Goal: Task Accomplishment & Management: Manage account settings

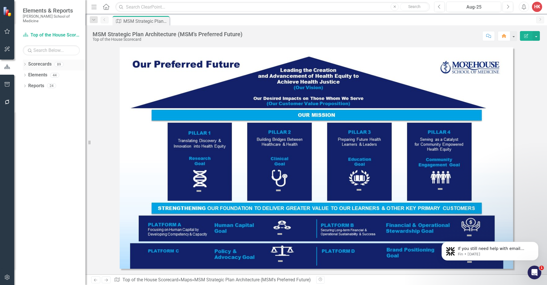
click at [44, 61] on link "Scorecards" at bounding box center [39, 64] width 23 height 7
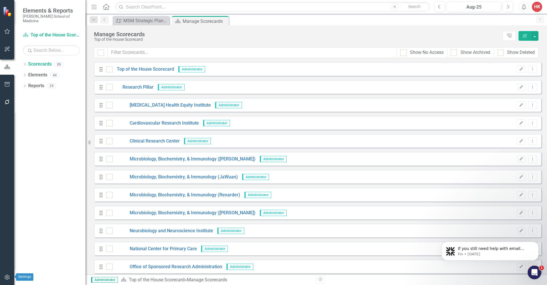
click at [6, 277] on icon "button" at bounding box center [7, 277] width 6 height 5
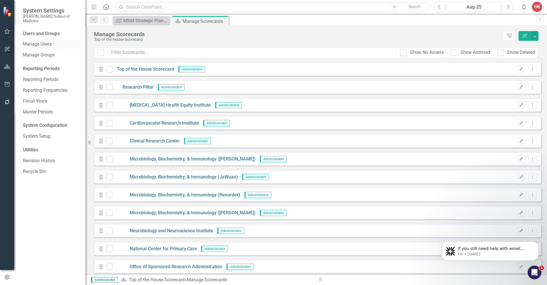
click at [45, 41] on link "Manage Users" at bounding box center [51, 44] width 57 height 7
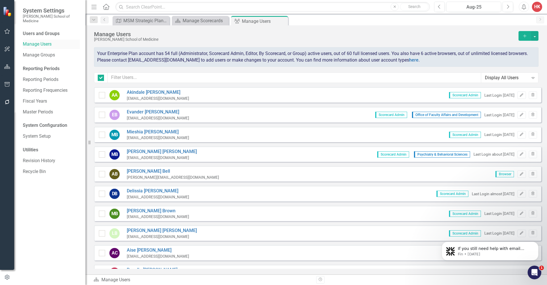
checkbox input "false"
click at [136, 20] on div "MSM Strategic Plan Architecture (MSM's Preferred Future)" at bounding box center [142, 20] width 38 height 7
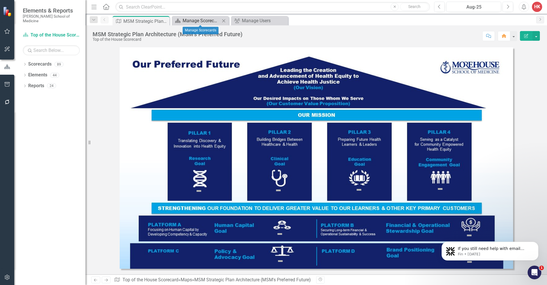
click at [206, 20] on div "Manage Scorecards" at bounding box center [202, 20] width 38 height 7
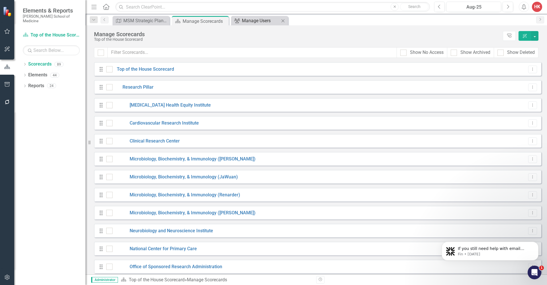
click at [253, 19] on div "Manage Users" at bounding box center [261, 20] width 38 height 7
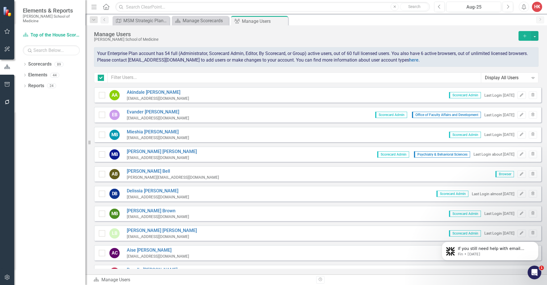
checkbox input "false"
click at [526, 35] on icon "Add" at bounding box center [524, 36] width 5 height 4
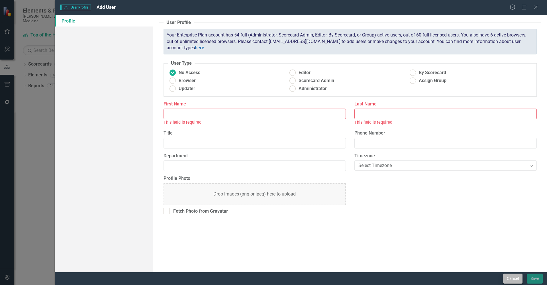
click at [513, 277] on button "Cancel" at bounding box center [512, 279] width 19 height 10
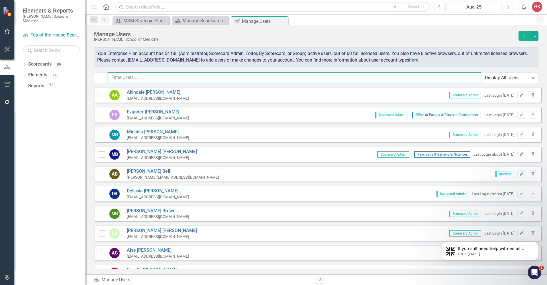
click at [174, 76] on input "text" at bounding box center [295, 77] width 374 height 11
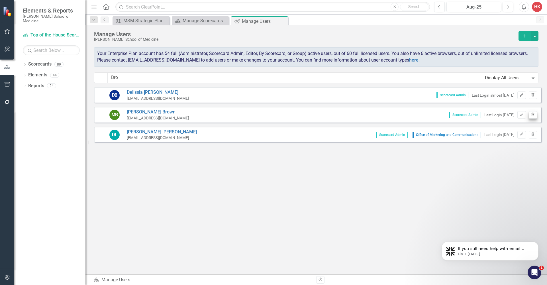
click at [533, 115] on icon "button" at bounding box center [533, 114] width 3 height 3
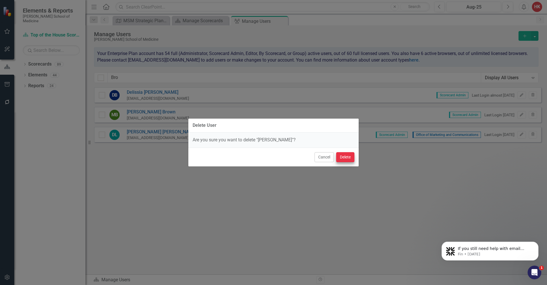
click at [340, 157] on button "Delete" at bounding box center [345, 157] width 18 height 10
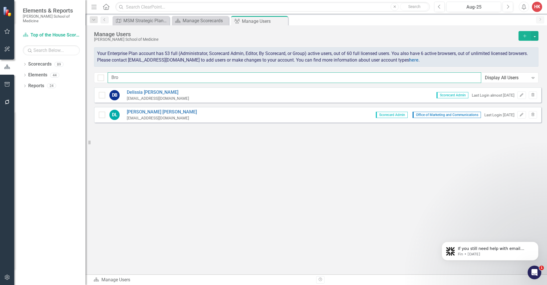
click at [133, 78] on input "Bro" at bounding box center [295, 77] width 374 height 11
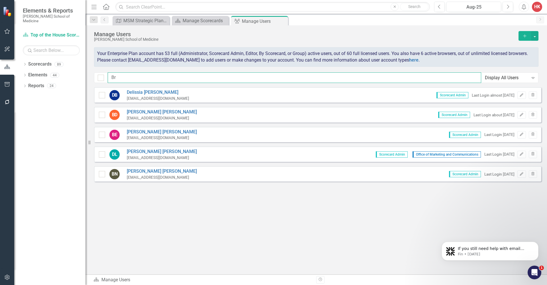
type input "B"
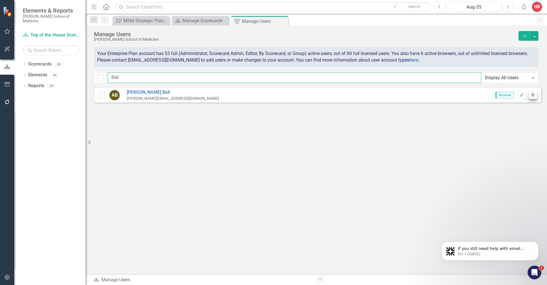
type input "Bell"
click at [532, 93] on icon "button" at bounding box center [533, 94] width 3 height 3
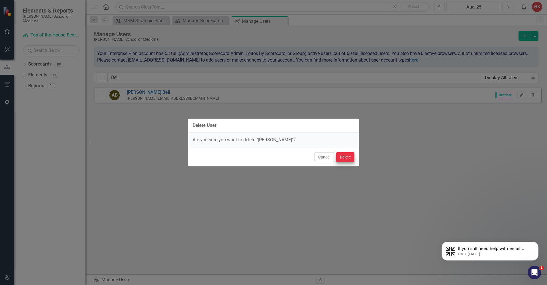
click at [349, 160] on button "Delete" at bounding box center [345, 157] width 18 height 10
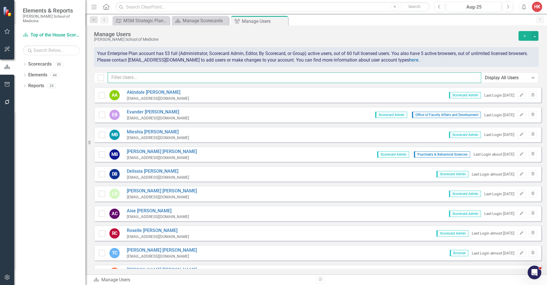
click at [184, 79] on input "text" at bounding box center [295, 77] width 374 height 11
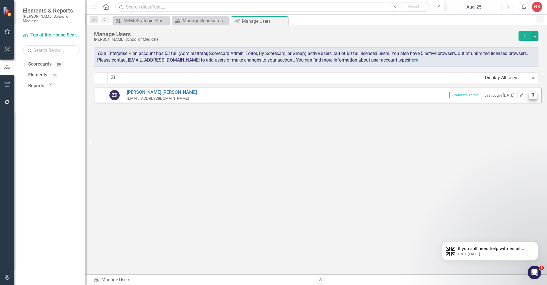
click at [533, 95] on icon "Trash" at bounding box center [533, 94] width 4 height 3
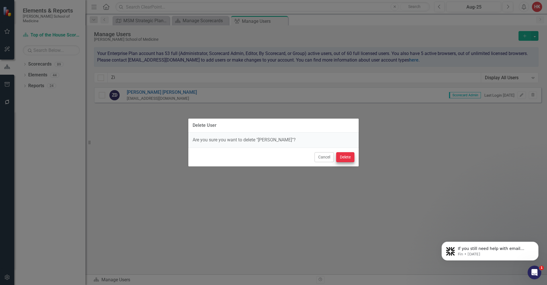
click at [345, 159] on button "Delete" at bounding box center [345, 157] width 18 height 10
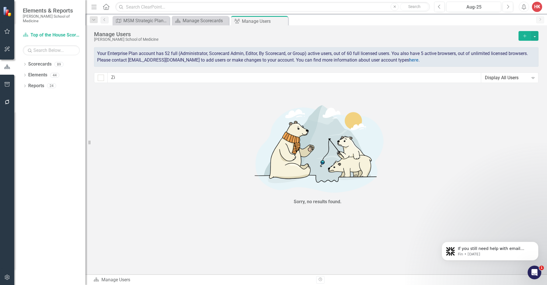
click at [499, 78] on div "Display All Users" at bounding box center [507, 77] width 44 height 7
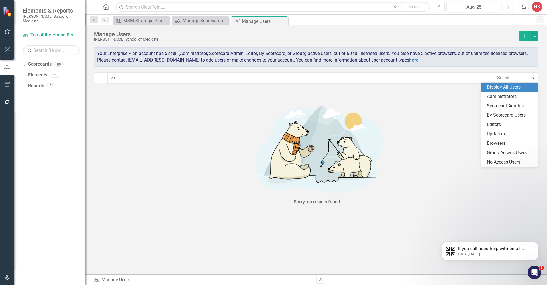
click at [495, 90] on div "Display All Users" at bounding box center [509, 87] width 57 height 9
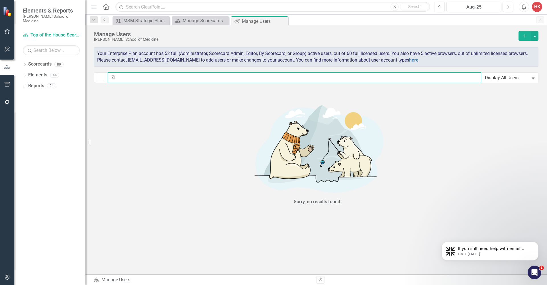
drag, startPoint x: 125, startPoint y: 80, endPoint x: 105, endPoint y: 80, distance: 19.7
click at [105, 80] on div "Zi Display All Users Expand" at bounding box center [316, 77] width 445 height 11
type input "Z"
checkbox input "false"
type input "M"
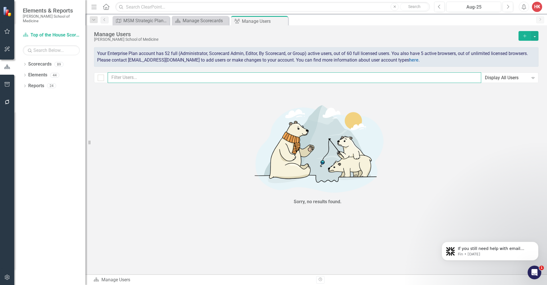
checkbox input "false"
type input "C"
checkbox input "false"
type input "C"
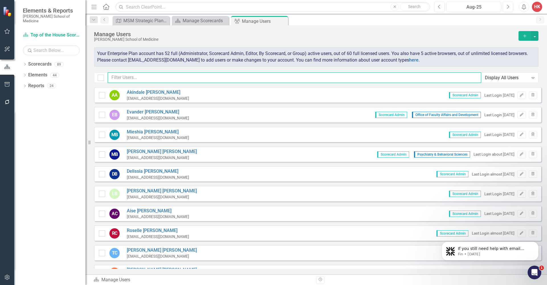
checkbox input "false"
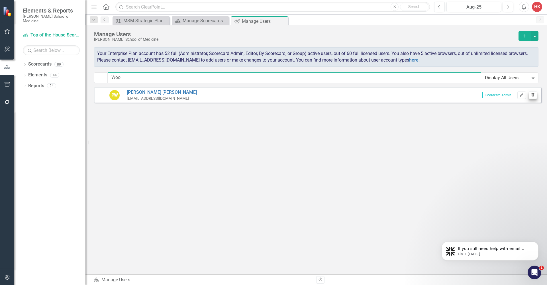
type input "Woo"
click at [533, 95] on icon "button" at bounding box center [533, 94] width 3 height 3
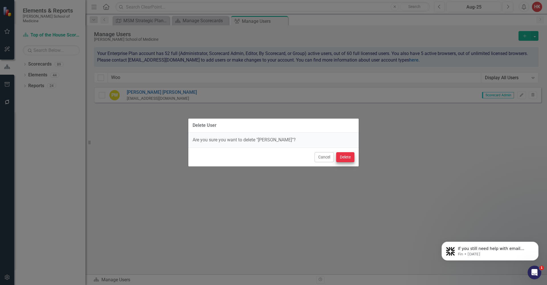
click at [345, 158] on button "Delete" at bounding box center [345, 157] width 18 height 10
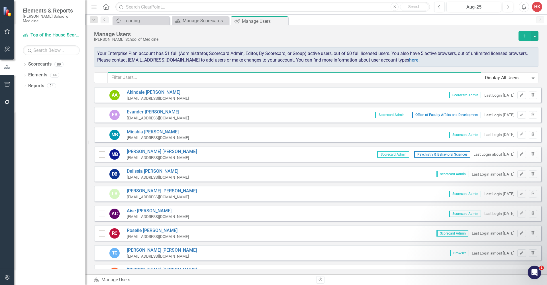
click at [127, 80] on input "text" at bounding box center [295, 77] width 374 height 11
click at [532, 231] on icon "button" at bounding box center [533, 232] width 3 height 3
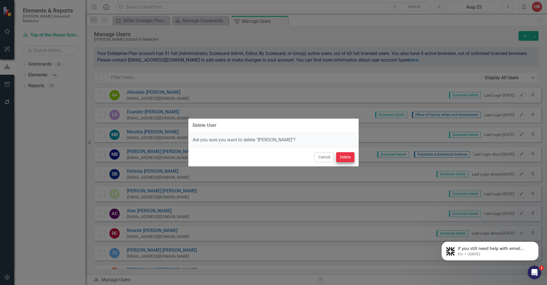
click at [349, 157] on button "Delete" at bounding box center [345, 157] width 18 height 10
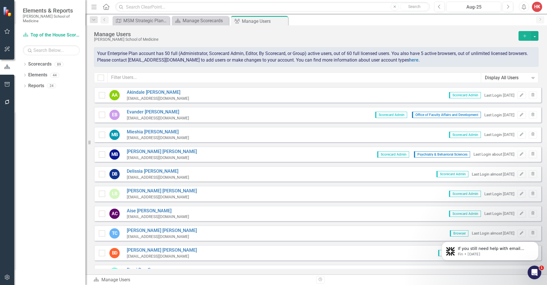
click at [526, 231] on html "If you still need help with email reminders, I’m here to assist you. Would you …" at bounding box center [490, 250] width 114 height 40
click at [526, 230] on html "If you still need help with email reminders, I’m here to assist you. Would you …" at bounding box center [490, 250] width 114 height 40
click at [531, 231] on icon "Trash" at bounding box center [533, 232] width 4 height 3
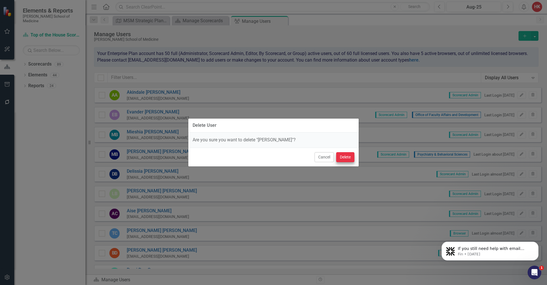
click at [348, 157] on button "Delete" at bounding box center [345, 157] width 18 height 10
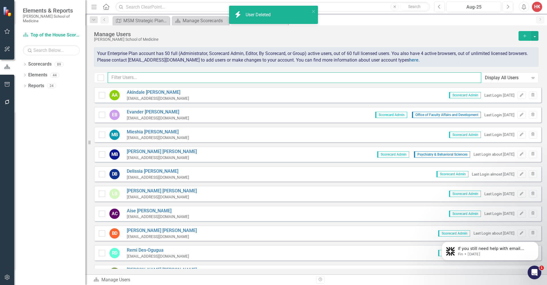
click at [131, 77] on input "text" at bounding box center [295, 77] width 374 height 11
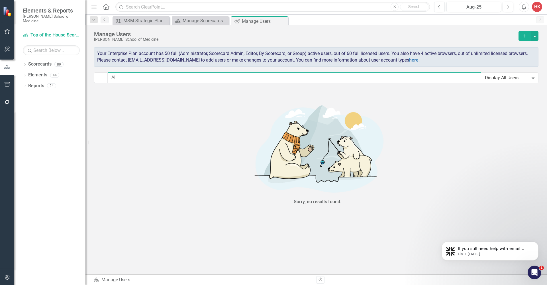
type input "Al"
checkbox input "false"
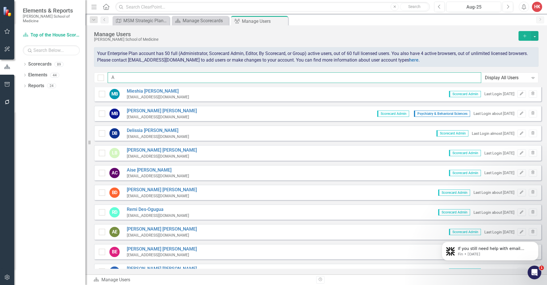
scroll to position [103, 0]
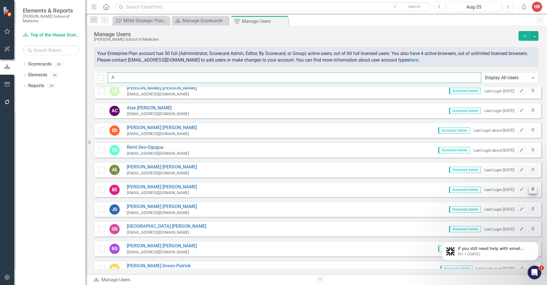
type input "A"
click at [531, 188] on icon "Trash" at bounding box center [533, 189] width 4 height 3
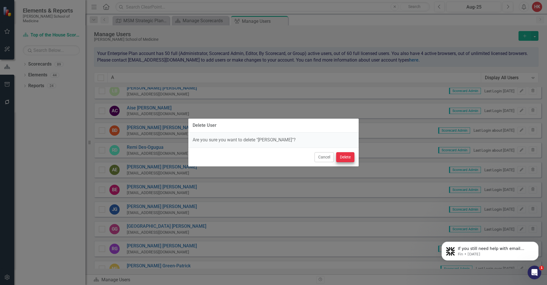
click at [349, 156] on button "Delete" at bounding box center [345, 157] width 18 height 10
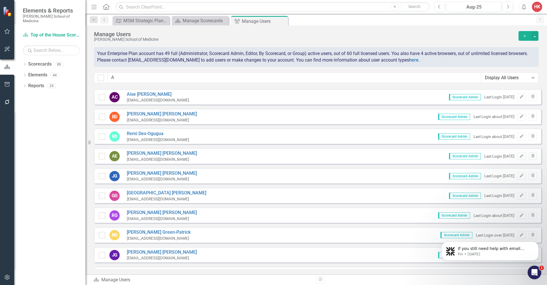
scroll to position [144, 0]
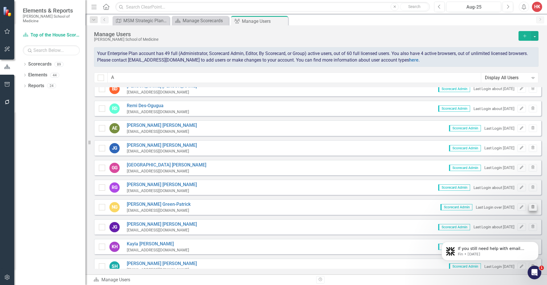
click at [531, 205] on icon "Trash" at bounding box center [533, 206] width 4 height 3
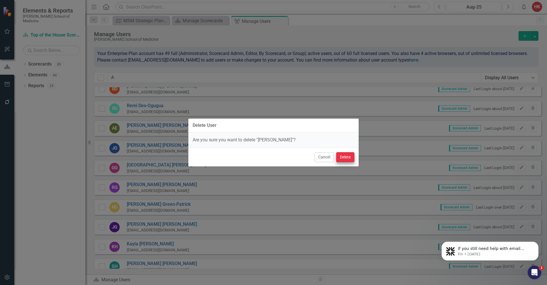
click at [349, 159] on button "Delete" at bounding box center [345, 157] width 18 height 10
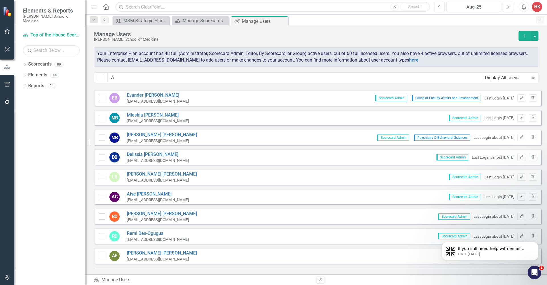
scroll to position [0, 0]
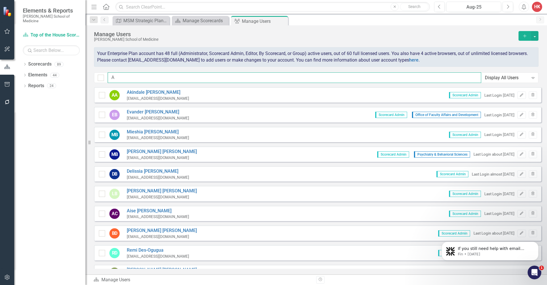
click at [144, 79] on input "A" at bounding box center [295, 77] width 374 height 11
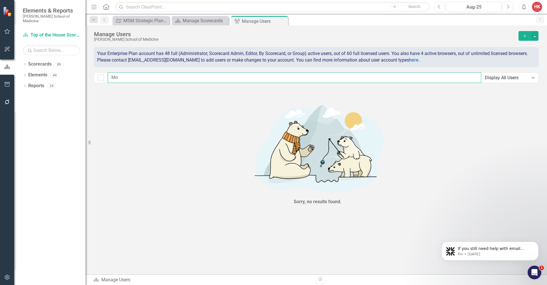
type input "M"
checkbox input "false"
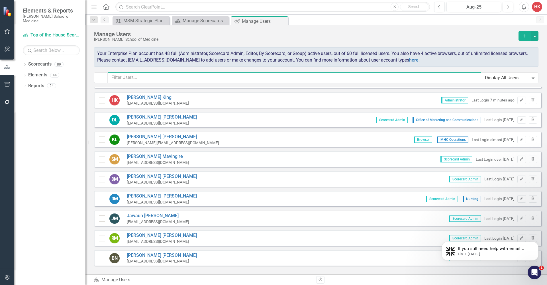
scroll to position [522, 0]
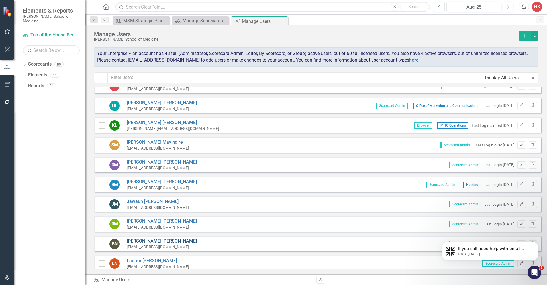
click at [151, 238] on link "Brandi Newkirk" at bounding box center [162, 241] width 70 height 7
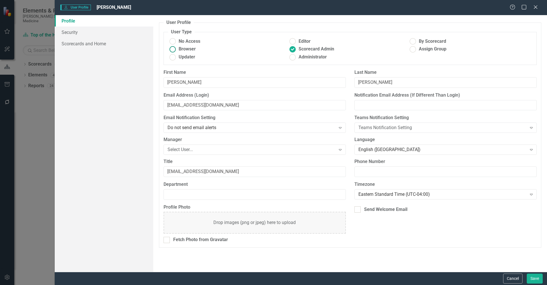
click at [174, 48] on ins at bounding box center [172, 49] width 9 height 9
click at [174, 48] on input "Browser" at bounding box center [172, 49] width 9 height 9
radio input "true"
click at [536, 280] on button "Save" at bounding box center [535, 279] width 16 height 10
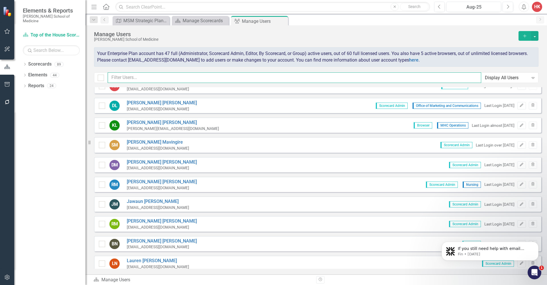
click at [173, 74] on input "text" at bounding box center [295, 77] width 374 height 11
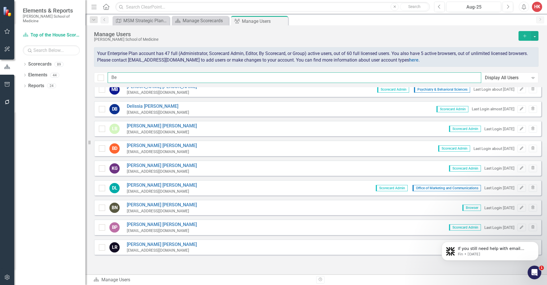
scroll to position [0, 0]
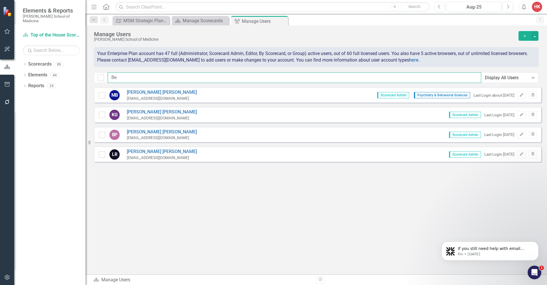
type input "B"
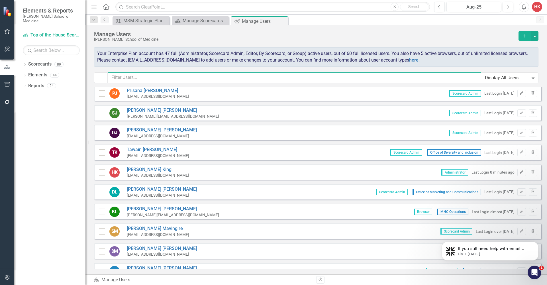
scroll to position [467, 0]
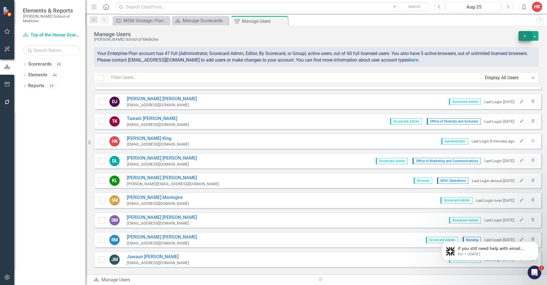
click at [526, 37] on icon "Add" at bounding box center [524, 36] width 5 height 4
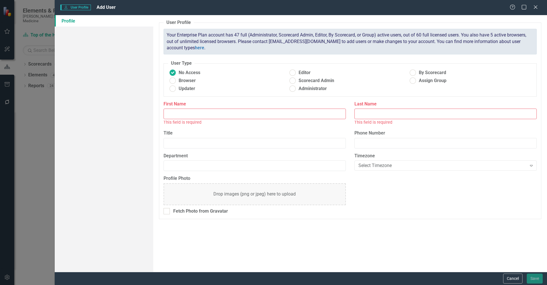
click at [536, 7] on icon at bounding box center [535, 6] width 3 height 3
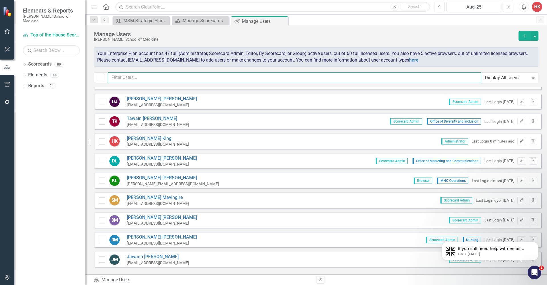
click at [146, 78] on input "text" at bounding box center [295, 77] width 374 height 11
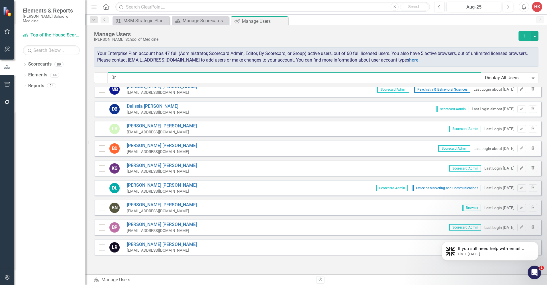
scroll to position [0, 0]
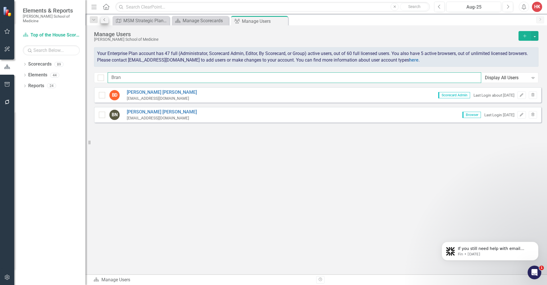
type input "Bran"
click at [104, 20] on icon "Previous" at bounding box center [104, 19] width 5 height 3
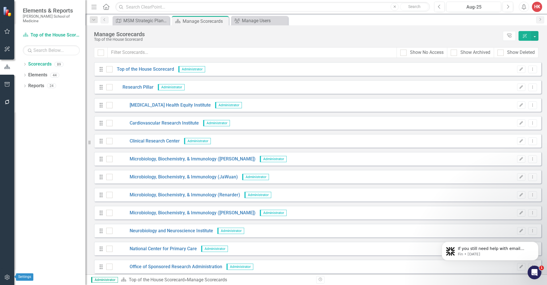
click at [7, 278] on icon "button" at bounding box center [7, 277] width 5 height 5
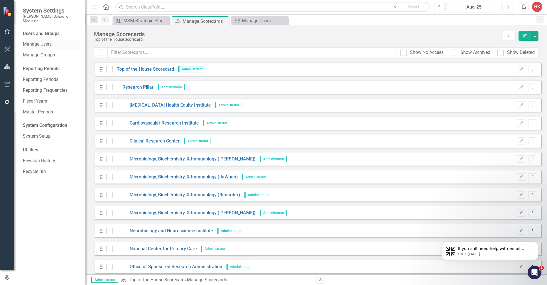
click at [48, 41] on link "Manage Users" at bounding box center [51, 44] width 57 height 7
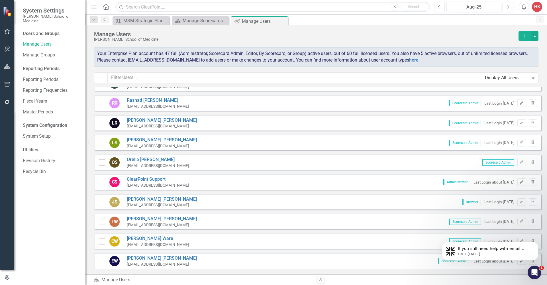
scroll to position [859, 0]
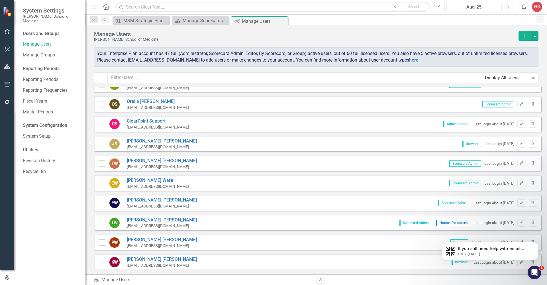
click at [378, 254] on div "KW Kim Wingfield kwingfield@msm.edu Browser Last Login about 1 year ago Edit Tr…" at bounding box center [317, 261] width 447 height 15
click at [527, 241] on div "If you still need help with email reminders, I’m here to assist you. Would you …" at bounding box center [490, 224] width 105 height 71
click at [538, 244] on icon "Dismiss notification" at bounding box center [537, 243] width 3 height 3
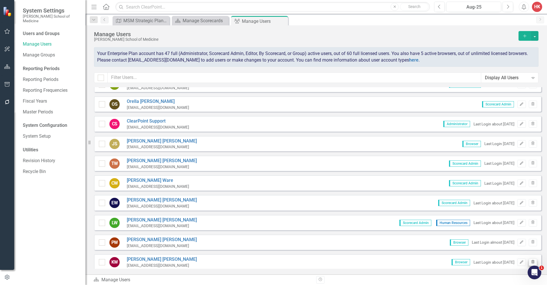
click at [531, 260] on icon "Trash" at bounding box center [533, 261] width 4 height 3
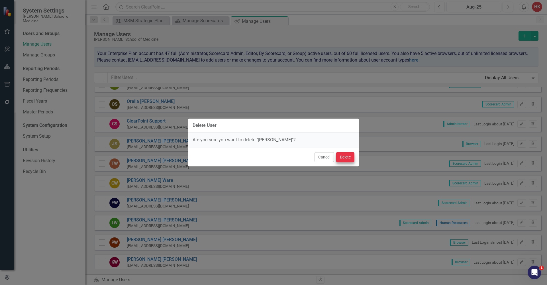
click at [349, 157] on button "Delete" at bounding box center [345, 157] width 18 height 10
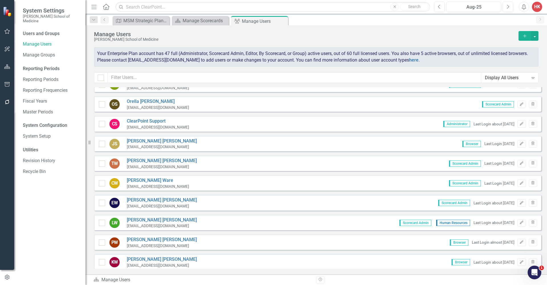
scroll to position [840, 0]
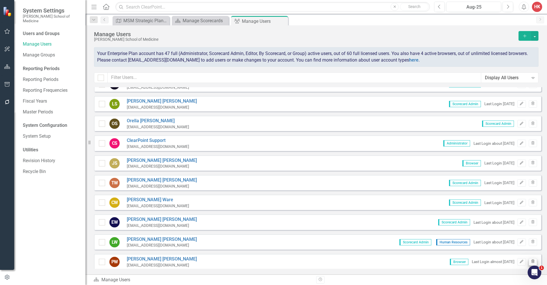
click at [531, 260] on icon "Trash" at bounding box center [533, 261] width 4 height 3
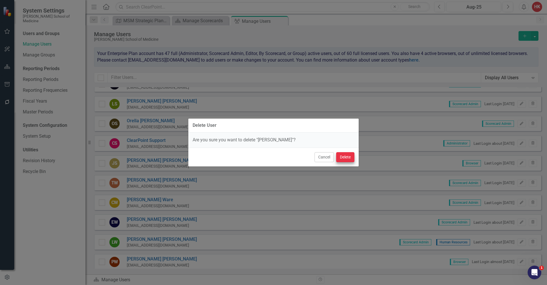
click at [350, 158] on button "Delete" at bounding box center [345, 157] width 18 height 10
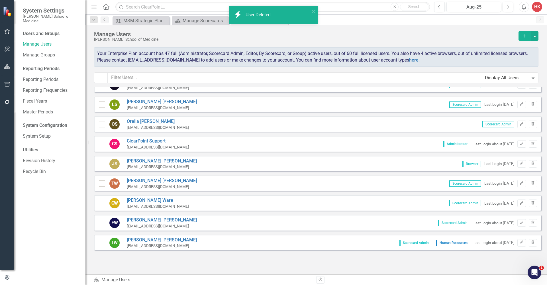
scroll to position [821, 0]
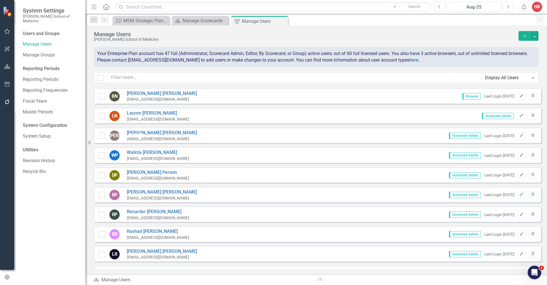
scroll to position [821, 0]
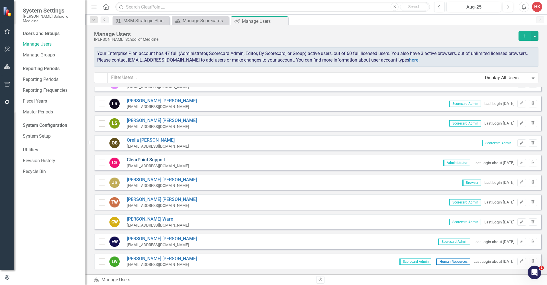
click at [156, 157] on link "ClearPoint Support" at bounding box center [158, 160] width 62 height 7
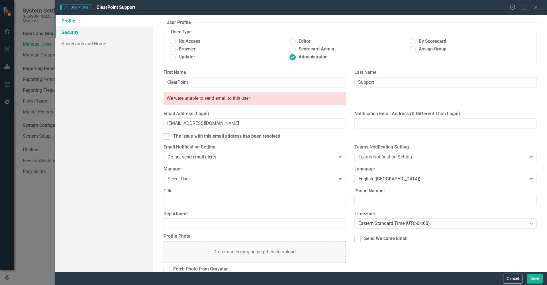
click at [74, 33] on link "Security" at bounding box center [104, 32] width 99 height 11
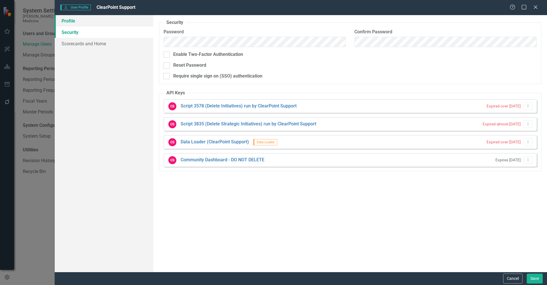
click at [70, 21] on link "Profile" at bounding box center [104, 20] width 99 height 11
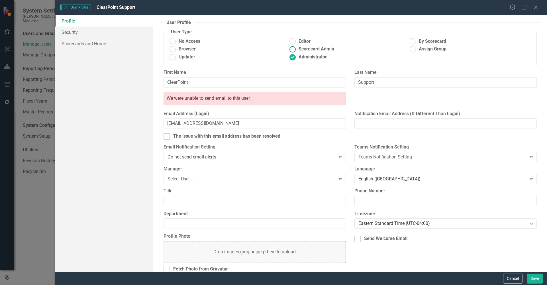
click at [324, 48] on span "Scorecard Admin" at bounding box center [317, 49] width 36 height 7
click at [297, 48] on input "Scorecard Admin" at bounding box center [292, 49] width 9 height 9
radio input "true"
click at [535, 7] on icon at bounding box center [536, 7] width 4 height 4
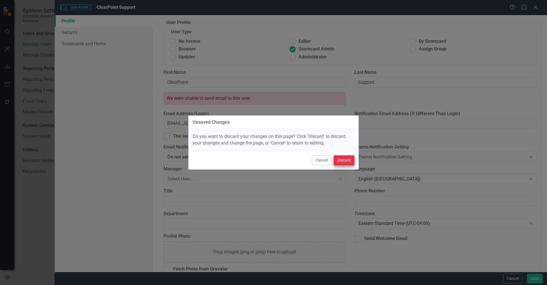
click at [350, 162] on button "Discard" at bounding box center [344, 160] width 21 height 10
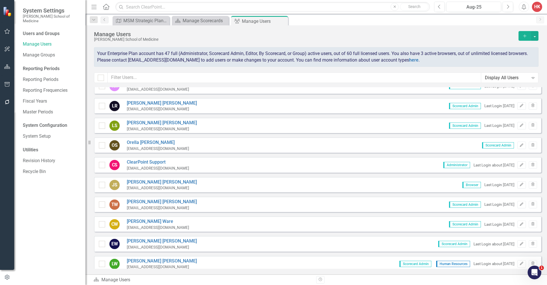
scroll to position [817, 0]
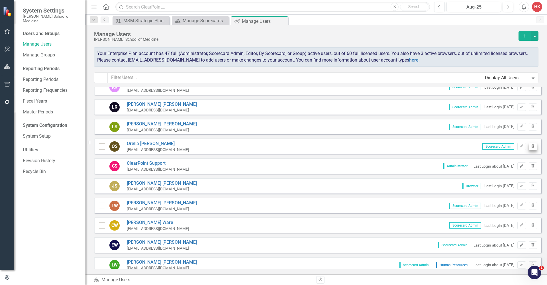
click at [531, 145] on icon "Trash" at bounding box center [533, 146] width 4 height 3
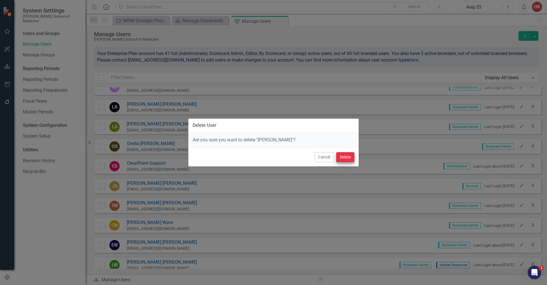
click at [350, 157] on button "Delete" at bounding box center [345, 157] width 18 height 10
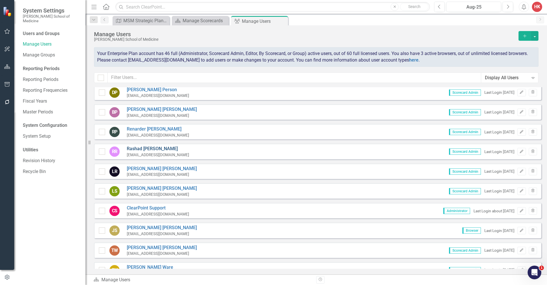
scroll to position [738, 0]
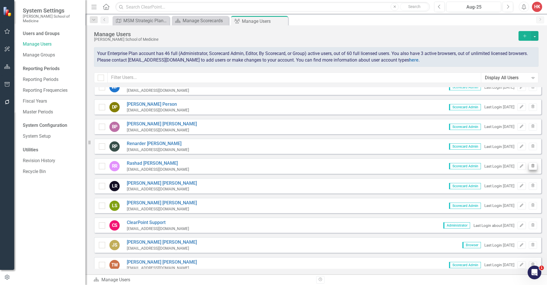
click at [531, 164] on icon "Trash" at bounding box center [533, 165] width 4 height 3
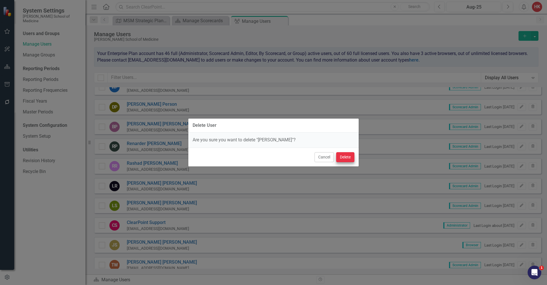
click at [347, 160] on button "Delete" at bounding box center [345, 157] width 18 height 10
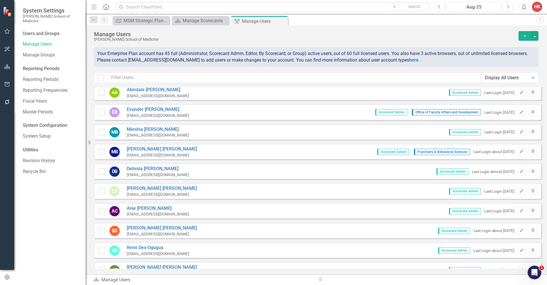
scroll to position [4, 0]
click at [149, 185] on link "Latonya Burkhalter" at bounding box center [162, 187] width 70 height 7
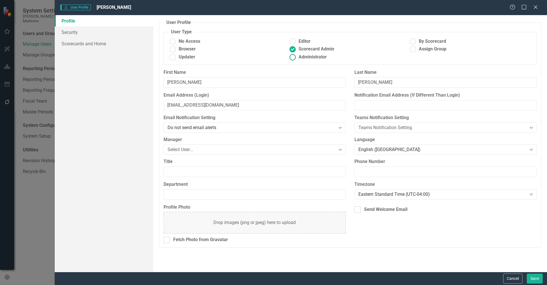
click at [293, 57] on ins at bounding box center [292, 57] width 9 height 9
click at [293, 57] on input "Administrator" at bounding box center [292, 57] width 9 height 9
radio input "true"
click at [537, 278] on button "Save" at bounding box center [535, 279] width 16 height 10
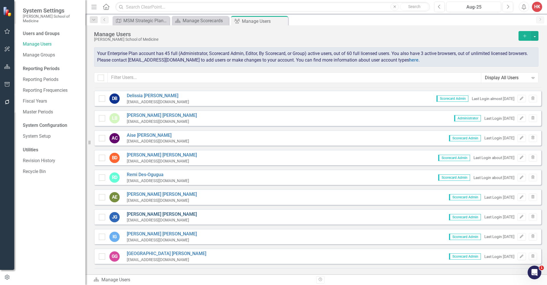
scroll to position [77, 0]
click at [142, 77] on input "text" at bounding box center [295, 77] width 374 height 11
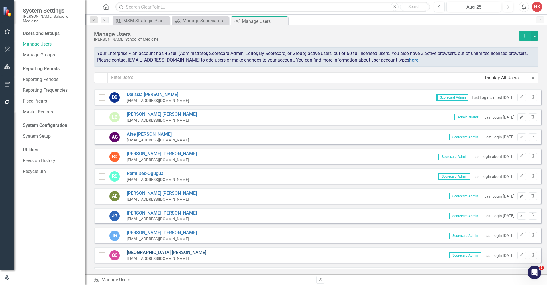
click at [139, 249] on link "[PERSON_NAME]" at bounding box center [167, 252] width 80 height 7
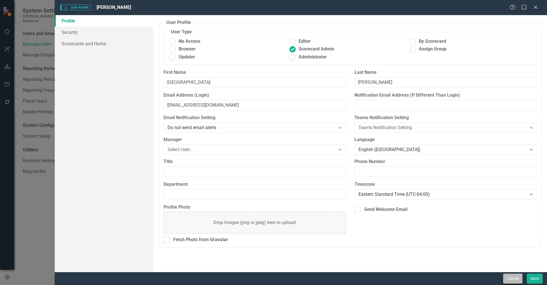
click at [516, 280] on button "Cancel" at bounding box center [512, 279] width 19 height 10
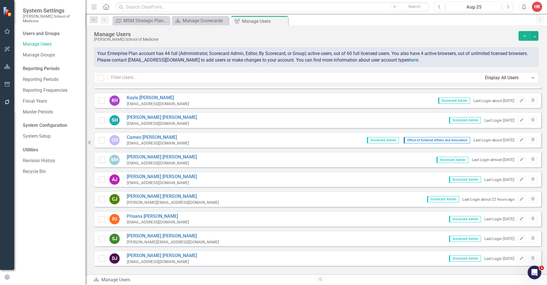
scroll to position [309, 0]
click at [531, 159] on icon "Trash" at bounding box center [533, 160] width 4 height 3
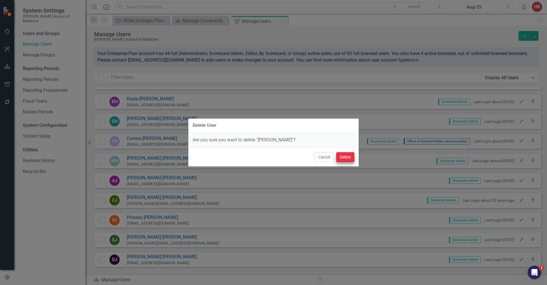
click at [349, 159] on button "Delete" at bounding box center [345, 157] width 18 height 10
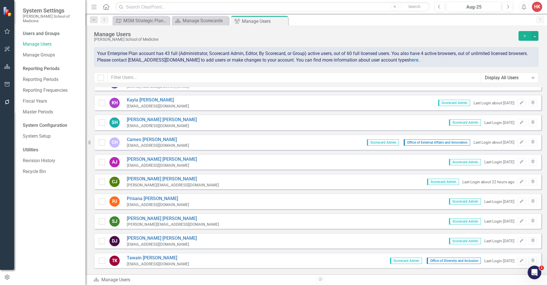
scroll to position [307, 0]
click at [531, 161] on icon "Trash" at bounding box center [533, 162] width 4 height 3
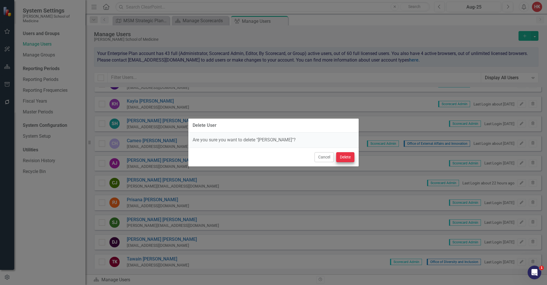
click at [343, 156] on button "Delete" at bounding box center [345, 157] width 18 height 10
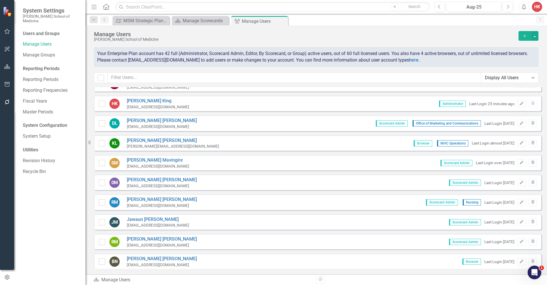
scroll to position [480, 0]
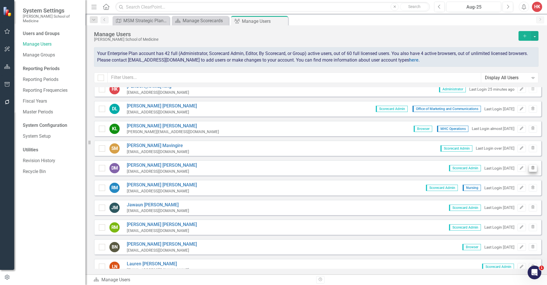
click at [531, 166] on icon "Trash" at bounding box center [533, 167] width 4 height 3
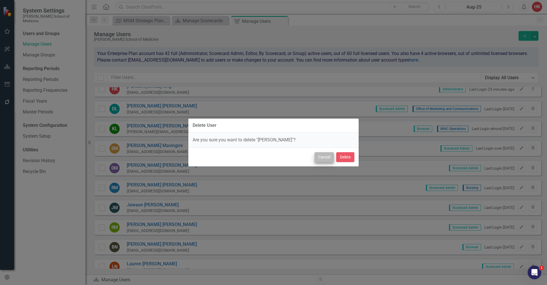
click at [324, 157] on button "Cancel" at bounding box center [324, 157] width 19 height 10
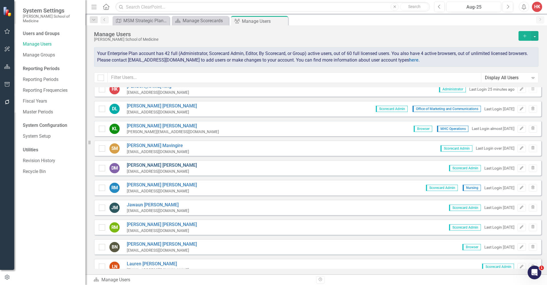
click at [146, 162] on link "[PERSON_NAME]" at bounding box center [162, 165] width 70 height 7
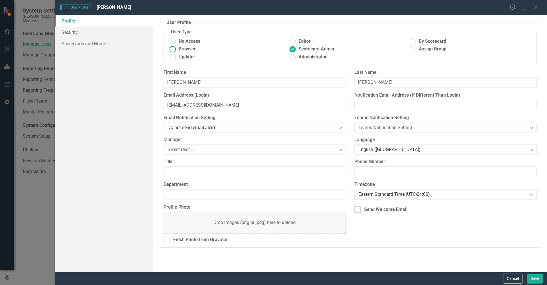
click at [173, 48] on ins at bounding box center [172, 49] width 9 height 9
click at [173, 48] on input "Browser" at bounding box center [172, 49] width 9 height 9
radio input "true"
click at [534, 280] on button "Save" at bounding box center [535, 279] width 16 height 10
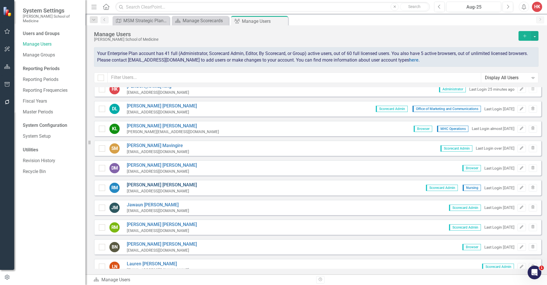
click at [145, 182] on link "[PERSON_NAME]" at bounding box center [162, 185] width 70 height 7
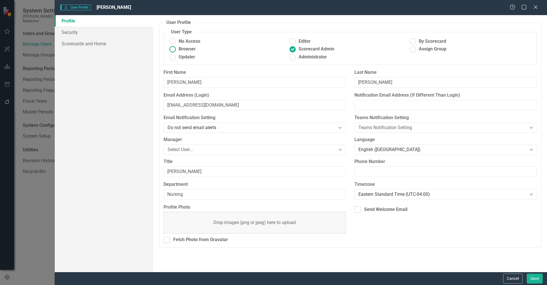
click at [178, 47] on label "Browser" at bounding box center [228, 49] width 120 height 7
click at [177, 47] on input "Browser" at bounding box center [172, 49] width 9 height 9
radio input "true"
click at [535, 278] on button "Save" at bounding box center [535, 279] width 16 height 10
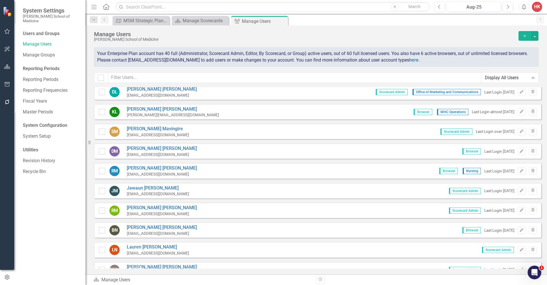
scroll to position [517, 0]
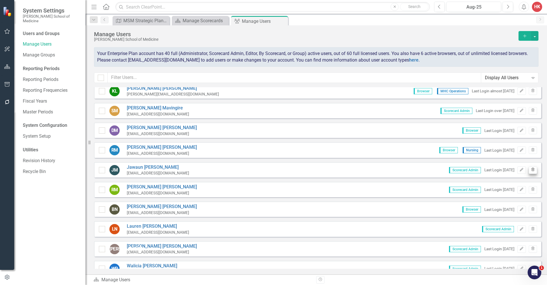
drag, startPoint x: 97, startPoint y: 1, endPoint x: 529, endPoint y: 158, distance: 459.3
click at [532, 168] on icon "button" at bounding box center [533, 169] width 3 height 3
click button "Delete"
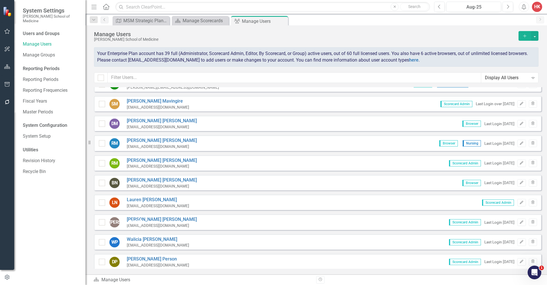
scroll to position [525, 0]
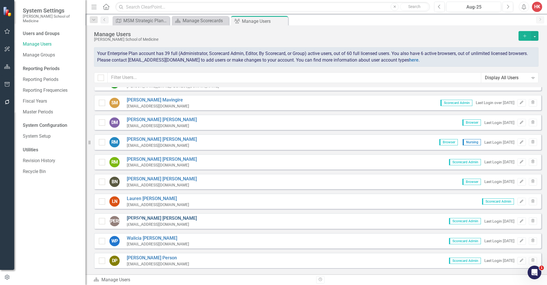
click at [146, 215] on link "James Ofori" at bounding box center [162, 218] width 70 height 7
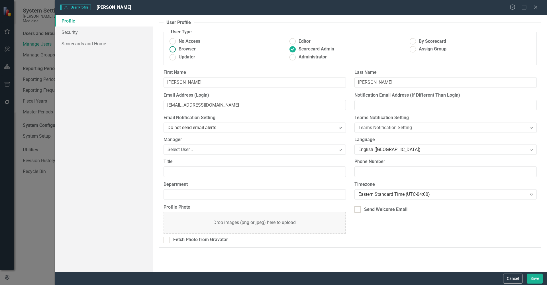
click at [192, 49] on span "Browser" at bounding box center [187, 49] width 17 height 7
click at [177, 49] on input "Browser" at bounding box center [172, 49] width 9 height 9
radio input "true"
click at [534, 280] on button "Save" at bounding box center [535, 279] width 16 height 10
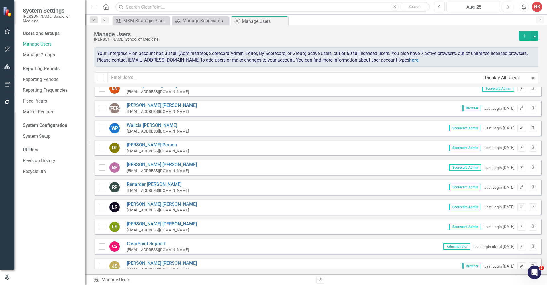
scroll to position [650, 0]
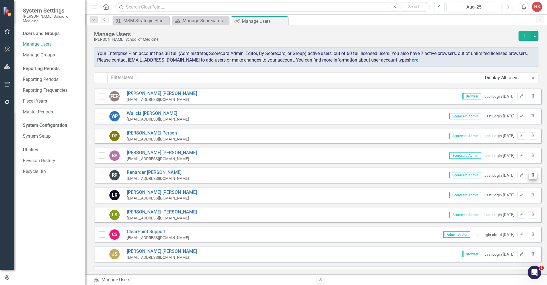
click at [532, 173] on icon "button" at bounding box center [533, 174] width 3 height 3
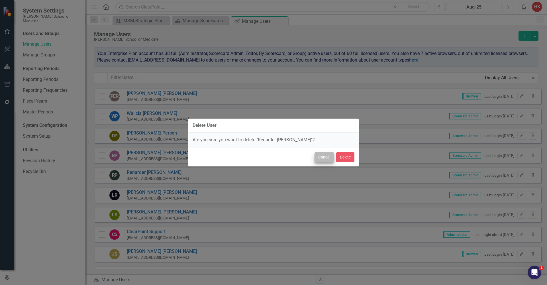
click at [322, 158] on button "Cancel" at bounding box center [324, 157] width 19 height 10
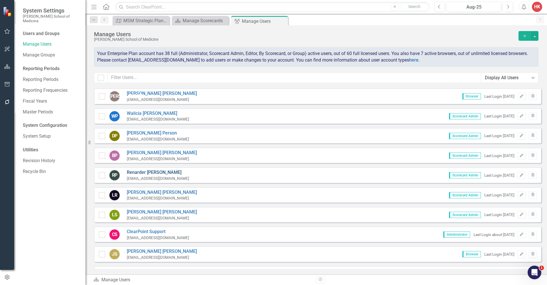
click at [152, 169] on link "Renarder Pressley" at bounding box center [158, 172] width 62 height 7
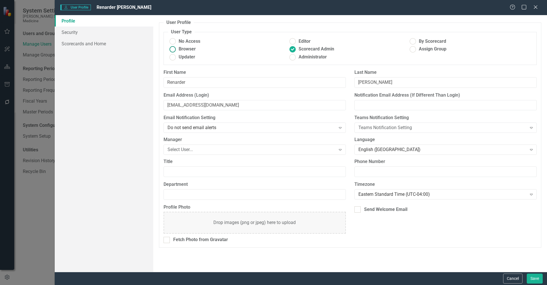
click at [186, 47] on span "Browser" at bounding box center [187, 49] width 17 height 7
click at [177, 47] on input "Browser" at bounding box center [172, 49] width 9 height 9
radio input "true"
click at [540, 281] on button "Save" at bounding box center [535, 279] width 16 height 10
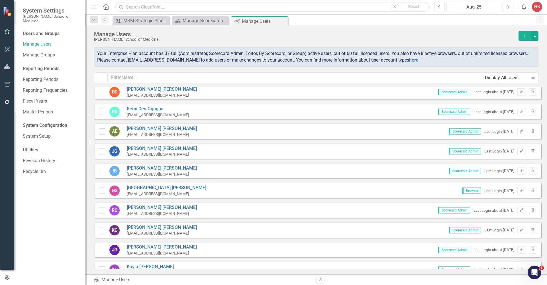
scroll to position [142, 0]
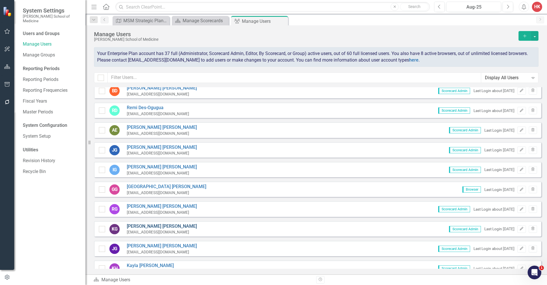
drag, startPoint x: 8, startPoint y: 74, endPoint x: 144, endPoint y: 221, distance: 199.7
click at [144, 223] on link "Kimberly Gore" at bounding box center [162, 226] width 70 height 7
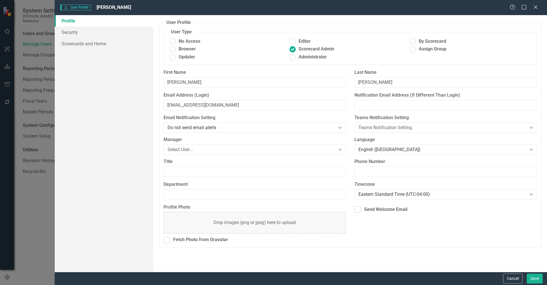
click at [144, 221] on div "User User Profile Kimberly Gore Help Maximize Close Profile Security Scorecards…" at bounding box center [273, 142] width 547 height 285
click at [77, 43] on link "Scorecards and Home" at bounding box center [104, 43] width 99 height 11
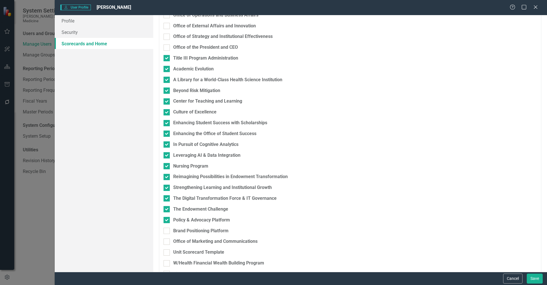
scroll to position [743, 0]
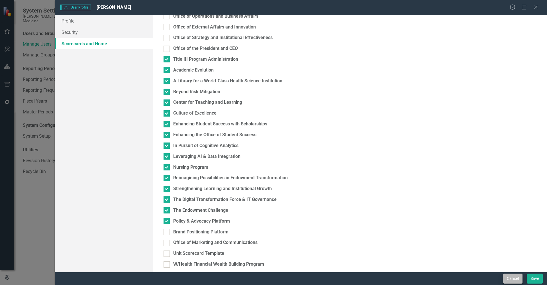
click at [511, 279] on button "Cancel" at bounding box center [512, 279] width 19 height 10
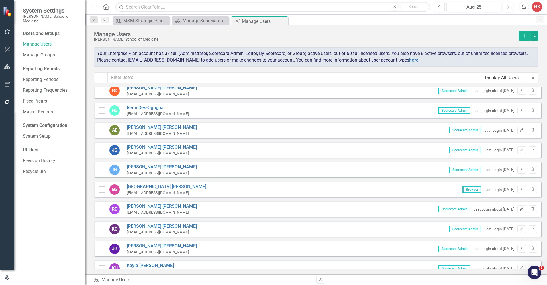
scroll to position [144, 0]
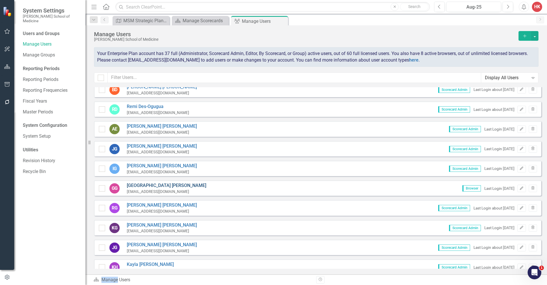
click at [153, 182] on link "Geneva Glover" at bounding box center [167, 185] width 80 height 7
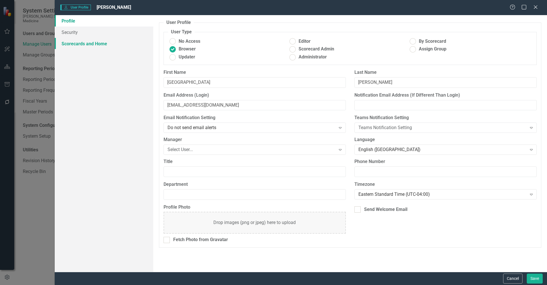
click at [91, 42] on link "Scorecards and Home" at bounding box center [104, 43] width 99 height 11
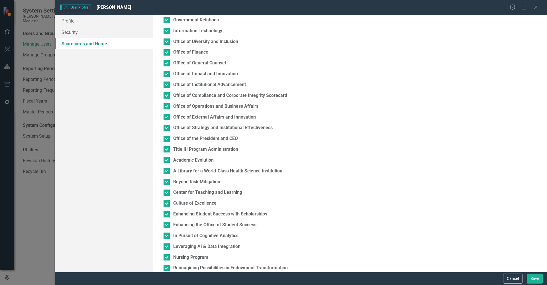
scroll to position [747, 0]
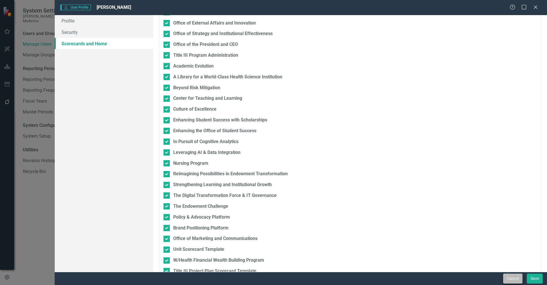
click at [508, 281] on button "Cancel" at bounding box center [512, 279] width 19 height 10
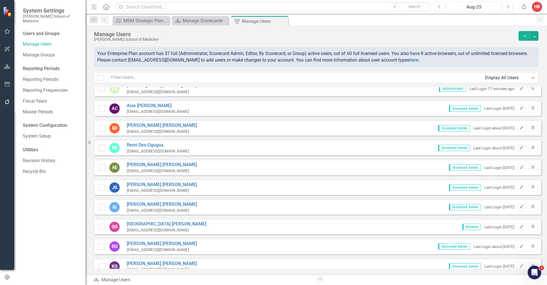
scroll to position [0, 0]
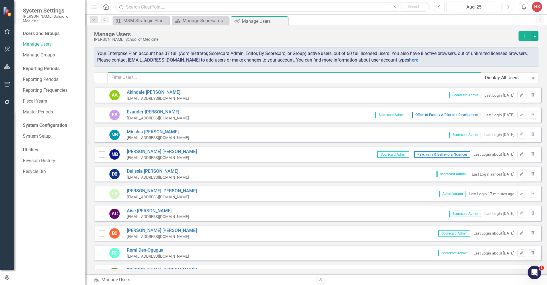
click at [136, 76] on input "text" at bounding box center [295, 77] width 374 height 11
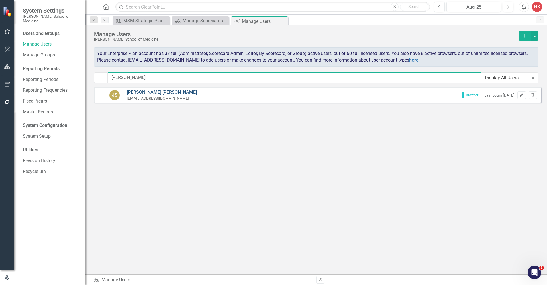
type input "Joe"
click at [137, 92] on link "Joe Swanson" at bounding box center [162, 92] width 70 height 7
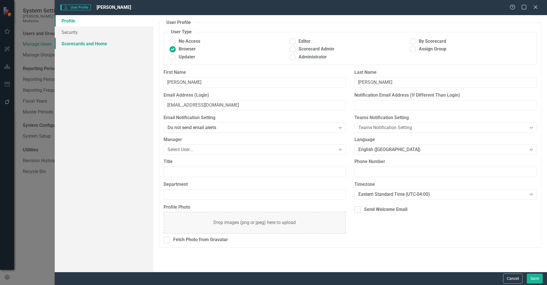
click at [87, 42] on link "Scorecards and Home" at bounding box center [104, 43] width 99 height 11
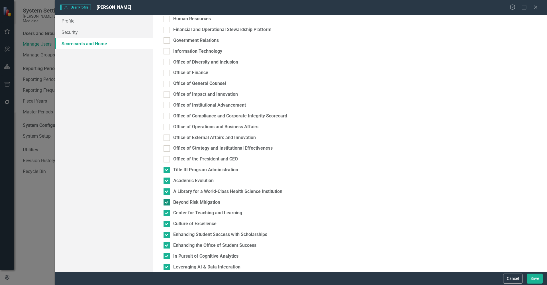
scroll to position [696, 0]
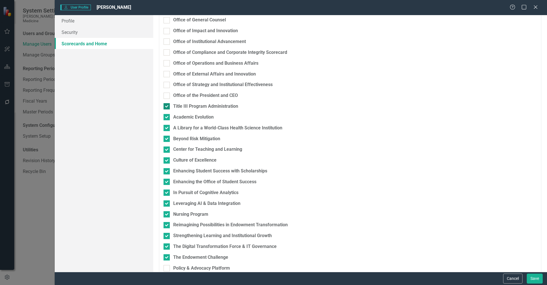
click at [167, 103] on div at bounding box center [167, 106] width 6 height 6
click at [167, 103] on input "Title III Program Administration" at bounding box center [166, 105] width 4 height 4
checkbox input "false"
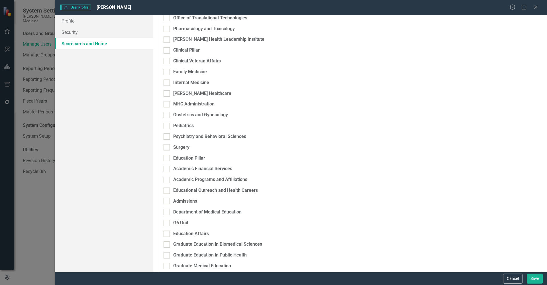
scroll to position [0, 0]
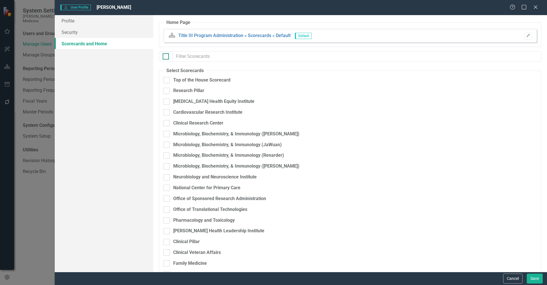
click at [166, 56] on div at bounding box center [166, 56] width 6 height 6
click at [166, 56] on input "checkbox" at bounding box center [165, 55] width 4 height 4
checkbox input "true"
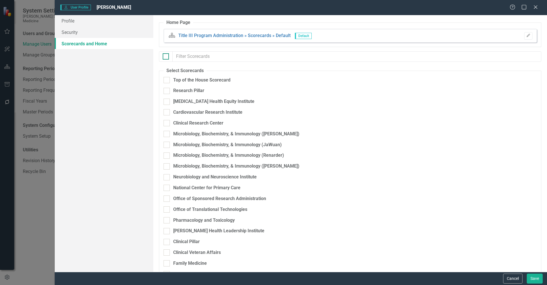
checkbox input "true"
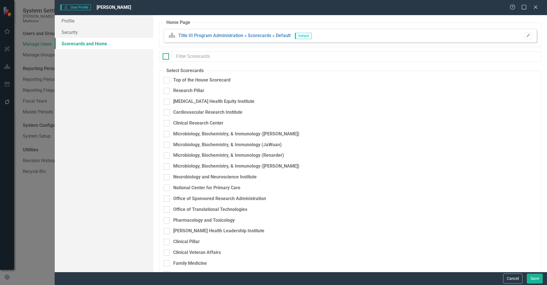
checkbox input "true"
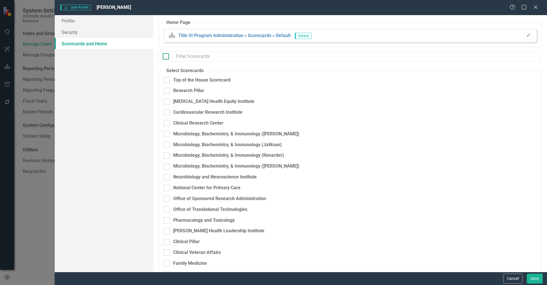
checkbox input "true"
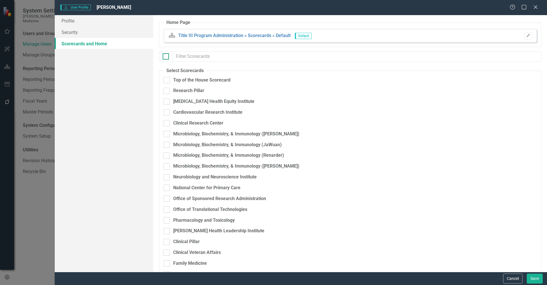
checkbox input "true"
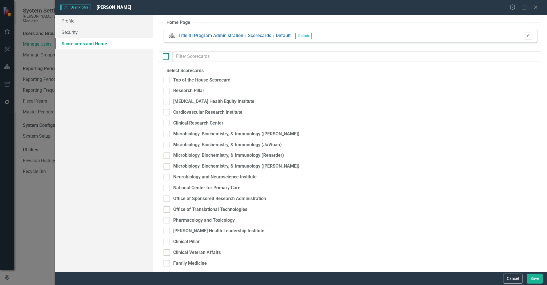
checkbox input "true"
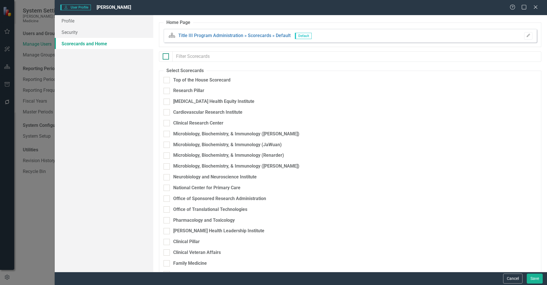
checkbox input "true"
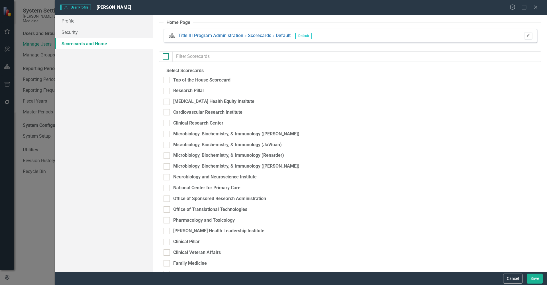
checkbox input "true"
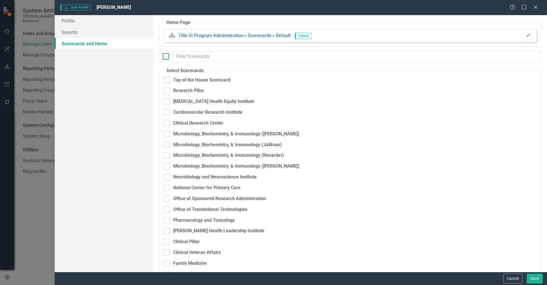
checkbox input "true"
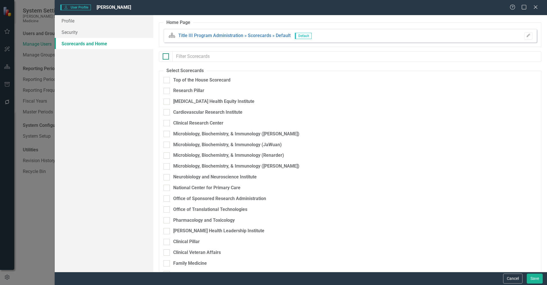
checkbox input "true"
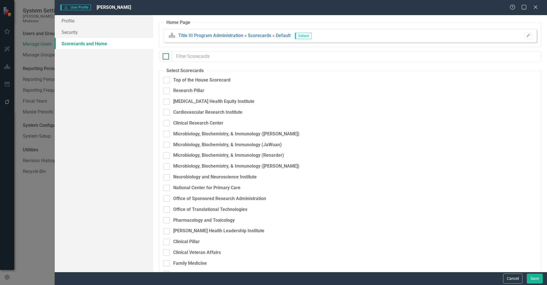
checkbox input "true"
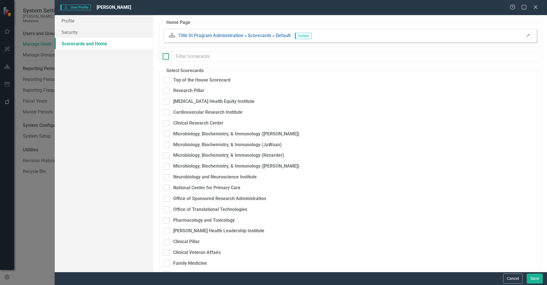
checkbox input "true"
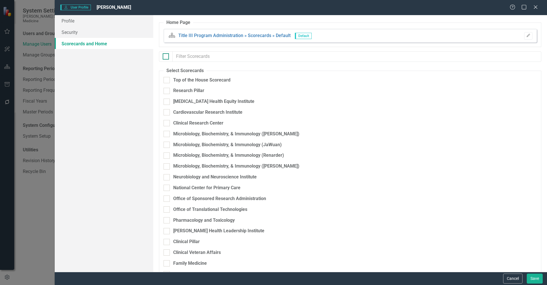
checkbox input "true"
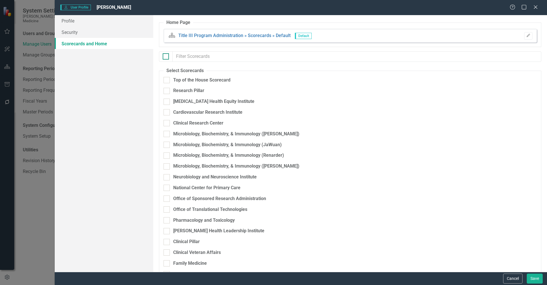
checkbox input "true"
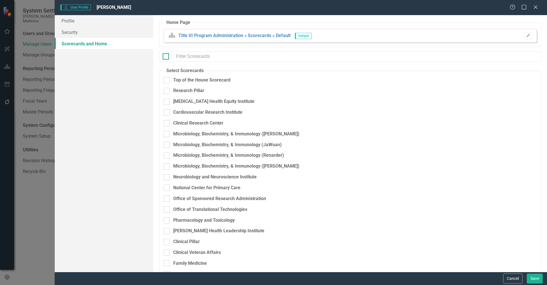
checkbox input "true"
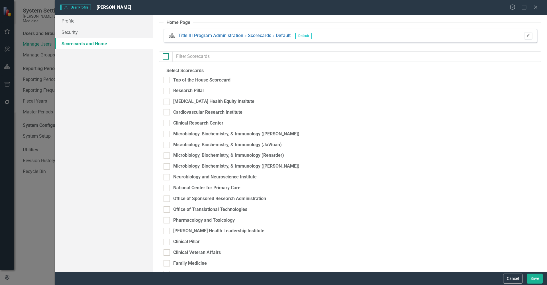
checkbox input "true"
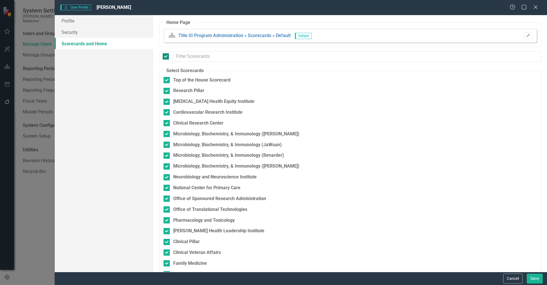
click at [166, 56] on div at bounding box center [166, 56] width 6 height 6
click at [166, 56] on input "checkbox" at bounding box center [165, 55] width 4 height 4
checkbox input "false"
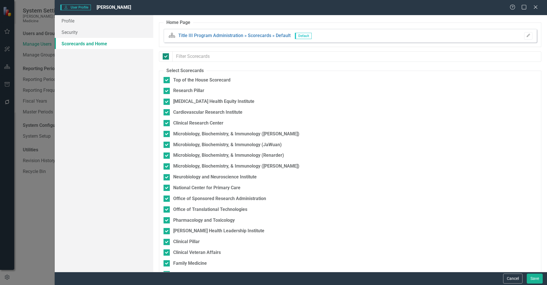
checkbox input "false"
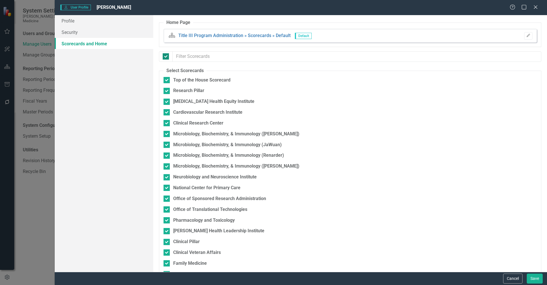
checkbox input "false"
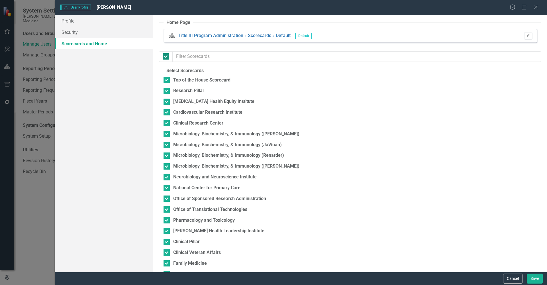
checkbox input "false"
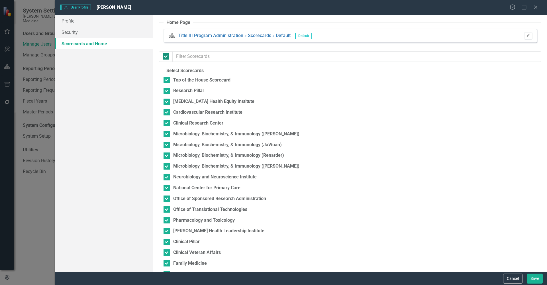
checkbox input "false"
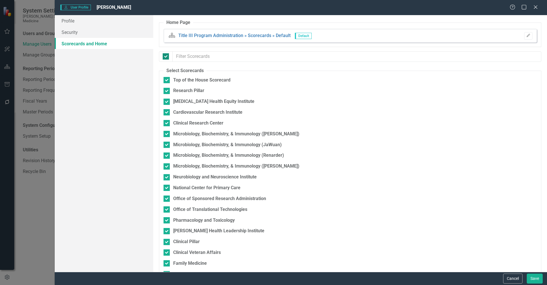
checkbox input "false"
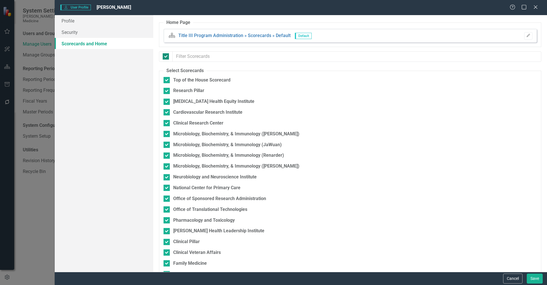
checkbox input "false"
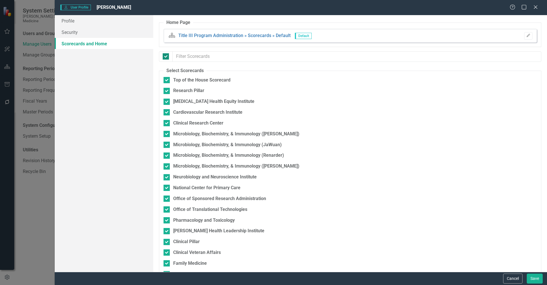
checkbox input "false"
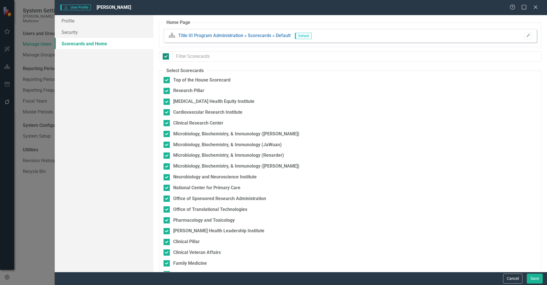
checkbox input "false"
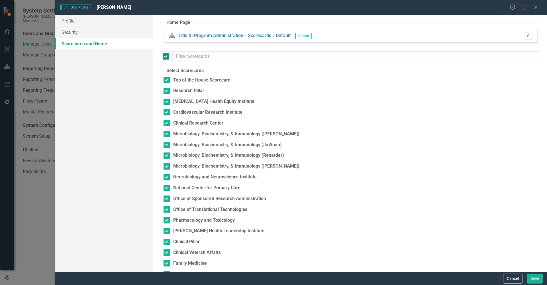
checkbox input "false"
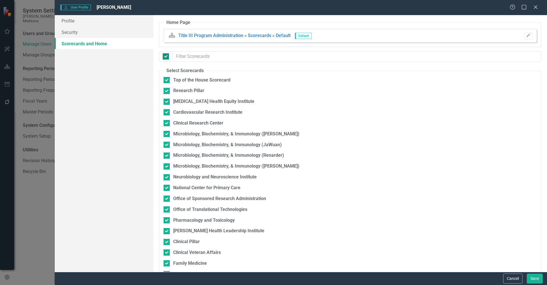
checkbox input "false"
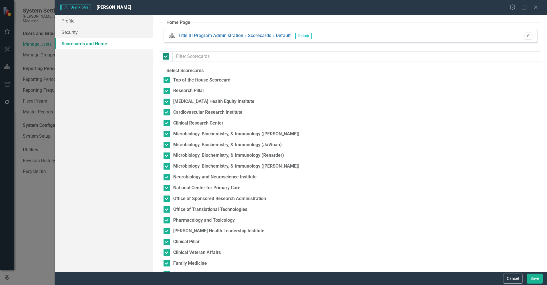
checkbox input "false"
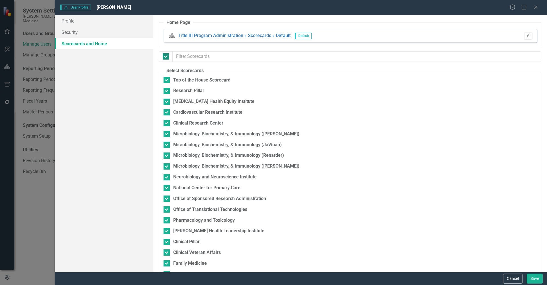
checkbox input "false"
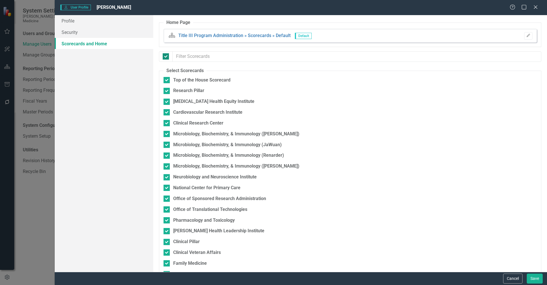
checkbox input "false"
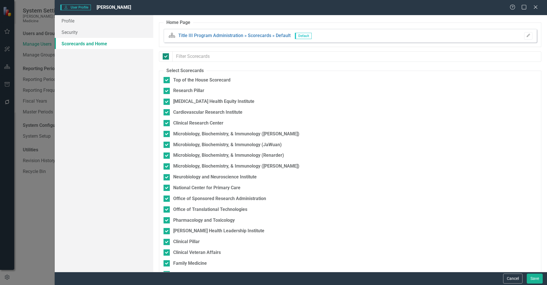
checkbox input "false"
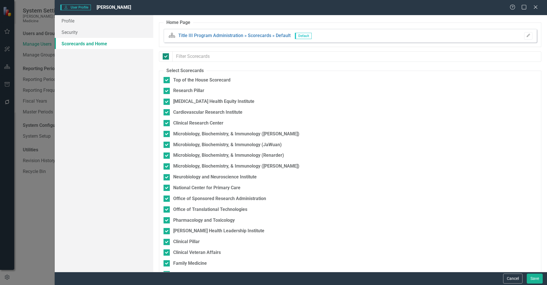
checkbox input "false"
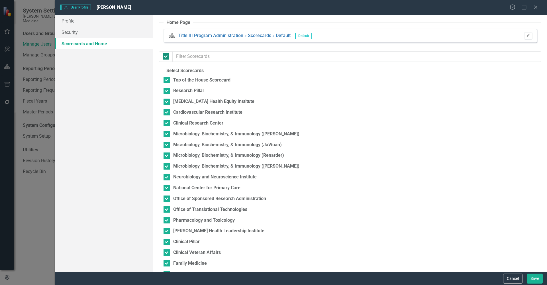
checkbox input "false"
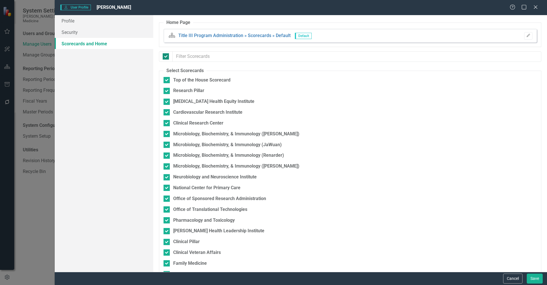
checkbox input "false"
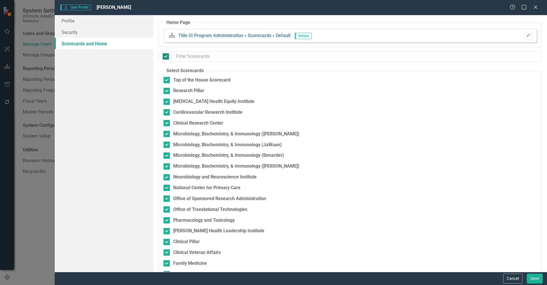
checkbox input "false"
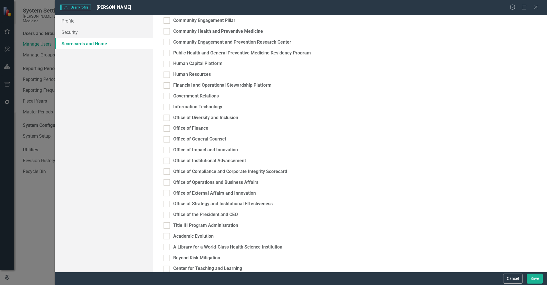
scroll to position [608, 0]
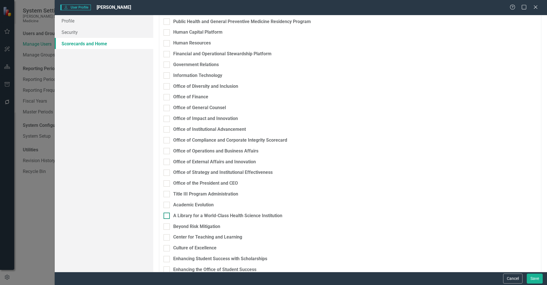
click at [166, 213] on div at bounding box center [167, 216] width 6 height 6
click at [166, 213] on input "A Library for a World-Class Health Science Institution" at bounding box center [166, 215] width 4 height 4
checkbox input "true"
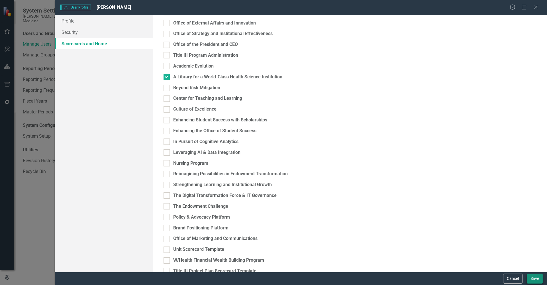
click at [534, 278] on button "Save" at bounding box center [535, 279] width 16 height 10
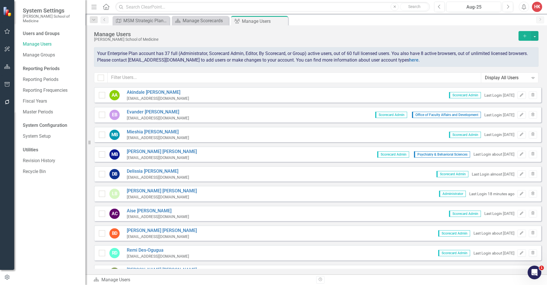
scroll to position [1, 0]
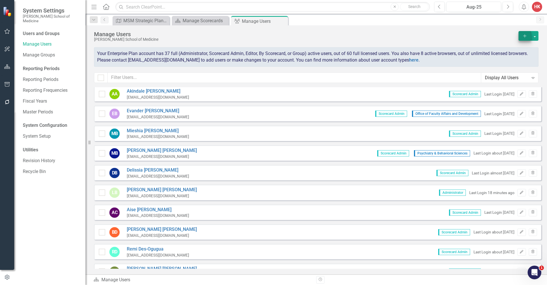
click at [524, 37] on icon "Add" at bounding box center [524, 36] width 5 height 4
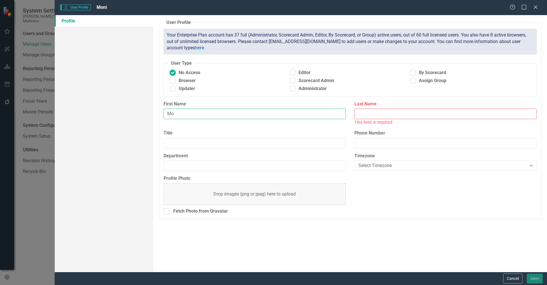
type input "M"
type input "Monica"
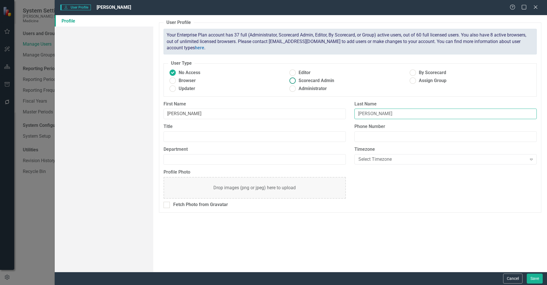
type input "Riley"
click at [293, 79] on ins at bounding box center [292, 80] width 9 height 9
click at [293, 79] on input "Scorecard Admin" at bounding box center [292, 80] width 9 height 9
radio input "true"
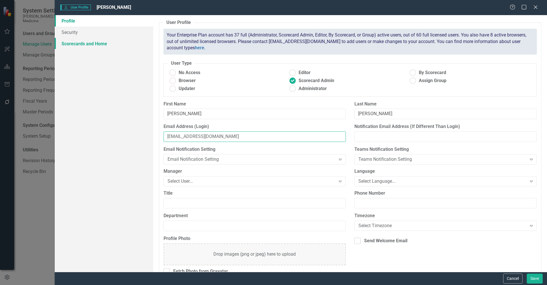
type input "mriley@msm.edu"
click at [84, 44] on link "Scorecards and Home" at bounding box center [104, 43] width 99 height 11
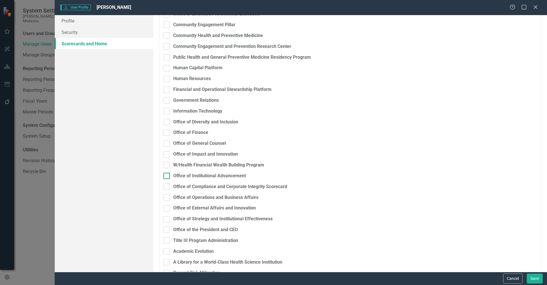
scroll to position [649, 0]
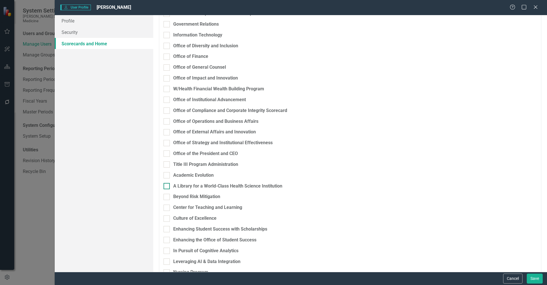
click at [168, 183] on div at bounding box center [167, 186] width 6 height 6
click at [167, 183] on input "A Library for a World-Class Health Science Institution" at bounding box center [166, 185] width 4 height 4
checkbox input "true"
click at [532, 279] on button "Save" at bounding box center [535, 279] width 16 height 10
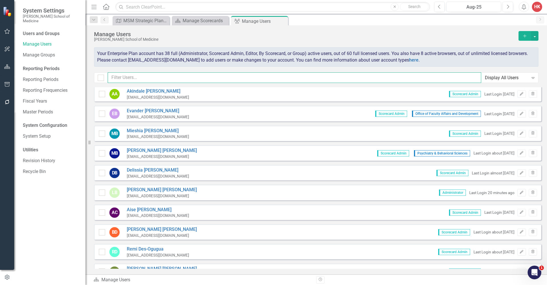
click at [152, 76] on input "text" at bounding box center [295, 77] width 374 height 11
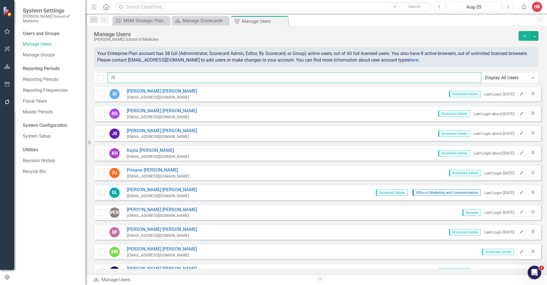
scroll to position [0, 0]
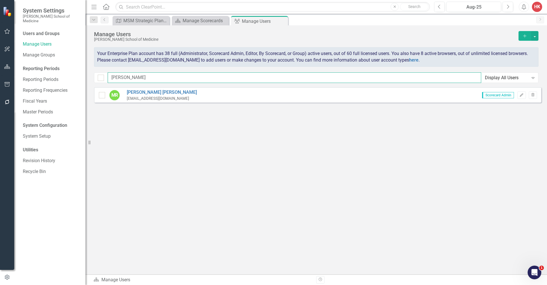
type input "Riley"
drag, startPoint x: 154, startPoint y: 76, endPoint x: 144, endPoint y: 92, distance: 18.6
click at [144, 92] on link "Monica Riley" at bounding box center [162, 92] width 70 height 7
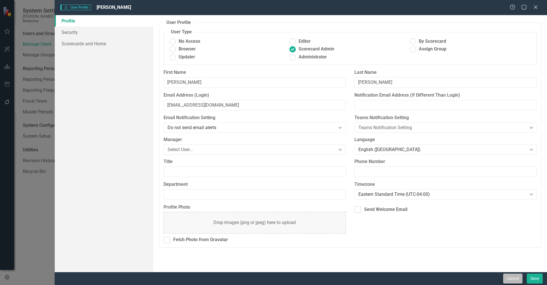
click at [521, 279] on button "Cancel" at bounding box center [512, 279] width 19 height 10
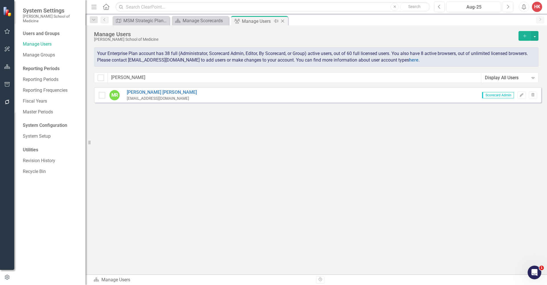
click at [251, 22] on div "Manage Users" at bounding box center [257, 21] width 30 height 7
click at [218, 21] on div "Manage Scorecards" at bounding box center [202, 20] width 38 height 7
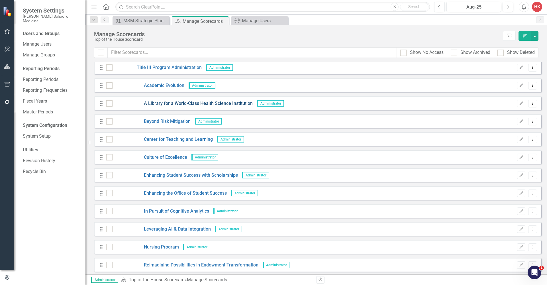
scroll to position [1200, 0]
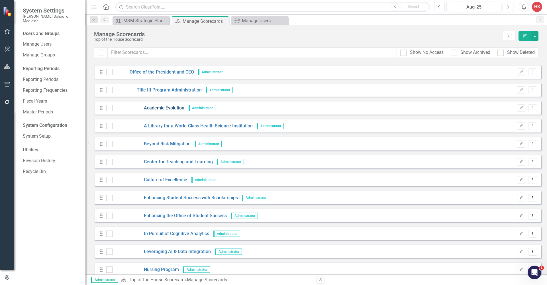
click at [161, 108] on link "Academic Evolution" at bounding box center [149, 108] width 72 height 7
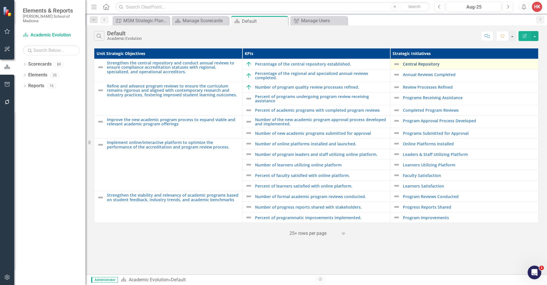
click at [428, 64] on link "Central Repository" at bounding box center [469, 64] width 133 height 4
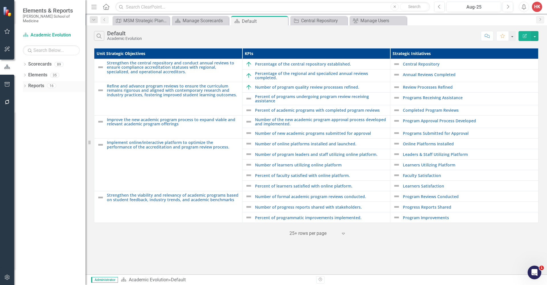
click at [37, 83] on link "Reports" at bounding box center [36, 86] width 16 height 7
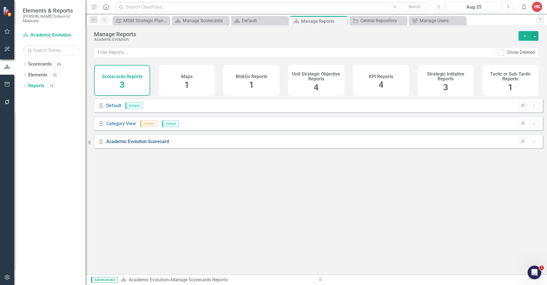
click at [135, 144] on link "Academic Evolution Scorecard" at bounding box center [137, 141] width 63 height 5
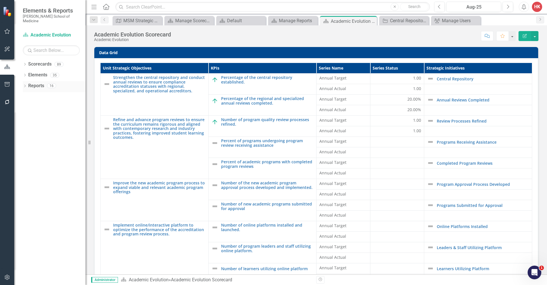
click at [42, 83] on link "Reports" at bounding box center [36, 86] width 16 height 7
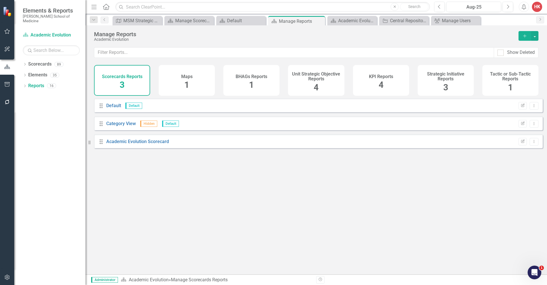
click at [392, 80] on div "KPI Reports 4" at bounding box center [381, 80] width 56 height 31
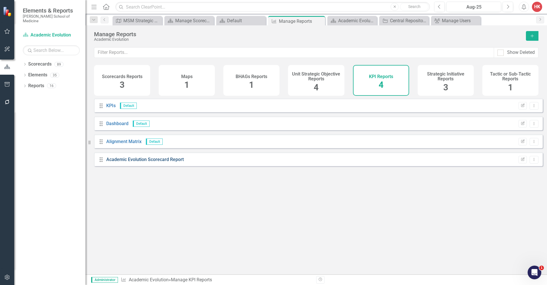
click at [153, 162] on link "Academic Evolution Scorecard Report" at bounding box center [145, 159] width 78 height 5
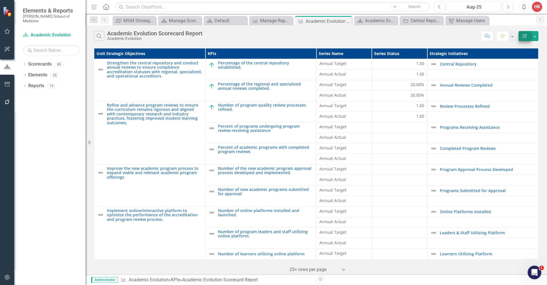
click at [524, 35] on icon "Edit Report" at bounding box center [524, 36] width 5 height 4
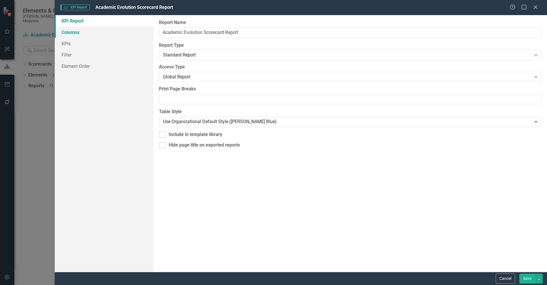
click at [68, 32] on link "Columns" at bounding box center [104, 32] width 99 height 11
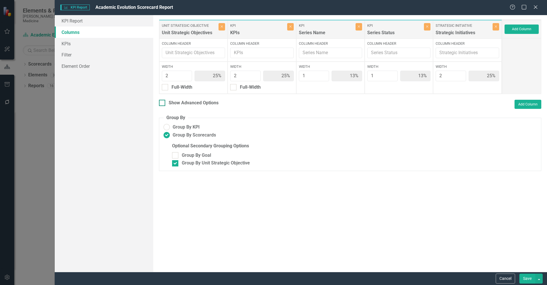
click at [177, 103] on div "Show Advanced Options" at bounding box center [194, 103] width 50 height 7
click at [163, 103] on input "Show Advanced Options" at bounding box center [161, 102] width 4 height 4
checkbox input "true"
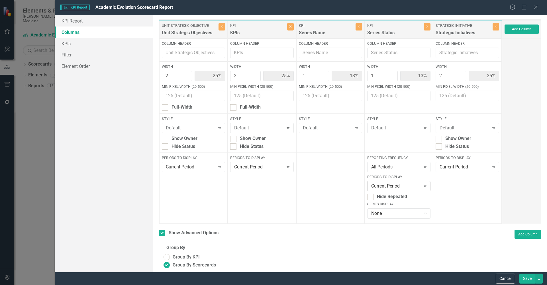
click at [422, 186] on icon "Expand" at bounding box center [425, 186] width 6 height 5
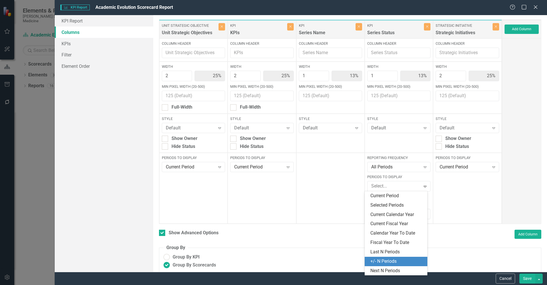
click at [400, 261] on div "+/- N Periods" at bounding box center [396, 261] width 53 height 7
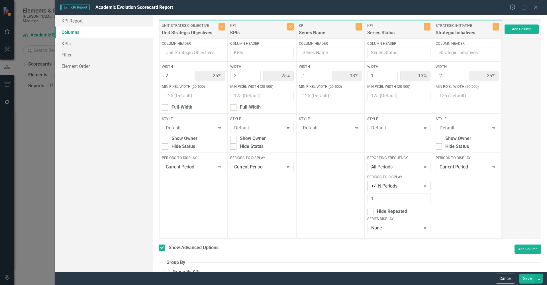
click at [424, 186] on icon at bounding box center [425, 187] width 3 height 2
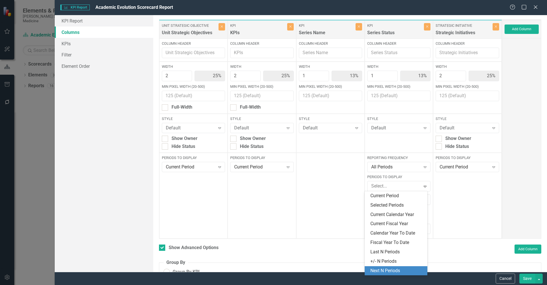
click at [404, 268] on div "Next N Periods" at bounding box center [396, 271] width 53 height 7
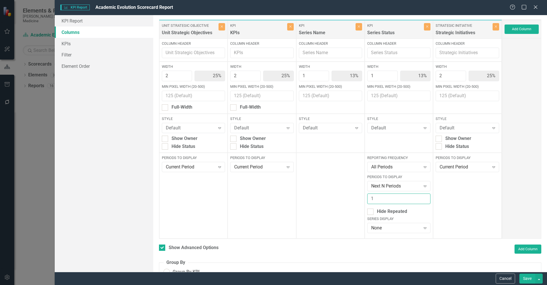
type input "2"
click at [421, 197] on input "2" at bounding box center [398, 199] width 63 height 11
click at [540, 279] on button "button" at bounding box center [539, 279] width 7 height 10
click at [526, 281] on button "Save" at bounding box center [528, 279] width 16 height 10
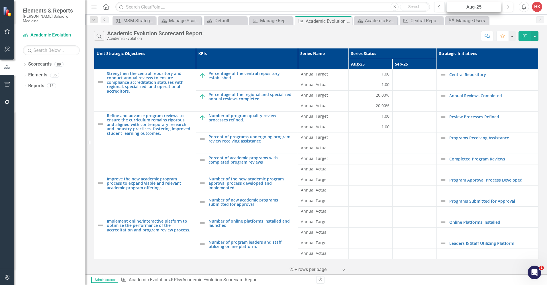
click at [486, 7] on div "Aug-25" at bounding box center [474, 7] width 51 height 7
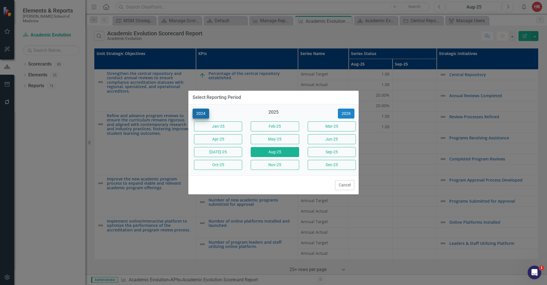
click at [199, 113] on button "2024" at bounding box center [201, 114] width 17 height 10
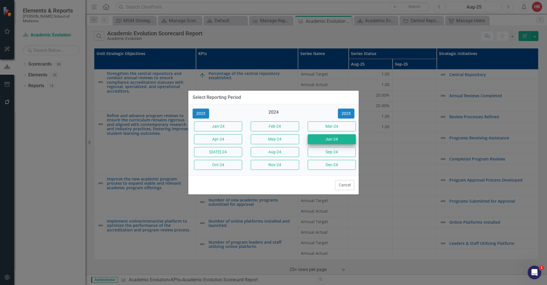
click at [330, 140] on button "Jun-24" at bounding box center [332, 139] width 48 height 10
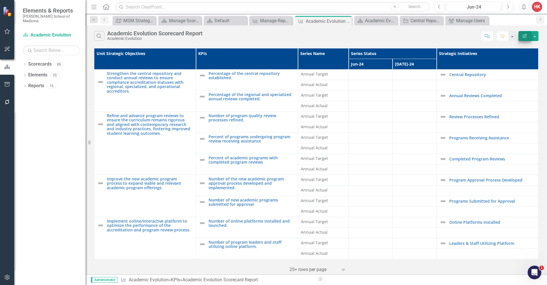
click at [526, 36] on icon "Edit Report" at bounding box center [524, 36] width 5 height 4
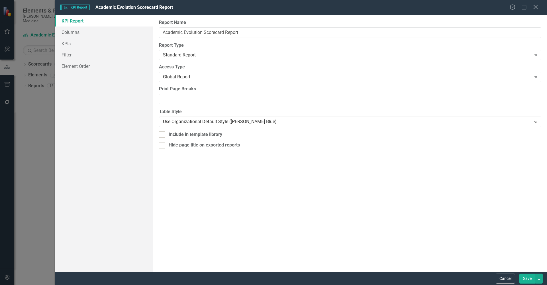
click at [536, 8] on icon "Close" at bounding box center [535, 6] width 7 height 5
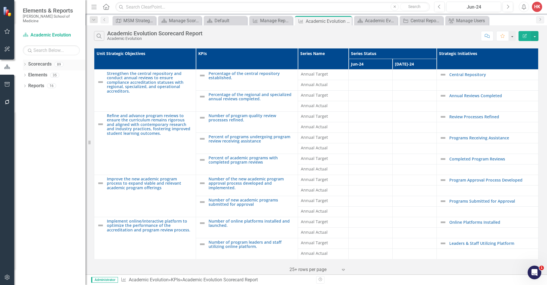
click at [40, 61] on link "Scorecards" at bounding box center [39, 64] width 23 height 7
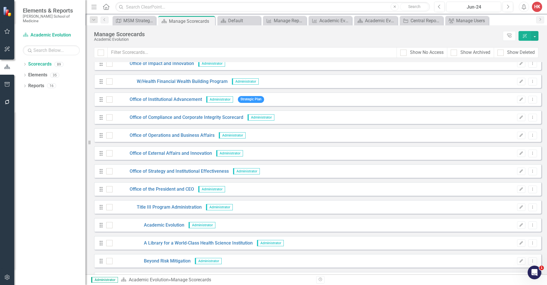
scroll to position [1137, 0]
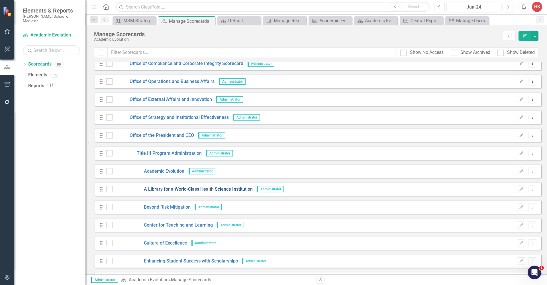
click at [186, 190] on link "A Library for a World-Class Health Science Institution" at bounding box center [183, 189] width 140 height 7
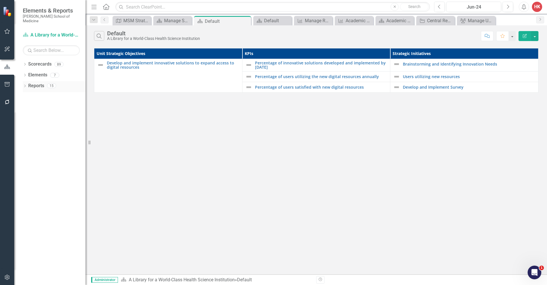
click at [34, 83] on link "Reports" at bounding box center [36, 86] width 16 height 7
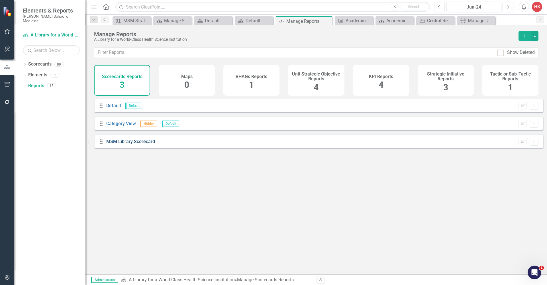
click at [126, 144] on link "MSM Library Scorecard" at bounding box center [130, 141] width 49 height 5
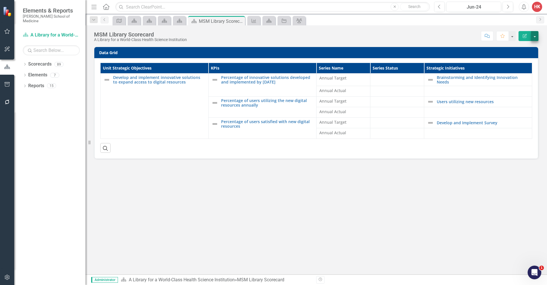
click at [534, 36] on button "button" at bounding box center [534, 36] width 7 height 10
click at [522, 48] on link "Edit Edit Scorecards" at bounding box center [515, 46] width 46 height 11
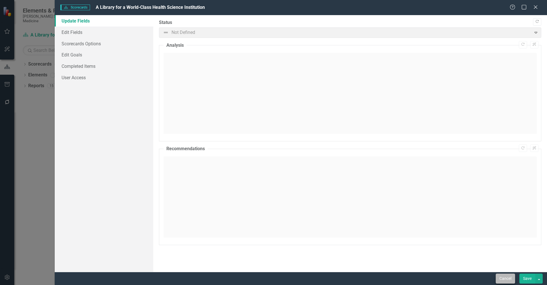
click at [511, 277] on button "Cancel" at bounding box center [505, 279] width 19 height 10
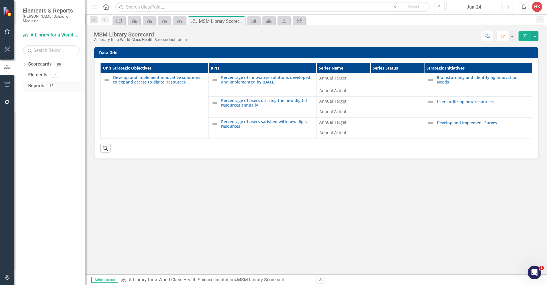
click at [30, 83] on link "Reports" at bounding box center [36, 86] width 16 height 7
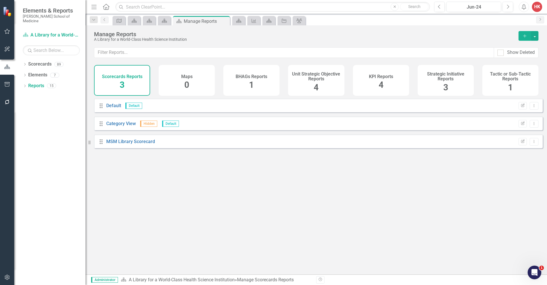
click at [389, 86] on div "KPI Reports 4" at bounding box center [381, 80] width 56 height 31
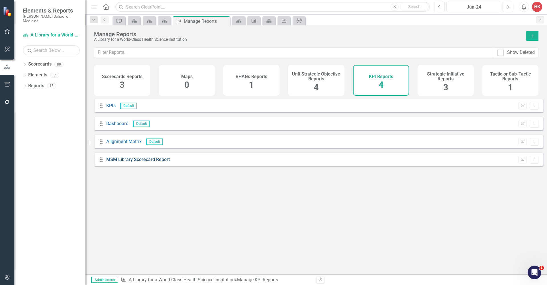
click at [123, 162] on link "MSM Library Scorecard Report" at bounding box center [138, 159] width 64 height 5
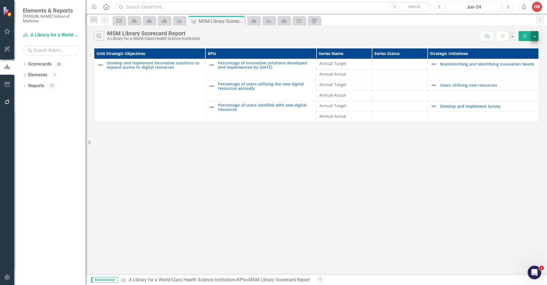
click at [536, 38] on button "button" at bounding box center [534, 36] width 7 height 10
click at [524, 36] on icon "Edit Report" at bounding box center [524, 36] width 5 height 4
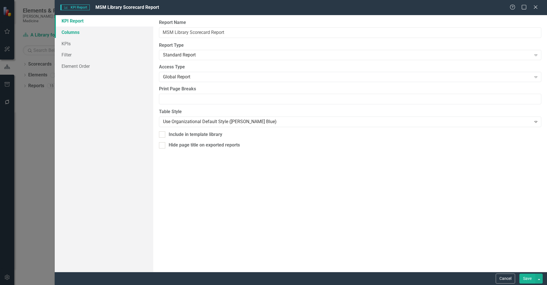
click at [75, 33] on link "Columns" at bounding box center [104, 32] width 99 height 11
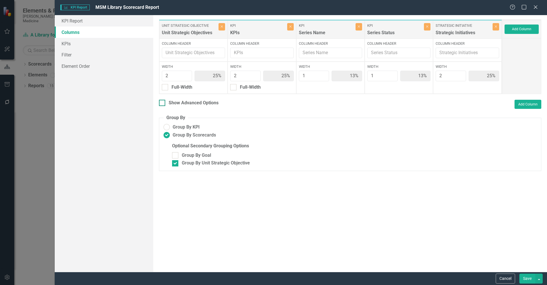
click at [173, 102] on div "Show Advanced Options" at bounding box center [194, 103] width 50 height 7
click at [163, 102] on input "Show Advanced Options" at bounding box center [161, 102] width 4 height 4
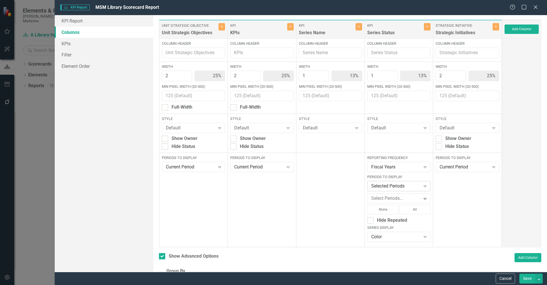
click at [422, 188] on icon "Expand" at bounding box center [425, 186] width 6 height 5
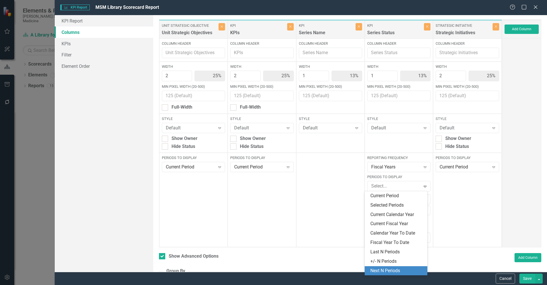
click at [398, 270] on div "Next N Periods" at bounding box center [396, 271] width 53 height 7
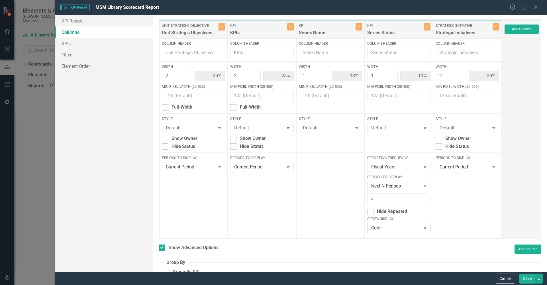
click at [422, 226] on icon "Expand" at bounding box center [425, 228] width 6 height 5
click at [374, 218] on div "None" at bounding box center [396, 217] width 53 height 7
click at [528, 279] on button "Save" at bounding box center [528, 279] width 16 height 10
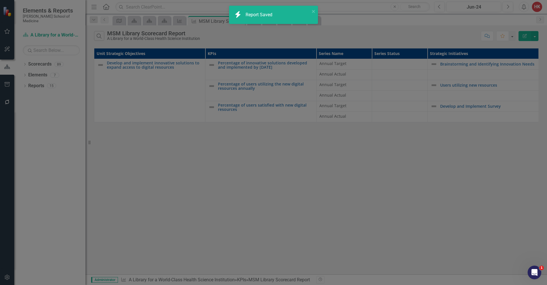
checkbox input "false"
radio input "true"
checkbox input "false"
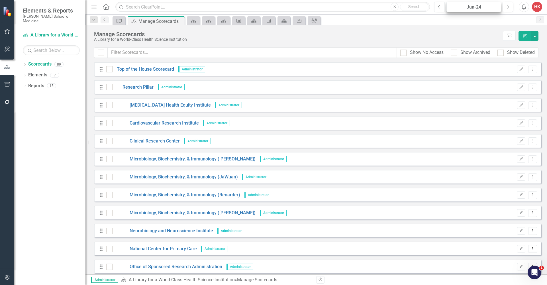
click at [487, 7] on div "Jun-24" at bounding box center [474, 7] width 51 height 7
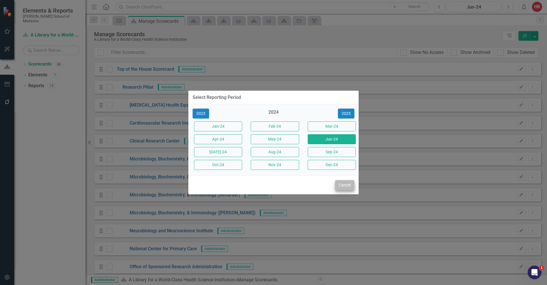
click at [346, 189] on button "Cancel" at bounding box center [344, 185] width 19 height 10
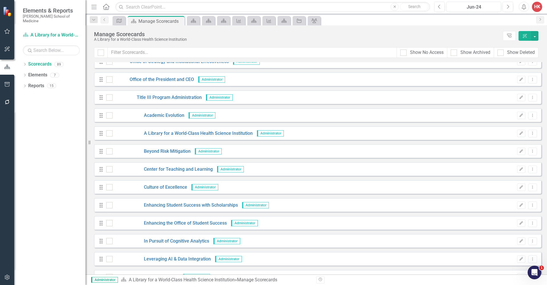
scroll to position [1192, 0]
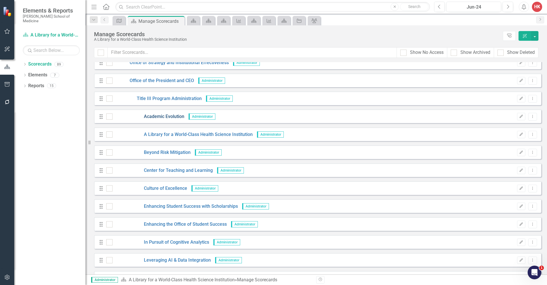
click at [164, 117] on link "Academic Evolution" at bounding box center [149, 116] width 72 height 7
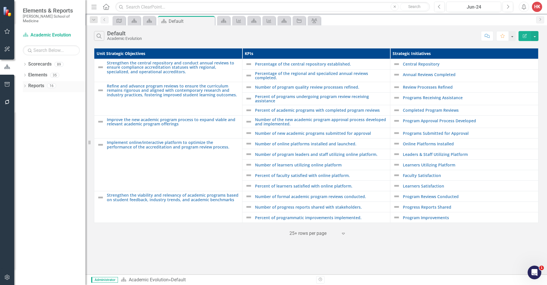
click at [35, 83] on link "Reports" at bounding box center [36, 86] width 16 height 7
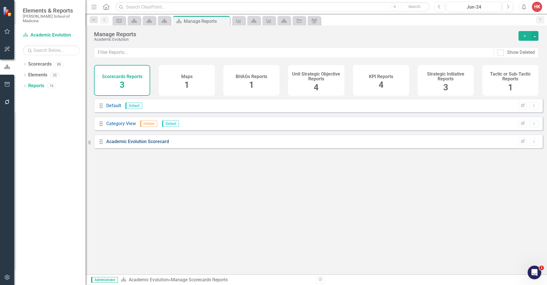
click at [141, 144] on link "Academic Evolution Scorecard" at bounding box center [137, 141] width 63 height 5
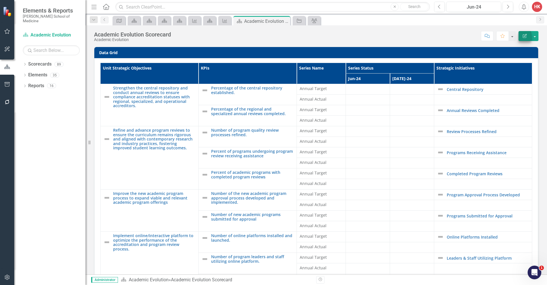
click at [525, 36] on icon "Edit Report" at bounding box center [524, 36] width 5 height 4
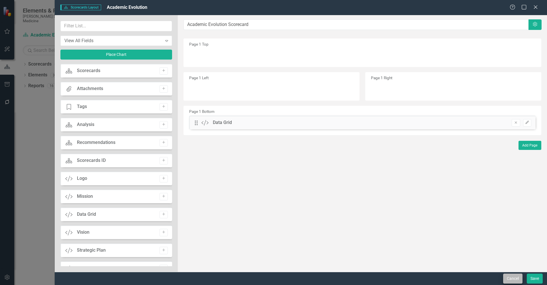
click at [518, 280] on button "Cancel" at bounding box center [512, 279] width 19 height 10
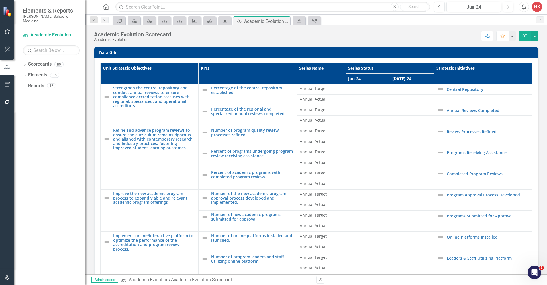
scroll to position [1, 0]
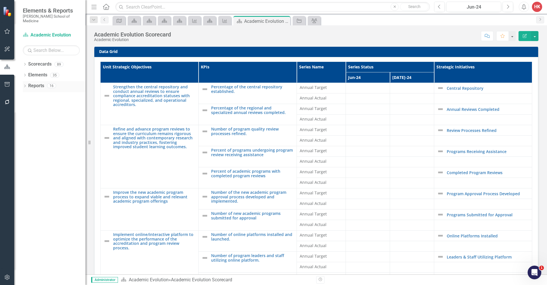
click at [40, 83] on link "Reports" at bounding box center [36, 86] width 16 height 7
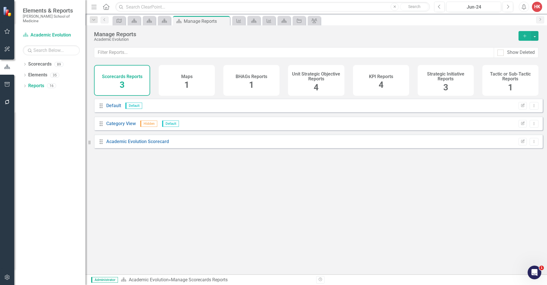
click at [399, 84] on div "KPI Reports 4" at bounding box center [381, 80] width 56 height 31
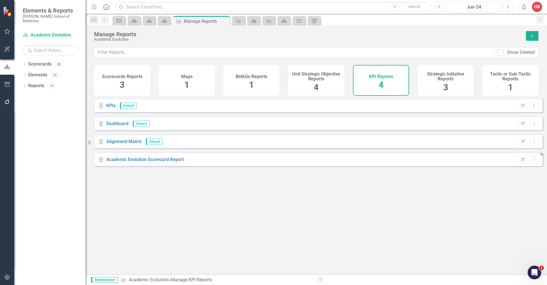
click at [130, 80] on div "Scorecards Reports 3" at bounding box center [122, 80] width 56 height 31
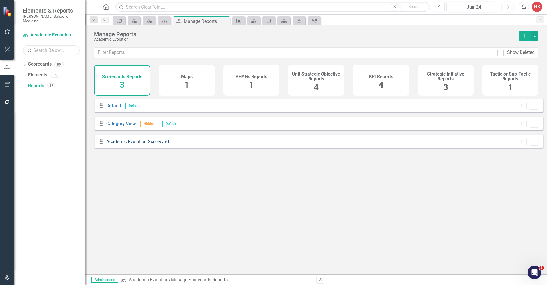
click at [153, 144] on link "Academic Evolution Scorecard" at bounding box center [137, 141] width 63 height 5
click at [393, 86] on div "KPI Reports 4" at bounding box center [381, 80] width 56 height 31
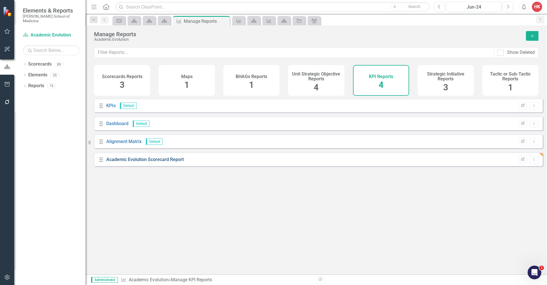
click at [158, 162] on link "Academic Evolution Scorecard Report" at bounding box center [145, 159] width 78 height 5
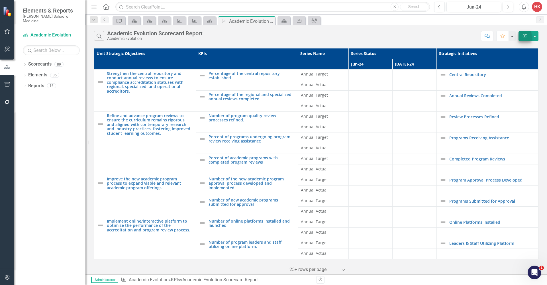
click at [525, 37] on icon "Edit Report" at bounding box center [524, 36] width 5 height 4
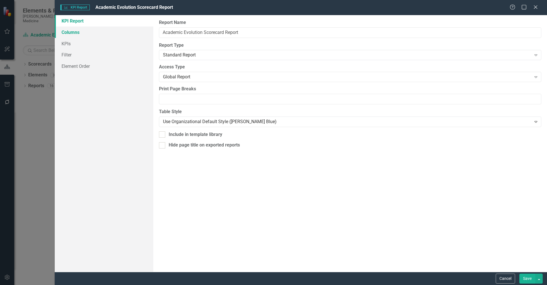
click at [69, 32] on link "Columns" at bounding box center [104, 32] width 99 height 11
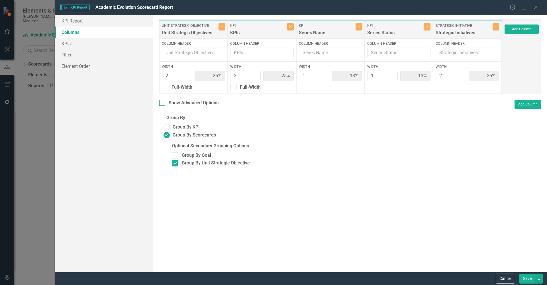
click at [202, 101] on div "Show Advanced Options" at bounding box center [194, 103] width 50 height 7
click at [163, 101] on input "Show Advanced Options" at bounding box center [161, 102] width 4 height 4
checkbox input "true"
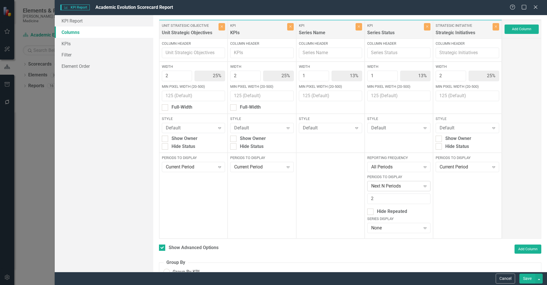
click at [422, 186] on icon "Expand" at bounding box center [425, 186] width 6 height 5
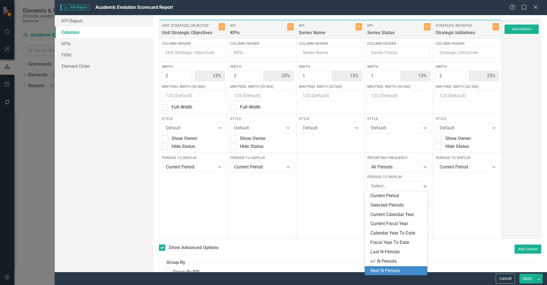
click at [395, 270] on div "Next N Periods" at bounding box center [396, 271] width 53 height 7
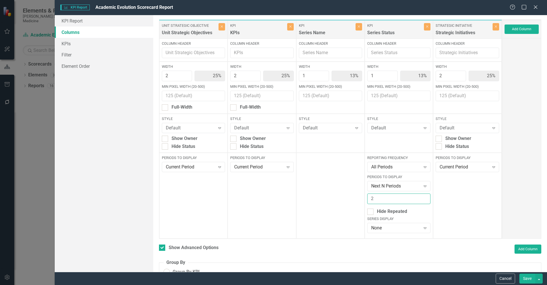
type input "3"
click at [422, 198] on input "3" at bounding box center [398, 199] width 63 height 11
click at [422, 228] on icon "Expand" at bounding box center [425, 228] width 6 height 5
click at [378, 219] on div "None" at bounding box center [396, 217] width 53 height 7
click at [541, 279] on button "button" at bounding box center [539, 279] width 7 height 10
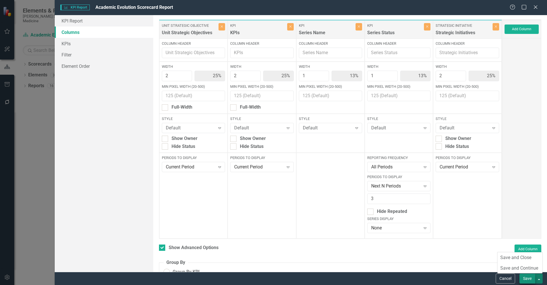
click at [527, 279] on button "Save" at bounding box center [528, 279] width 16 height 10
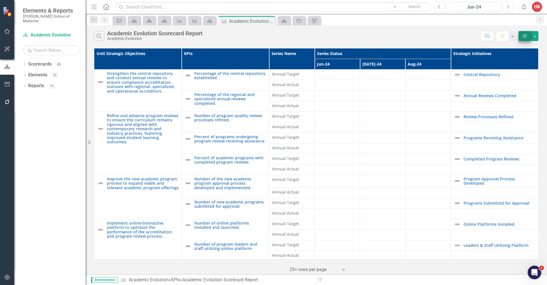
click at [525, 36] on icon "Edit Report" at bounding box center [524, 36] width 5 height 4
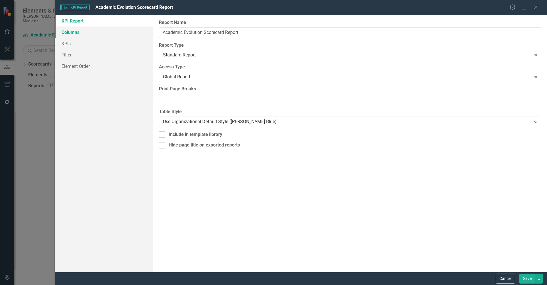
click at [74, 31] on link "Columns" at bounding box center [104, 32] width 99 height 11
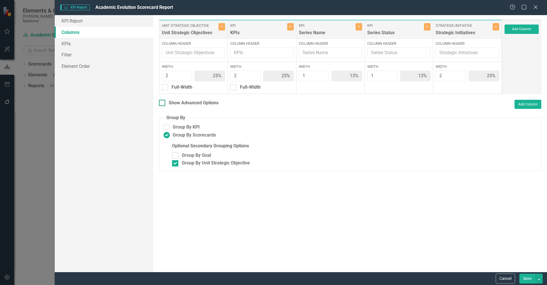
click at [179, 101] on div "Show Advanced Options" at bounding box center [194, 103] width 50 height 7
click at [163, 101] on input "Show Advanced Options" at bounding box center [161, 102] width 4 height 4
checkbox input "true"
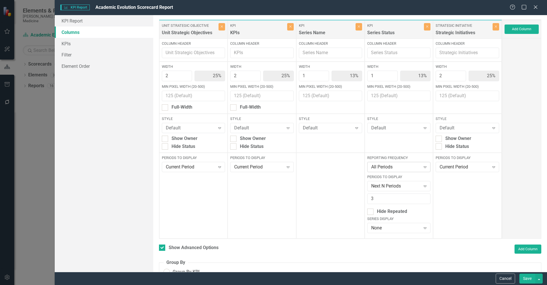
click at [422, 165] on icon "Expand" at bounding box center [425, 167] width 6 height 5
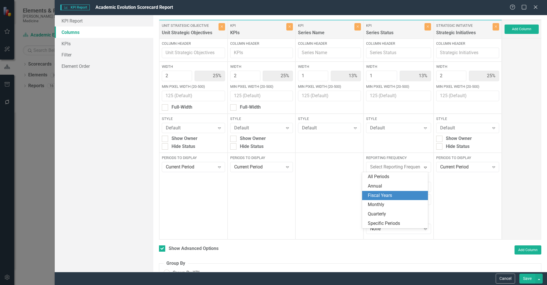
click at [379, 196] on div "Fiscal Years" at bounding box center [396, 195] width 57 height 7
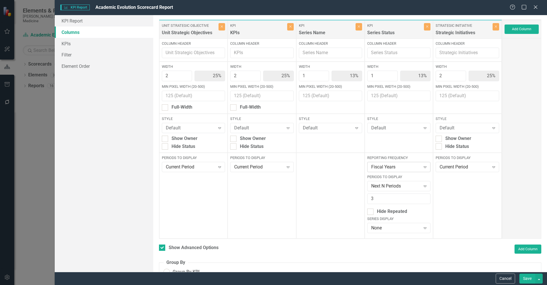
scroll to position [1, 0]
click at [528, 277] on button "Save" at bounding box center [528, 279] width 16 height 10
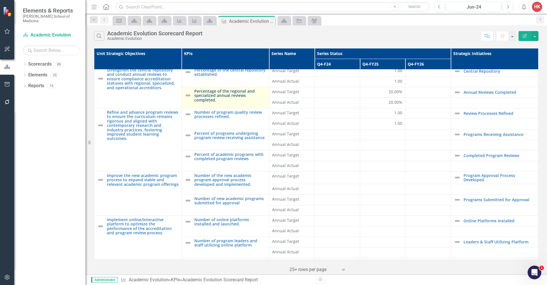
scroll to position [0, 0]
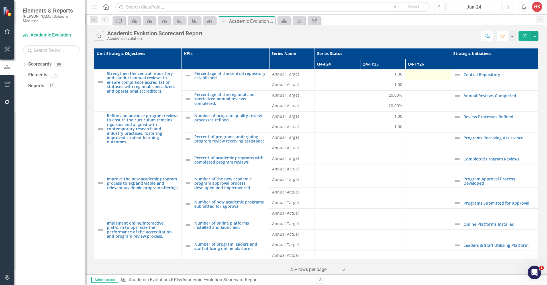
click at [427, 74] on div at bounding box center [427, 74] width 39 height 7
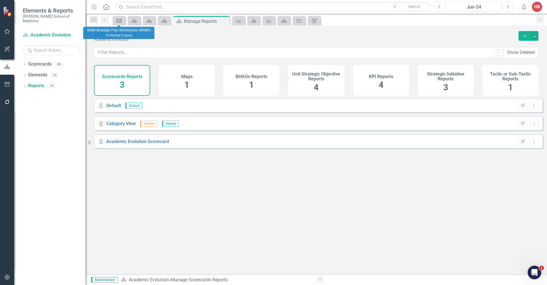
click at [117, 21] on icon "Maps" at bounding box center [119, 21] width 6 height 5
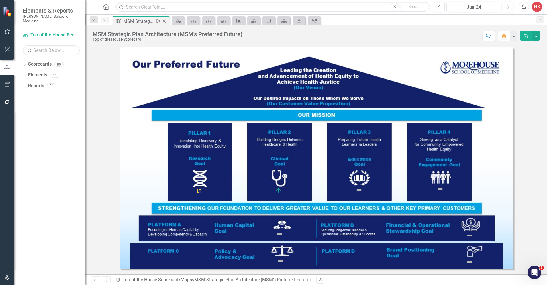
click at [165, 20] on icon "Close" at bounding box center [164, 21] width 6 height 5
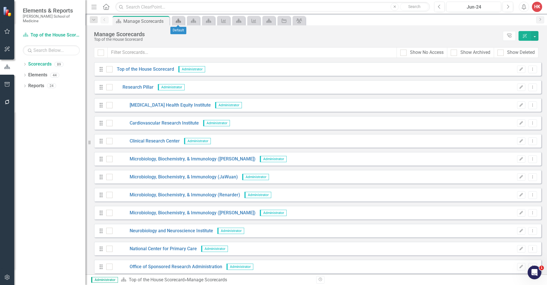
click at [182, 22] on link "Scorecards" at bounding box center [178, 20] width 10 height 7
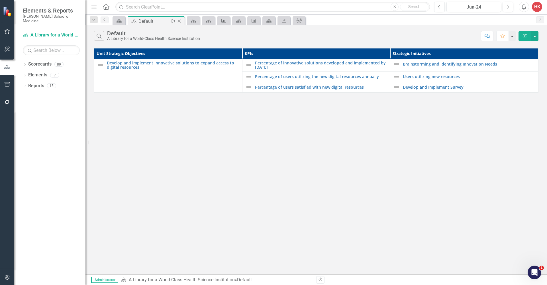
click at [181, 20] on icon "Close" at bounding box center [179, 21] width 6 height 5
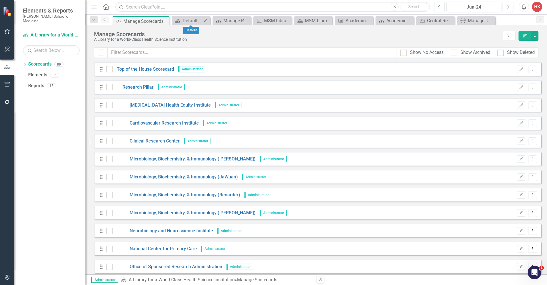
click at [205, 22] on icon "Close" at bounding box center [205, 21] width 6 height 5
click at [212, 20] on icon "Close" at bounding box center [210, 21] width 6 height 5
click at [215, 21] on icon "Close" at bounding box center [216, 21] width 6 height 5
click at [226, 21] on icon "Close" at bounding box center [224, 21] width 6 height 5
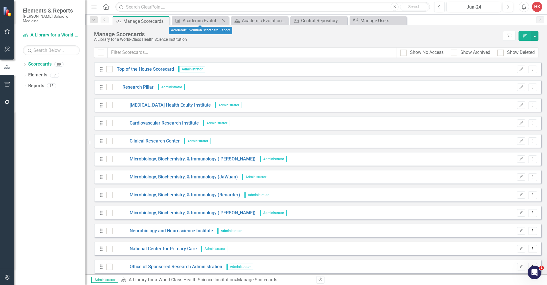
click at [225, 21] on icon "Close" at bounding box center [224, 21] width 6 height 5
click at [0, 0] on icon "Close" at bounding box center [0, 0] width 0 height 0
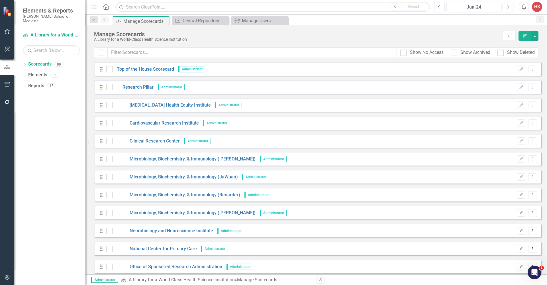
click at [0, 0] on icon "Close" at bounding box center [0, 0] width 0 height 0
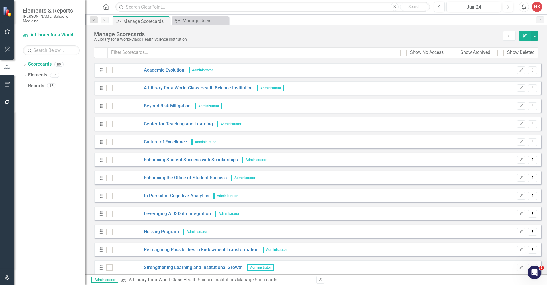
scroll to position [1303, 0]
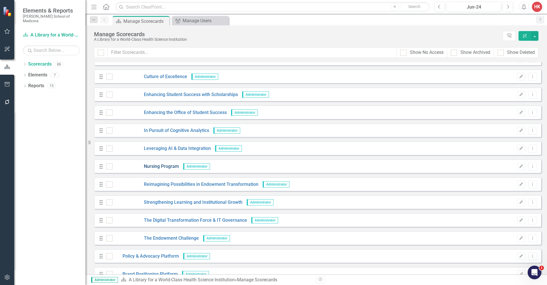
click at [154, 166] on link "Nursing Program" at bounding box center [146, 166] width 66 height 7
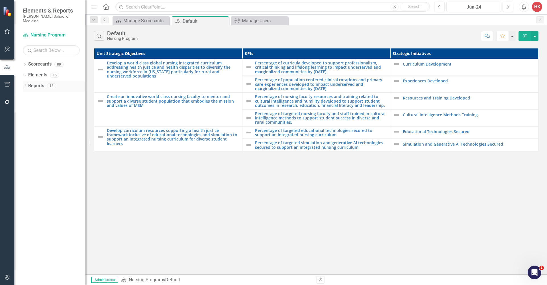
click at [40, 83] on link "Reports" at bounding box center [36, 86] width 16 height 7
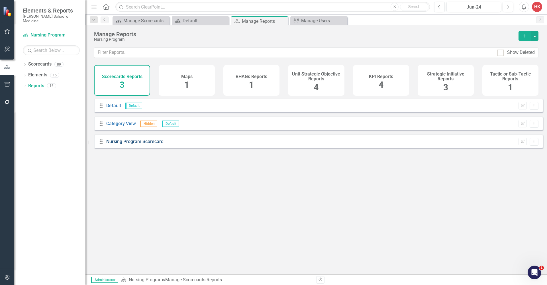
click at [127, 144] on link "Nursing Program Scorecard" at bounding box center [134, 141] width 57 height 5
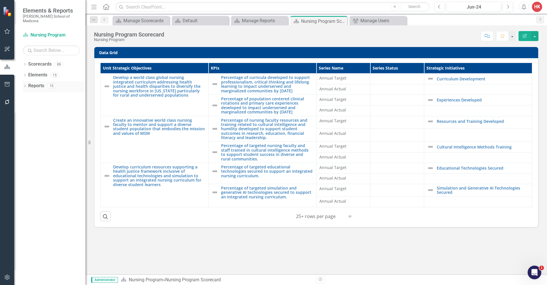
click at [40, 83] on link "Reports" at bounding box center [36, 86] width 16 height 7
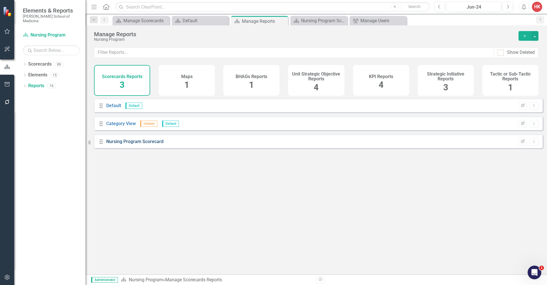
click at [127, 144] on link "Nursing Program Scorecard" at bounding box center [134, 141] width 57 height 5
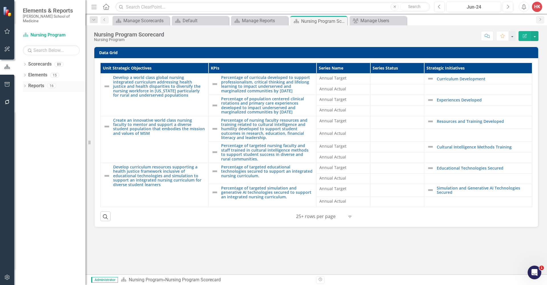
click at [38, 83] on link "Reports" at bounding box center [36, 86] width 16 height 7
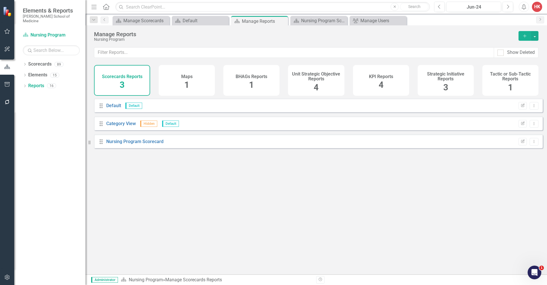
click at [386, 79] on div "KPI Reports 4" at bounding box center [381, 80] width 56 height 31
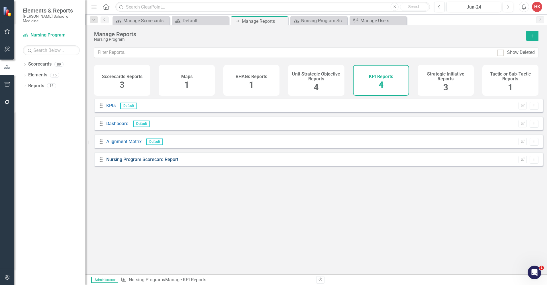
click at [156, 162] on link "Nursing Program Scorecard Report" at bounding box center [142, 159] width 72 height 5
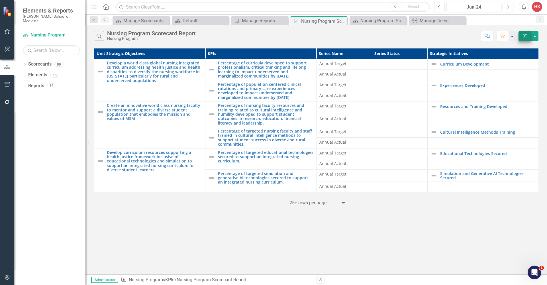
click at [524, 37] on icon "Edit Report" at bounding box center [524, 36] width 5 height 4
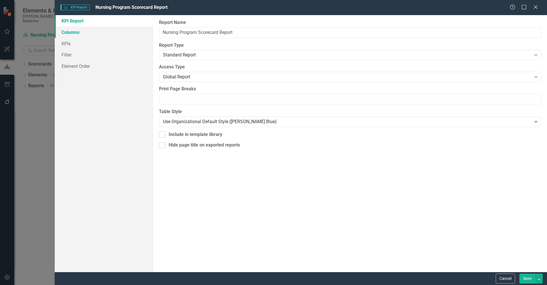
click at [75, 31] on link "Columns" at bounding box center [104, 32] width 99 height 11
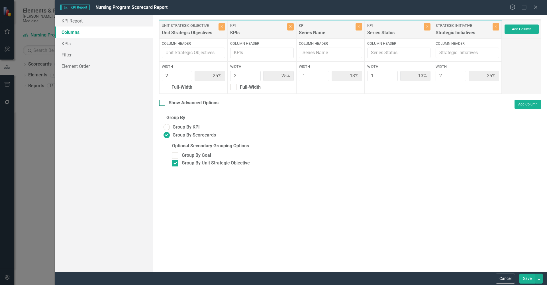
click at [190, 102] on div "Show Advanced Options" at bounding box center [194, 103] width 50 height 7
click at [163, 102] on input "Show Advanced Options" at bounding box center [161, 102] width 4 height 4
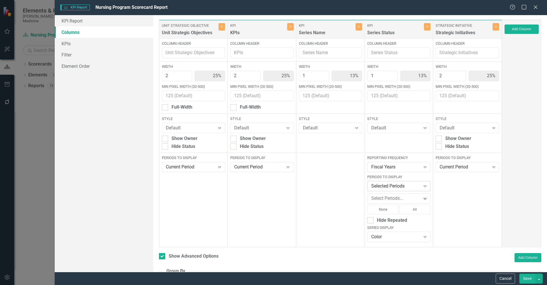
click at [422, 186] on icon "Expand" at bounding box center [425, 186] width 6 height 5
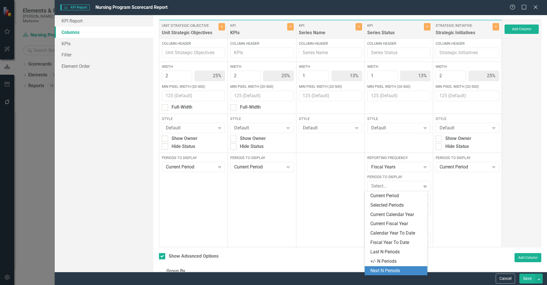
click at [392, 270] on div "Next N Periods" at bounding box center [396, 271] width 53 height 7
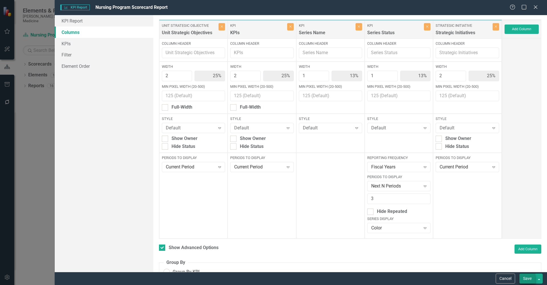
click at [526, 280] on button "Save" at bounding box center [528, 279] width 16 height 10
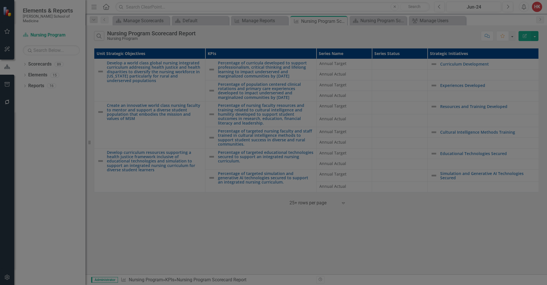
checkbox input "false"
radio input "false"
checkbox input "false"
radio input "true"
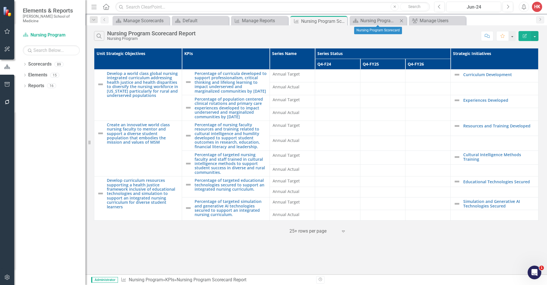
click at [403, 21] on icon "Close" at bounding box center [402, 21] width 6 height 5
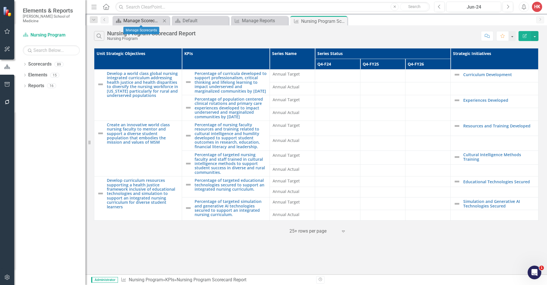
click at [150, 22] on div "Manage Scorecards" at bounding box center [142, 20] width 38 height 7
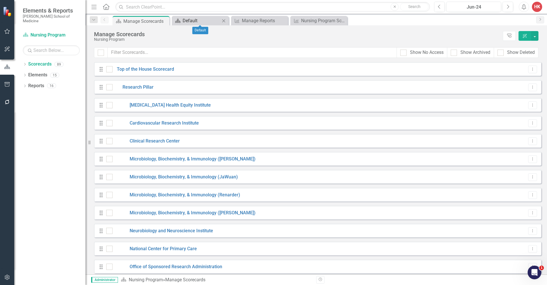
click at [204, 21] on div "Default" at bounding box center [202, 20] width 38 height 7
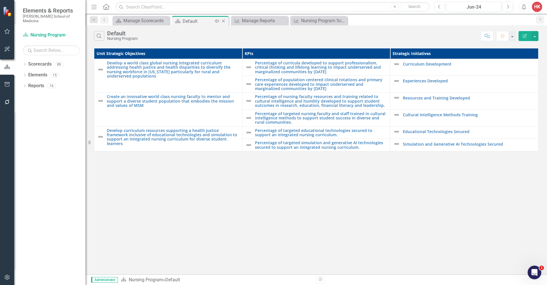
click at [223, 20] on icon "Close" at bounding box center [224, 21] width 6 height 5
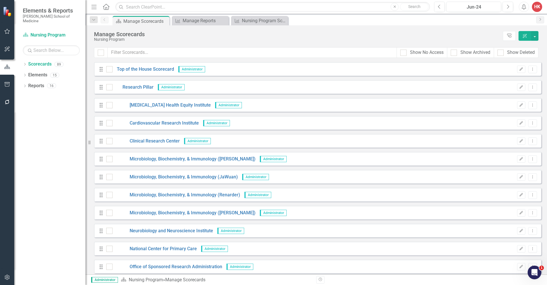
click at [0, 0] on icon at bounding box center [0, 0] width 0 height 0
click at [224, 20] on icon at bounding box center [223, 20] width 3 height 3
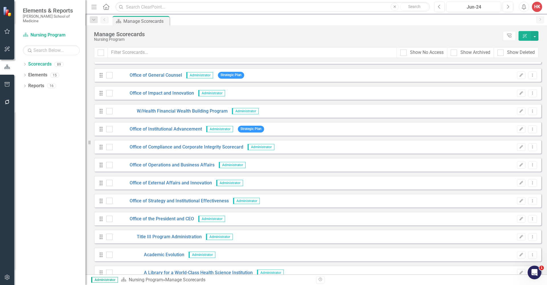
scroll to position [1107, 0]
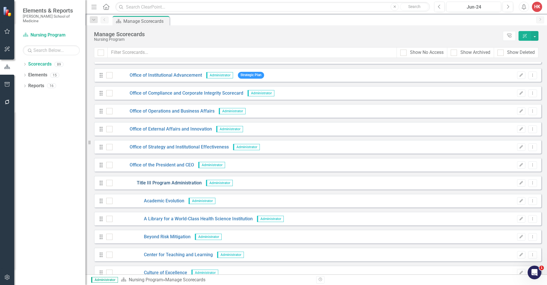
click at [174, 184] on link "Title III Program Administration" at bounding box center [157, 183] width 89 height 7
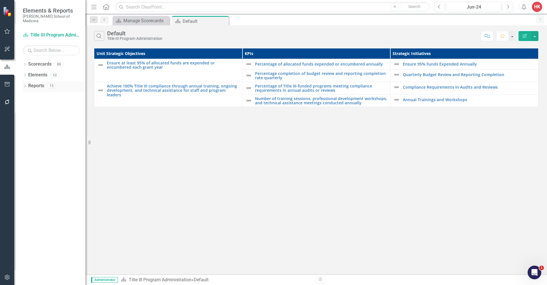
click at [37, 83] on link "Reports" at bounding box center [36, 86] width 16 height 7
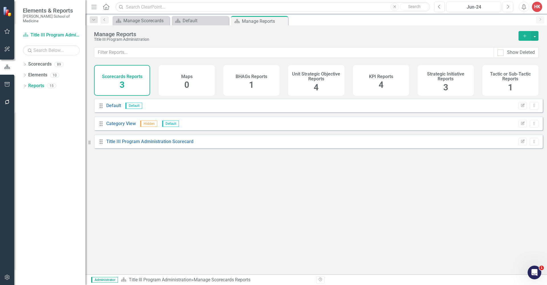
click at [387, 86] on div "KPI Reports 4" at bounding box center [381, 80] width 56 height 31
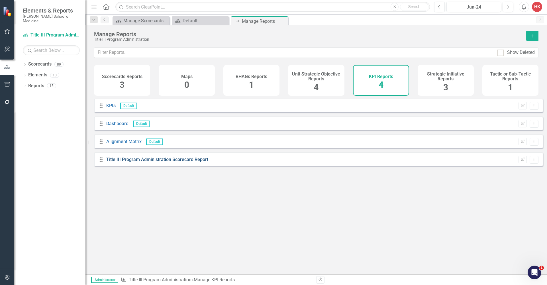
click at [188, 162] on link "Title III Program Administration Scorecard Report" at bounding box center [157, 159] width 102 height 5
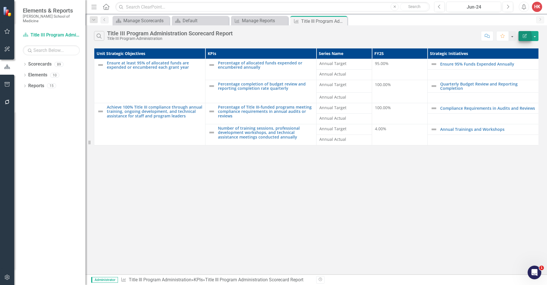
click at [524, 36] on icon "Edit Report" at bounding box center [524, 36] width 5 height 4
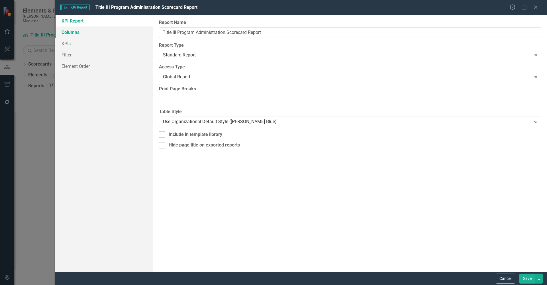
click at [73, 30] on link "Columns" at bounding box center [104, 32] width 99 height 11
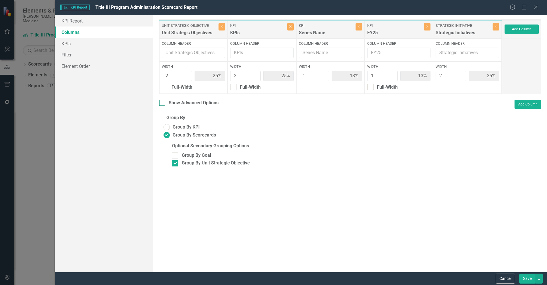
click at [180, 103] on div "Show Advanced Options" at bounding box center [194, 103] width 50 height 7
click at [163, 103] on input "Show Advanced Options" at bounding box center [161, 102] width 4 height 4
checkbox input "true"
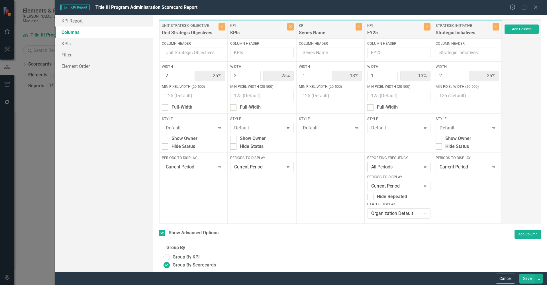
click at [422, 166] on icon "Expand" at bounding box center [425, 167] width 6 height 5
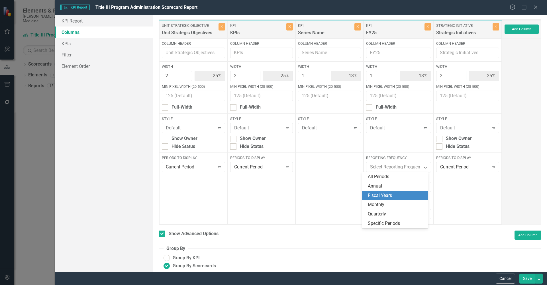
click at [384, 194] on div "Fiscal Years" at bounding box center [396, 195] width 57 height 7
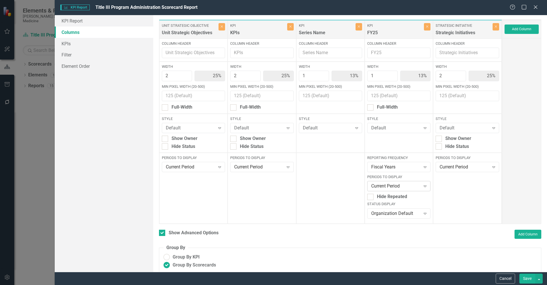
click at [422, 185] on icon "Expand" at bounding box center [425, 186] width 6 height 5
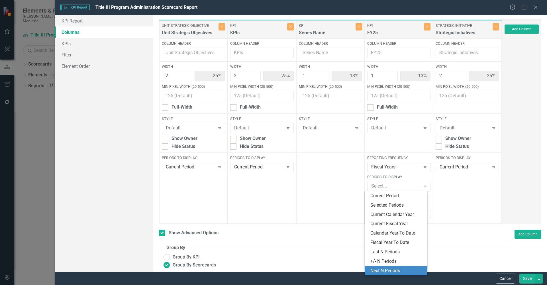
click at [405, 268] on div "Next N Periods" at bounding box center [396, 271] width 53 height 7
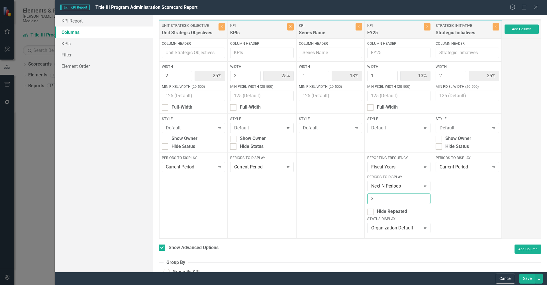
click at [422, 198] on input "2" at bounding box center [398, 199] width 63 height 11
type input "3"
click at [422, 198] on input "3" at bounding box center [398, 199] width 63 height 11
click at [422, 227] on icon "Expand" at bounding box center [425, 228] width 6 height 5
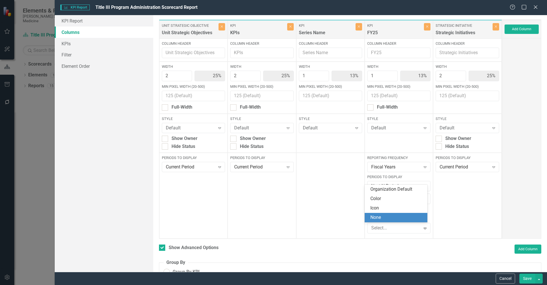
click at [374, 219] on div "None" at bounding box center [396, 217] width 53 height 7
click at [528, 277] on button "Save" at bounding box center [528, 279] width 16 height 10
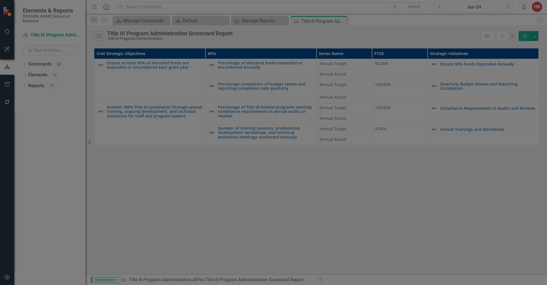
checkbox input "false"
radio input "true"
checkbox input "false"
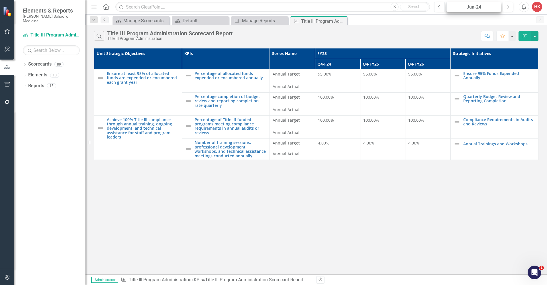
click at [482, 8] on div "Jun-24" at bounding box center [474, 7] width 51 height 7
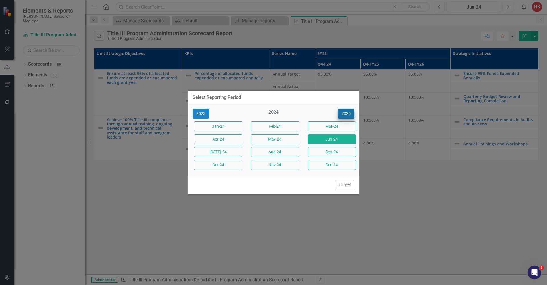
click at [347, 113] on button "2025" at bounding box center [346, 114] width 17 height 10
click at [331, 139] on button "Jun-25" at bounding box center [332, 139] width 48 height 10
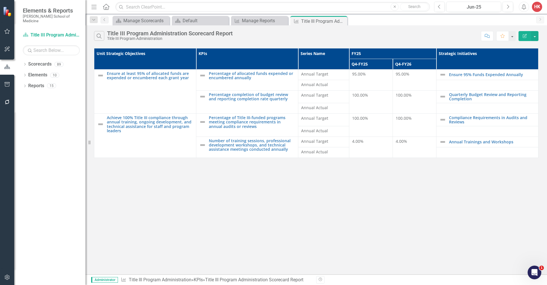
click at [411, 73] on div "95.00%" at bounding box center [415, 74] width 38 height 6
click at [412, 74] on div "95.00%" at bounding box center [415, 74] width 38 height 6
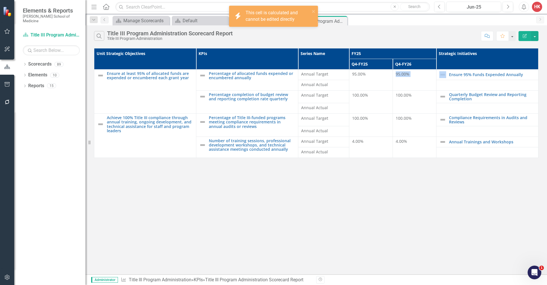
click at [411, 74] on div "95.00%" at bounding box center [415, 74] width 38 height 6
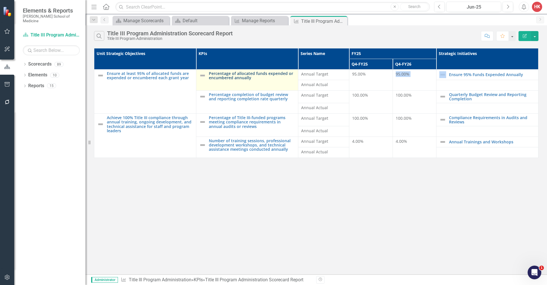
click at [222, 75] on link "Percentage of allocated funds expended or encumbered annually" at bounding box center [252, 75] width 86 height 9
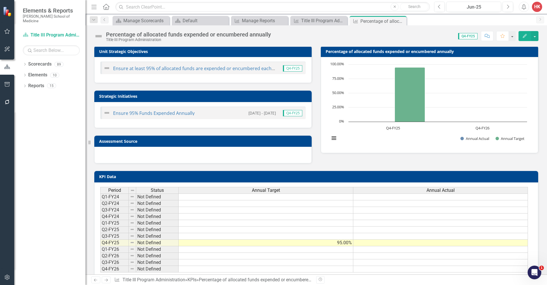
scroll to position [13, 0]
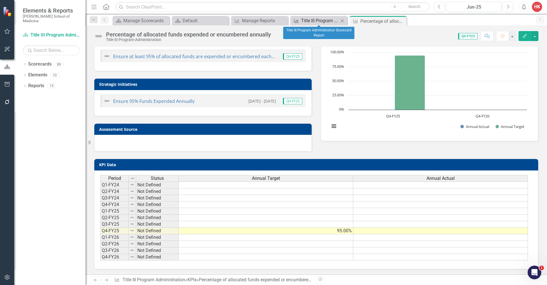
click at [316, 19] on div "Title III Program Administration Scorecard Report" at bounding box center [320, 20] width 38 height 7
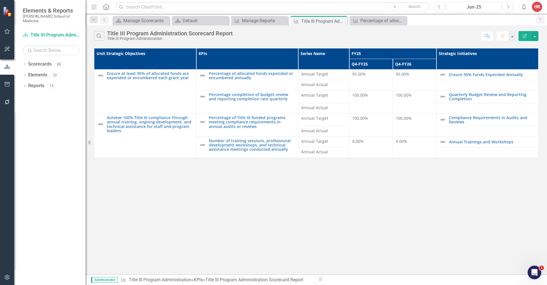
click at [404, 75] on span "95.00%" at bounding box center [403, 73] width 14 height 5
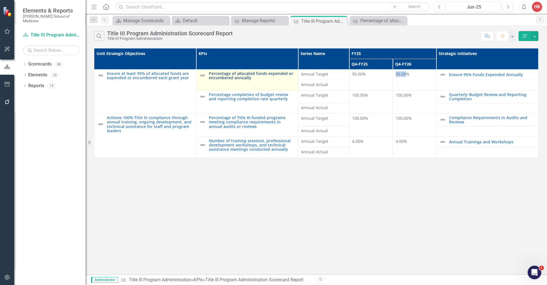
click at [247, 76] on link "Percentage of allocated funds expended or encumbered annually" at bounding box center [252, 75] width 86 height 9
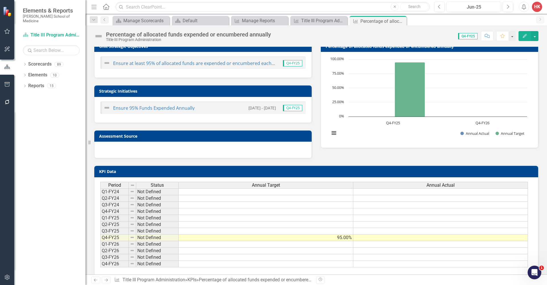
scroll to position [13, 0]
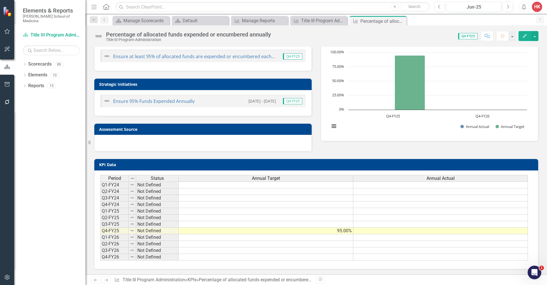
click at [159, 37] on div "Percentage of allocated funds expended or encumbered annually" at bounding box center [188, 34] width 165 height 6
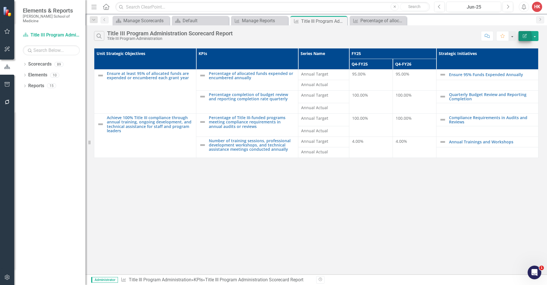
click at [523, 36] on icon "Edit Report" at bounding box center [524, 36] width 5 height 4
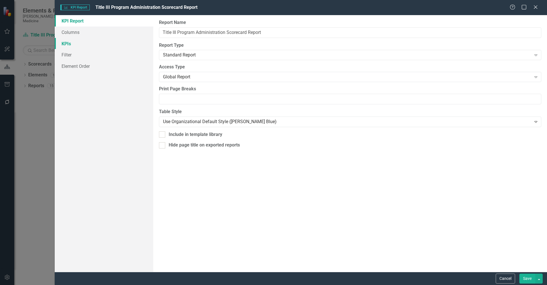
click at [62, 44] on link "KPIs" at bounding box center [104, 43] width 99 height 11
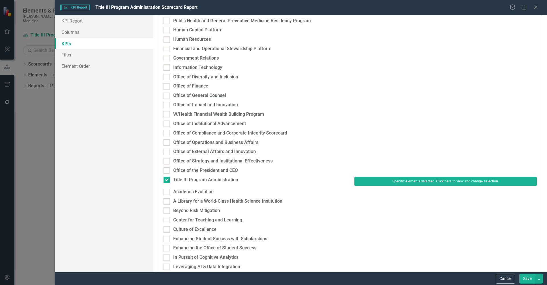
scroll to position [510, 0]
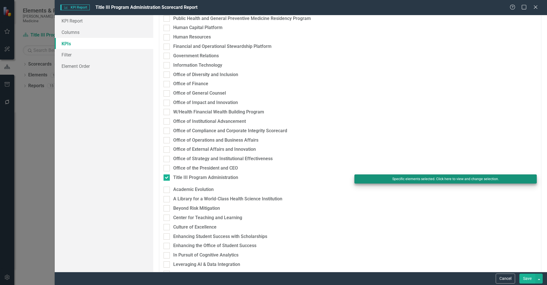
click at [414, 174] on button "Specific elements selected. Click here to view and change selection." at bounding box center [446, 178] width 182 height 9
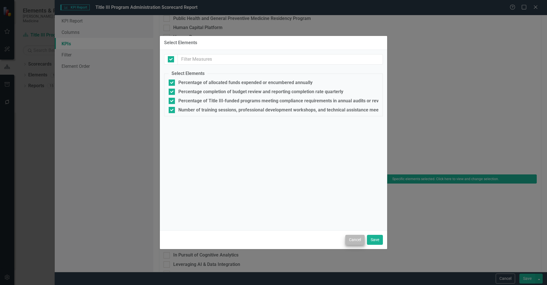
click at [357, 241] on button "Cancel" at bounding box center [354, 240] width 19 height 10
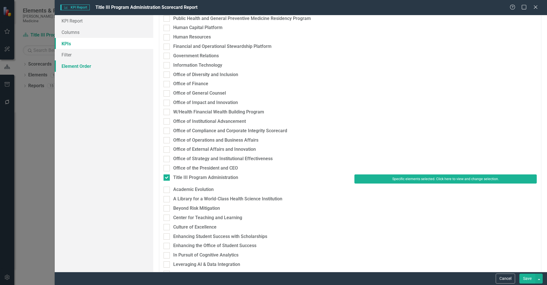
click at [86, 67] on link "Element Order" at bounding box center [104, 65] width 99 height 11
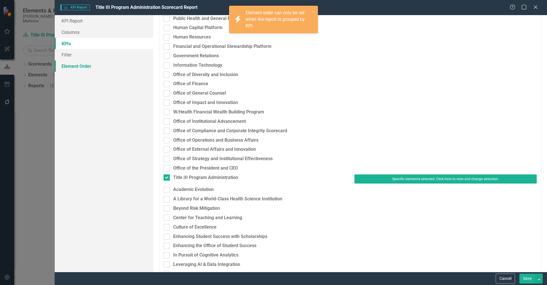
click at [85, 65] on link "Element Order" at bounding box center [104, 65] width 99 height 11
click at [70, 33] on link "Columns" at bounding box center [104, 32] width 99 height 11
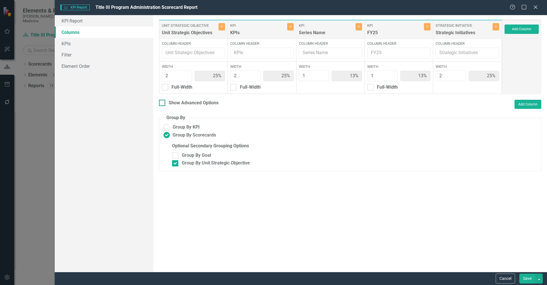
click at [186, 103] on div "Show Advanced Options" at bounding box center [194, 103] width 50 height 7
click at [163, 103] on input "Show Advanced Options" at bounding box center [161, 102] width 4 height 4
checkbox input "true"
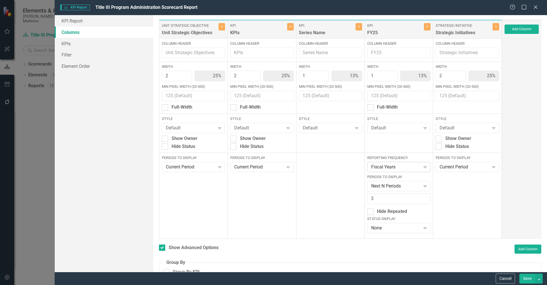
click at [424, 166] on icon "Expand" at bounding box center [425, 167] width 6 height 5
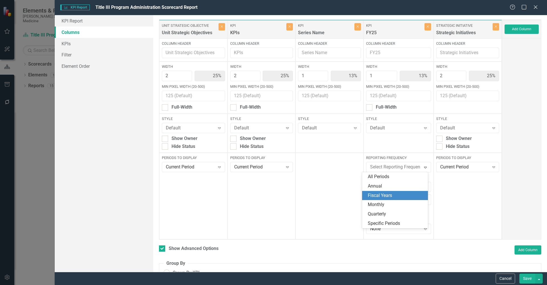
click at [395, 194] on div "Fiscal Years" at bounding box center [396, 195] width 57 height 7
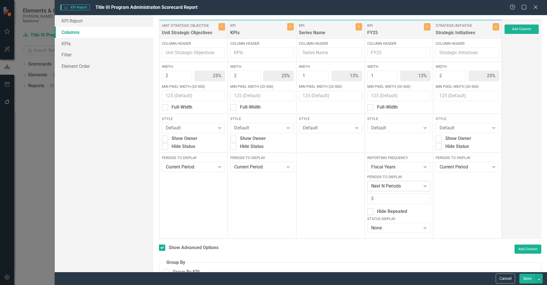
click at [422, 187] on icon "Expand" at bounding box center [425, 186] width 6 height 5
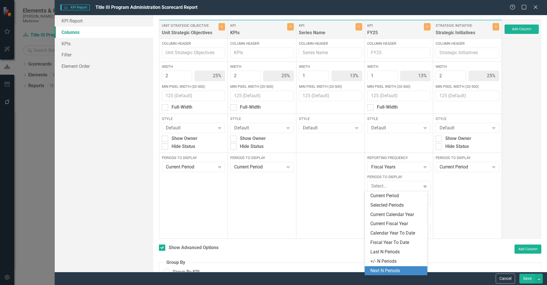
click at [394, 272] on div "Next N Periods" at bounding box center [396, 270] width 62 height 9
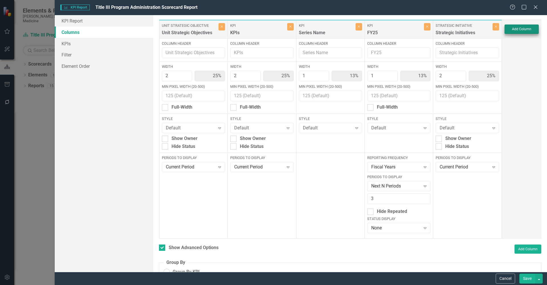
click at [528, 30] on button "Add Column" at bounding box center [522, 29] width 34 height 9
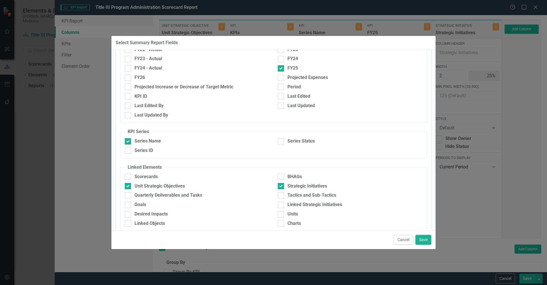
scroll to position [202, 0]
click at [406, 242] on button "Cancel" at bounding box center [403, 240] width 19 height 10
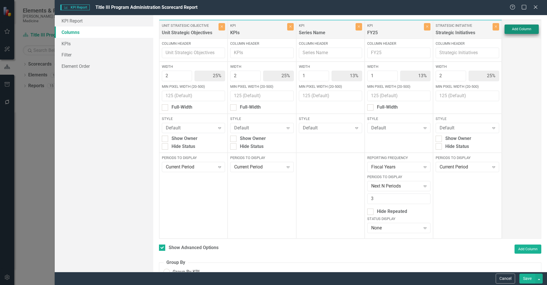
click at [521, 29] on button "Add Column" at bounding box center [522, 29] width 34 height 9
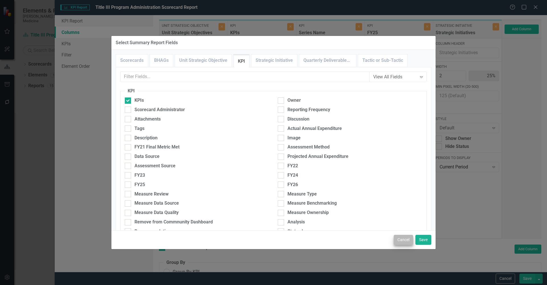
click at [408, 239] on button "Cancel" at bounding box center [403, 240] width 19 height 10
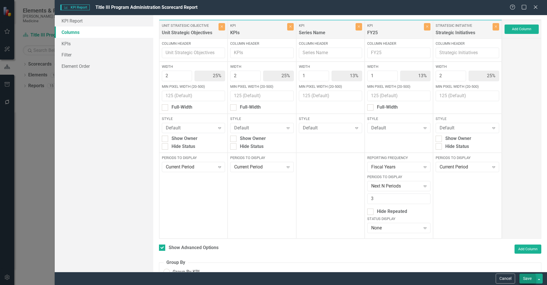
click at [525, 277] on button "Save" at bounding box center [528, 279] width 16 height 10
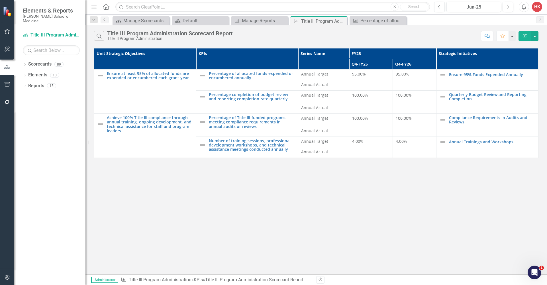
click at [365, 75] on span "95.00%" at bounding box center [359, 73] width 14 height 5
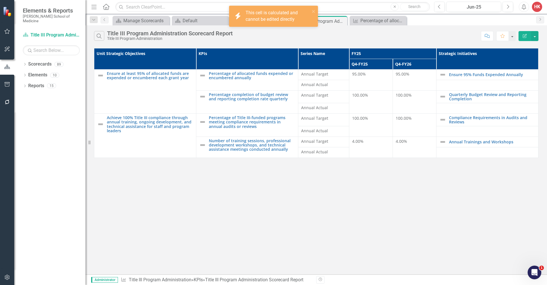
click at [365, 74] on span "95.00%" at bounding box center [359, 73] width 14 height 5
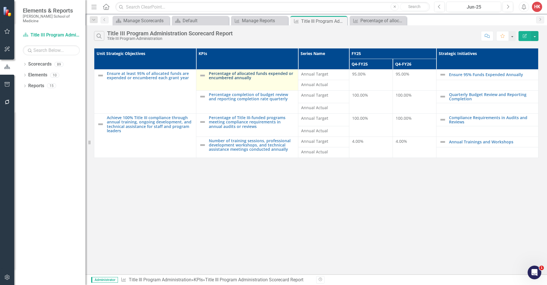
click at [247, 73] on link "Percentage of allocated funds expended or encumbered annually" at bounding box center [252, 75] width 86 height 9
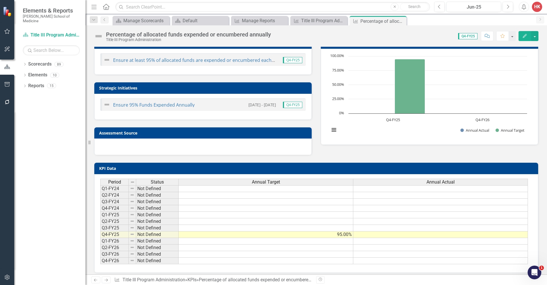
scroll to position [13, 0]
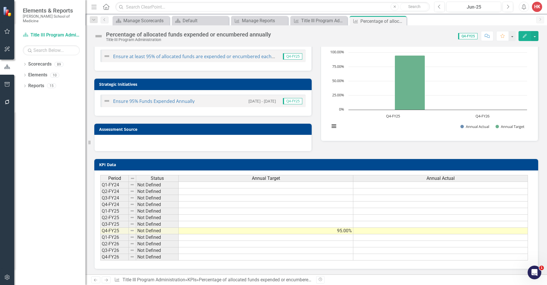
click at [331, 256] on td at bounding box center [266, 257] width 175 height 7
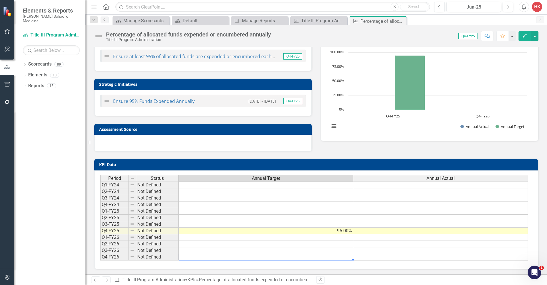
click at [331, 256] on td at bounding box center [266, 257] width 175 height 7
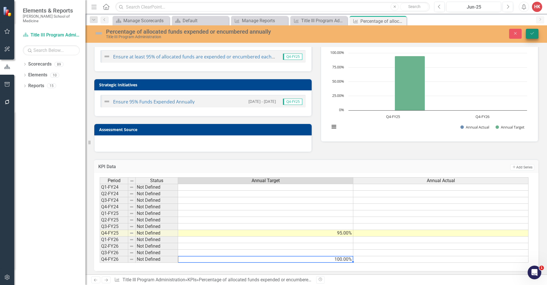
type textarea "100"
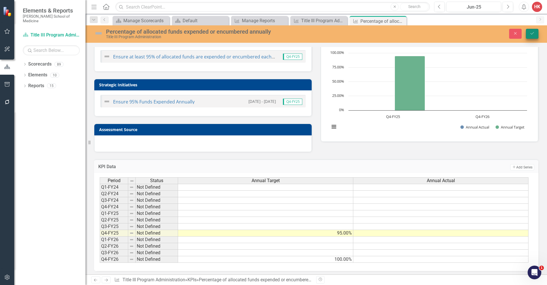
click at [533, 35] on icon "Save" at bounding box center [532, 33] width 5 height 4
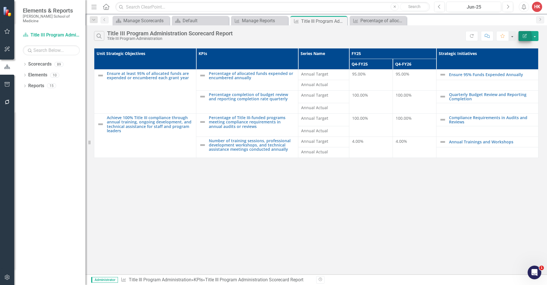
click at [527, 34] on icon "Edit Report" at bounding box center [524, 36] width 5 height 4
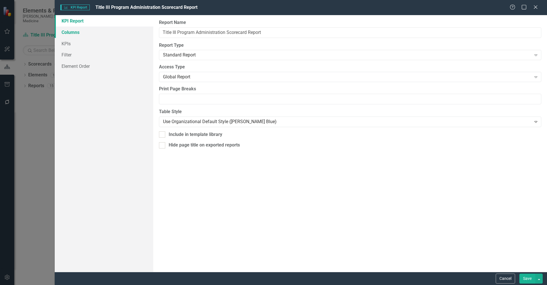
click at [73, 31] on link "Columns" at bounding box center [104, 32] width 99 height 11
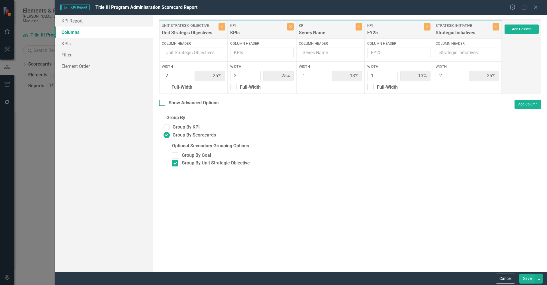
click at [194, 103] on div "Show Advanced Options" at bounding box center [194, 103] width 50 height 7
click at [163, 103] on input "Show Advanced Options" at bounding box center [161, 102] width 4 height 4
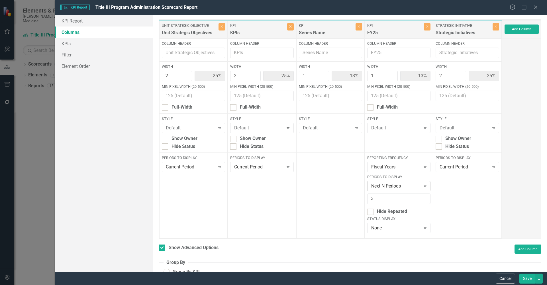
click at [422, 186] on icon "Expand" at bounding box center [425, 186] width 6 height 5
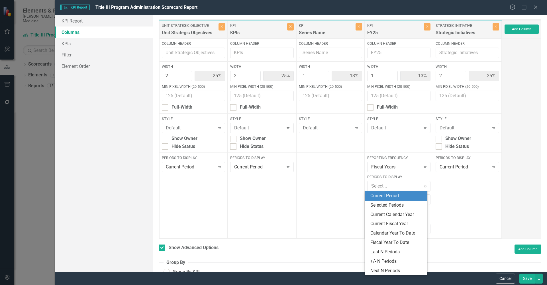
click at [412, 197] on div "Current Period" at bounding box center [396, 196] width 53 height 7
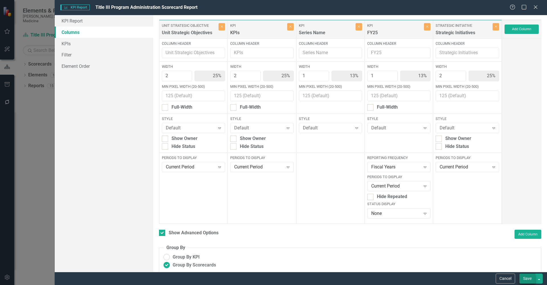
click at [527, 277] on button "Save" at bounding box center [528, 279] width 16 height 10
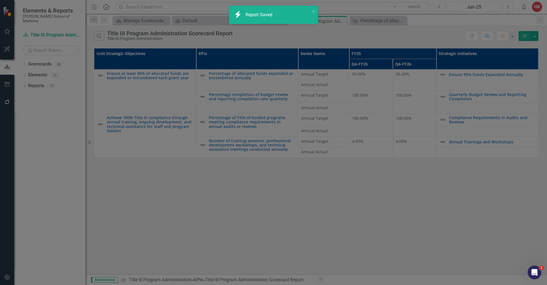
checkbox input "false"
radio input "true"
checkbox input "false"
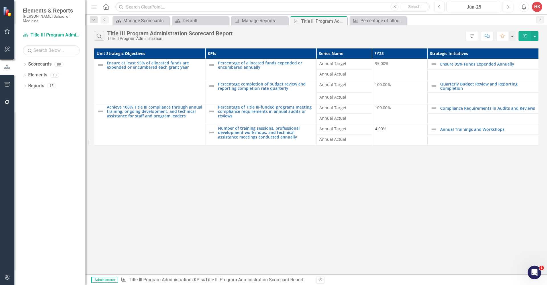
click at [402, 78] on td "95.00%" at bounding box center [400, 69] width 56 height 21
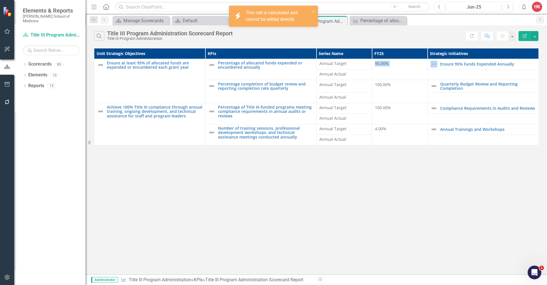
click at [402, 78] on td "95.00%" at bounding box center [400, 69] width 56 height 21
click at [402, 76] on td "95.00%" at bounding box center [400, 69] width 56 height 21
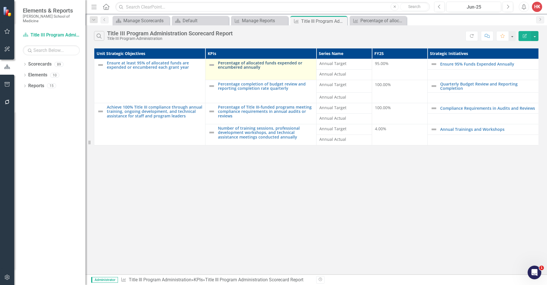
click at [262, 61] on link "Percentage of allocated funds expended or encumbered annually" at bounding box center [265, 65] width 95 height 9
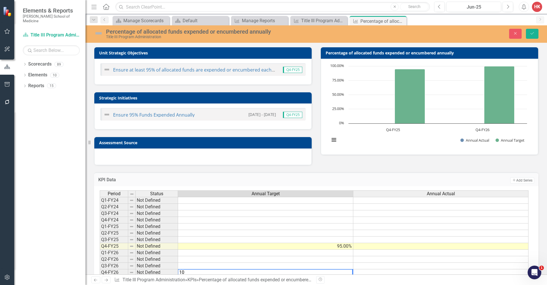
type textarea "1"
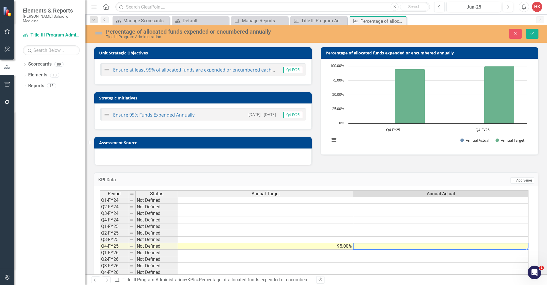
click at [386, 248] on td at bounding box center [440, 246] width 175 height 7
type textarea "95"
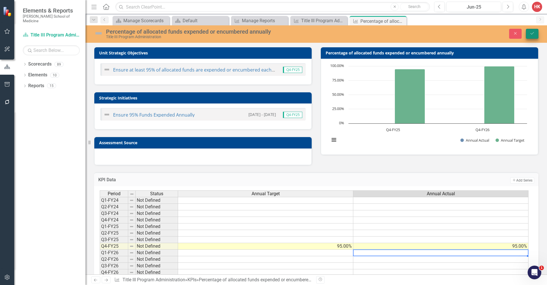
click at [536, 33] on button "Save" at bounding box center [532, 34] width 13 height 10
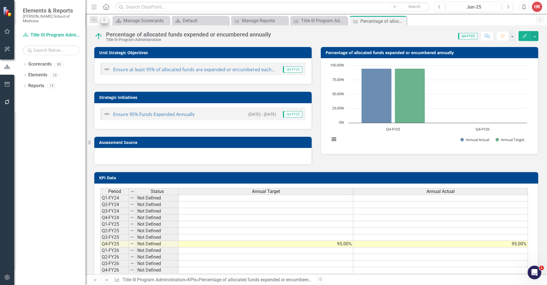
click at [104, 20] on icon at bounding box center [103, 19] width 1 height 3
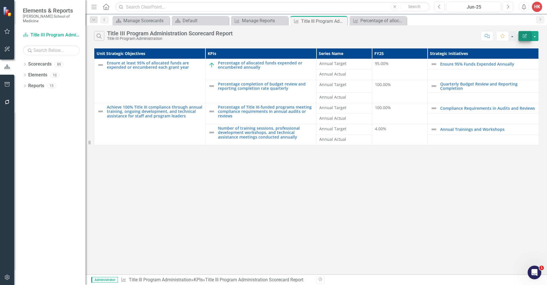
click at [526, 36] on icon "Edit Report" at bounding box center [524, 36] width 5 height 4
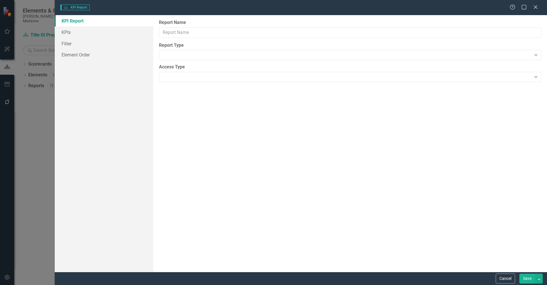
type input "Title III Program Administration Scorecard Report"
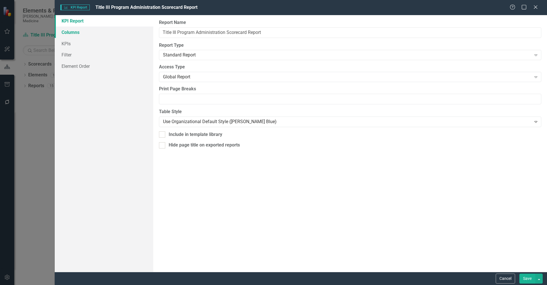
click at [72, 30] on link "Columns" at bounding box center [104, 32] width 99 height 11
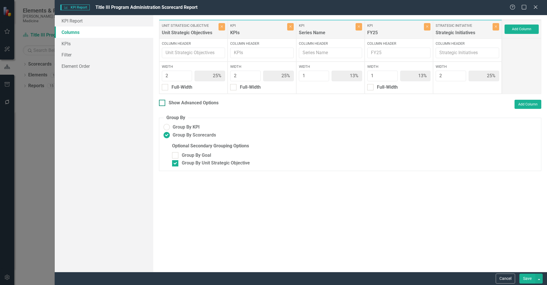
click at [184, 103] on div "Show Advanced Options" at bounding box center [194, 103] width 50 height 7
click at [163, 103] on input "Show Advanced Options" at bounding box center [161, 102] width 4 height 4
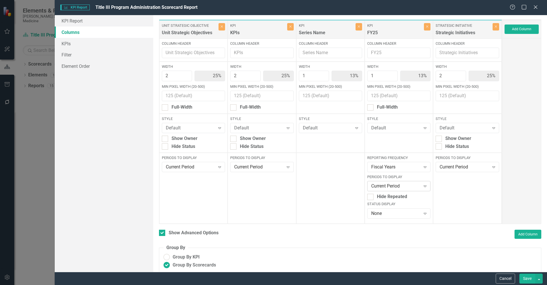
click at [423, 185] on icon "Expand" at bounding box center [425, 186] width 6 height 5
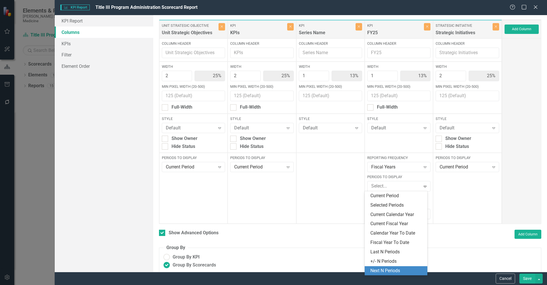
click at [391, 268] on div "Next N Periods" at bounding box center [396, 271] width 53 height 7
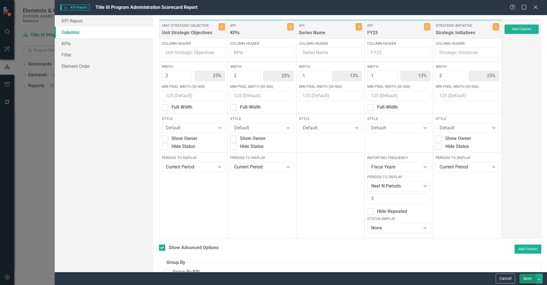
click at [525, 277] on button "Save" at bounding box center [528, 279] width 16 height 10
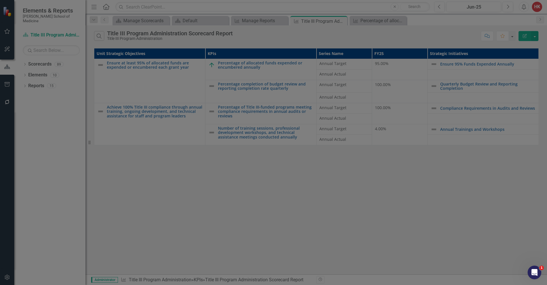
checkbox input "false"
radio input "true"
checkbox input "false"
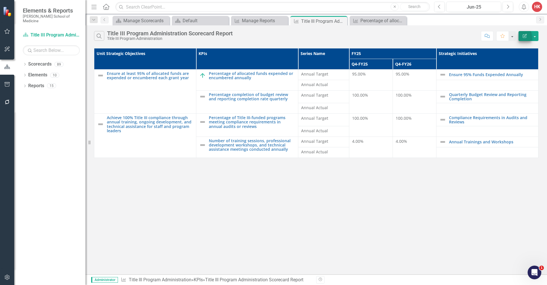
click at [525, 37] on icon "Edit Report" at bounding box center [524, 36] width 5 height 4
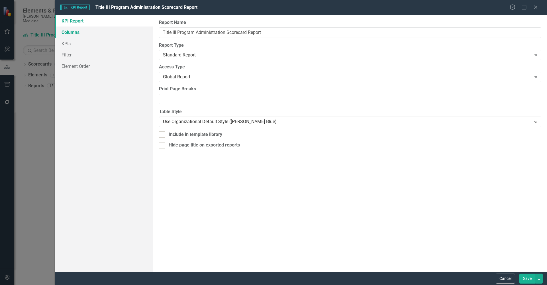
click at [76, 32] on link "Columns" at bounding box center [104, 32] width 99 height 11
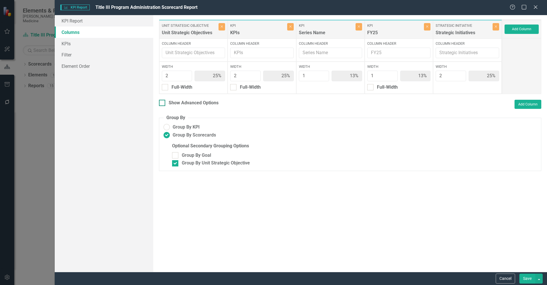
click at [202, 101] on div "Show Advanced Options" at bounding box center [194, 103] width 50 height 7
click at [163, 101] on input "Show Advanced Options" at bounding box center [161, 102] width 4 height 4
checkbox input "true"
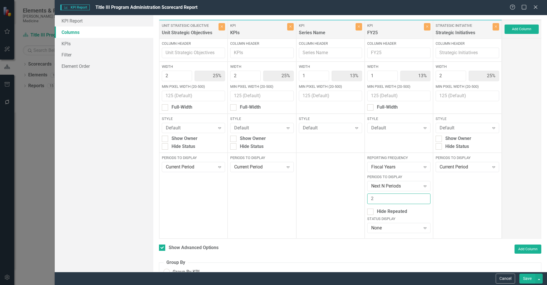
click at [422, 200] on input "2" at bounding box center [398, 199] width 63 height 11
type input "1"
click at [422, 200] on input "1" at bounding box center [398, 199] width 63 height 11
click at [530, 279] on button "Save" at bounding box center [528, 279] width 16 height 10
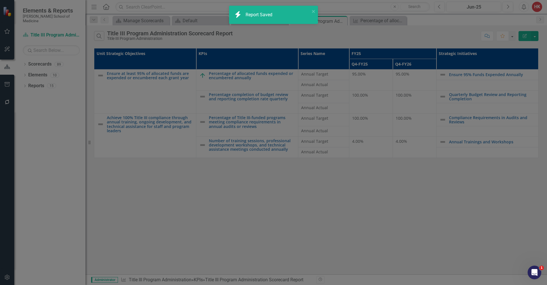
checkbox input "false"
radio input "false"
checkbox input "false"
radio input "true"
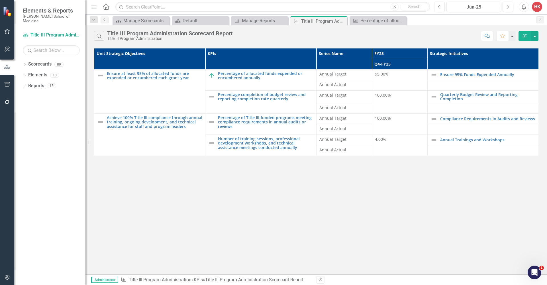
click at [391, 85] on td "95.00%" at bounding box center [400, 80] width 56 height 21
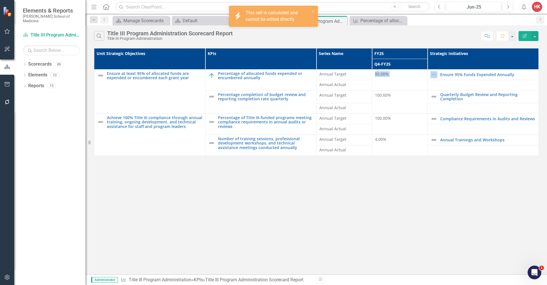
click at [391, 85] on td "95.00%" at bounding box center [400, 80] width 56 height 21
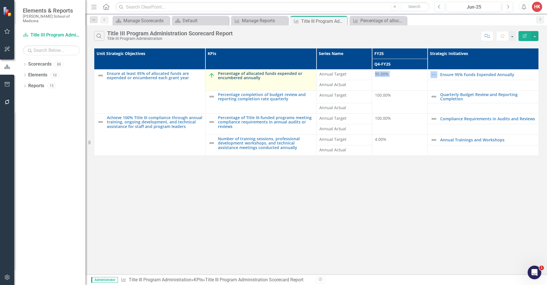
click at [271, 75] on link "Percentage of allocated funds expended or encumbered annually" at bounding box center [265, 75] width 95 height 9
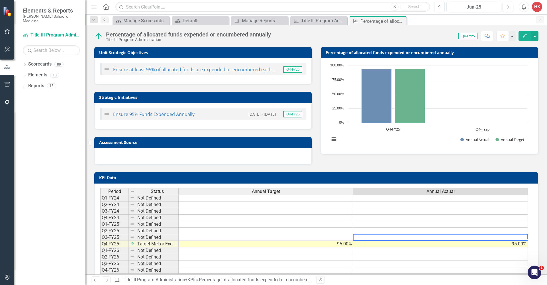
click at [100, 240] on div "Period Status Annual Target Annual Actual Q1-FY24 Not Defined Q2-FY24 Not Defin…" at bounding box center [100, 230] width 0 height 85
click at [393, 240] on div at bounding box center [440, 240] width 175 height 1
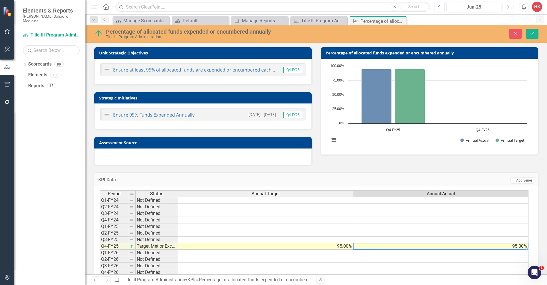
click at [392, 247] on td "95.00%" at bounding box center [440, 246] width 175 height 7
type textarea "95"
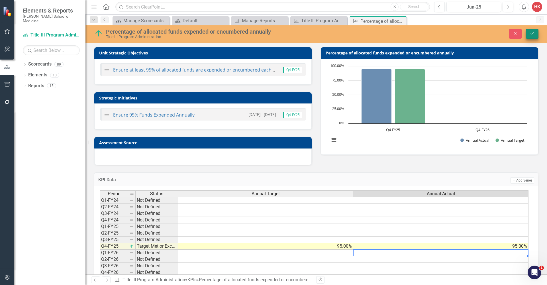
click at [537, 32] on button "Save" at bounding box center [532, 34] width 13 height 10
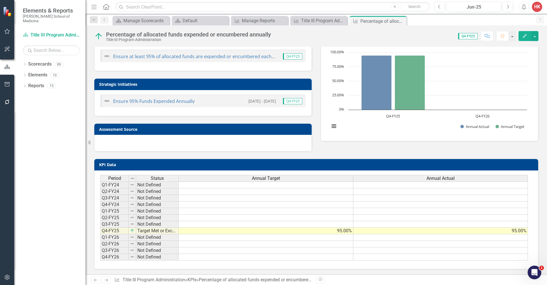
scroll to position [12, 0]
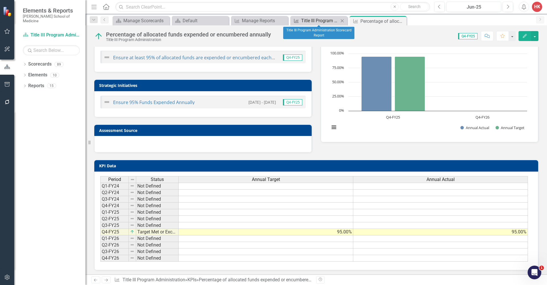
click at [310, 22] on div "Title III Program Administration Scorecard Report" at bounding box center [320, 20] width 38 height 7
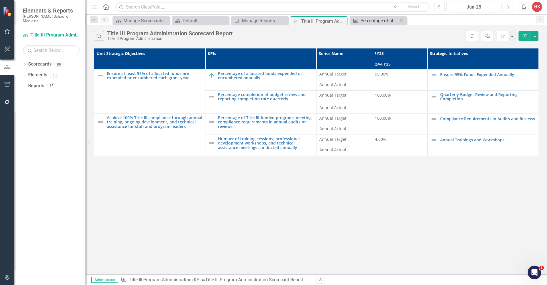
click at [394, 19] on div "Percentage of allocated funds expended or encumbered annually" at bounding box center [380, 20] width 38 height 7
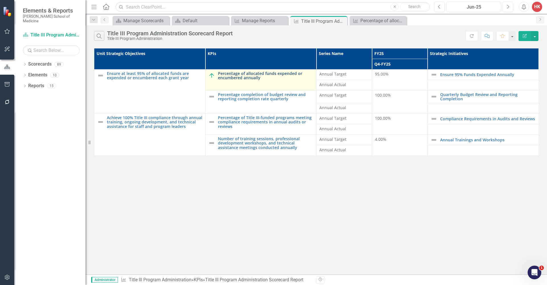
click at [277, 75] on link "Percentage of allocated funds expended or encumbered annually" at bounding box center [265, 75] width 95 height 9
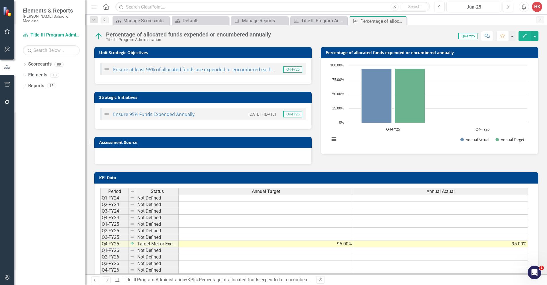
scroll to position [13, 0]
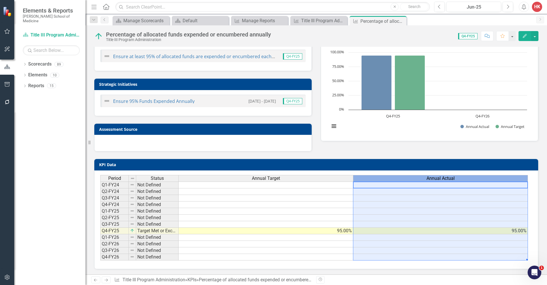
click at [466, 178] on div "Annual Actual" at bounding box center [440, 178] width 174 height 6
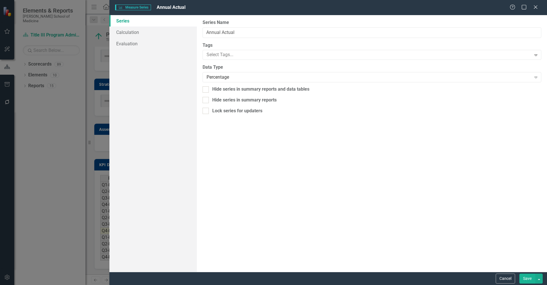
type input "Annual Actual"
click at [136, 42] on link "Evaluation" at bounding box center [152, 43] width 87 height 11
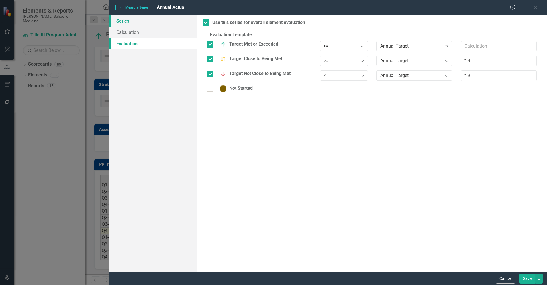
click at [125, 21] on link "Series" at bounding box center [152, 20] width 87 height 11
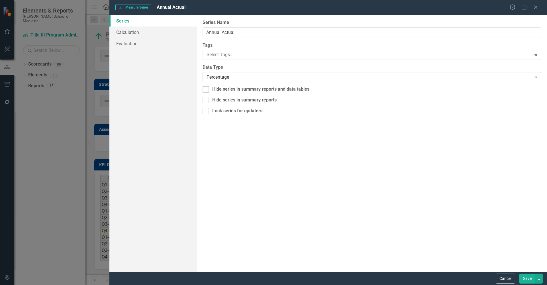
click at [272, 81] on div "Percentage Expand" at bounding box center [372, 77] width 339 height 10
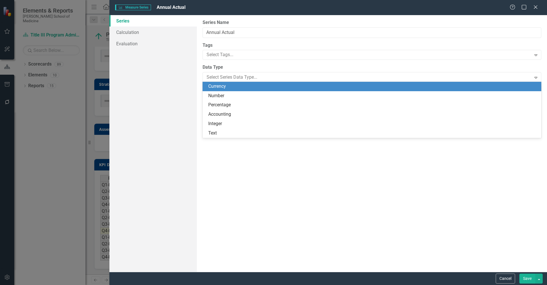
click at [174, 101] on div "Series Calculation Evaluation" at bounding box center [152, 143] width 87 height 257
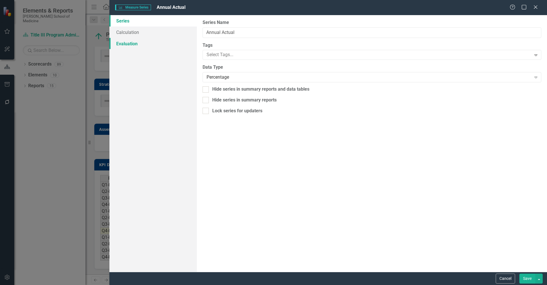
click at [131, 44] on link "Evaluation" at bounding box center [152, 43] width 87 height 11
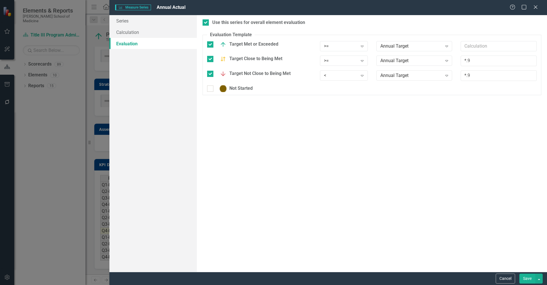
click at [80, 64] on div "Measure Series Measure Series Annual Actual Help Maximize Close Series Calculat…" at bounding box center [273, 142] width 547 height 285
click at [504, 277] on button "Cancel" at bounding box center [505, 279] width 19 height 10
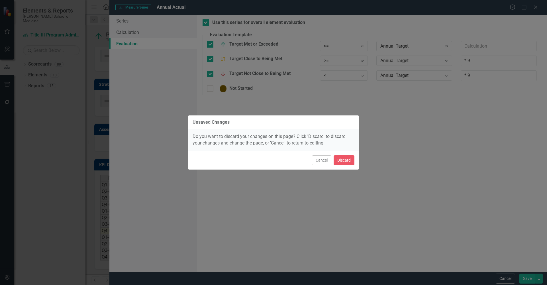
click at [278, 172] on div "Unsaved Changes Do you want to discard your changes on this page? Click 'Discar…" at bounding box center [273, 142] width 171 height 285
click at [347, 159] on button "Discard" at bounding box center [344, 160] width 21 height 10
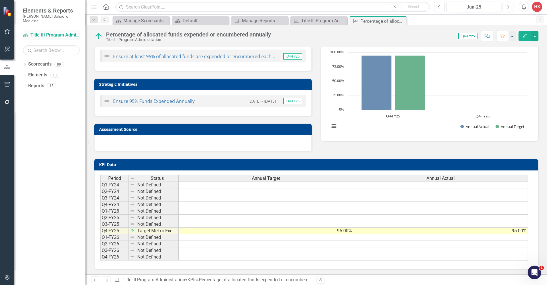
click at [63, 32] on link "Scorecards Title III Program Administration" at bounding box center [51, 35] width 57 height 7
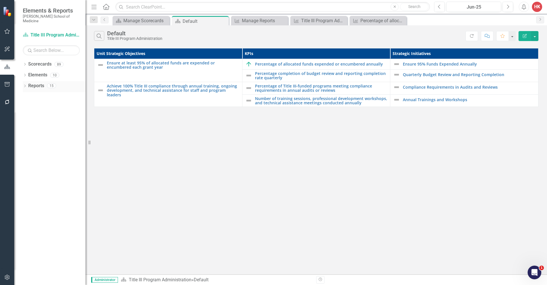
click at [42, 83] on link "Reports" at bounding box center [36, 86] width 16 height 7
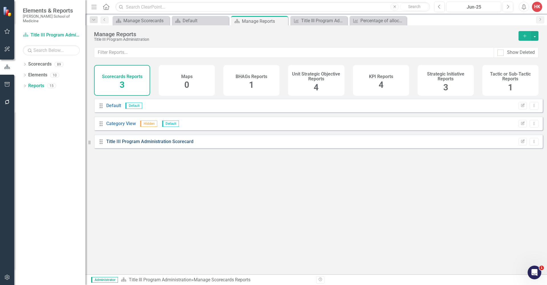
click at [166, 144] on link "Title III Program Administration Scorecard" at bounding box center [149, 141] width 87 height 5
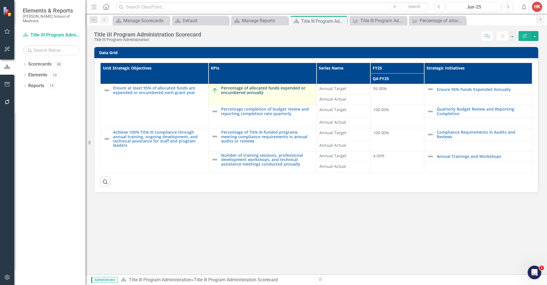
click at [239, 92] on link "Percentage of allocated funds expended or encumbered annually" at bounding box center [267, 90] width 92 height 9
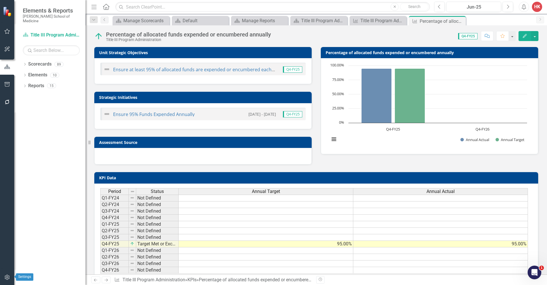
click at [7, 278] on icon "button" at bounding box center [7, 277] width 6 height 5
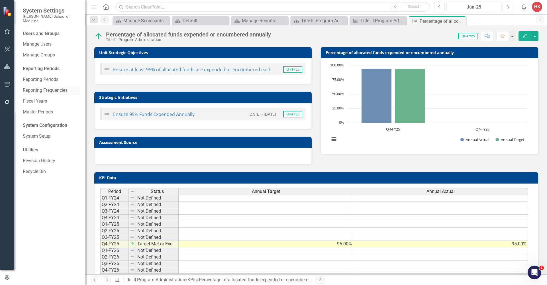
click at [57, 87] on link "Reporting Frequencies" at bounding box center [51, 90] width 57 height 7
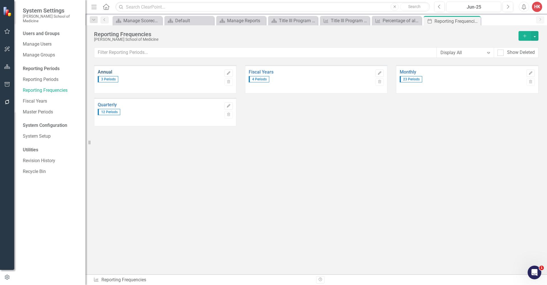
click at [108, 73] on link "Annual" at bounding box center [160, 72] width 124 height 5
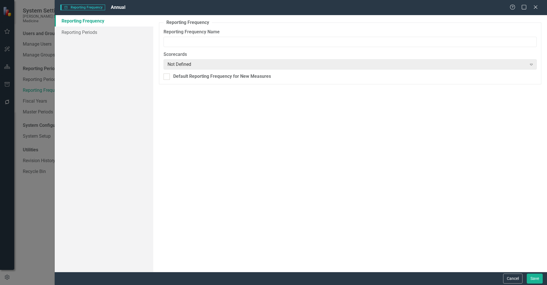
type input "Annual"
click at [95, 32] on link "Reporting Periods" at bounding box center [104, 32] width 99 height 11
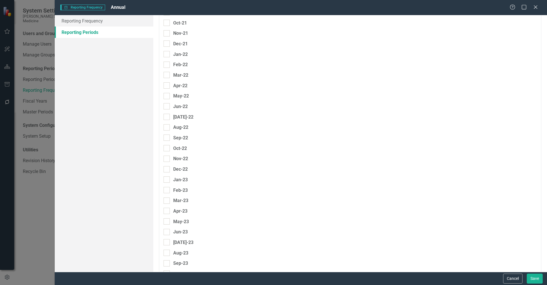
scroll to position [376, 0]
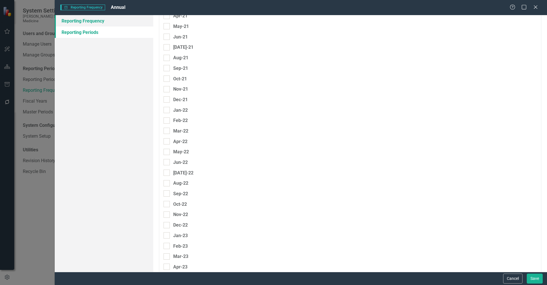
click at [80, 22] on link "Reporting Frequency" at bounding box center [104, 20] width 99 height 11
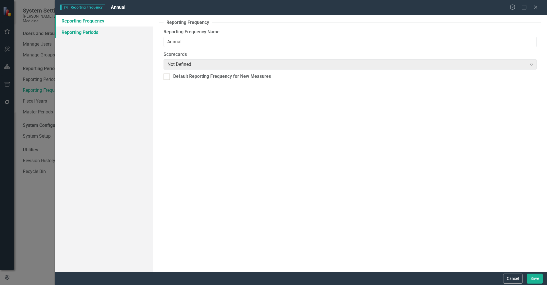
click at [80, 30] on link "Reporting Periods" at bounding box center [104, 32] width 99 height 11
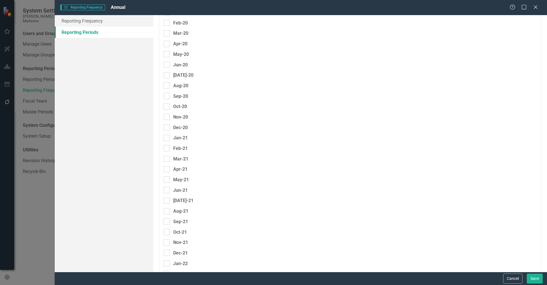
scroll to position [0, 0]
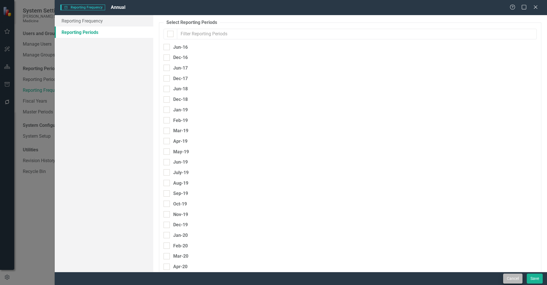
click at [513, 278] on button "Cancel" at bounding box center [512, 279] width 19 height 10
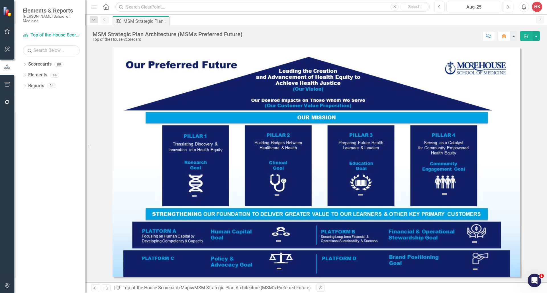
click at [46, 61] on link "Scorecards" at bounding box center [39, 64] width 23 height 7
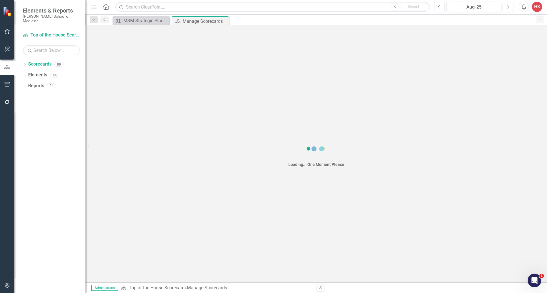
click at [46, 61] on link "Scorecards" at bounding box center [39, 64] width 23 height 7
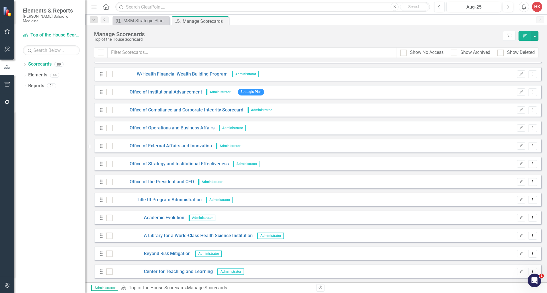
scroll to position [1113, 0]
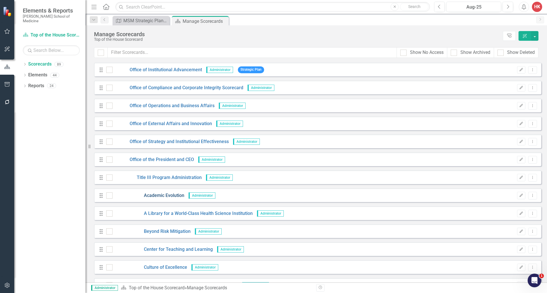
click at [173, 196] on link "Academic Evolution" at bounding box center [149, 195] width 72 height 7
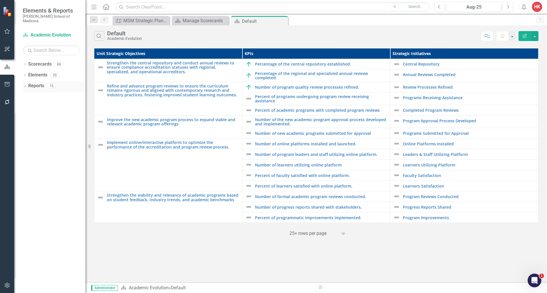
click at [40, 83] on link "Reports" at bounding box center [36, 86] width 16 height 7
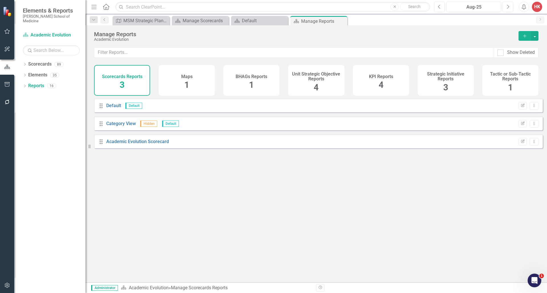
click at [392, 82] on div "KPI Reports 4" at bounding box center [381, 80] width 56 height 31
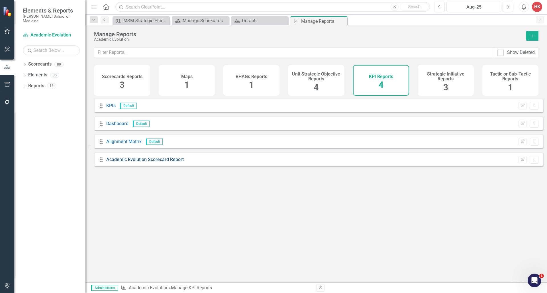
click at [180, 162] on link "Academic Evolution Scorecard Report" at bounding box center [145, 159] width 78 height 5
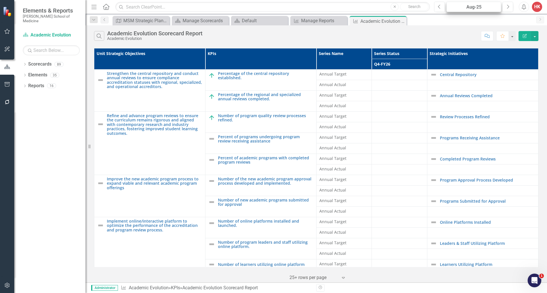
click at [486, 7] on div "Aug-25" at bounding box center [474, 7] width 51 height 7
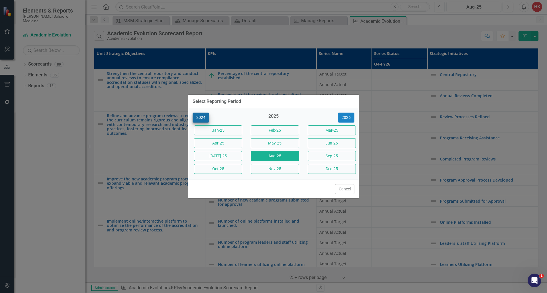
click at [202, 118] on button "2024" at bounding box center [201, 118] width 17 height 10
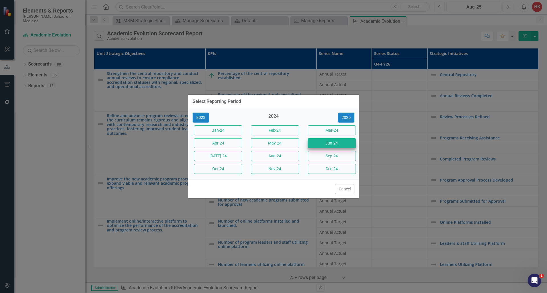
click at [325, 142] on button "Jun-24" at bounding box center [332, 143] width 48 height 10
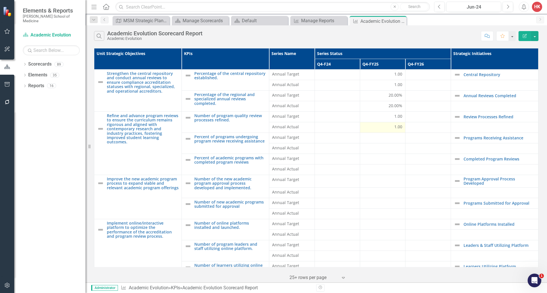
click at [384, 127] on div "1.00" at bounding box center [382, 127] width 39 height 6
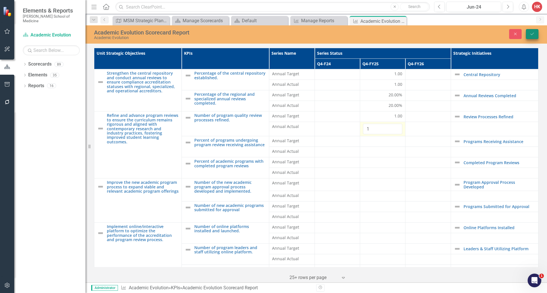
click at [537, 32] on button "Save" at bounding box center [532, 34] width 13 height 10
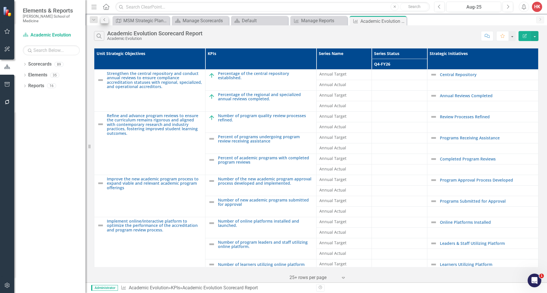
click at [104, 20] on icon "Previous" at bounding box center [104, 19] width 5 height 3
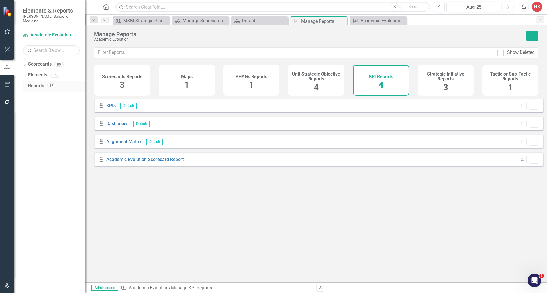
click at [34, 83] on link "Reports" at bounding box center [36, 86] width 16 height 7
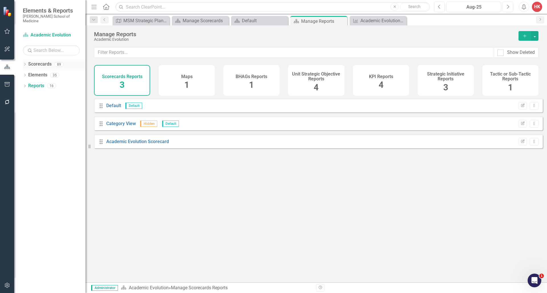
click at [38, 61] on link "Scorecards" at bounding box center [39, 64] width 23 height 7
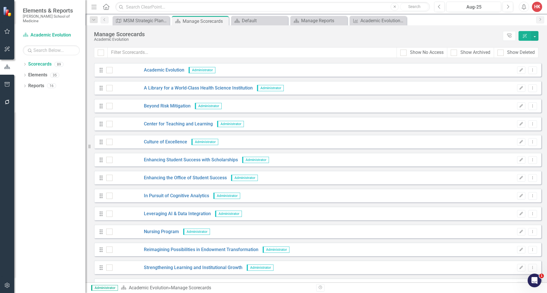
scroll to position [1169, 0]
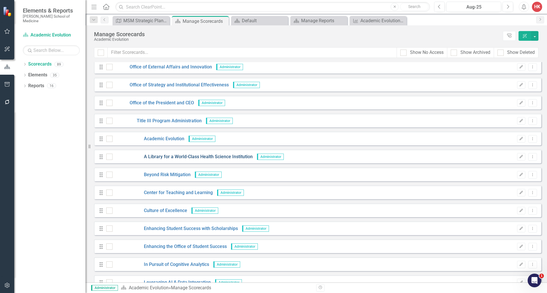
click at [187, 157] on link "A Library for a World-Class Health Science Institution" at bounding box center [183, 157] width 140 height 7
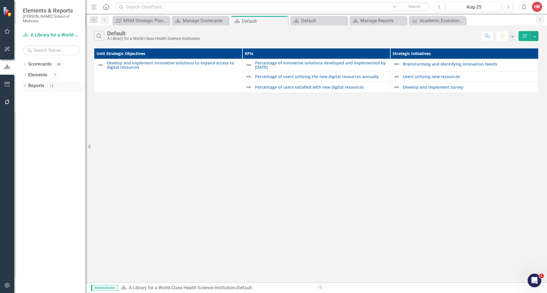
click at [32, 83] on link "Reports" at bounding box center [36, 86] width 16 height 7
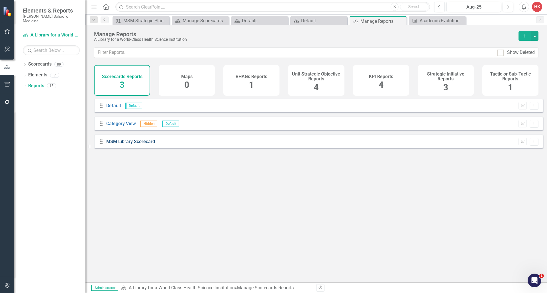
click at [137, 144] on link "MSM Library Scorecard" at bounding box center [130, 141] width 49 height 5
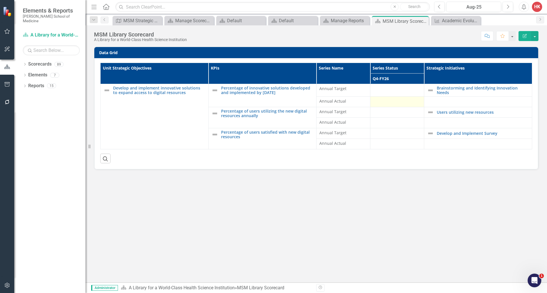
click at [394, 103] on div at bounding box center [397, 101] width 48 height 7
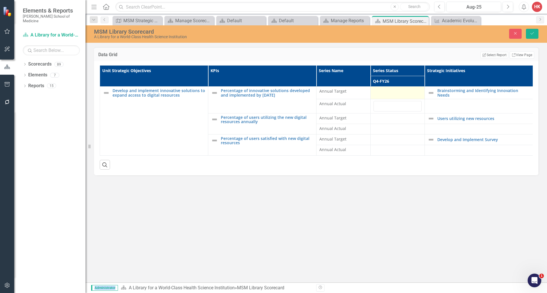
click at [391, 91] on div at bounding box center [398, 91] width 48 height 7
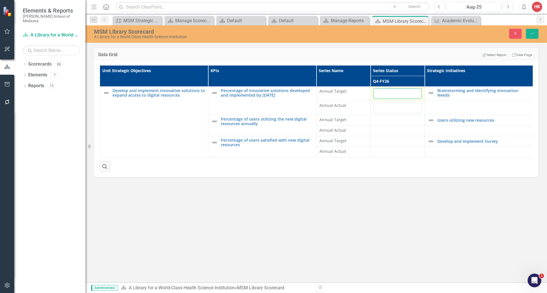
click at [391, 91] on input "number" at bounding box center [398, 93] width 48 height 11
click at [534, 32] on icon "submit" at bounding box center [532, 33] width 3 height 2
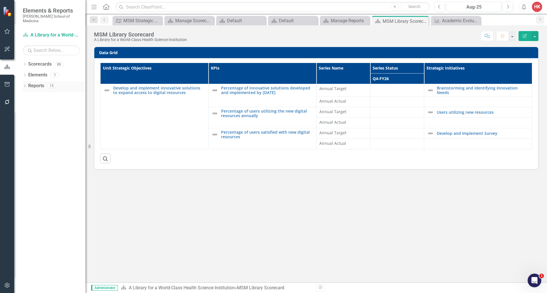
click at [38, 83] on link "Reports" at bounding box center [36, 86] width 16 height 7
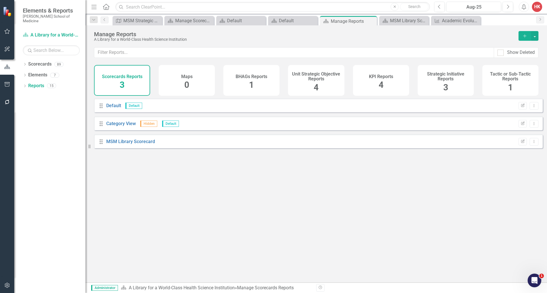
click at [395, 81] on div "KPI Reports 4" at bounding box center [381, 80] width 56 height 31
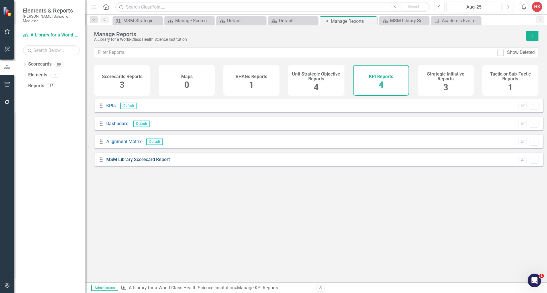
click at [154, 162] on link "MSM Library Scorecard Report" at bounding box center [138, 159] width 64 height 5
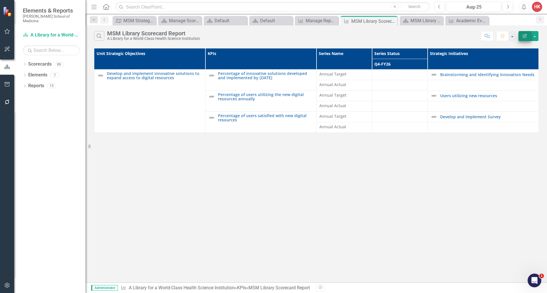
click at [524, 36] on icon "button" at bounding box center [525, 36] width 4 height 4
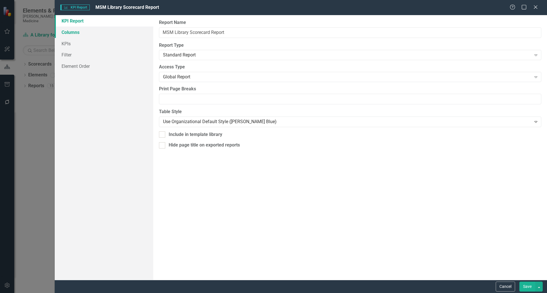
click at [73, 33] on link "Columns" at bounding box center [104, 32] width 99 height 11
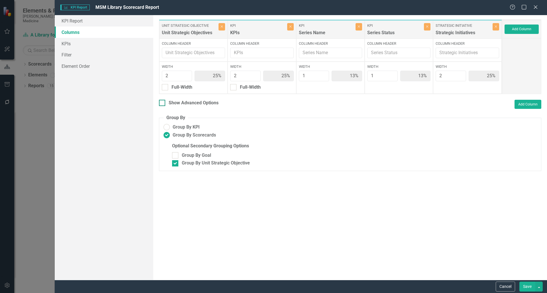
click at [215, 103] on div "Show Advanced Options" at bounding box center [194, 103] width 50 height 7
click at [163, 103] on input "Show Advanced Options" at bounding box center [161, 102] width 4 height 4
checkbox input "true"
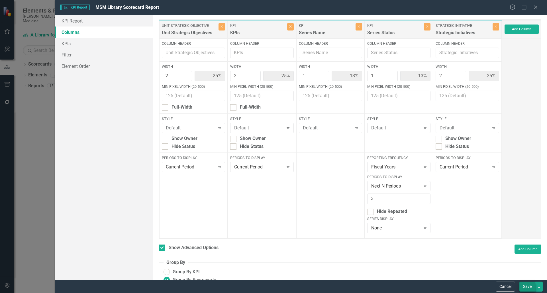
click at [528, 289] on button "Save" at bounding box center [528, 287] width 16 height 10
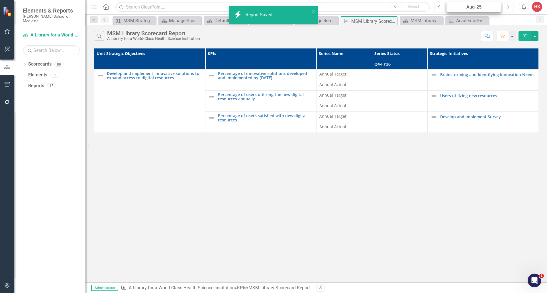
click at [479, 5] on div "Aug-25" at bounding box center [474, 7] width 51 height 7
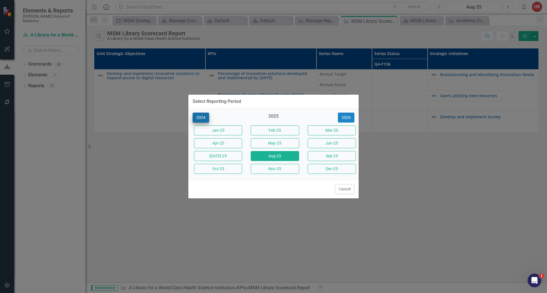
click at [203, 117] on button "2024" at bounding box center [201, 118] width 17 height 10
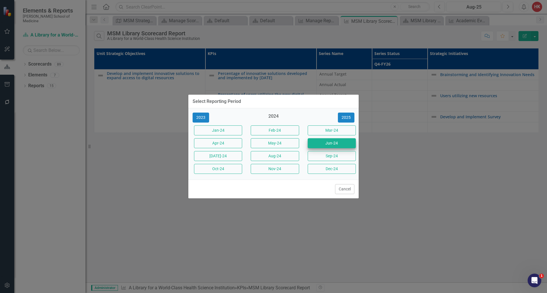
click at [328, 143] on button "Jun-24" at bounding box center [332, 143] width 48 height 10
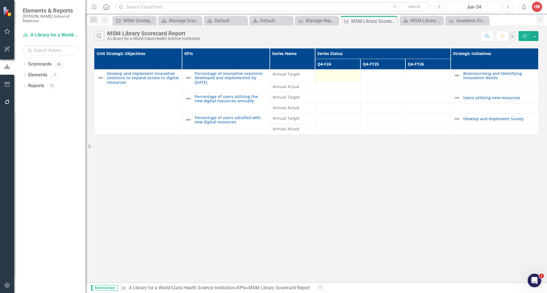
click at [339, 78] on div at bounding box center [337, 74] width 39 height 7
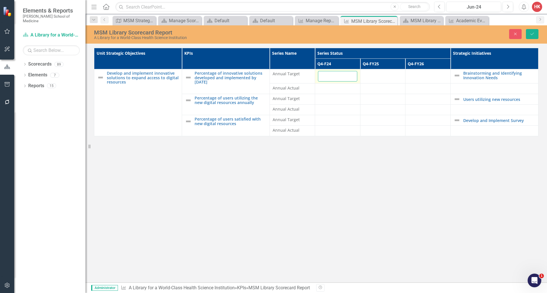
click at [339, 78] on input "number" at bounding box center [337, 76] width 39 height 11
type input "90"
click at [376, 79] on td at bounding box center [382, 76] width 45 height 14
click at [376, 79] on input "number" at bounding box center [382, 76] width 39 height 11
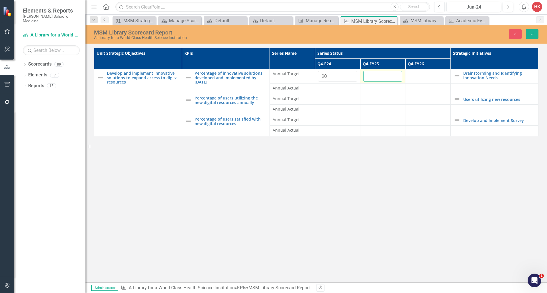
click at [376, 78] on input "number" at bounding box center [382, 76] width 39 height 11
type input "100"
click at [434, 78] on td at bounding box center [428, 76] width 45 height 14
click at [418, 77] on input "number" at bounding box center [427, 76] width 39 height 11
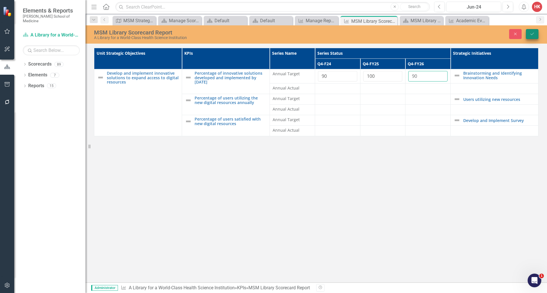
type input "90"
click at [533, 35] on icon "Save" at bounding box center [532, 34] width 5 height 4
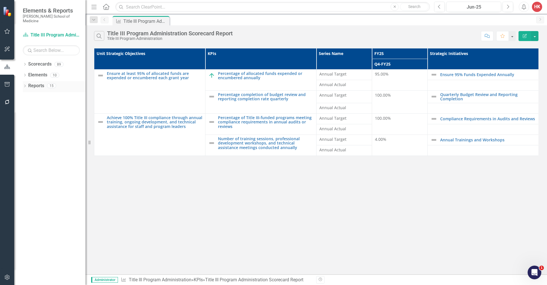
click at [40, 83] on link "Reports" at bounding box center [36, 86] width 16 height 7
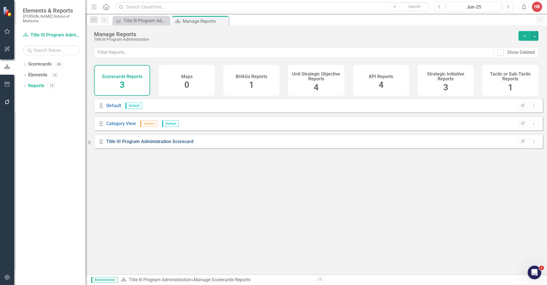
click at [140, 144] on link "Title III Program Administration Scorecard" at bounding box center [149, 141] width 87 height 5
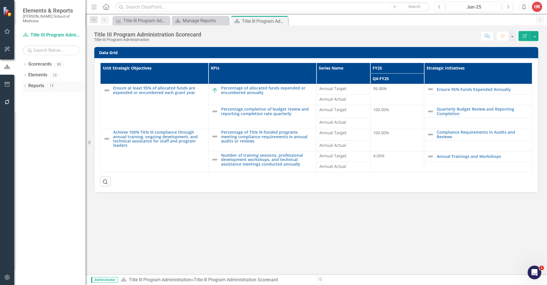
click at [35, 83] on link "Reports" at bounding box center [36, 86] width 16 height 7
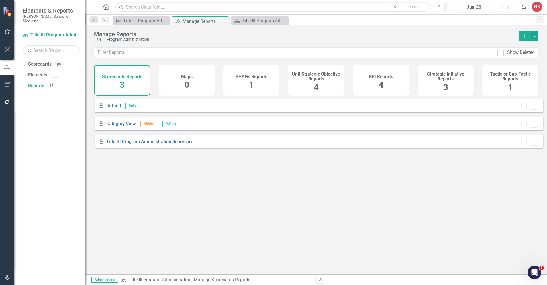
click at [390, 79] on h4 "KPI Reports" at bounding box center [381, 76] width 24 height 5
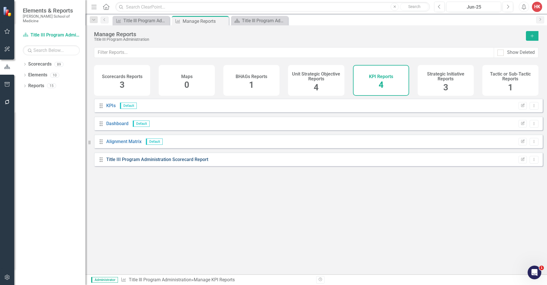
click at [144, 162] on link "Title III Program Administration Scorecard Report" at bounding box center [157, 159] width 102 height 5
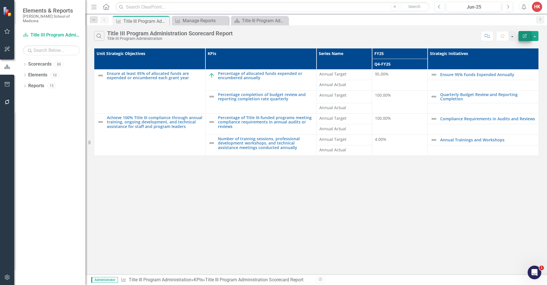
click at [525, 35] on icon "Edit Report" at bounding box center [524, 36] width 5 height 4
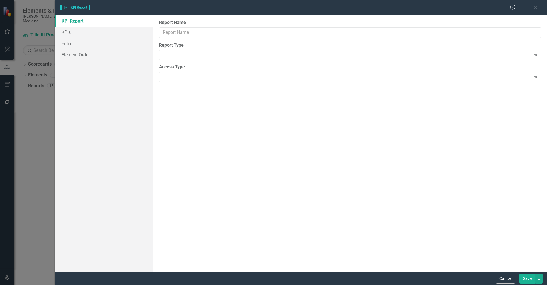
type input "Title III Program Administration Scorecard Report"
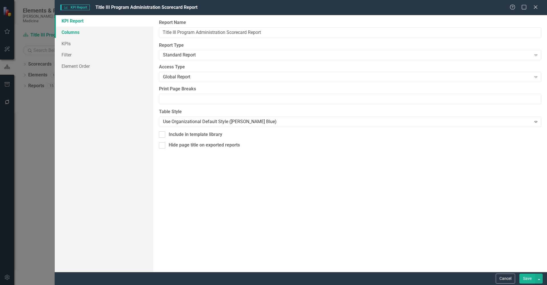
click at [65, 31] on link "Columns" at bounding box center [104, 32] width 99 height 11
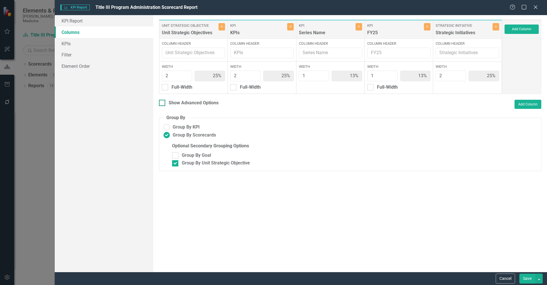
click at [188, 103] on div "Show Advanced Options" at bounding box center [194, 103] width 50 height 7
click at [163, 103] on input "Show Advanced Options" at bounding box center [161, 102] width 4 height 4
checkbox input "true"
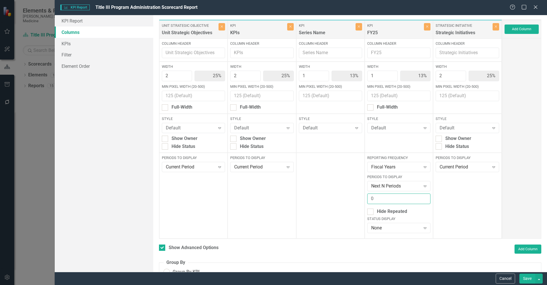
click at [421, 199] on input "0" at bounding box center [398, 199] width 63 height 11
click at [422, 198] on input "1" at bounding box center [398, 199] width 63 height 11
click at [422, 198] on input "2" at bounding box center [398, 199] width 63 height 11
click at [422, 198] on input "3" at bounding box center [398, 199] width 63 height 11
click at [422, 198] on input "4" at bounding box center [398, 199] width 63 height 11
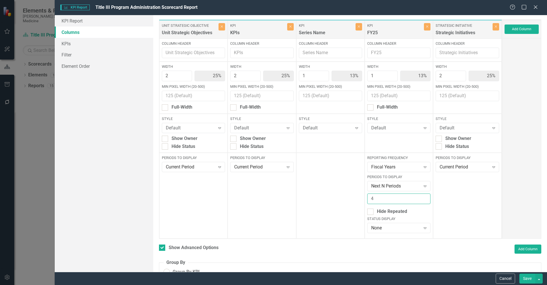
type input "3"
click at [422, 200] on input "3" at bounding box center [398, 199] width 63 height 11
click at [541, 278] on button "button" at bounding box center [539, 279] width 7 height 10
drag, startPoint x: 539, startPoint y: 276, endPoint x: 448, endPoint y: 208, distance: 113.4
click at [447, 209] on form "KPI KPI Report Title III Program Administration Scorecard Report Help Maximize …" at bounding box center [301, 142] width 492 height 285
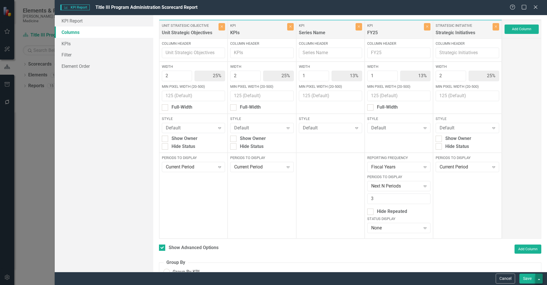
click at [540, 278] on button "button" at bounding box center [539, 279] width 7 height 10
click at [541, 278] on button "button" at bounding box center [539, 279] width 7 height 10
click at [541, 279] on button "button" at bounding box center [539, 279] width 7 height 10
click at [526, 279] on button "Save" at bounding box center [528, 279] width 16 height 10
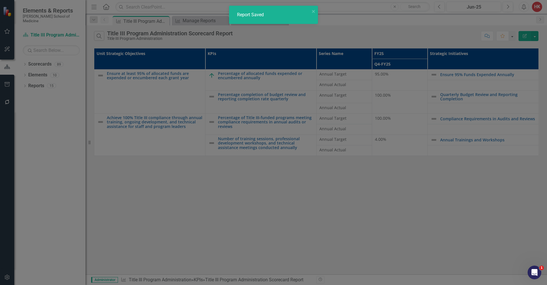
checkbox input "false"
radio input "false"
checkbox input "false"
radio input "true"
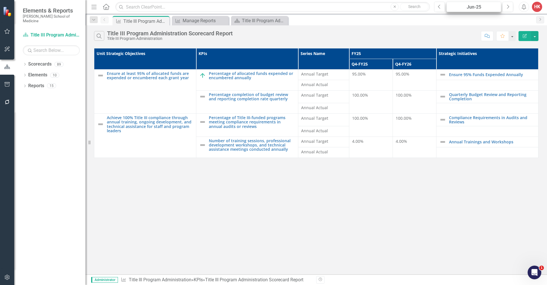
click at [461, 9] on div "Jun-25" at bounding box center [474, 7] width 51 height 7
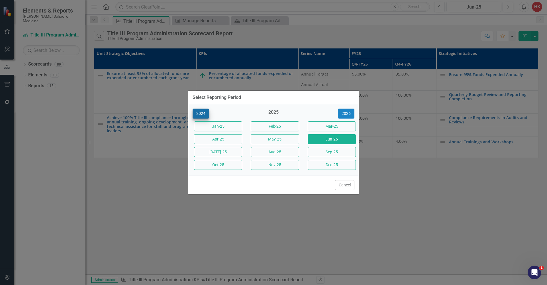
click at [204, 113] on button "2024" at bounding box center [201, 114] width 17 height 10
click at [343, 142] on button "Jun-24" at bounding box center [332, 139] width 48 height 10
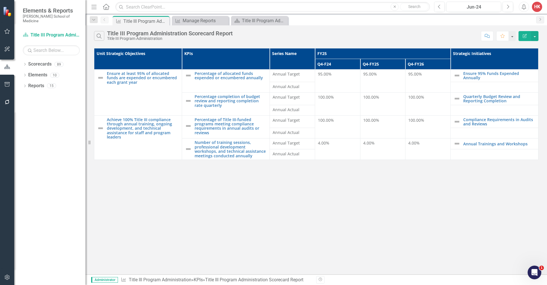
click at [337, 74] on div "95.00%" at bounding box center [337, 74] width 39 height 6
click at [335, 75] on div "95.00%" at bounding box center [337, 74] width 39 height 6
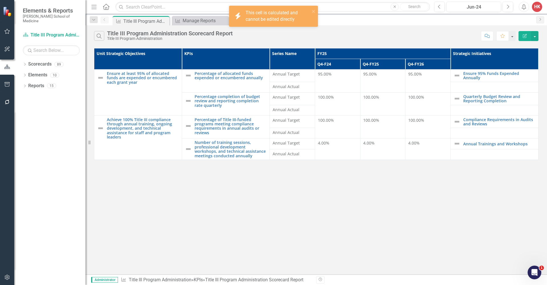
click at [335, 75] on div "95.00%" at bounding box center [337, 74] width 39 height 6
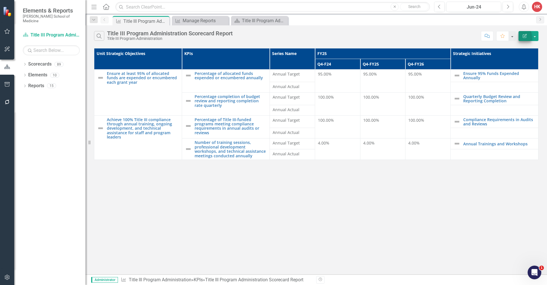
click at [525, 38] on button "Edit Report" at bounding box center [525, 36] width 13 height 10
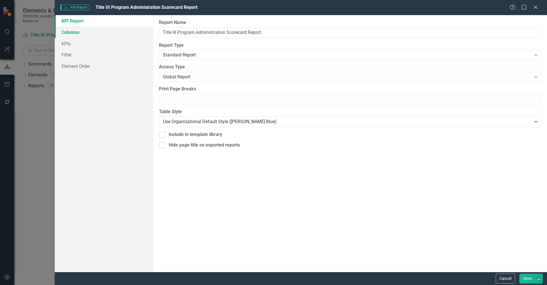
click at [69, 32] on link "Columns" at bounding box center [104, 32] width 99 height 11
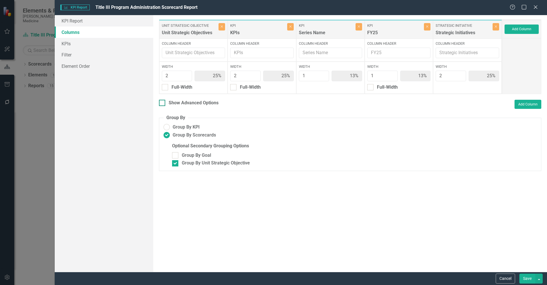
click at [187, 102] on div "Show Advanced Options" at bounding box center [194, 103] width 50 height 7
click at [163, 102] on input "Show Advanced Options" at bounding box center [161, 102] width 4 height 4
checkbox input "true"
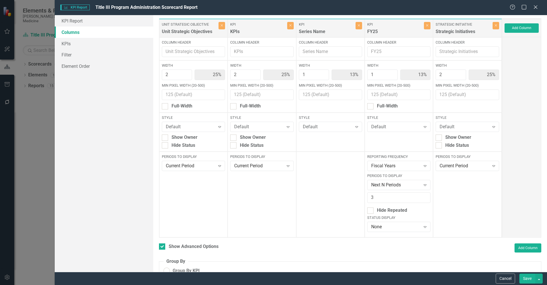
scroll to position [46, 0]
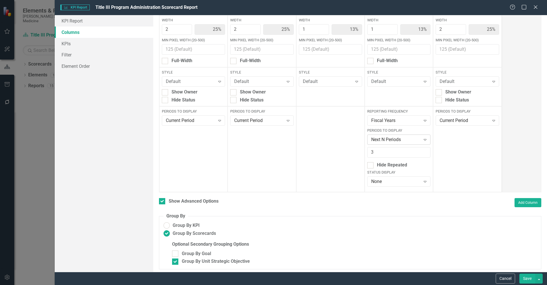
click at [423, 140] on icon "Expand" at bounding box center [425, 139] width 6 height 5
click at [323, 141] on div at bounding box center [330, 149] width 68 height 86
click at [533, 278] on button "Save" at bounding box center [528, 279] width 16 height 10
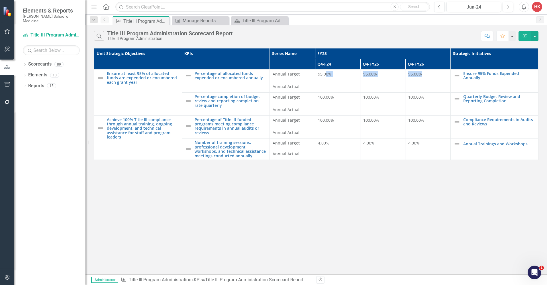
drag, startPoint x: 327, startPoint y: 75, endPoint x: 431, endPoint y: 71, distance: 104.9
click at [431, 71] on tr "Ensure at least 95% of allocated funds are expended or encumbered each grant ye…" at bounding box center [316, 76] width 444 height 13
click at [340, 89] on td "95.00%" at bounding box center [337, 81] width 45 height 23
click at [375, 75] on span "95.00%" at bounding box center [370, 73] width 14 height 5
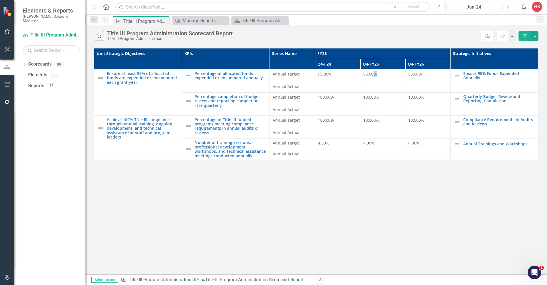
click at [375, 75] on span "95.00%" at bounding box center [370, 73] width 14 height 5
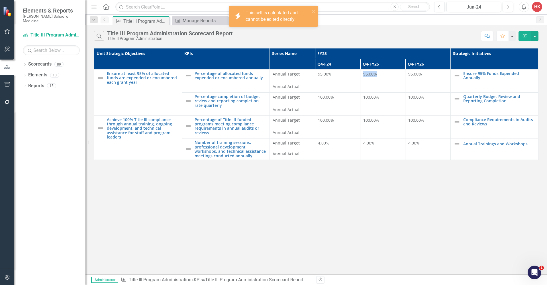
click at [375, 75] on span "95.00%" at bounding box center [370, 73] width 14 height 5
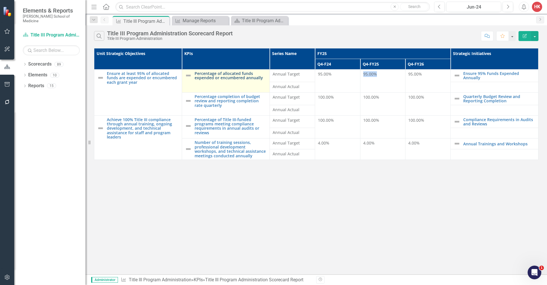
click at [215, 79] on link "Percentage of allocated funds expended or encumbered annually" at bounding box center [231, 75] width 72 height 9
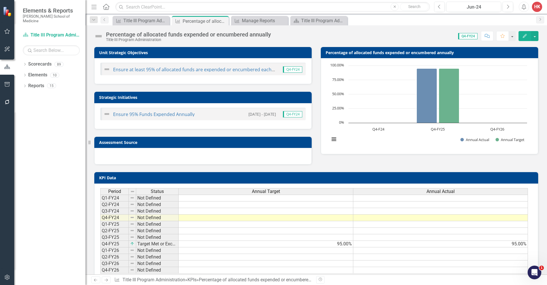
scroll to position [13, 0]
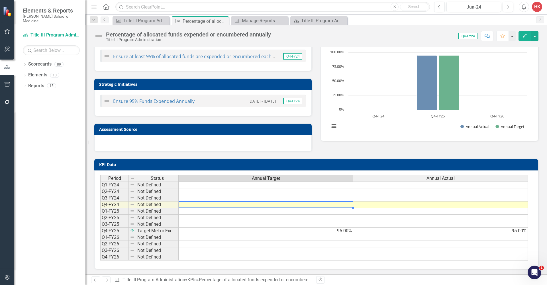
click at [333, 205] on td at bounding box center [266, 204] width 175 height 7
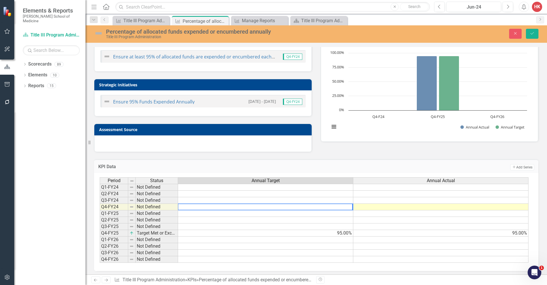
click at [344, 259] on td at bounding box center [265, 259] width 175 height 7
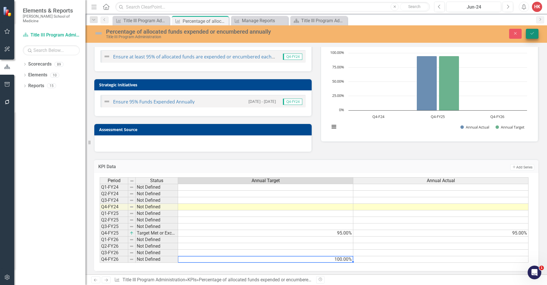
type textarea "100"
click at [528, 33] on button "Save" at bounding box center [532, 34] width 13 height 10
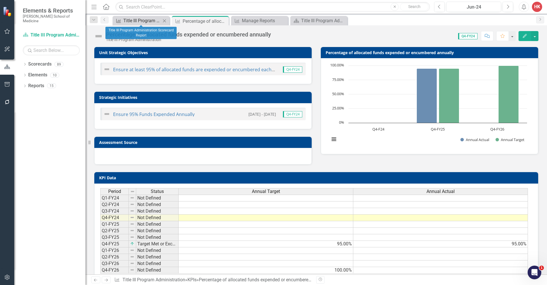
click at [147, 20] on div "Title III Program Administration Scorecard Report" at bounding box center [142, 20] width 38 height 7
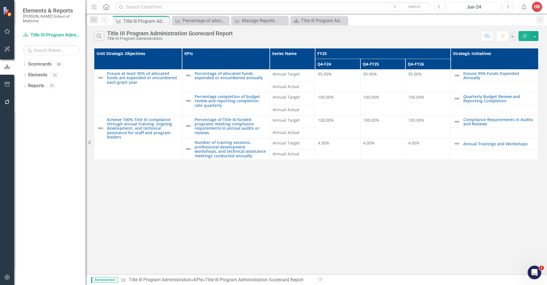
click at [420, 83] on td "95.00%" at bounding box center [428, 81] width 45 height 23
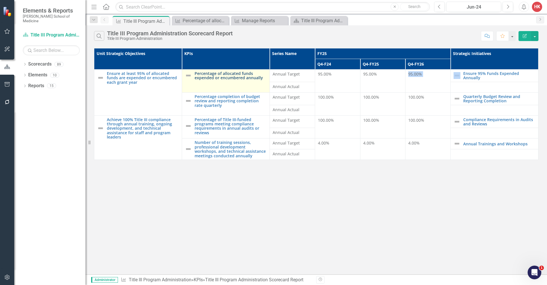
click at [227, 73] on link "Percentage of allocated funds expended or encumbered annually" at bounding box center [231, 75] width 72 height 9
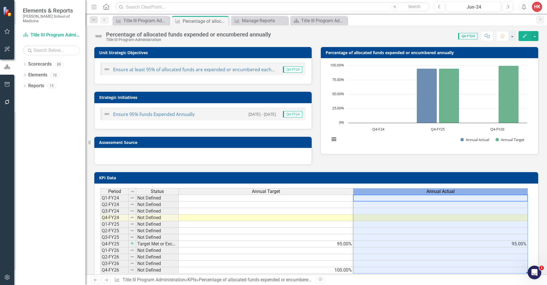
click at [455, 191] on span "Annual Actual" at bounding box center [441, 191] width 28 height 5
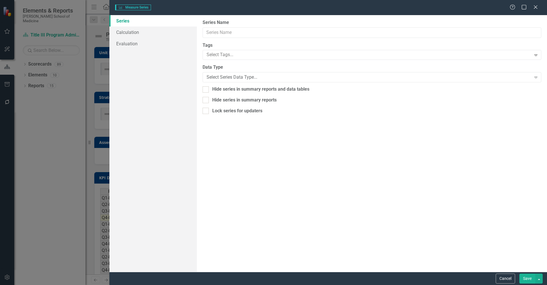
type input "Annual Actual"
click at [131, 32] on link "Calculation" at bounding box center [152, 32] width 87 height 11
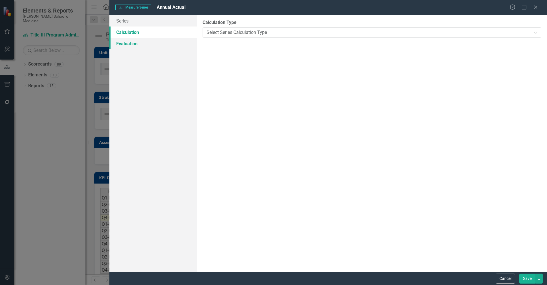
click at [130, 43] on link "Evaluation" at bounding box center [152, 43] width 87 height 11
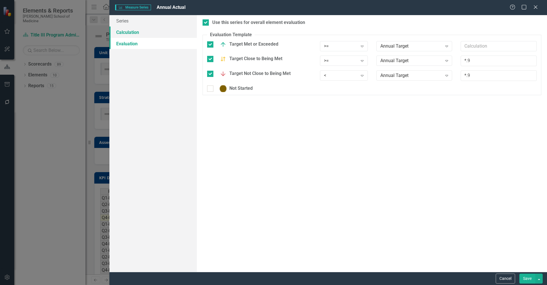
click at [127, 31] on link "Calculation" at bounding box center [152, 32] width 87 height 11
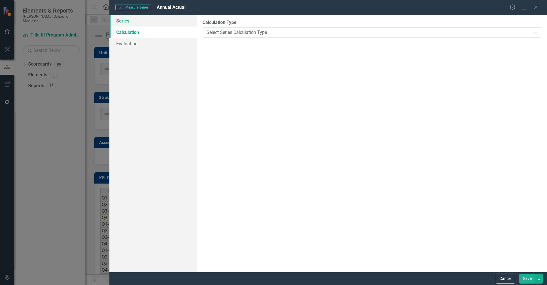
click at [129, 20] on link "Series" at bounding box center [152, 20] width 87 height 11
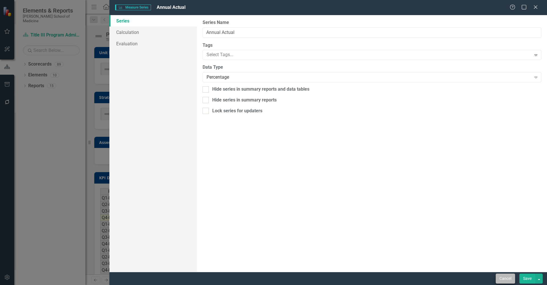
click at [509, 275] on button "Cancel" at bounding box center [505, 279] width 19 height 10
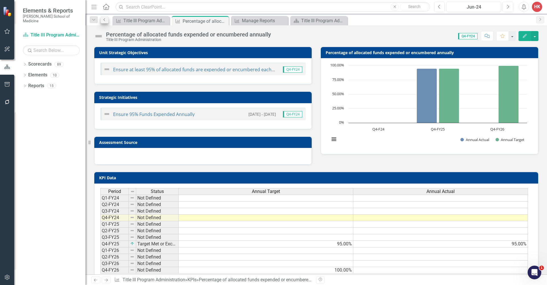
click at [105, 20] on icon "Previous" at bounding box center [104, 19] width 5 height 3
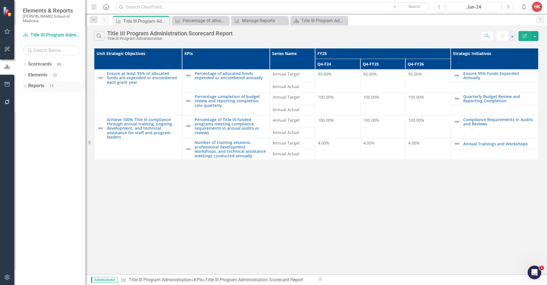
click at [33, 83] on link "Reports" at bounding box center [36, 86] width 16 height 7
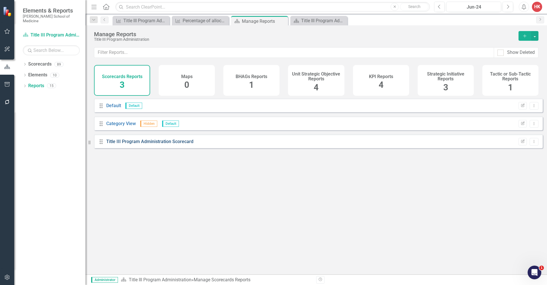
click at [160, 144] on link "Title III Program Administration Scorecard" at bounding box center [149, 141] width 87 height 5
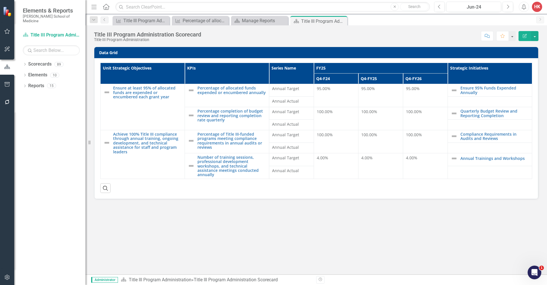
click at [370, 90] on span "95.00%" at bounding box center [368, 88] width 14 height 5
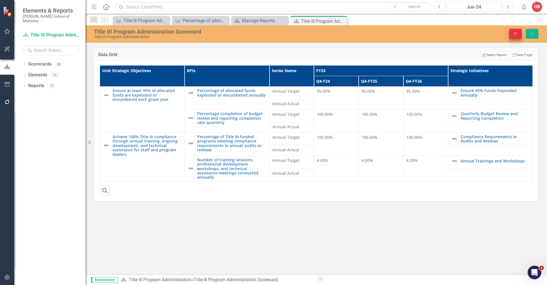
click at [512, 35] on button "Close" at bounding box center [515, 34] width 13 height 10
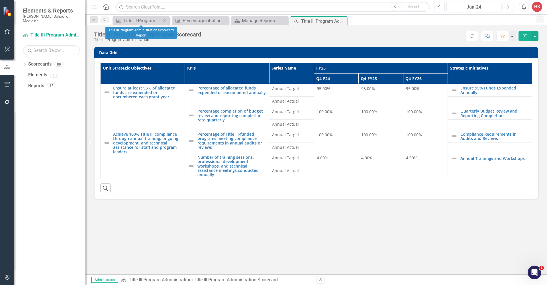
click at [164, 21] on icon at bounding box center [164, 20] width 3 height 3
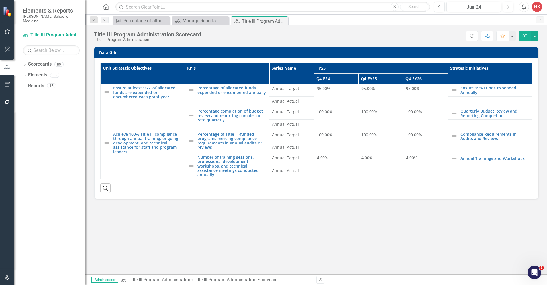
click at [0, 0] on icon at bounding box center [0, 0] width 0 height 0
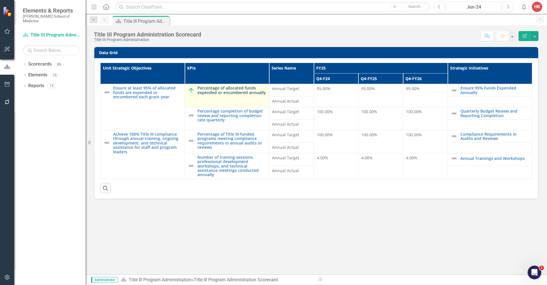
click at [232, 90] on link "Percentage of allocated funds expended or encumbered annually" at bounding box center [232, 90] width 69 height 9
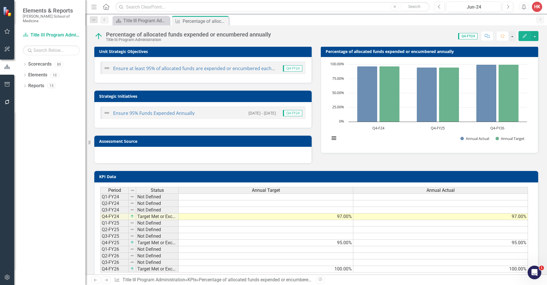
scroll to position [13, 0]
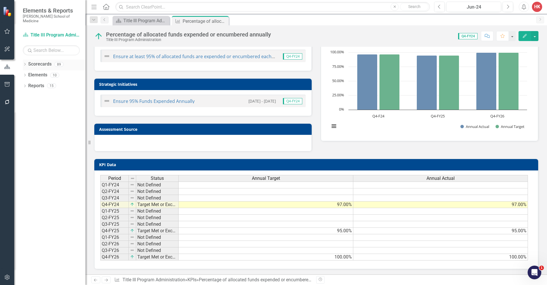
click at [33, 61] on link "Scorecards" at bounding box center [39, 64] width 23 height 7
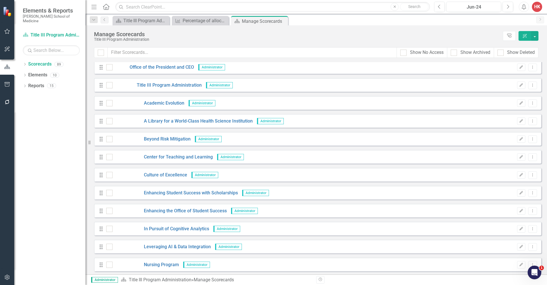
scroll to position [1206, 0]
click at [164, 103] on link "Academic Evolution" at bounding box center [149, 102] width 72 height 7
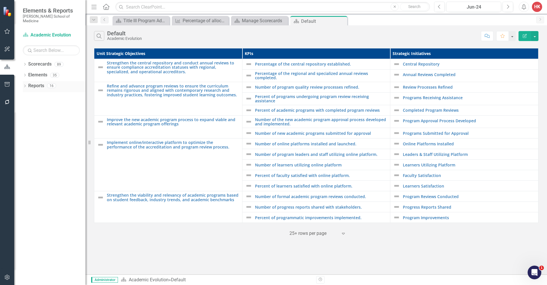
click at [34, 83] on link "Reports" at bounding box center [36, 86] width 16 height 7
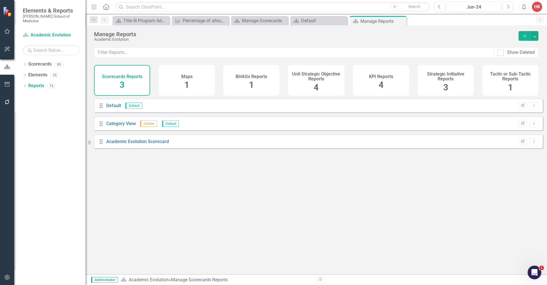
click at [394, 72] on div "KPI Reports 4" at bounding box center [381, 80] width 56 height 31
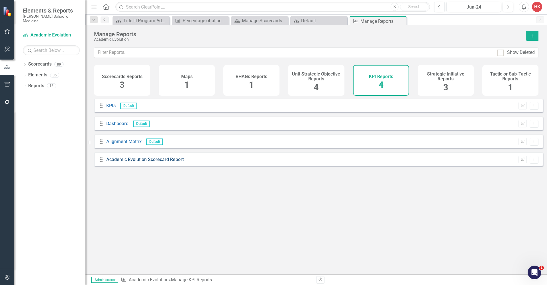
click at [174, 162] on link "Academic Evolution Scorecard Report" at bounding box center [145, 159] width 78 height 5
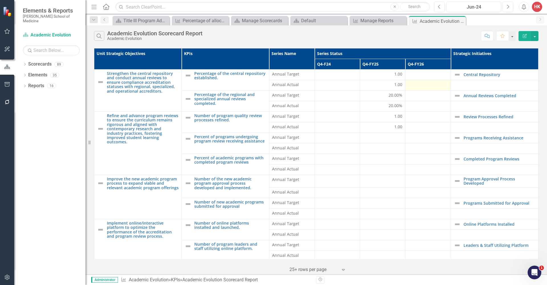
click at [428, 83] on div at bounding box center [427, 85] width 39 height 7
click at [325, 65] on th "Q4-F24" at bounding box center [337, 64] width 45 height 11
click at [352, 63] on th "Q4-F24 Sort Ascending" at bounding box center [337, 64] width 45 height 11
click at [352, 65] on th "Q4-F24 Sort Descending" at bounding box center [337, 64] width 45 height 11
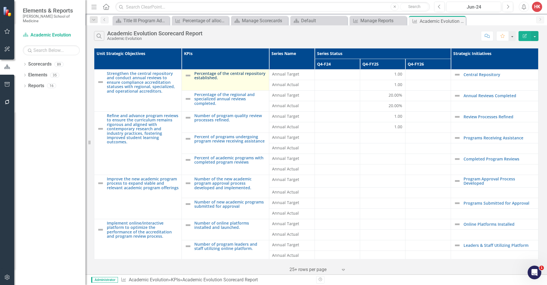
click at [208, 78] on link "Percentage of the central repository established." at bounding box center [230, 75] width 72 height 9
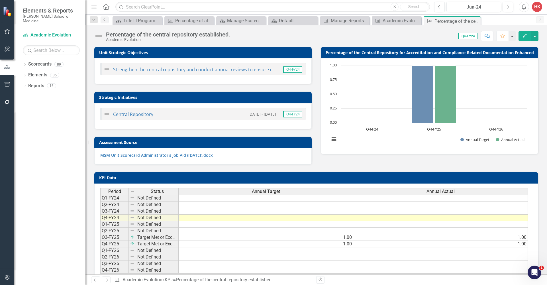
scroll to position [1, 0]
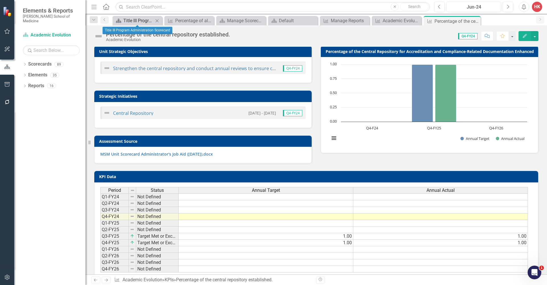
click at [125, 21] on div "Title III Program Administration Scorecard" at bounding box center [138, 20] width 30 height 7
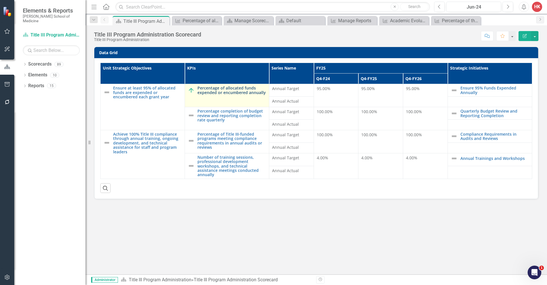
click at [227, 92] on link "Percentage of allocated funds expended or encumbered annually" at bounding box center [232, 90] width 69 height 9
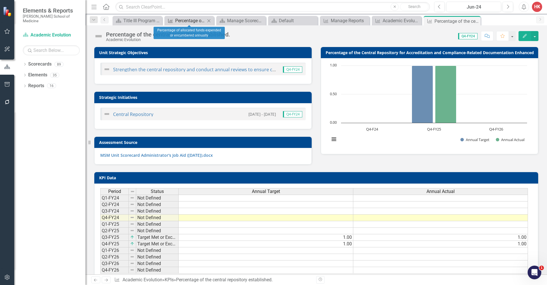
click at [196, 23] on div "Percentage of allocated funds expended or encumbered annually" at bounding box center [190, 20] width 30 height 7
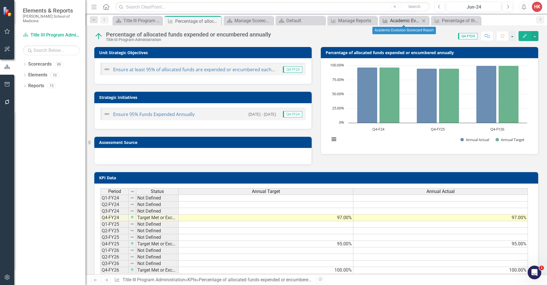
click at [417, 22] on div "Academic Evolution Scorecard Report" at bounding box center [405, 20] width 30 height 7
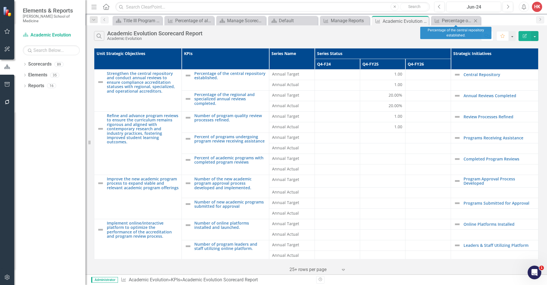
click at [477, 22] on icon "Close" at bounding box center [476, 21] width 6 height 5
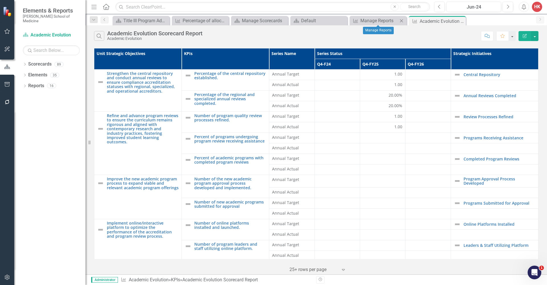
click at [403, 20] on icon "Close" at bounding box center [402, 21] width 6 height 5
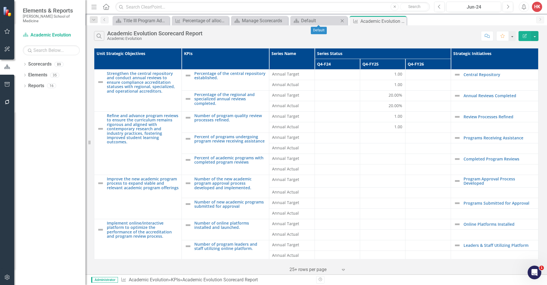
click at [343, 21] on icon at bounding box center [342, 20] width 3 height 3
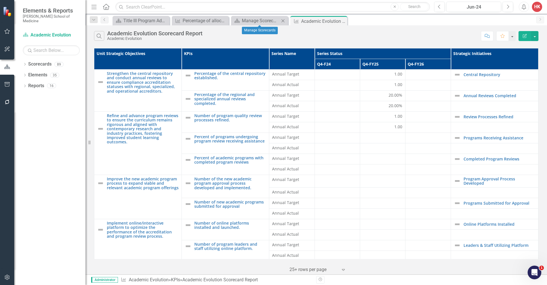
click at [283, 21] on icon at bounding box center [283, 20] width 3 height 3
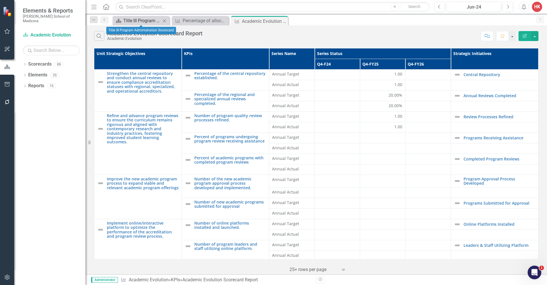
click at [159, 22] on div "Title III Program Administration Scorecard" at bounding box center [142, 20] width 38 height 7
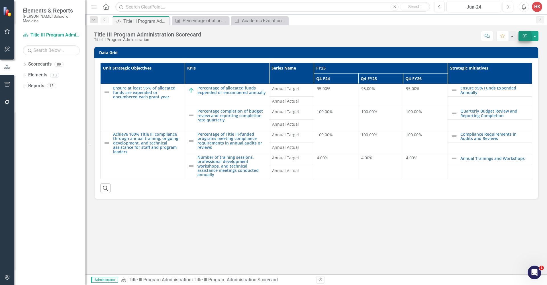
click at [524, 37] on icon "Edit Report" at bounding box center [524, 36] width 5 height 4
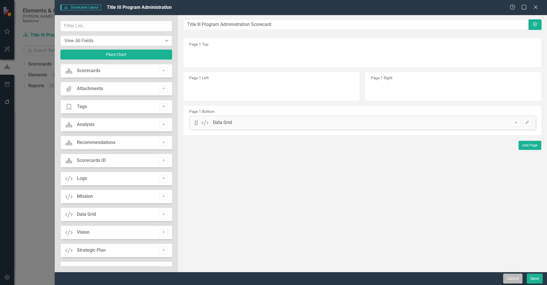
click at [517, 277] on button "Cancel" at bounding box center [512, 279] width 19 height 10
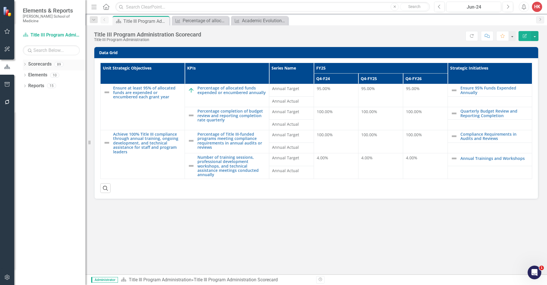
click at [47, 61] on link "Scorecards" at bounding box center [39, 64] width 23 height 7
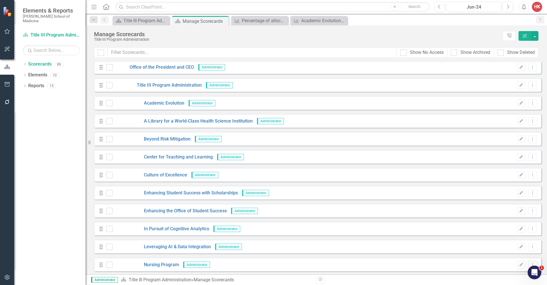
scroll to position [1196, 0]
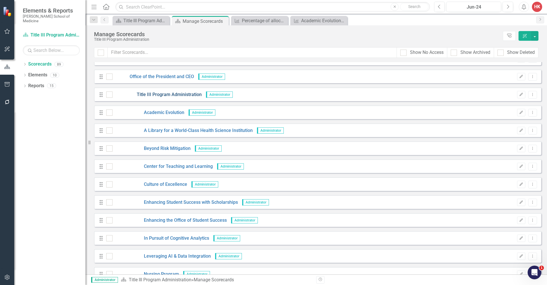
click at [191, 95] on link "Title III Program Administration" at bounding box center [157, 94] width 89 height 7
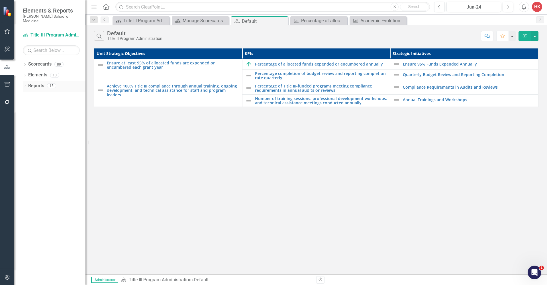
click at [43, 83] on link "Reports" at bounding box center [36, 86] width 16 height 7
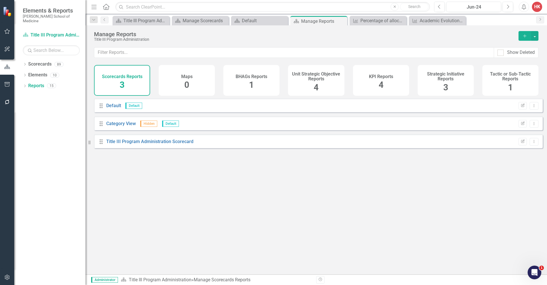
click at [401, 81] on div "KPI Reports 4" at bounding box center [381, 80] width 56 height 31
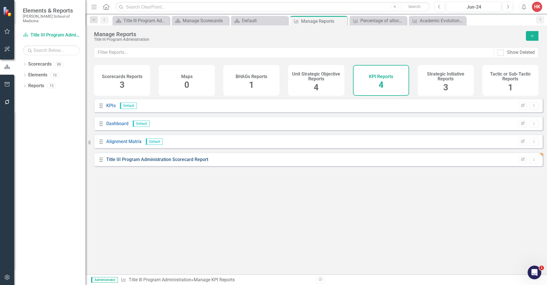
click at [193, 162] on link "Title III Program Administration Scorecard Report" at bounding box center [157, 159] width 102 height 5
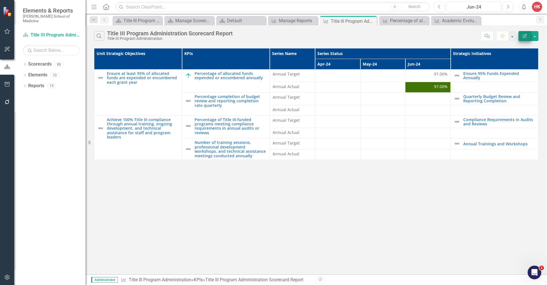
click at [523, 35] on icon "Edit Report" at bounding box center [524, 36] width 5 height 4
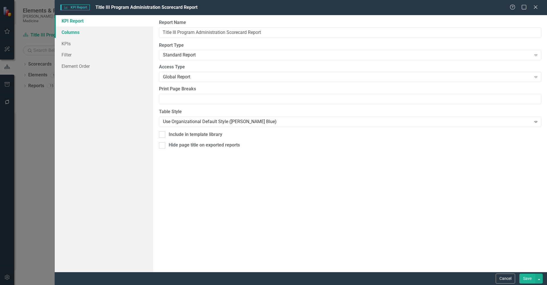
click at [69, 34] on link "Columns" at bounding box center [104, 32] width 99 height 11
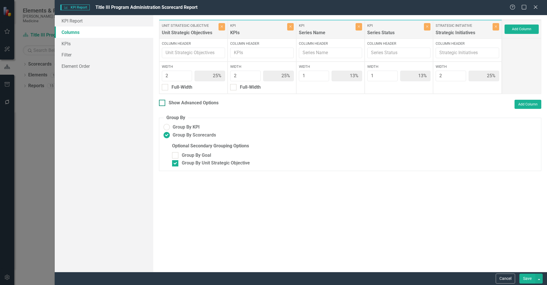
click at [181, 105] on div "Show Advanced Options" at bounding box center [194, 103] width 50 height 7
click at [163, 103] on input "Show Advanced Options" at bounding box center [161, 102] width 4 height 4
checkbox input "true"
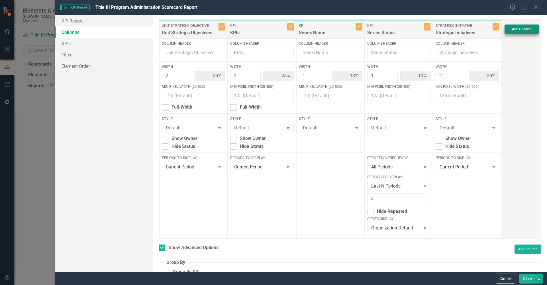
click at [522, 31] on button "Add Column" at bounding box center [522, 29] width 34 height 9
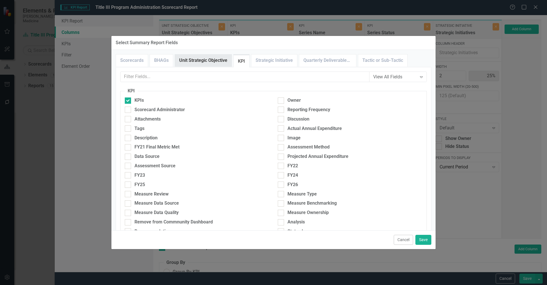
click at [209, 58] on link "Unit Strategic Objective" at bounding box center [203, 60] width 57 height 12
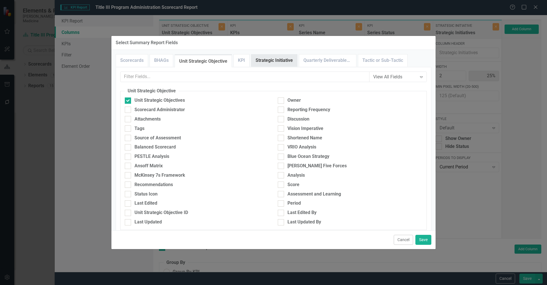
click at [274, 61] on link "Strategic Initiative" at bounding box center [274, 60] width 46 height 12
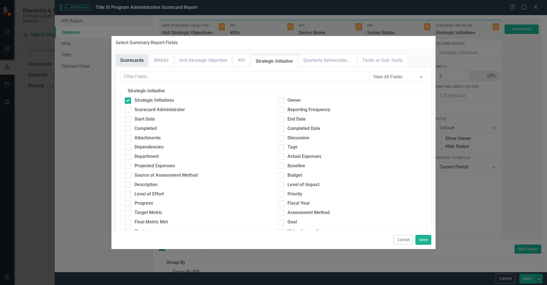
click at [136, 58] on link "Scorecards" at bounding box center [132, 60] width 32 height 12
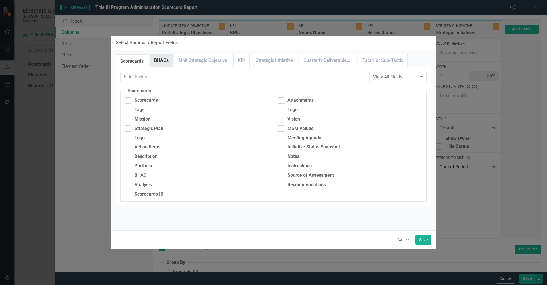
click at [166, 62] on link "BHAGs" at bounding box center [161, 60] width 23 height 12
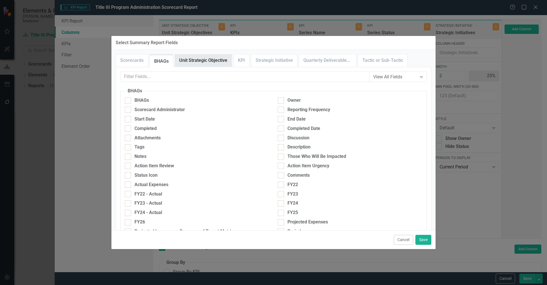
click at [197, 61] on link "Unit Strategic Objective" at bounding box center [203, 60] width 57 height 12
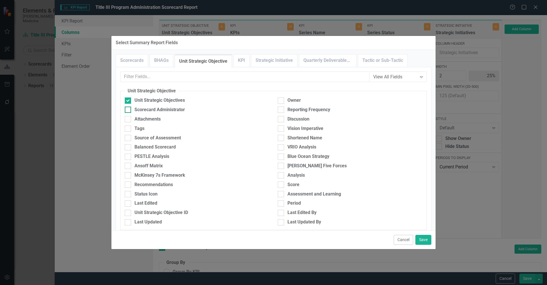
scroll to position [5, 0]
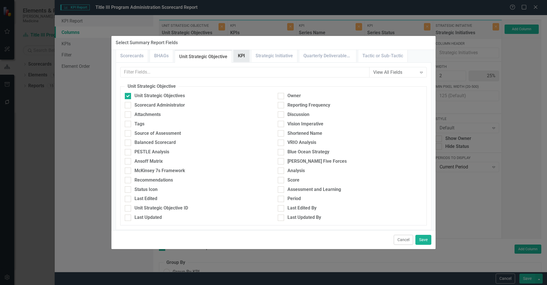
click at [244, 56] on link "KPI" at bounding box center [242, 56] width 16 height 12
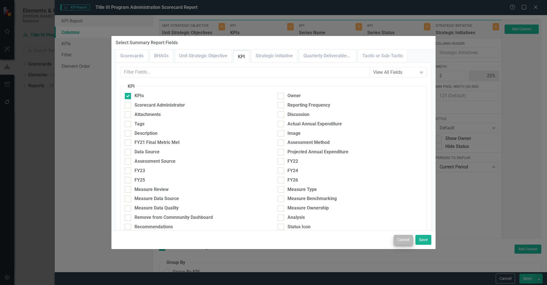
click at [405, 239] on button "Cancel" at bounding box center [403, 240] width 19 height 10
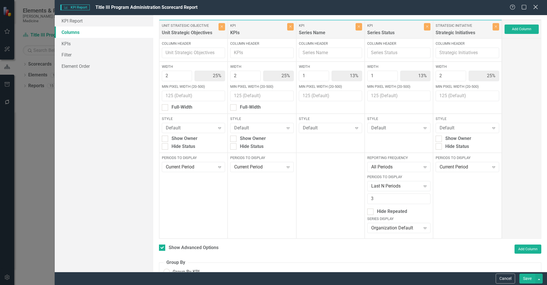
click at [536, 8] on icon at bounding box center [536, 7] width 4 height 4
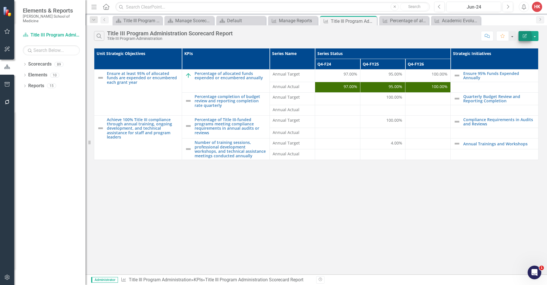
click at [525, 38] on button "Edit Report" at bounding box center [525, 36] width 13 height 10
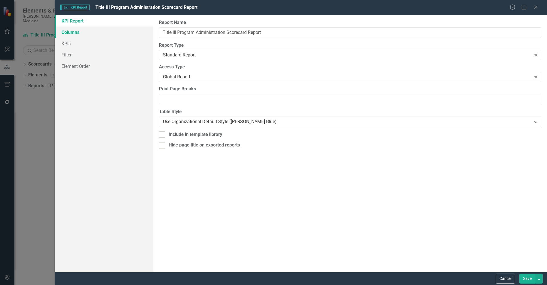
click at [74, 33] on link "Columns" at bounding box center [104, 32] width 99 height 11
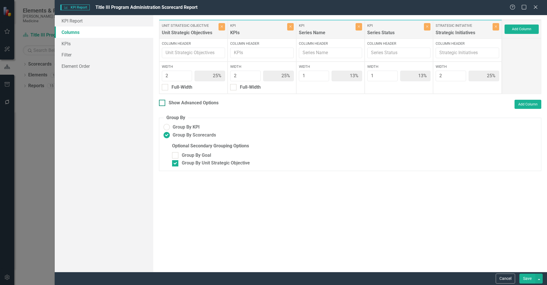
click at [198, 103] on div "Show Advanced Options" at bounding box center [194, 103] width 50 height 7
click at [163, 103] on input "Show Advanced Options" at bounding box center [161, 102] width 4 height 4
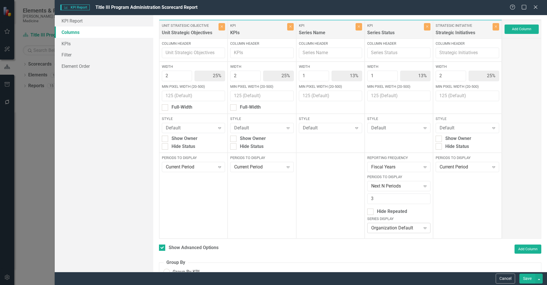
click at [422, 227] on icon "Expand" at bounding box center [425, 228] width 6 height 5
click at [382, 219] on div "None" at bounding box center [396, 217] width 53 height 7
click at [516, 29] on button "Add Column" at bounding box center [522, 29] width 34 height 9
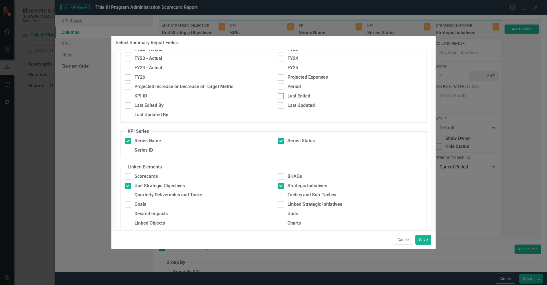
scroll to position [202, 0]
click at [423, 241] on button "Save" at bounding box center [424, 240] width 16 height 10
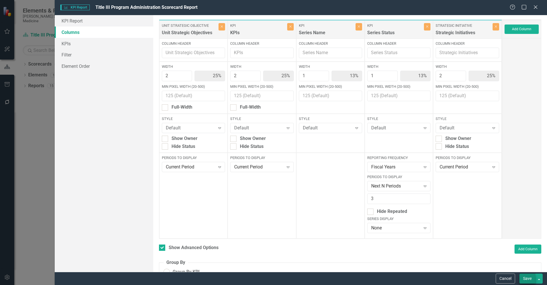
click at [530, 280] on button "Save" at bounding box center [528, 279] width 16 height 10
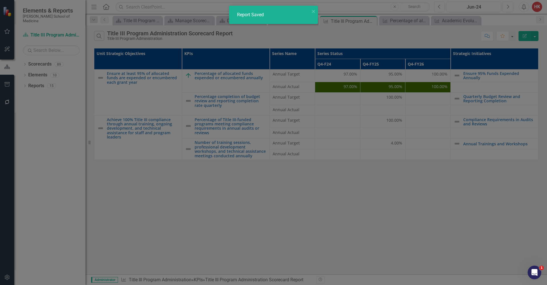
checkbox input "false"
radio input "false"
checkbox input "false"
radio input "true"
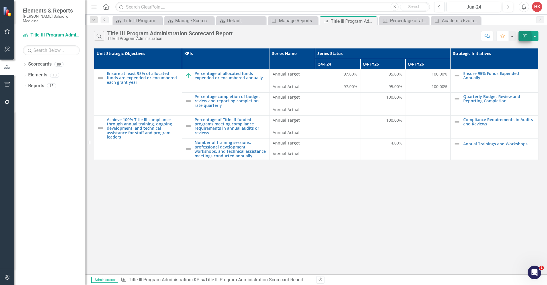
click at [525, 37] on icon "Edit Report" at bounding box center [524, 36] width 5 height 4
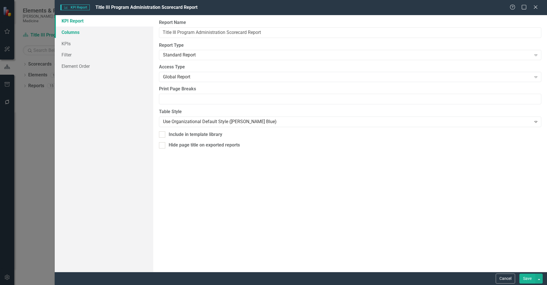
click at [67, 32] on link "Columns" at bounding box center [104, 32] width 99 height 11
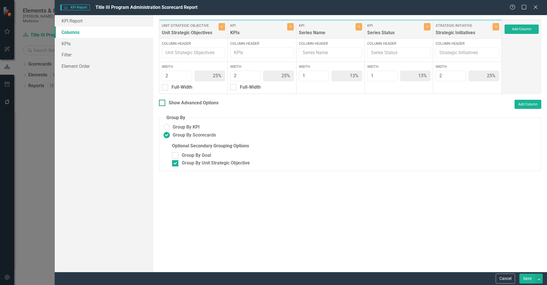
click at [199, 104] on div "Show Advanced Options" at bounding box center [194, 103] width 50 height 7
click at [163, 103] on input "Show Advanced Options" at bounding box center [161, 102] width 4 height 4
checkbox input "true"
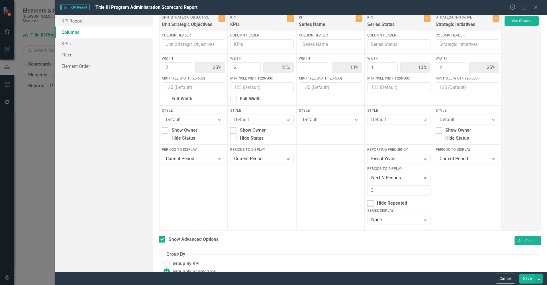
scroll to position [9, 0]
click at [422, 188] on input "4" at bounding box center [398, 189] width 63 height 11
type input "5"
click at [422, 188] on input "5" at bounding box center [398, 189] width 63 height 11
click at [530, 279] on button "Save" at bounding box center [528, 279] width 16 height 10
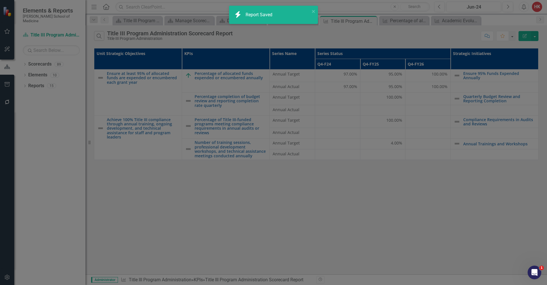
checkbox input "false"
radio input "false"
checkbox input "false"
radio input "true"
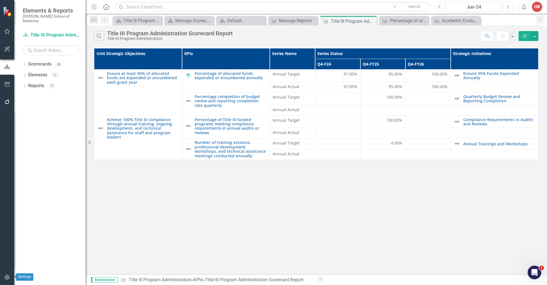
click at [8, 276] on icon "button" at bounding box center [7, 277] width 6 height 5
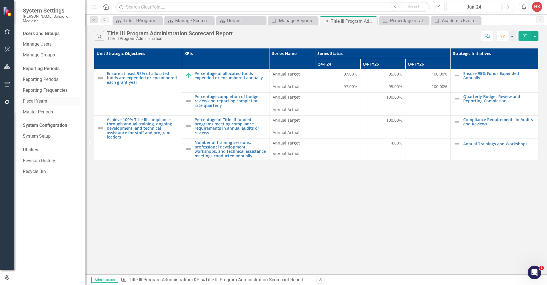
click at [38, 98] on link "Fiscal Years" at bounding box center [51, 101] width 57 height 7
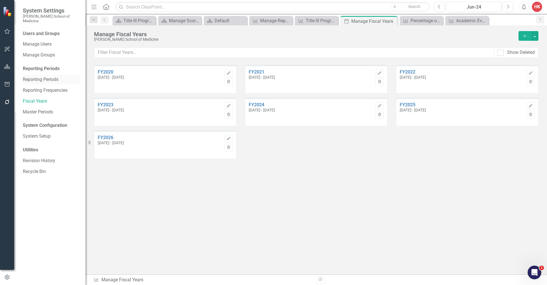
click at [54, 76] on link "Reporting Periods" at bounding box center [51, 79] width 57 height 7
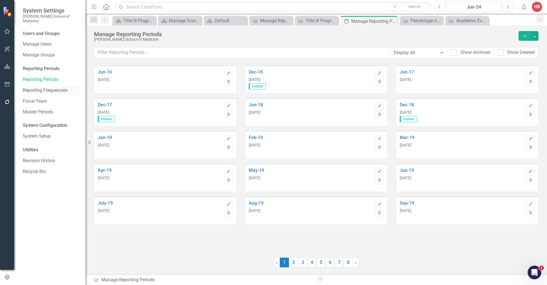
click at [53, 87] on link "Reporting Frequencies" at bounding box center [51, 90] width 57 height 7
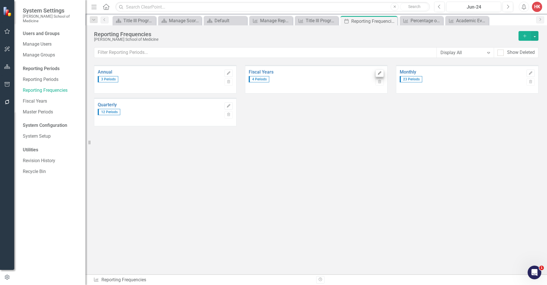
click at [381, 72] on icon "Edit" at bounding box center [380, 73] width 4 height 3
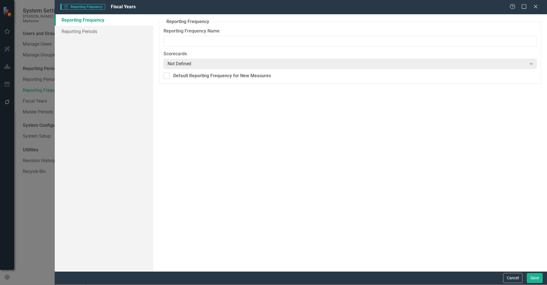
type input "Fiscal Years"
click at [93, 30] on link "Reporting Periods" at bounding box center [104, 31] width 99 height 11
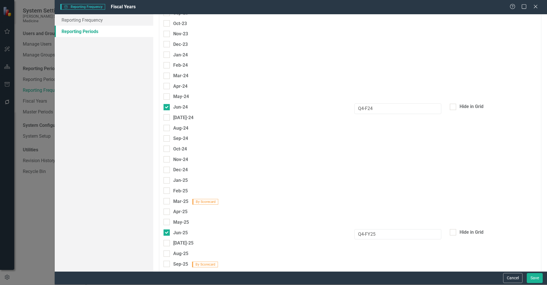
scroll to position [673, 0]
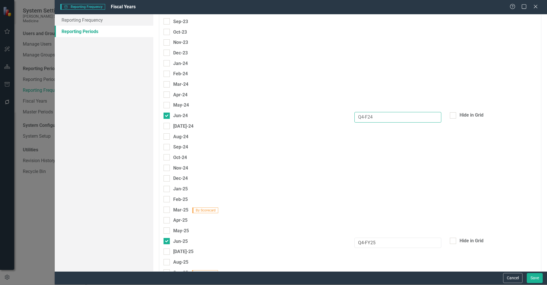
click at [366, 112] on input "Q4-F24" at bounding box center [398, 117] width 87 height 11
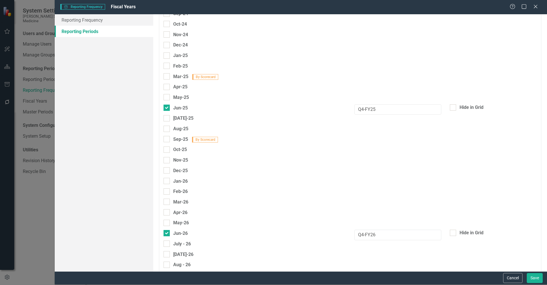
scroll to position [875, 0]
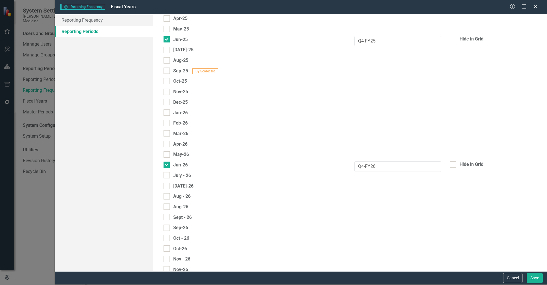
type input "Q4-FY24"
checkbox input "true"
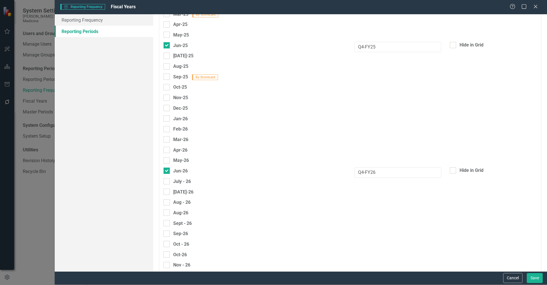
scroll to position [876, 0]
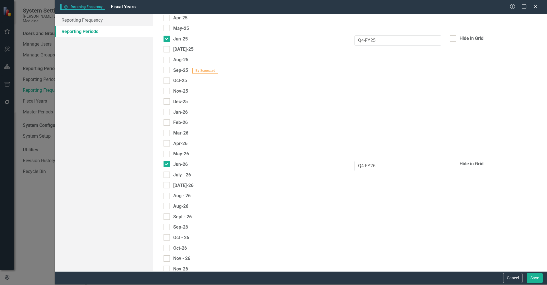
type input "Q4-FY27"
checkbox input "true"
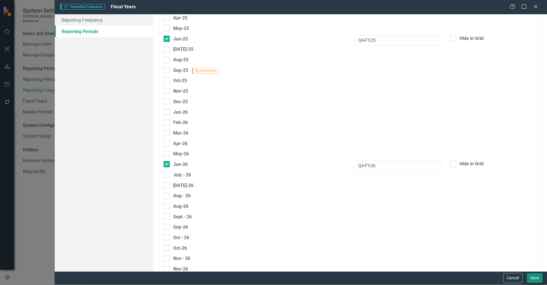
type input "Q4-FY28"
click at [535, 278] on button "Save" at bounding box center [535, 278] width 16 height 10
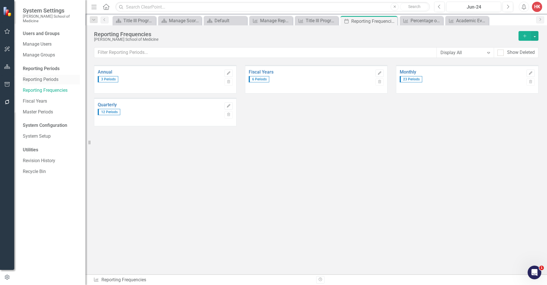
click at [48, 76] on link "Reporting Periods" at bounding box center [51, 79] width 57 height 7
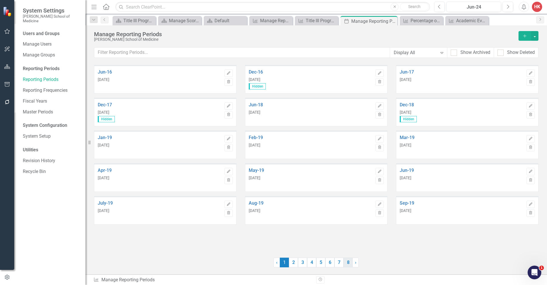
click at [347, 262] on link "8" at bounding box center [348, 263] width 9 height 10
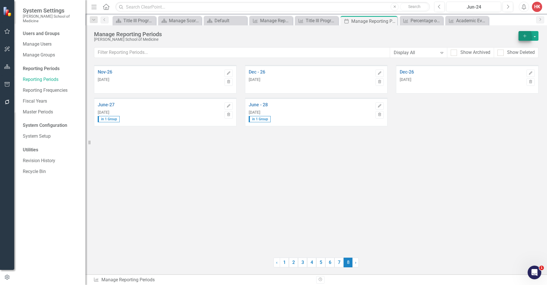
click at [524, 35] on icon "Add" at bounding box center [524, 36] width 5 height 4
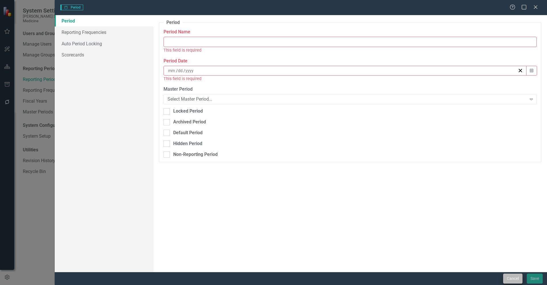
click at [515, 278] on button "Cancel" at bounding box center [512, 279] width 19 height 10
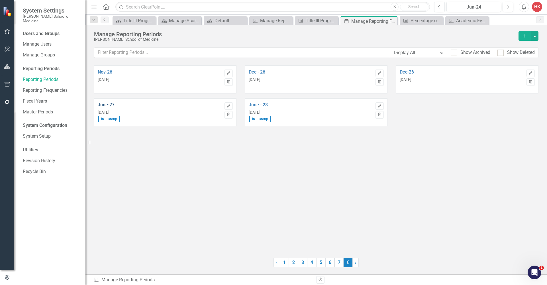
click at [162, 107] on link "June-27" at bounding box center [160, 104] width 124 height 5
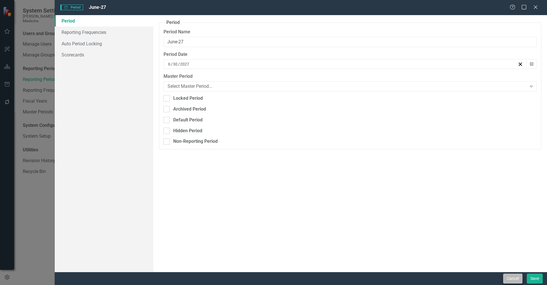
click at [518, 281] on button "Cancel" at bounding box center [512, 279] width 19 height 10
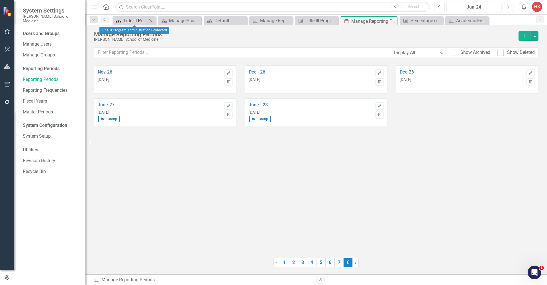
click at [138, 20] on div "Title III Program Administration Scorecard" at bounding box center [135, 20] width 24 height 7
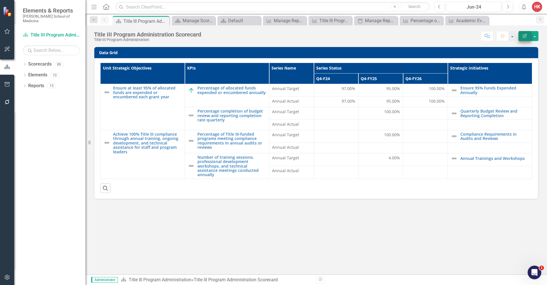
click at [525, 36] on icon "Edit Report" at bounding box center [524, 36] width 5 height 4
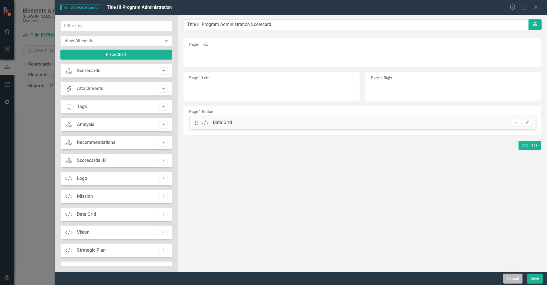
click at [518, 276] on button "Cancel" at bounding box center [512, 279] width 19 height 10
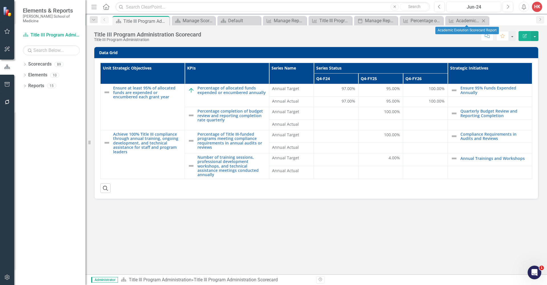
click at [484, 21] on icon "Close" at bounding box center [484, 21] width 6 height 5
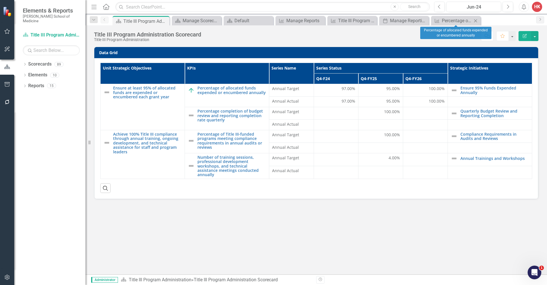
click at [478, 21] on icon "Close" at bounding box center [476, 21] width 6 height 5
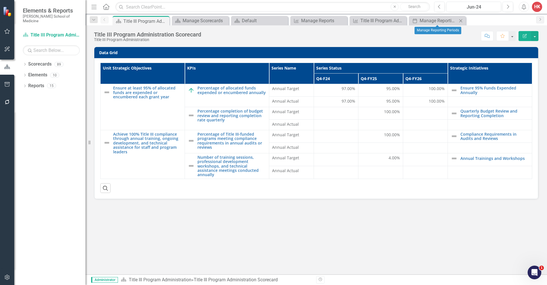
click at [461, 21] on icon "Close" at bounding box center [461, 21] width 6 height 5
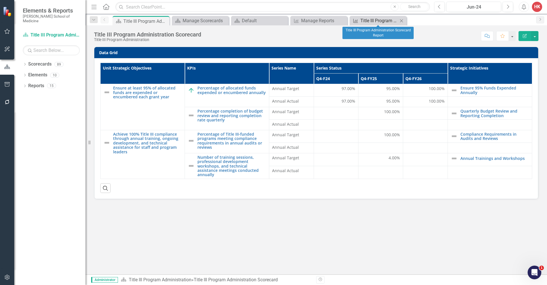
click at [382, 21] on div "Title III Program Administration Scorecard Report" at bounding box center [380, 20] width 38 height 7
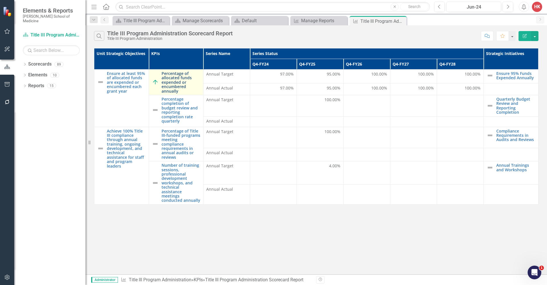
click at [181, 80] on link "Percentage of allocated funds expended or encumbered annually" at bounding box center [181, 82] width 39 height 22
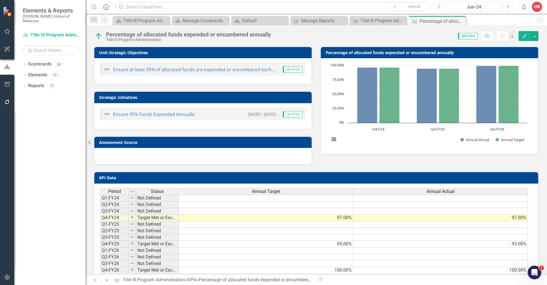
scroll to position [13, 0]
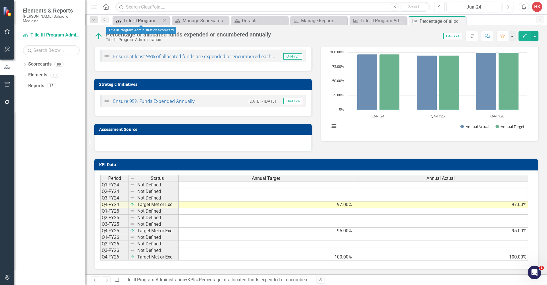
click at [149, 19] on div "Title III Program Administration Scorecard" at bounding box center [142, 20] width 38 height 7
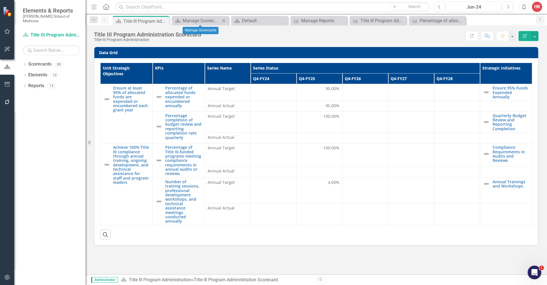
click at [224, 21] on icon "Close" at bounding box center [224, 21] width 6 height 5
click at [225, 21] on icon "Close" at bounding box center [224, 21] width 6 height 5
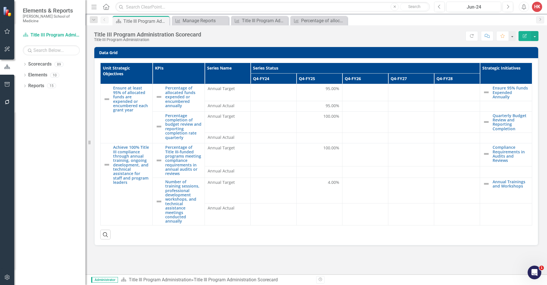
click at [0, 0] on icon "Close" at bounding box center [0, 0] width 0 height 0
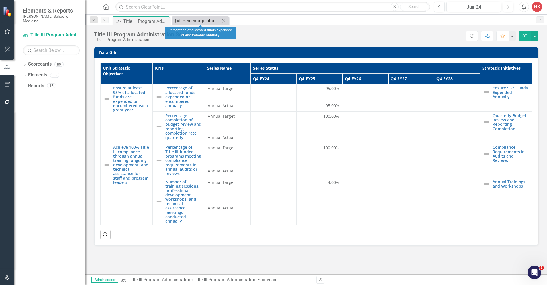
click at [203, 23] on div "Percentage of allocated funds expended or encumbered annually" at bounding box center [202, 20] width 38 height 7
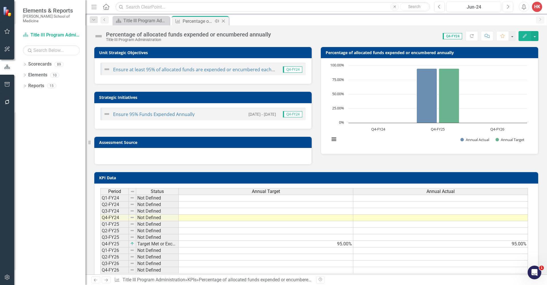
click at [227, 21] on div "Close" at bounding box center [223, 21] width 7 height 7
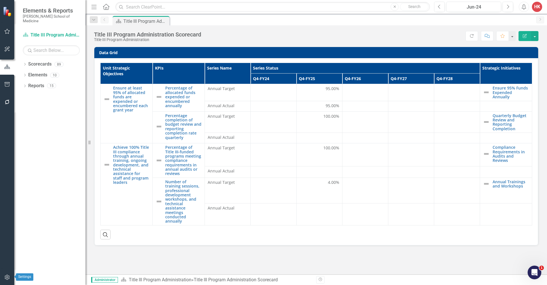
click at [9, 278] on icon "button" at bounding box center [7, 277] width 5 height 5
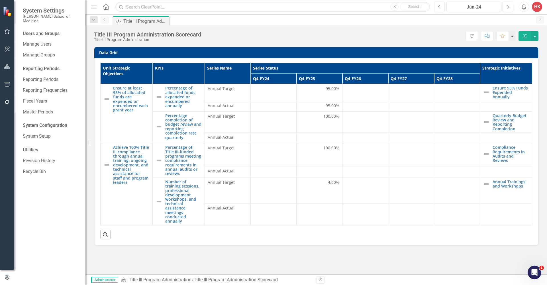
click at [53, 66] on div "Reporting Periods" at bounding box center [51, 69] width 57 height 7
click at [38, 76] on link "Reporting Periods" at bounding box center [51, 79] width 57 height 7
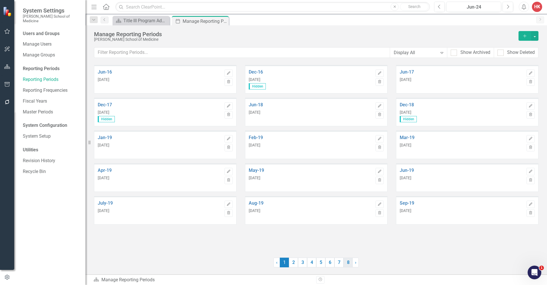
click at [348, 261] on link "8" at bounding box center [348, 263] width 9 height 10
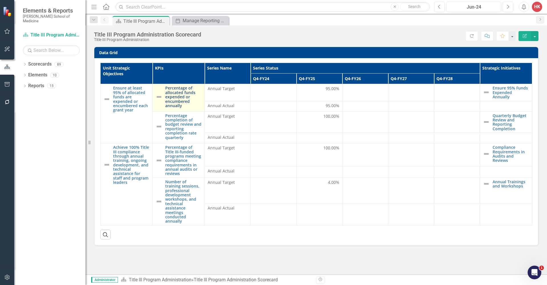
click at [187, 88] on link "Percentage of allocated funds expended or encumbered annually" at bounding box center [183, 97] width 36 height 22
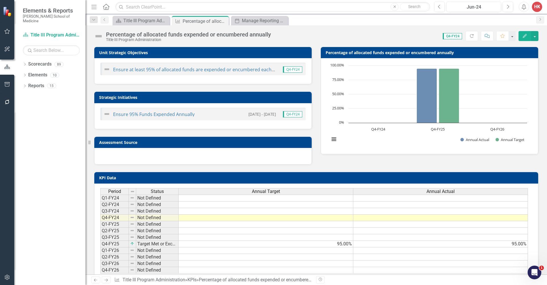
scroll to position [6, 0]
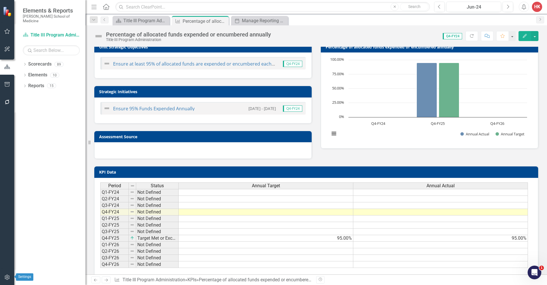
click at [8, 279] on icon "button" at bounding box center [7, 277] width 6 height 5
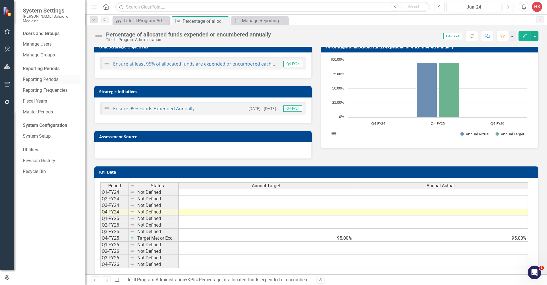
click at [36, 76] on link "Reporting Periods" at bounding box center [51, 79] width 57 height 7
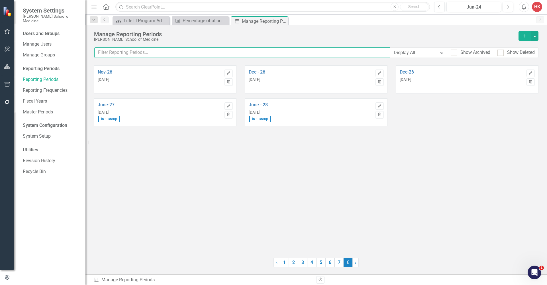
click at [129, 53] on input "text" at bounding box center [242, 52] width 296 height 11
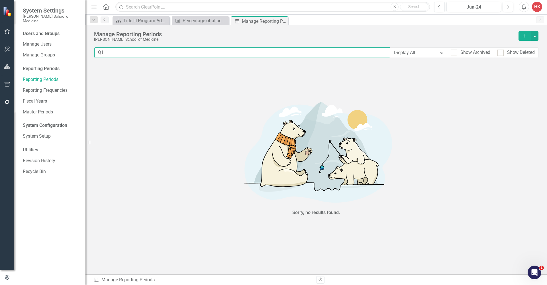
type input "Q1"
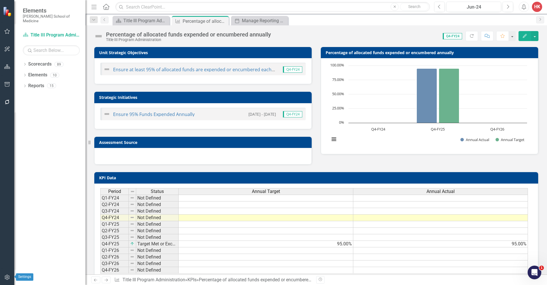
click at [7, 276] on icon "button" at bounding box center [7, 277] width 6 height 5
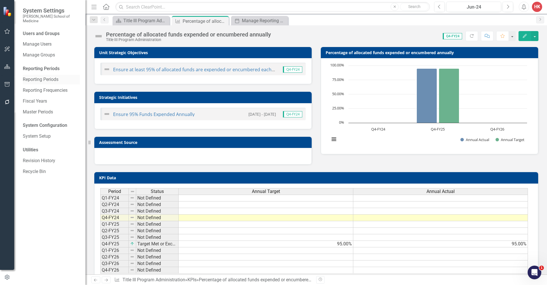
click at [46, 76] on link "Reporting Periods" at bounding box center [51, 79] width 57 height 7
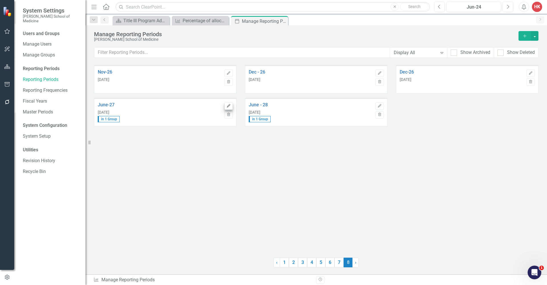
click at [228, 106] on icon "Edit" at bounding box center [229, 105] width 4 height 3
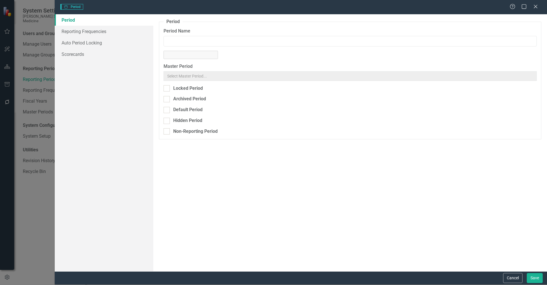
type input "June-27"
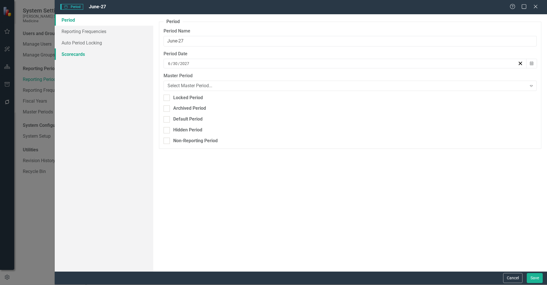
click at [82, 53] on link "Scorecards" at bounding box center [104, 53] width 99 height 11
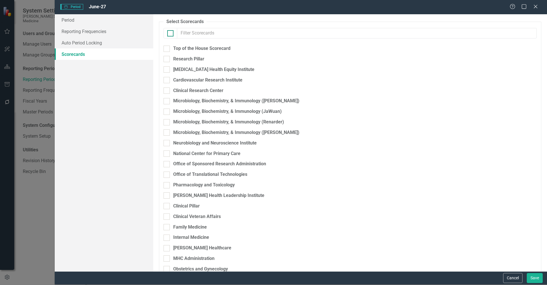
click at [170, 34] on div at bounding box center [170, 33] width 6 height 6
click at [170, 34] on input "checkbox" at bounding box center [169, 32] width 4 height 4
checkbox input "true"
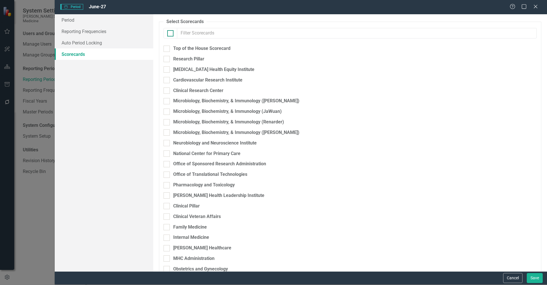
checkbox input "true"
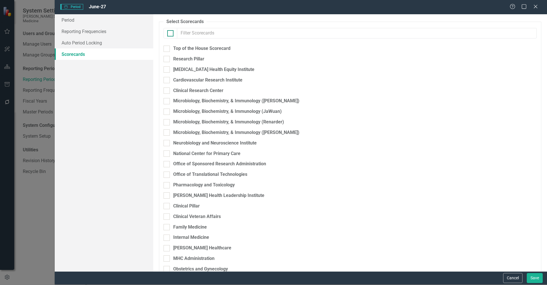
checkbox input "true"
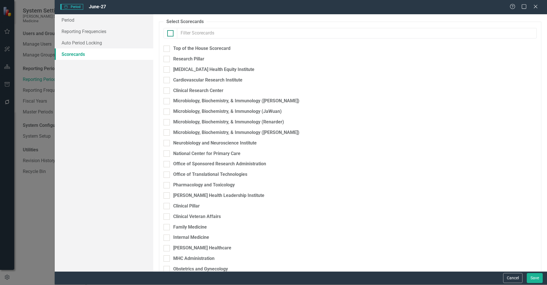
checkbox input "true"
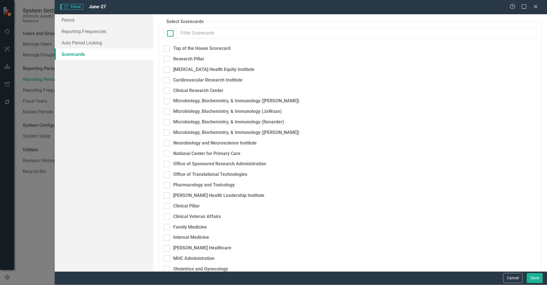
checkbox input "true"
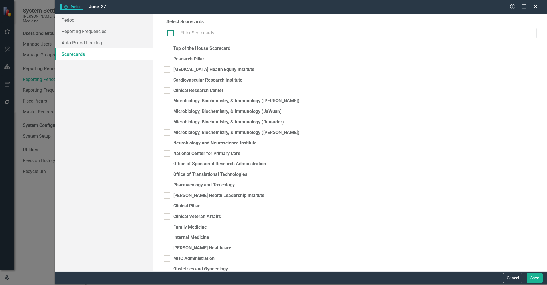
checkbox input "true"
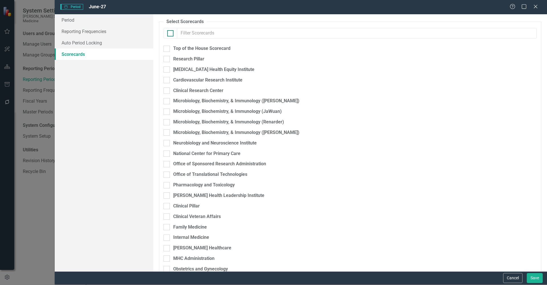
checkbox input "true"
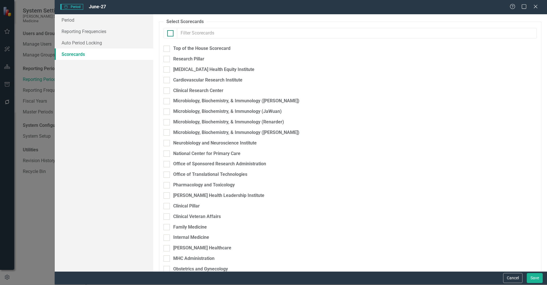
checkbox input "true"
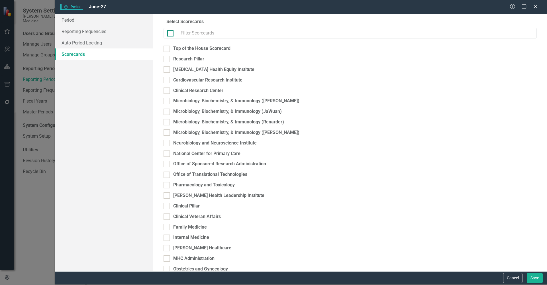
checkbox input "true"
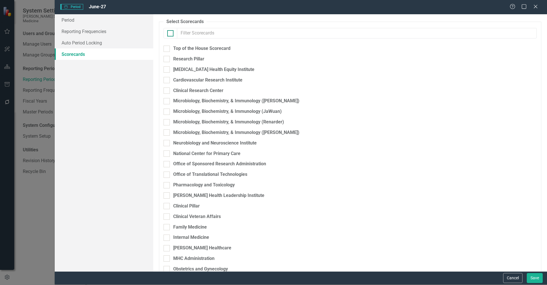
checkbox input "true"
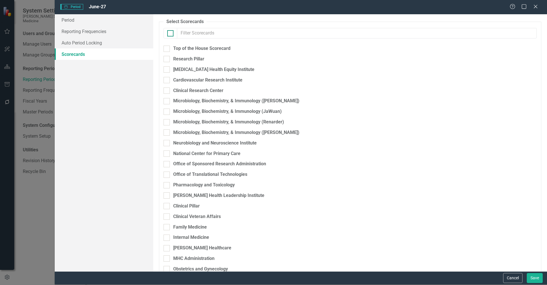
checkbox input "true"
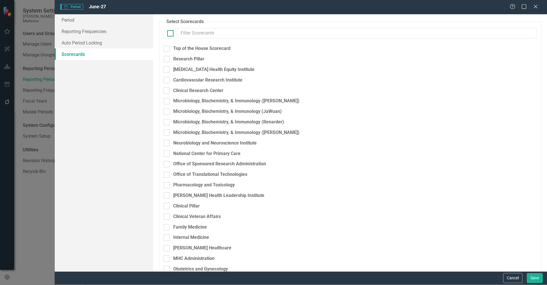
checkbox input "true"
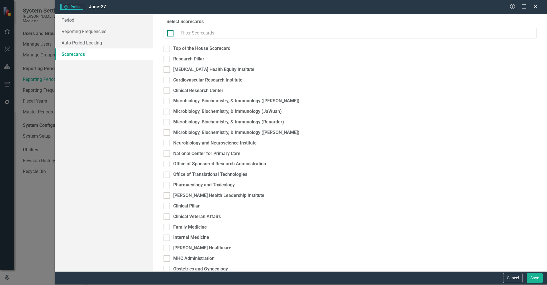
checkbox input "true"
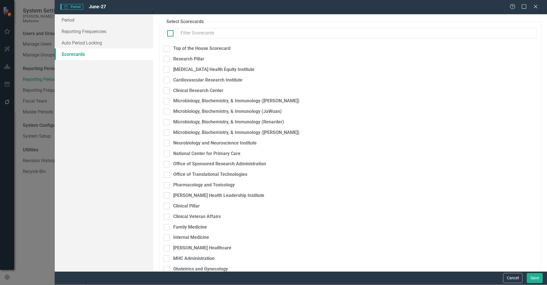
checkbox input "true"
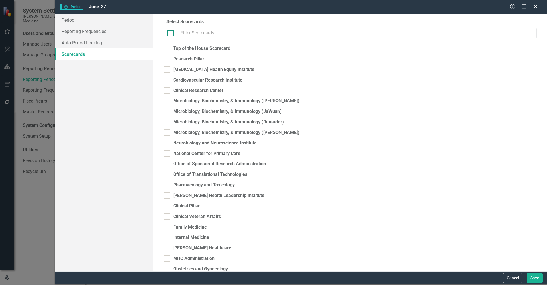
checkbox input "true"
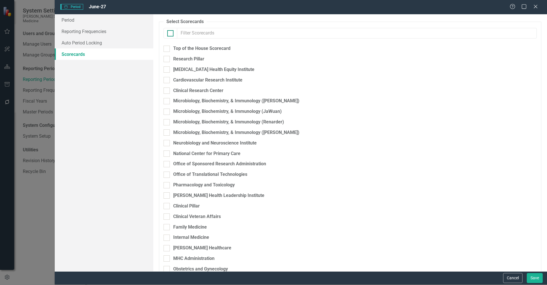
checkbox input "true"
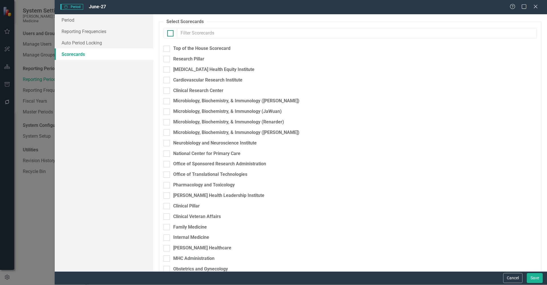
checkbox input "true"
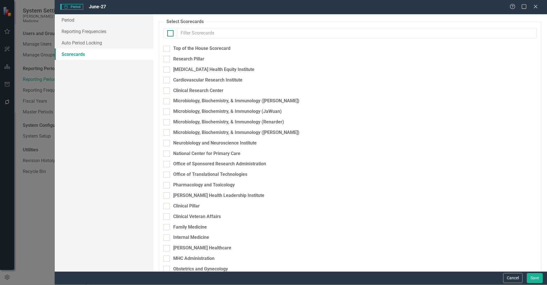
checkbox input "true"
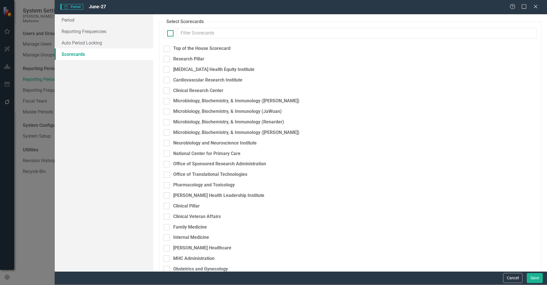
checkbox input "true"
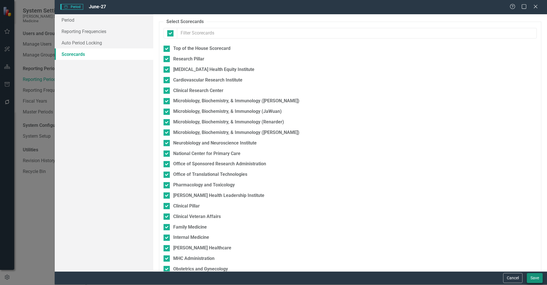
click at [541, 278] on button "Save" at bounding box center [535, 278] width 16 height 10
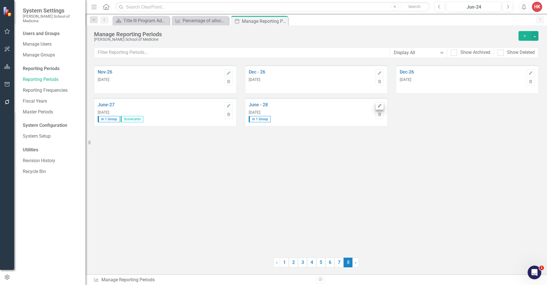
click at [380, 105] on icon "Edit" at bounding box center [380, 105] width 4 height 3
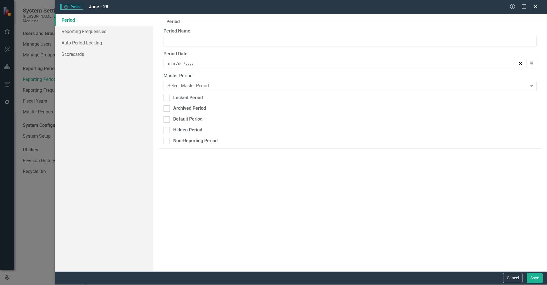
type input "June - 28"
type input "6"
type input "30"
type input "2028"
click at [65, 53] on link "Scorecards" at bounding box center [104, 53] width 99 height 11
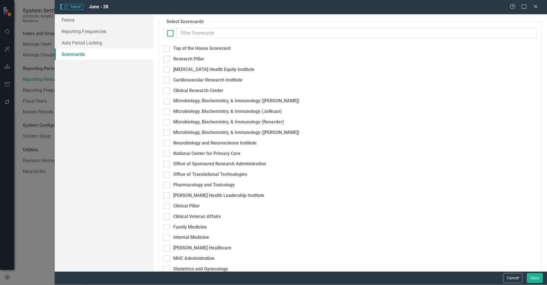
click at [168, 32] on input "checkbox" at bounding box center [169, 32] width 4 height 4
checkbox input "true"
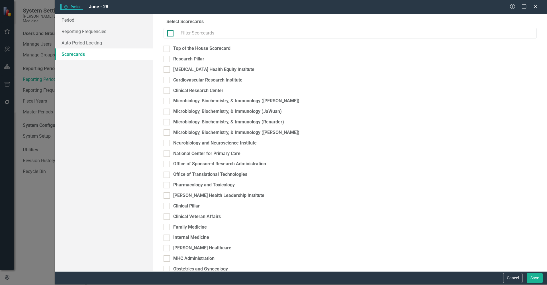
checkbox input "true"
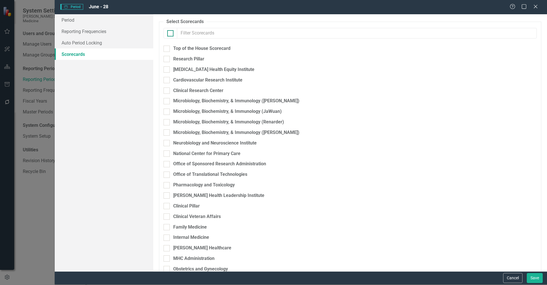
checkbox input "true"
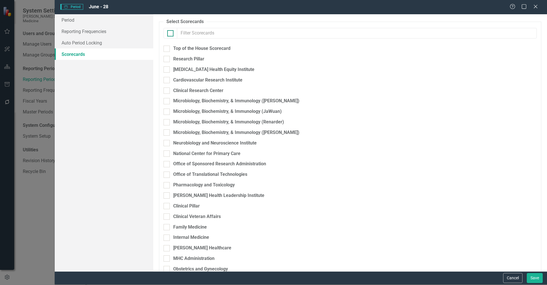
checkbox input "true"
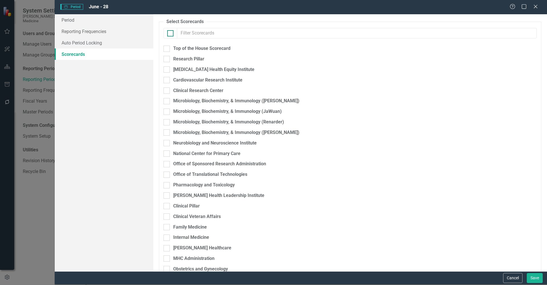
checkbox input "true"
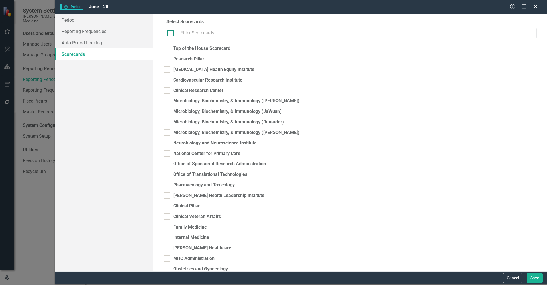
checkbox input "true"
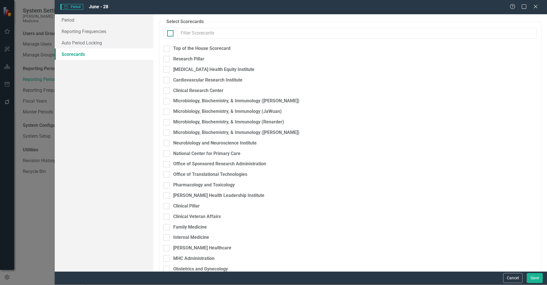
checkbox input "true"
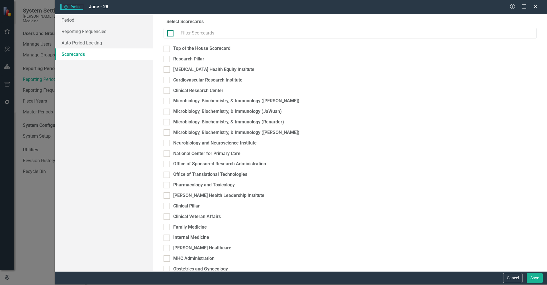
checkbox input "true"
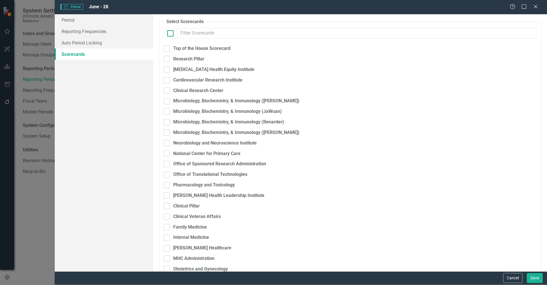
checkbox input "true"
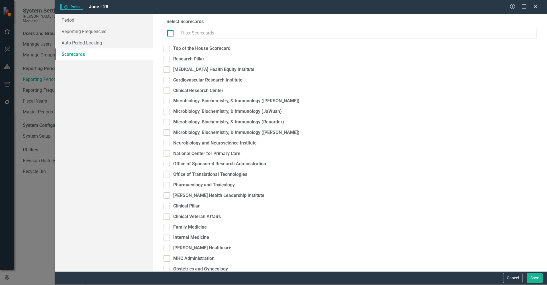
checkbox input "true"
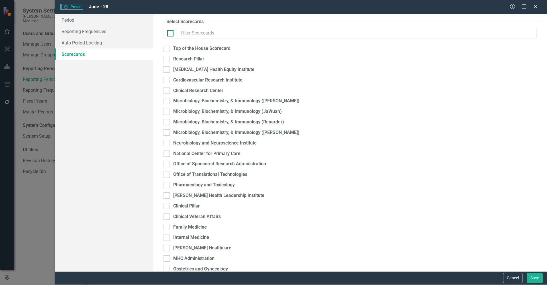
checkbox input "true"
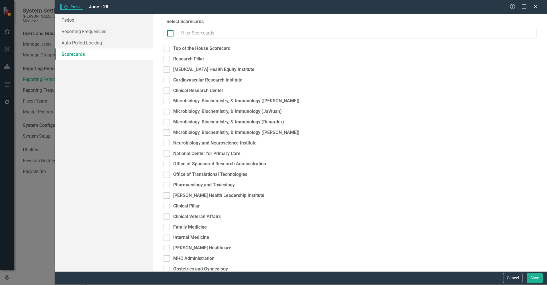
checkbox input "true"
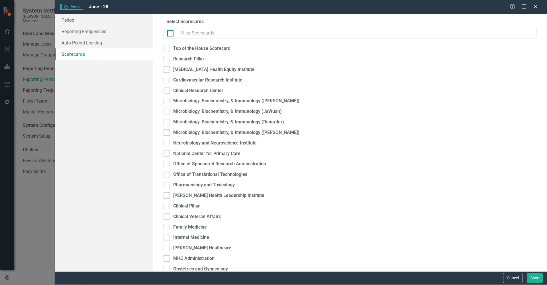
checkbox input "true"
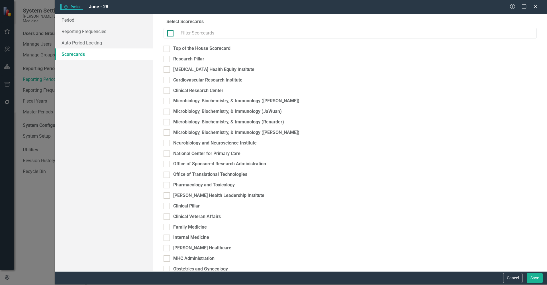
checkbox input "true"
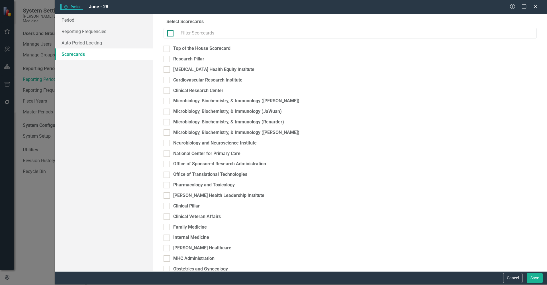
checkbox input "true"
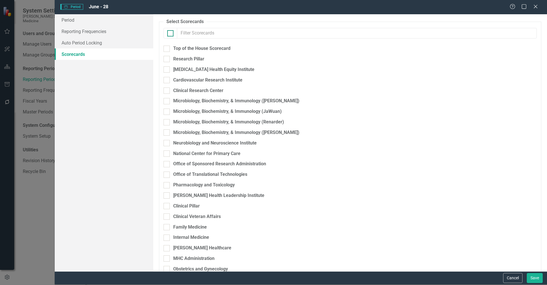
checkbox input "true"
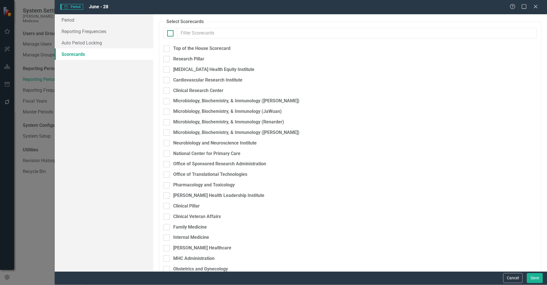
checkbox input "true"
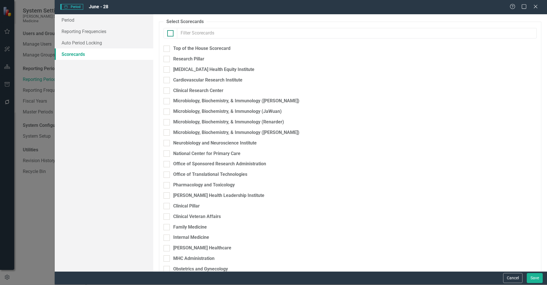
checkbox input "true"
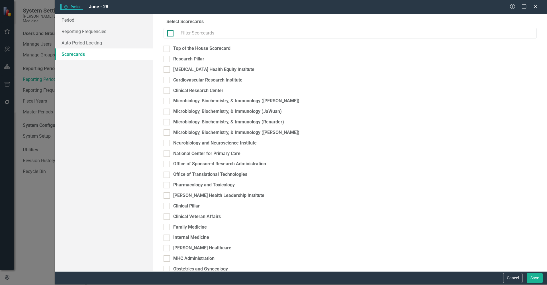
checkbox input "true"
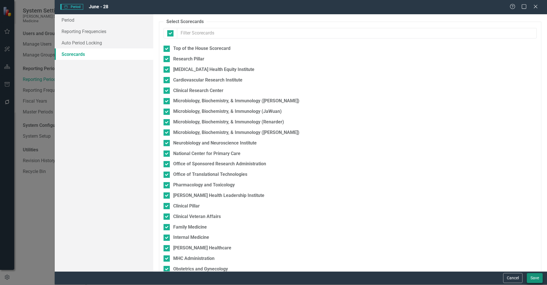
click at [536, 280] on button "Save" at bounding box center [535, 278] width 16 height 10
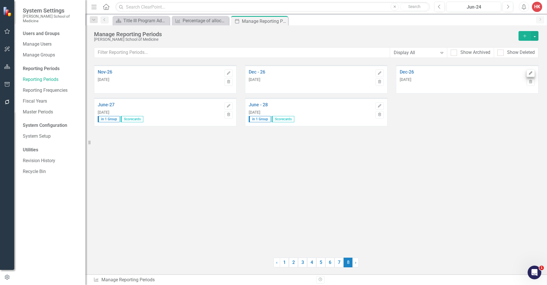
click at [531, 74] on icon "Edit" at bounding box center [531, 73] width 4 height 3
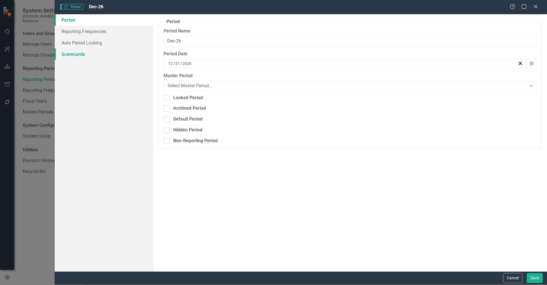
click at [71, 52] on link "Scorecards" at bounding box center [104, 53] width 99 height 11
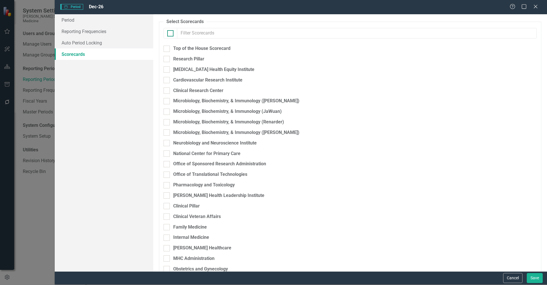
click at [170, 32] on input "checkbox" at bounding box center [169, 32] width 4 height 4
checkbox input "true"
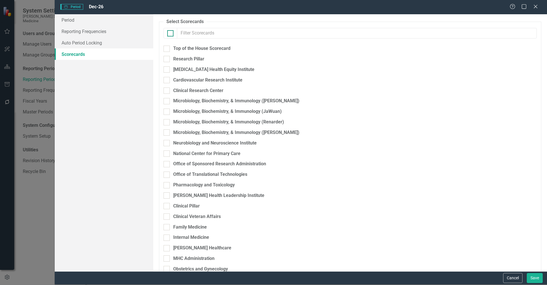
checkbox input "true"
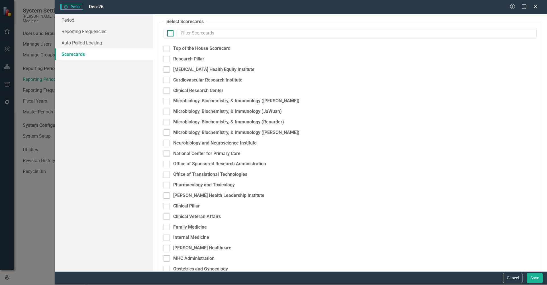
checkbox input "true"
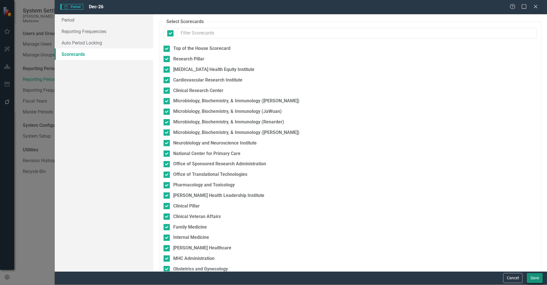
click at [536, 280] on button "Save" at bounding box center [535, 278] width 16 height 10
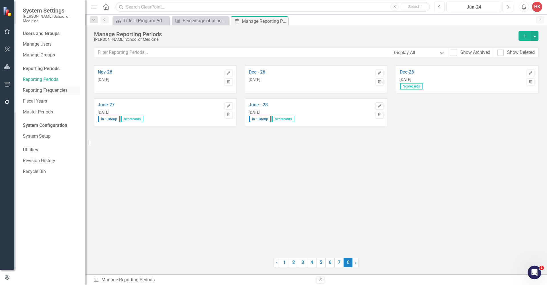
click at [44, 87] on link "Reporting Frequencies" at bounding box center [51, 90] width 57 height 7
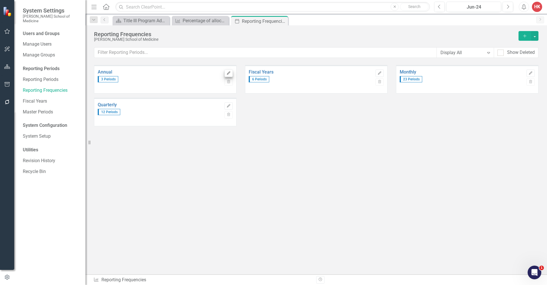
click at [230, 74] on icon "Edit" at bounding box center [229, 73] width 4 height 3
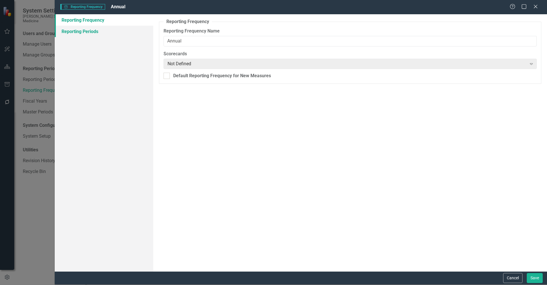
click at [94, 31] on link "Reporting Periods" at bounding box center [104, 31] width 99 height 11
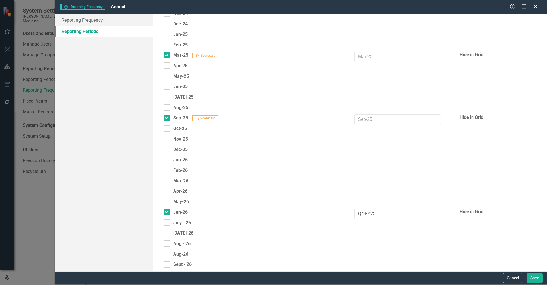
scroll to position [875, 0]
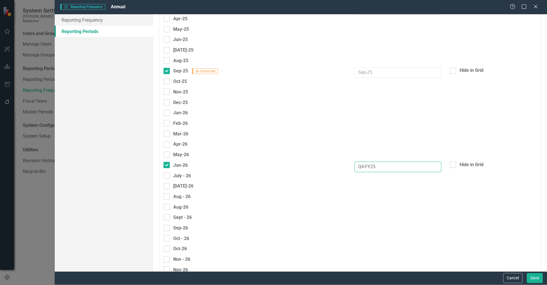
click at [387, 162] on input "Q4-FY25" at bounding box center [398, 167] width 87 height 11
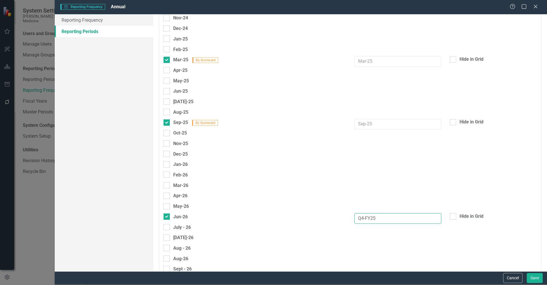
scroll to position [801, 0]
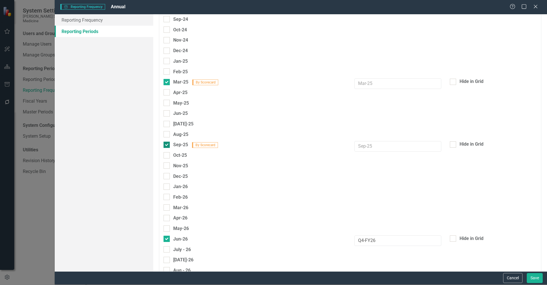
click at [166, 142] on input "Sep-25 By Scorecard" at bounding box center [166, 144] width 4 height 4
click at [167, 110] on div at bounding box center [167, 113] width 6 height 6
click at [167, 110] on input "Jun-25" at bounding box center [166, 112] width 4 height 4
click at [373, 110] on input "text" at bounding box center [398, 115] width 87 height 11
click at [168, 79] on div at bounding box center [167, 82] width 6 height 6
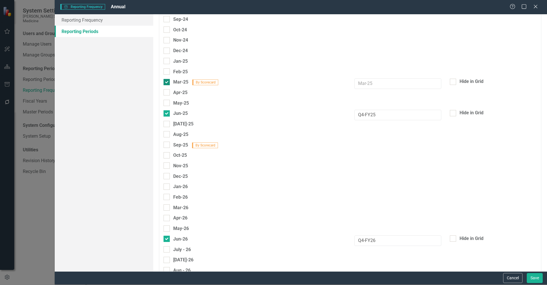
click at [167, 79] on input "Mar-25 By Scorecard" at bounding box center [166, 81] width 4 height 4
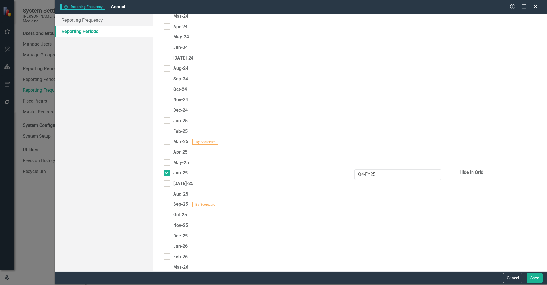
scroll to position [693, 0]
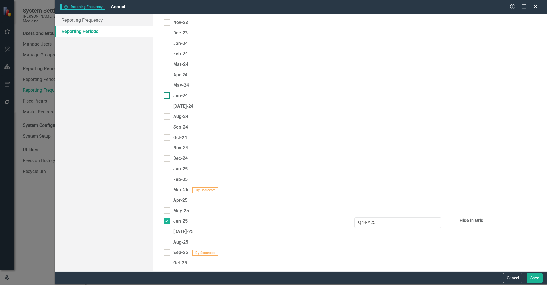
click at [165, 92] on input "Jun-24" at bounding box center [166, 94] width 4 height 4
click at [365, 92] on input "text" at bounding box center [398, 97] width 87 height 11
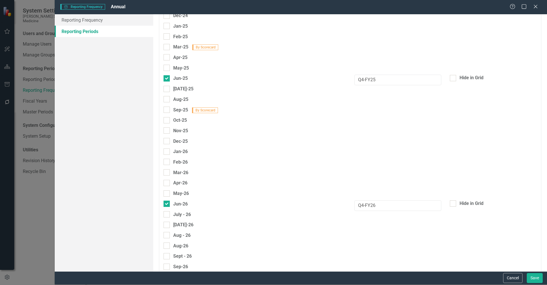
scroll to position [876, 0]
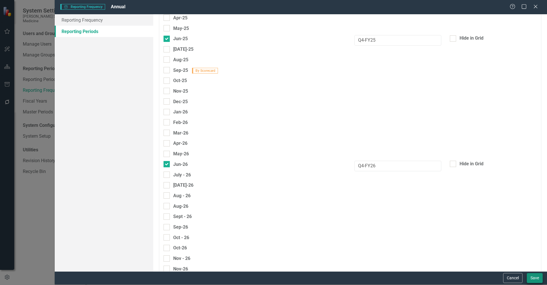
click at [529, 278] on button "Save" at bounding box center [535, 278] width 16 height 10
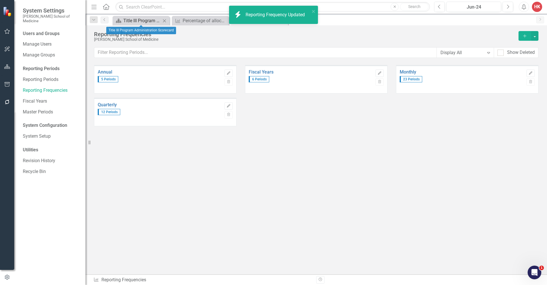
click at [142, 21] on div "Title III Program Administration Scorecard" at bounding box center [142, 20] width 38 height 7
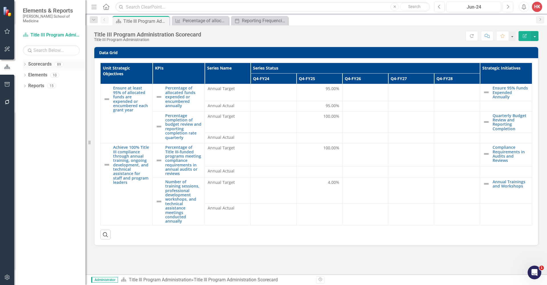
click at [45, 61] on link "Scorecards" at bounding box center [39, 64] width 23 height 7
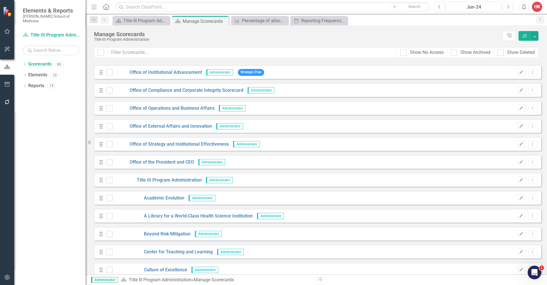
scroll to position [1127, 0]
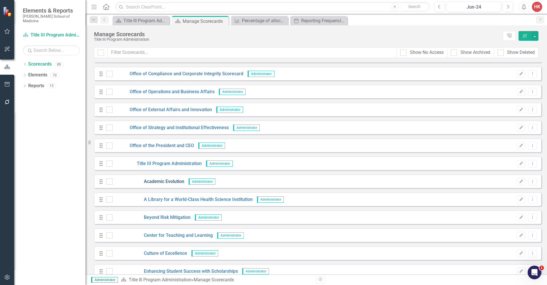
click at [166, 181] on link "Academic Evolution" at bounding box center [149, 181] width 72 height 7
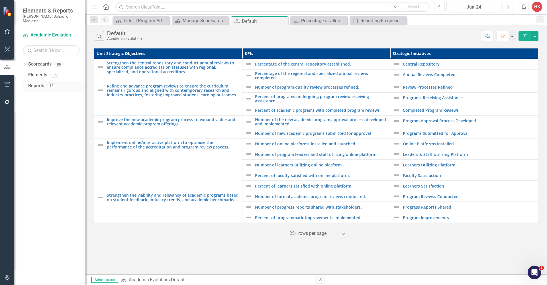
click at [34, 83] on link "Reports" at bounding box center [36, 86] width 16 height 7
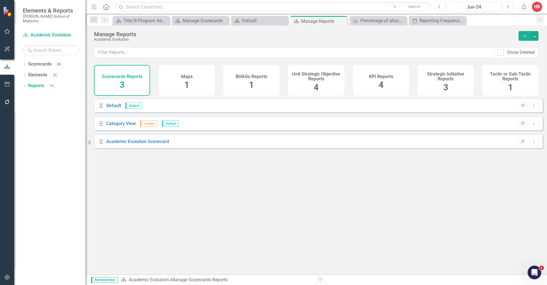
click at [398, 83] on div "KPI Reports 4" at bounding box center [381, 80] width 56 height 31
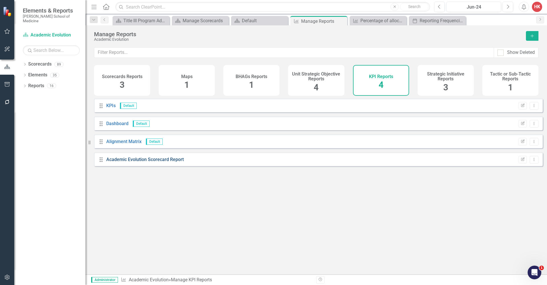
click at [177, 162] on link "Academic Evolution Scorecard Report" at bounding box center [145, 159] width 78 height 5
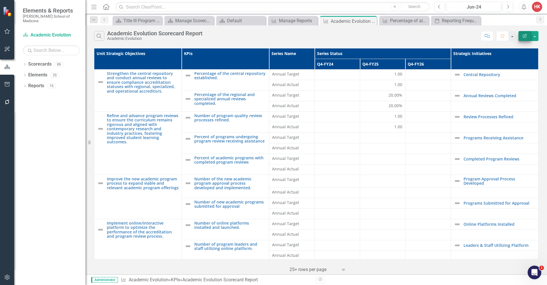
click at [524, 37] on icon "button" at bounding box center [525, 36] width 4 height 4
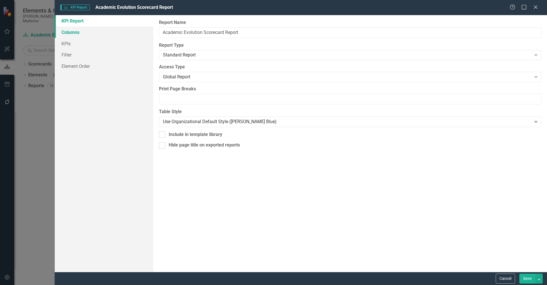
click at [73, 33] on link "Columns" at bounding box center [104, 32] width 99 height 11
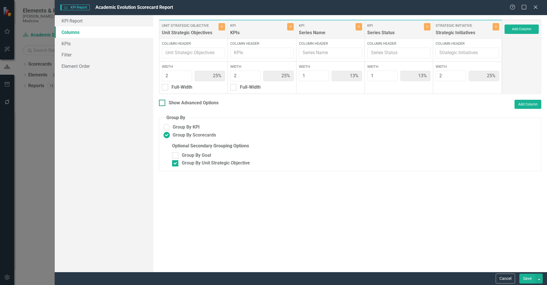
click at [209, 101] on div "Show Advanced Options" at bounding box center [194, 103] width 50 height 7
click at [163, 101] on input "Show Advanced Options" at bounding box center [161, 102] width 4 height 4
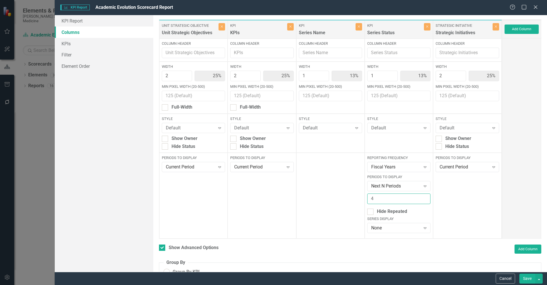
click at [421, 198] on input "4" at bounding box center [398, 199] width 63 height 11
click at [421, 198] on input "5" at bounding box center [398, 199] width 63 height 11
click at [531, 279] on button "Save" at bounding box center [528, 279] width 16 height 10
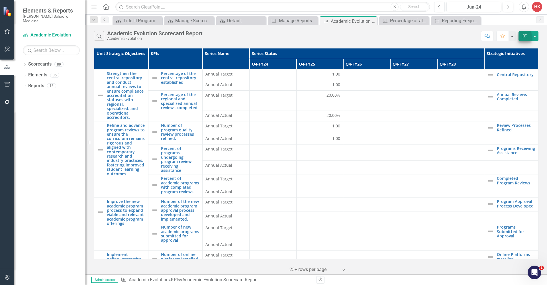
click at [526, 37] on icon "button" at bounding box center [525, 36] width 4 height 4
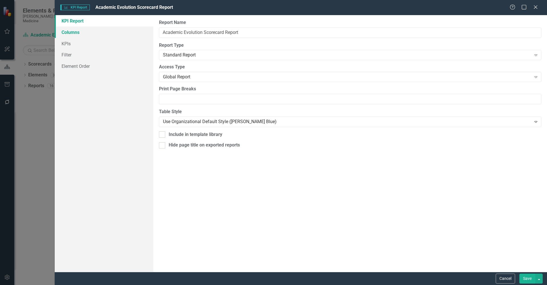
click at [72, 30] on link "Columns" at bounding box center [104, 32] width 99 height 11
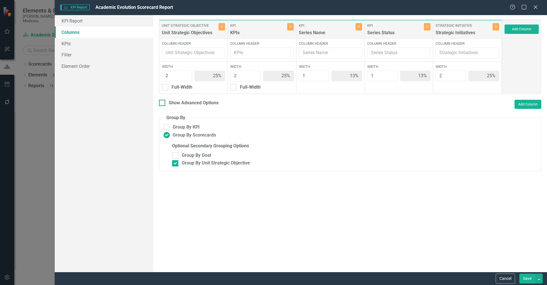
click at [182, 102] on div "Show Advanced Options" at bounding box center [194, 103] width 50 height 7
click at [163, 102] on input "Show Advanced Options" at bounding box center [161, 102] width 4 height 4
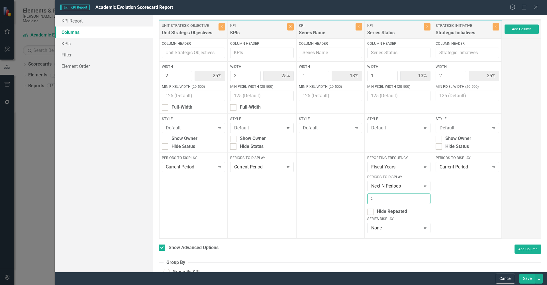
click at [422, 201] on input "5" at bounding box center [398, 199] width 63 height 11
click at [422, 201] on input "4" at bounding box center [398, 199] width 63 height 11
click at [422, 201] on input "3" at bounding box center [398, 199] width 63 height 11
click at [527, 279] on button "Save" at bounding box center [528, 279] width 16 height 10
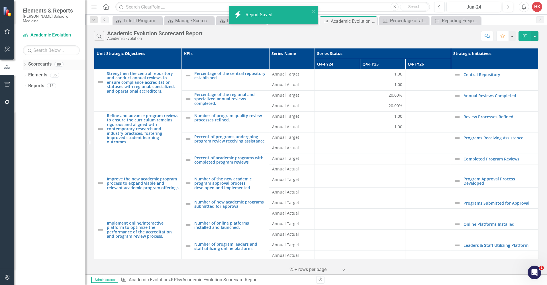
click at [44, 62] on link "Scorecards" at bounding box center [39, 64] width 23 height 7
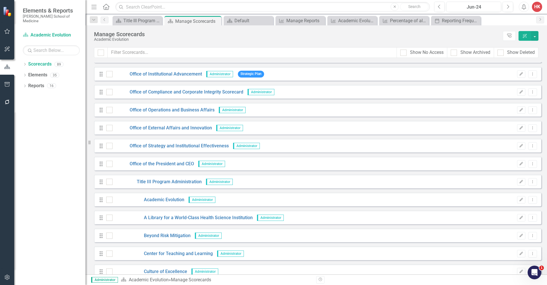
scroll to position [1174, 0]
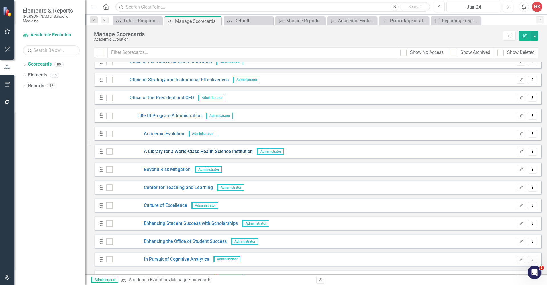
click at [163, 151] on link "A Library for a World-Class Health Science Institution" at bounding box center [183, 151] width 140 height 7
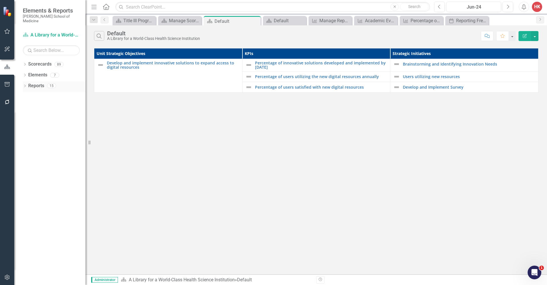
click at [38, 83] on link "Reports" at bounding box center [36, 86] width 16 height 7
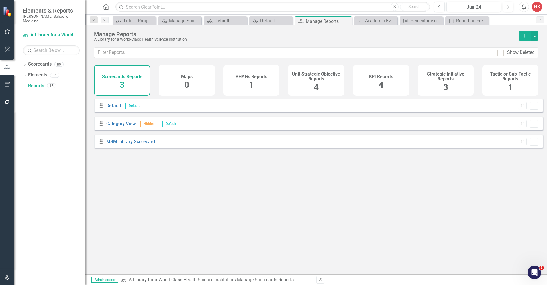
click at [390, 91] on div "KPI Reports 4" at bounding box center [381, 80] width 56 height 31
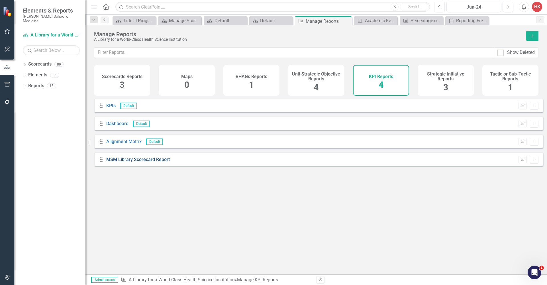
click at [157, 162] on link "MSM Library Scorecard Report" at bounding box center [138, 159] width 64 height 5
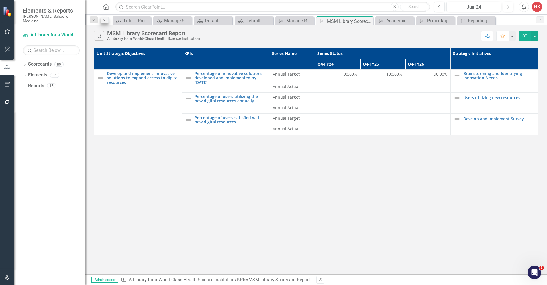
click at [106, 20] on icon "Previous" at bounding box center [104, 19] width 5 height 3
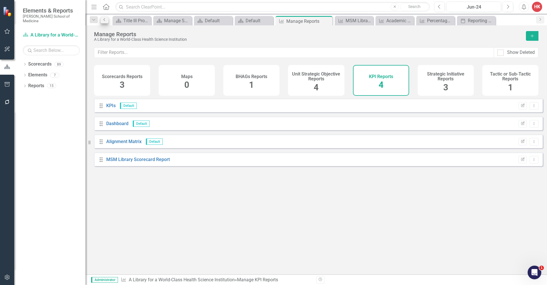
click at [106, 20] on icon "Previous" at bounding box center [104, 19] width 5 height 3
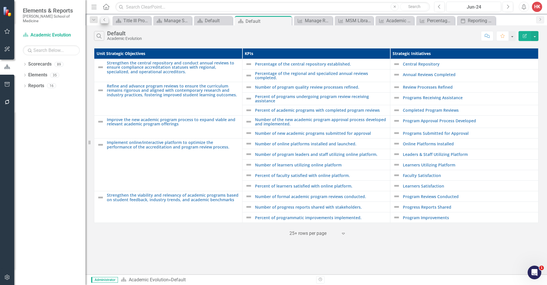
click at [106, 20] on icon "Previous" at bounding box center [104, 19] width 5 height 3
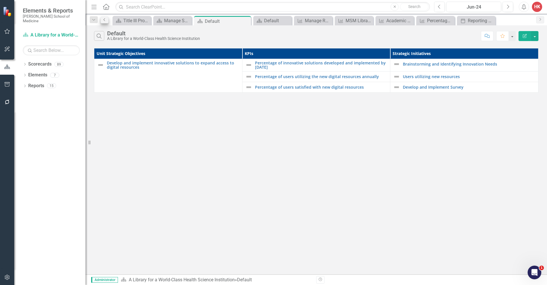
click at [106, 20] on icon "Previous" at bounding box center [104, 19] width 5 height 3
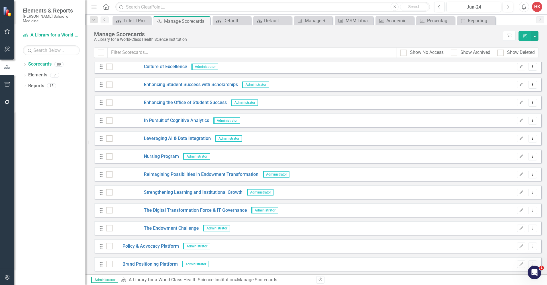
scroll to position [1265, 0]
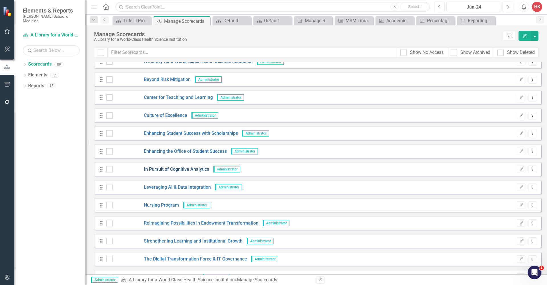
click at [181, 168] on link "In Pursuit of Cognitive Analytics" at bounding box center [161, 169] width 97 height 7
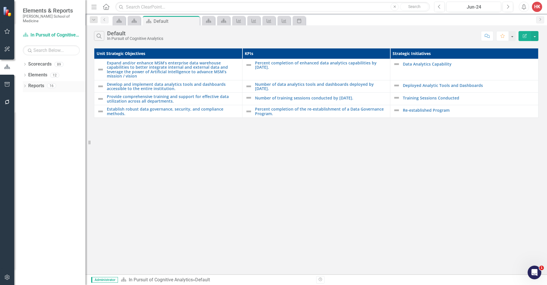
click at [36, 83] on link "Reports" at bounding box center [36, 86] width 16 height 7
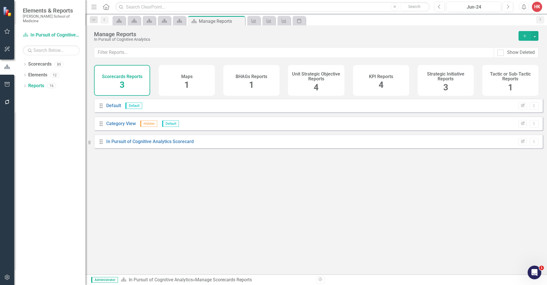
click at [393, 77] on div "KPI Reports 4" at bounding box center [381, 80] width 56 height 31
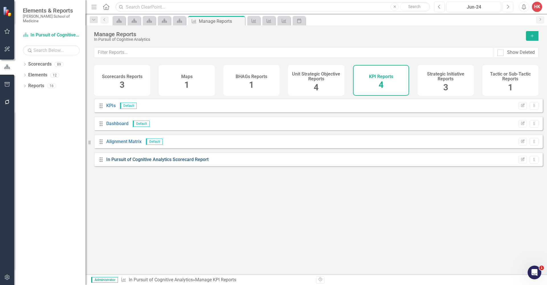
click at [198, 162] on link "In Pursuit of Cognitive Analytics Scorecard Report" at bounding box center [157, 159] width 102 height 5
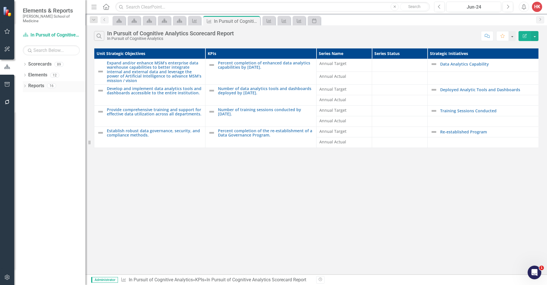
click at [32, 83] on link "Reports" at bounding box center [36, 86] width 16 height 7
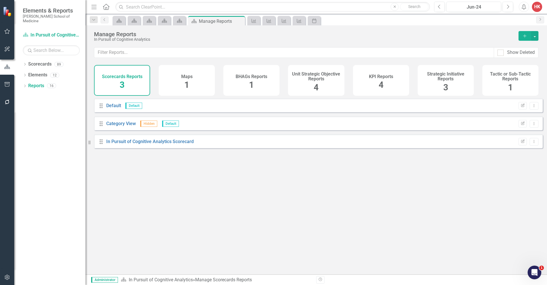
click at [367, 85] on div "KPI Reports 4" at bounding box center [381, 80] width 56 height 31
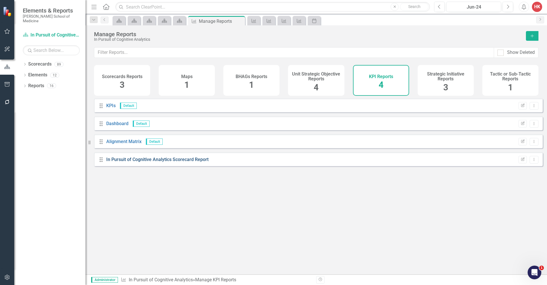
click at [200, 162] on link "In Pursuit of Cognitive Analytics Scorecard Report" at bounding box center [157, 159] width 102 height 5
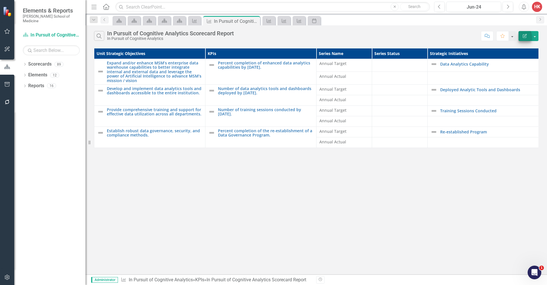
click at [524, 37] on icon "Edit Report" at bounding box center [524, 36] width 5 height 4
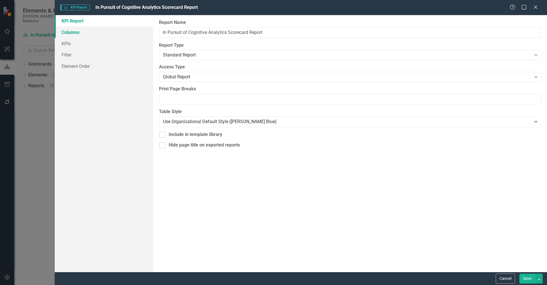
click at [76, 32] on link "Columns" at bounding box center [104, 32] width 99 height 11
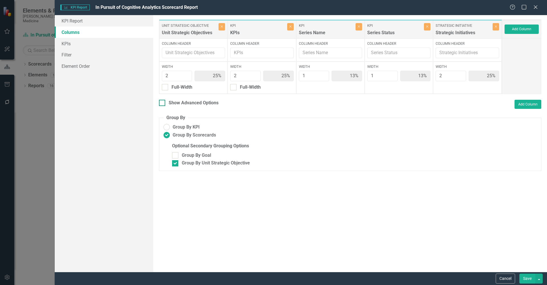
click at [189, 104] on div "Show Advanced Options" at bounding box center [194, 103] width 50 height 7
click at [163, 103] on input "Show Advanced Options" at bounding box center [161, 102] width 4 height 4
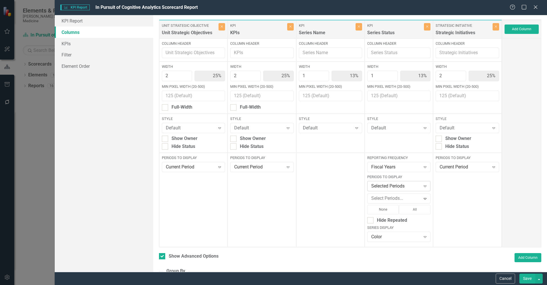
click at [424, 186] on icon at bounding box center [425, 187] width 3 height 2
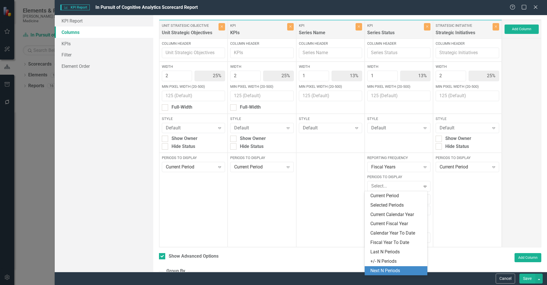
click at [394, 268] on div "Next N Periods" at bounding box center [396, 271] width 53 height 7
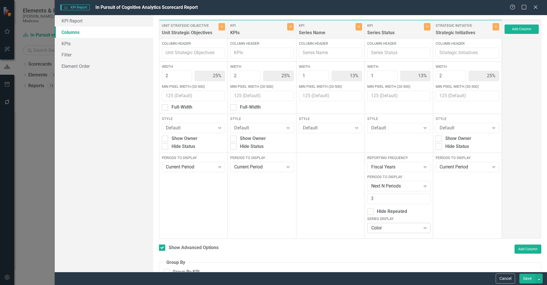
click at [423, 228] on icon "Expand" at bounding box center [425, 228] width 6 height 5
click at [398, 220] on div "None" at bounding box center [396, 217] width 53 height 7
click at [527, 280] on button "Save" at bounding box center [528, 279] width 16 height 10
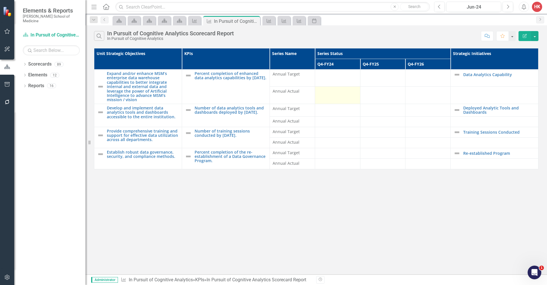
click at [339, 91] on td at bounding box center [337, 95] width 45 height 17
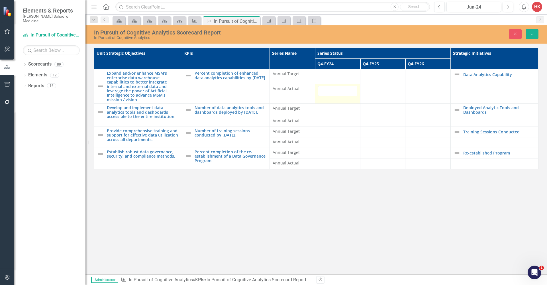
click at [339, 91] on td at bounding box center [337, 94] width 45 height 20
click at [533, 34] on icon "Save" at bounding box center [532, 34] width 5 height 4
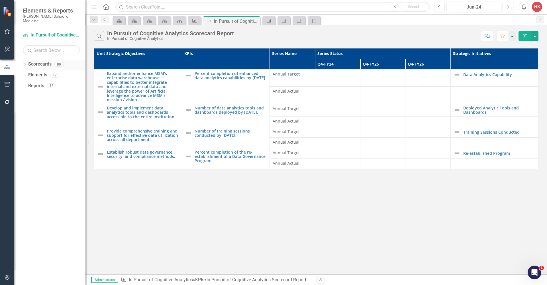
click at [48, 61] on link "Scorecards" at bounding box center [39, 64] width 23 height 7
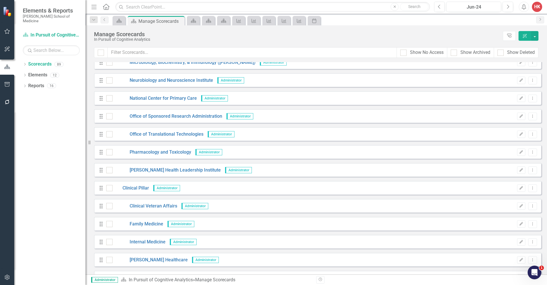
scroll to position [152, 0]
click at [157, 222] on link "Family Medicine" at bounding box center [138, 223] width 51 height 7
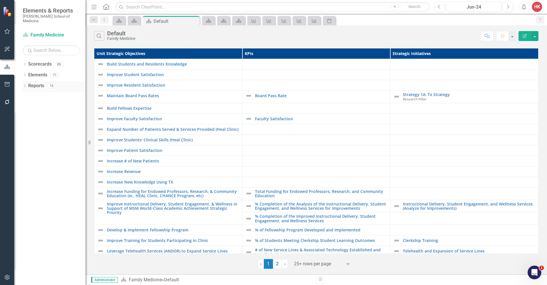
click at [36, 83] on link "Reports" at bounding box center [36, 86] width 16 height 7
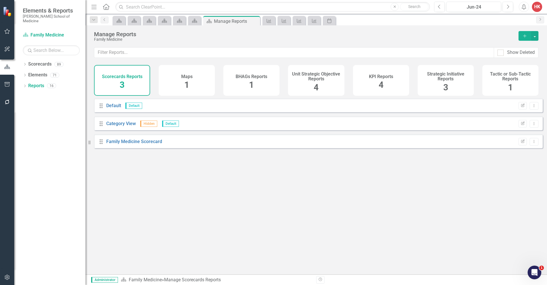
click at [378, 76] on h4 "KPI Reports" at bounding box center [381, 76] width 24 height 5
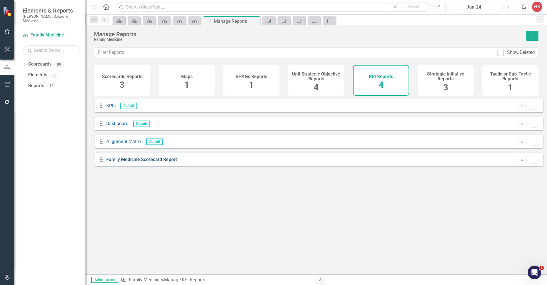
click at [166, 162] on link "Family Medicine Scorecard Report" at bounding box center [141, 159] width 71 height 5
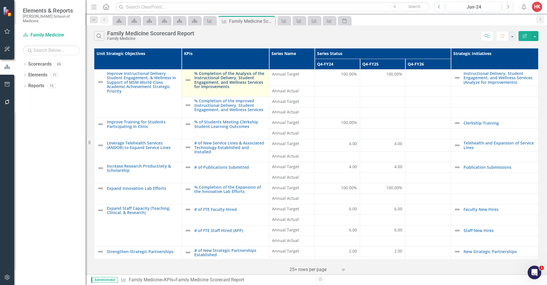
click at [222, 77] on link "% Completion of the Analysis of the Instructional Delivery, Student Engagement,…" at bounding box center [230, 80] width 72 height 18
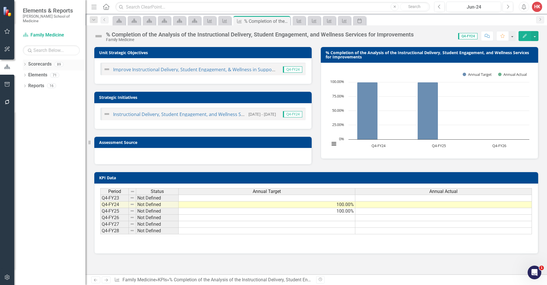
click at [46, 61] on link "Scorecards" at bounding box center [39, 64] width 23 height 7
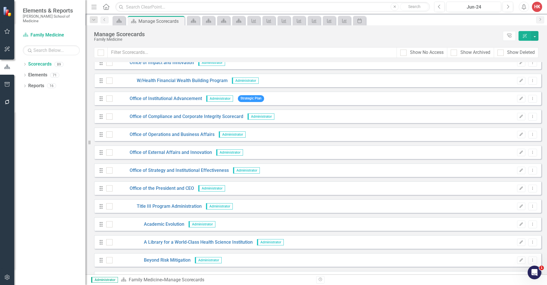
scroll to position [1122, 0]
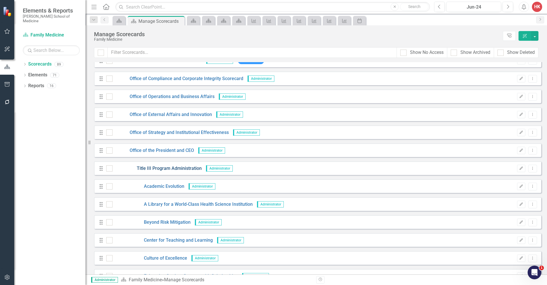
click at [172, 169] on link "Title III Program Administration" at bounding box center [157, 168] width 89 height 7
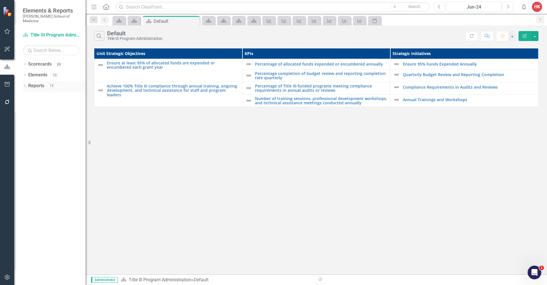
click at [47, 81] on div "Reports 15" at bounding box center [56, 86] width 57 height 11
click at [44, 83] on link "Reports" at bounding box center [36, 86] width 16 height 7
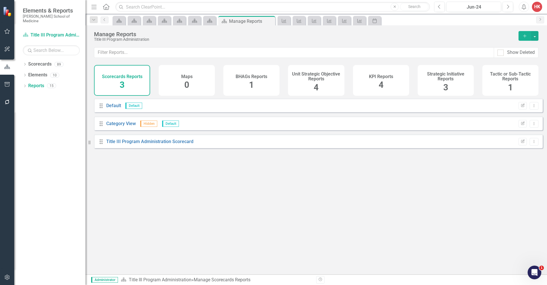
click at [390, 81] on div "KPI Reports 4" at bounding box center [381, 80] width 56 height 31
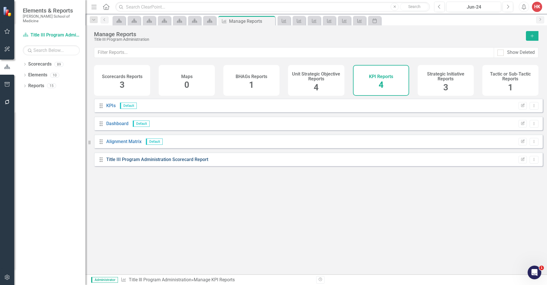
click at [174, 162] on link "Title III Program Administration Scorecard Report" at bounding box center [157, 159] width 102 height 5
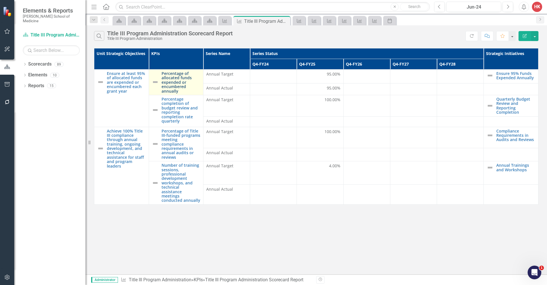
click at [175, 86] on link "Percentage of allocated funds expended or encumbered annually" at bounding box center [181, 82] width 39 height 22
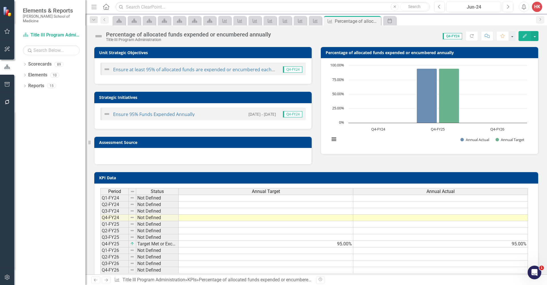
scroll to position [13, 0]
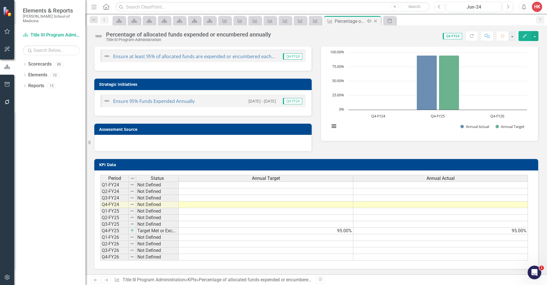
click at [376, 21] on icon at bounding box center [375, 21] width 3 height 3
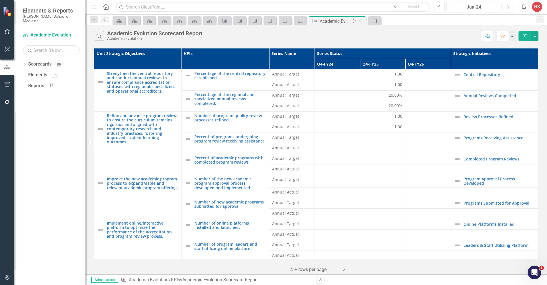
click at [360, 21] on icon "Close" at bounding box center [361, 21] width 6 height 5
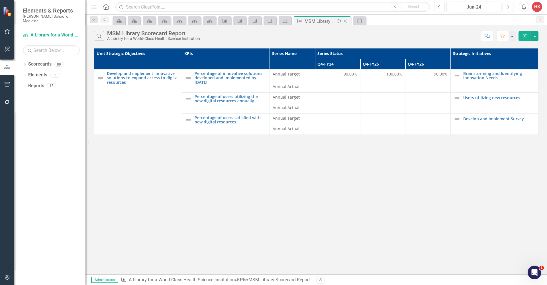
click at [346, 20] on icon "Close" at bounding box center [346, 21] width 6 height 5
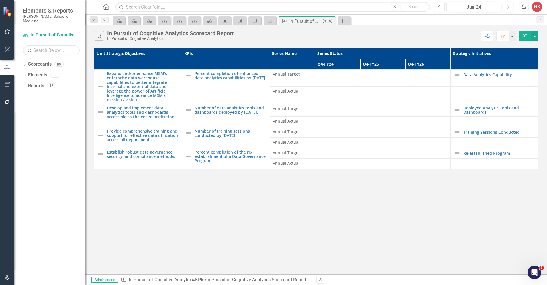
click at [331, 22] on icon at bounding box center [330, 21] width 3 height 3
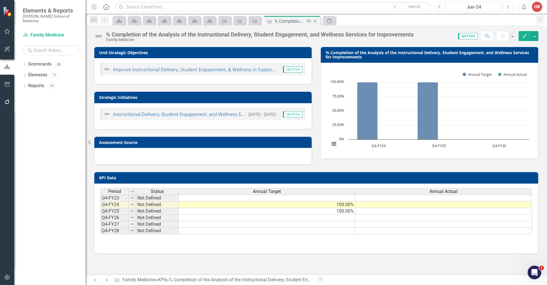
click at [315, 20] on icon "Close" at bounding box center [315, 21] width 6 height 5
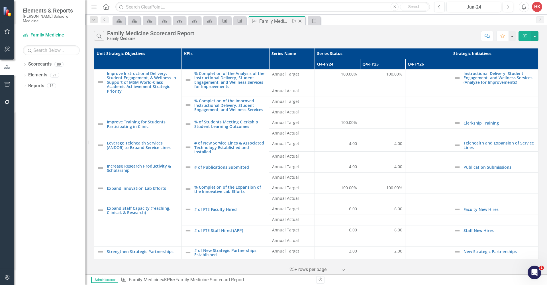
click at [301, 20] on icon "Close" at bounding box center [300, 21] width 6 height 5
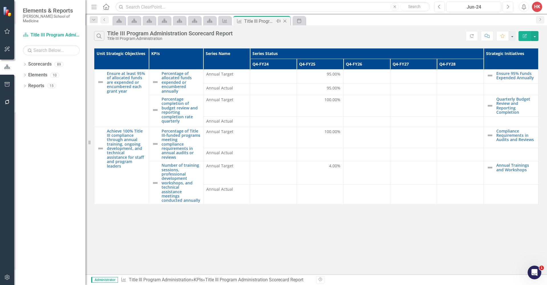
click at [285, 22] on icon at bounding box center [285, 21] width 3 height 3
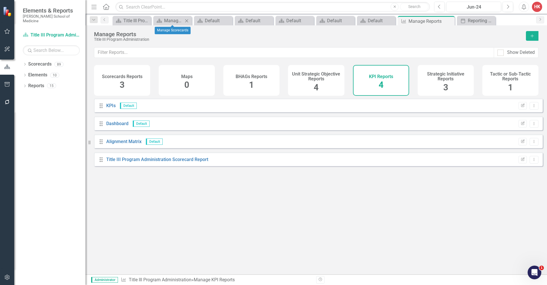
click at [187, 21] on icon "Close" at bounding box center [187, 21] width 6 height 5
click at [195, 21] on icon "Close" at bounding box center [197, 21] width 6 height 5
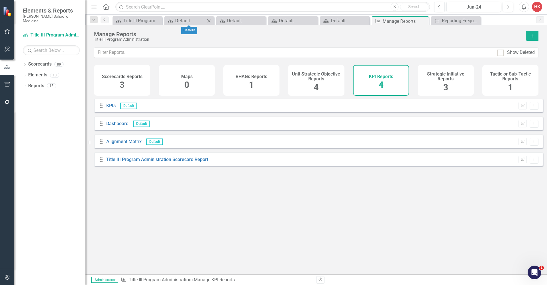
click at [210, 21] on icon "Close" at bounding box center [209, 21] width 6 height 5
click at [225, 21] on icon "Close" at bounding box center [224, 21] width 6 height 5
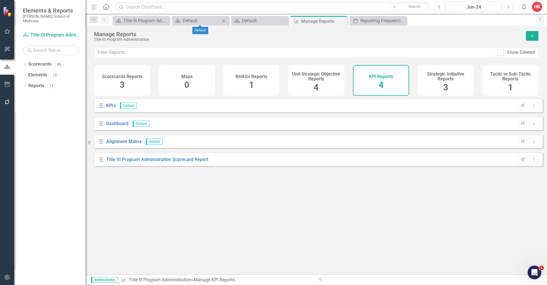
click at [225, 20] on icon "Close" at bounding box center [224, 21] width 6 height 5
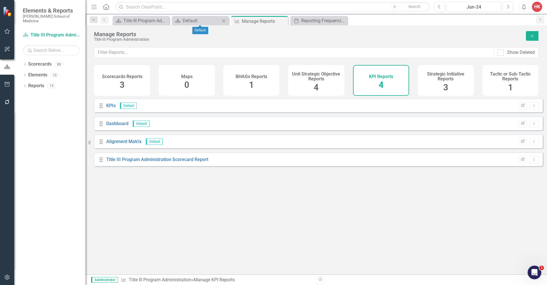
click at [224, 21] on icon "Close" at bounding box center [224, 21] width 6 height 5
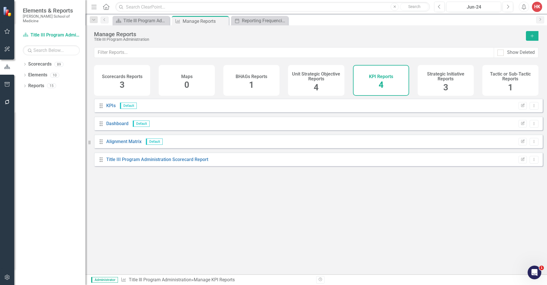
click at [0, 0] on icon "Close" at bounding box center [0, 0] width 0 height 0
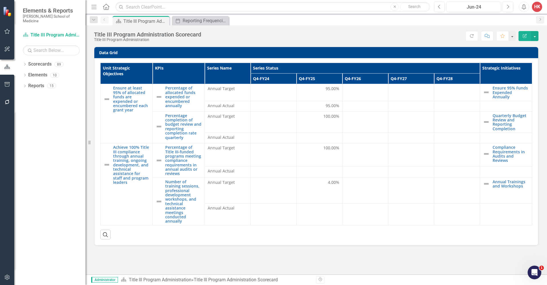
click at [0, 0] on icon "Close" at bounding box center [0, 0] width 0 height 0
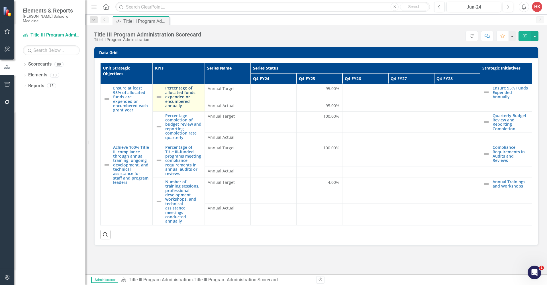
click at [172, 90] on link "Percentage of allocated funds expended or encumbered annually" at bounding box center [183, 97] width 36 height 22
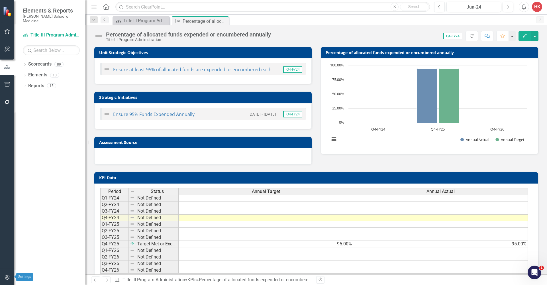
click at [9, 277] on icon "button" at bounding box center [7, 277] width 6 height 5
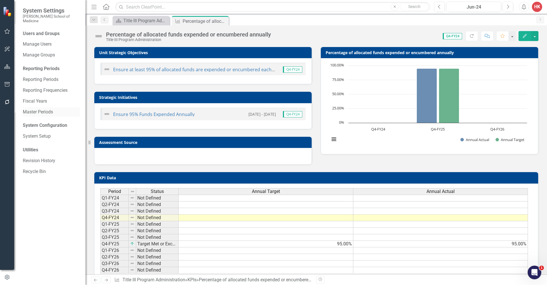
click at [49, 109] on link "Master Periods" at bounding box center [51, 112] width 57 height 7
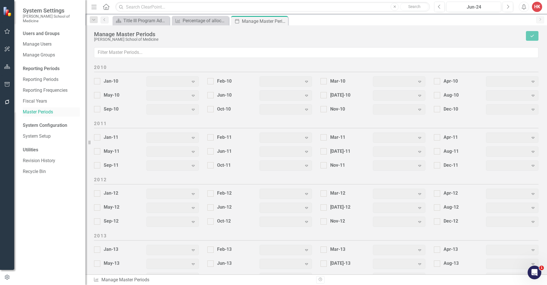
scroll to position [681, 0]
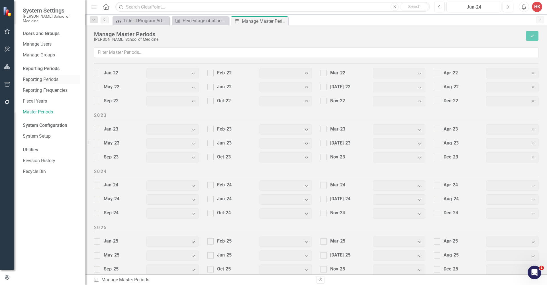
click at [46, 76] on link "Reporting Periods" at bounding box center [51, 79] width 57 height 7
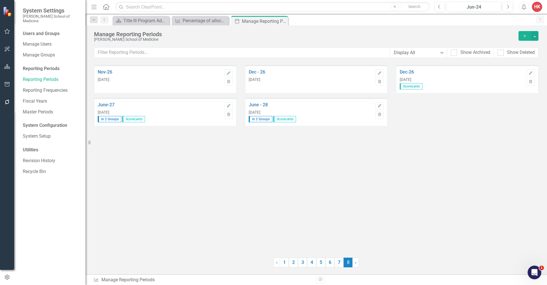
click at [53, 66] on div "Reporting Periods" at bounding box center [51, 69] width 57 height 7
click at [45, 87] on link "Reporting Frequencies" at bounding box center [51, 90] width 57 height 7
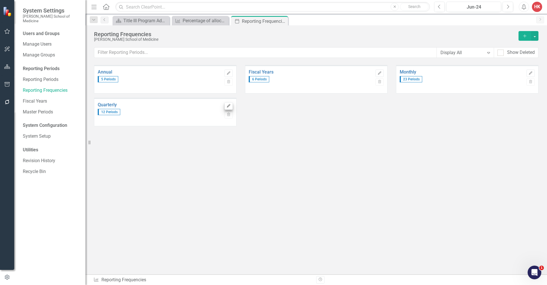
click at [227, 106] on icon "Edit" at bounding box center [229, 105] width 4 height 3
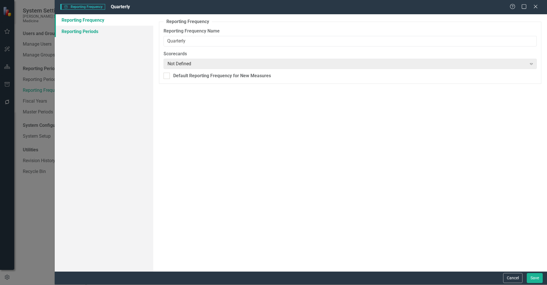
click at [91, 32] on link "Reporting Periods" at bounding box center [104, 31] width 99 height 11
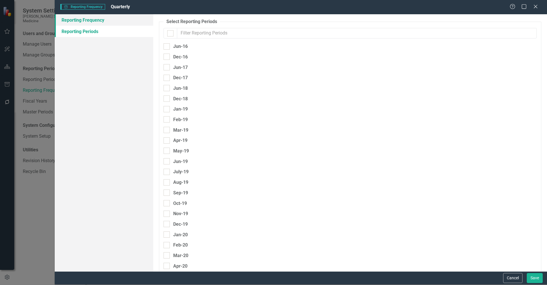
click at [78, 19] on link "Reporting Frequency" at bounding box center [104, 19] width 99 height 11
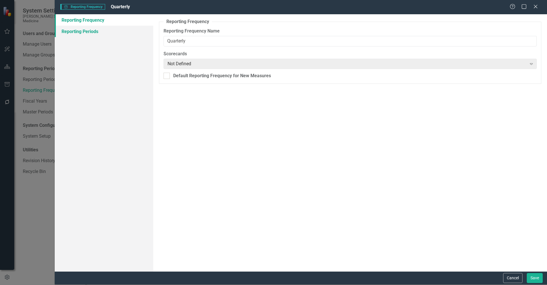
click at [85, 34] on link "Reporting Periods" at bounding box center [104, 31] width 99 height 11
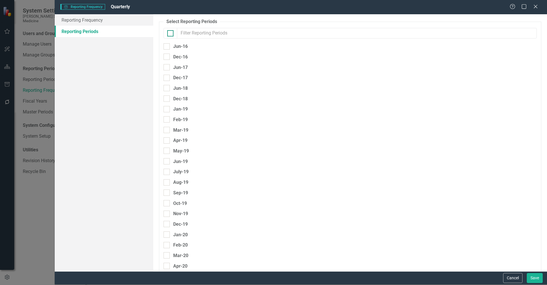
click at [169, 32] on input "checkbox" at bounding box center [169, 32] width 4 height 4
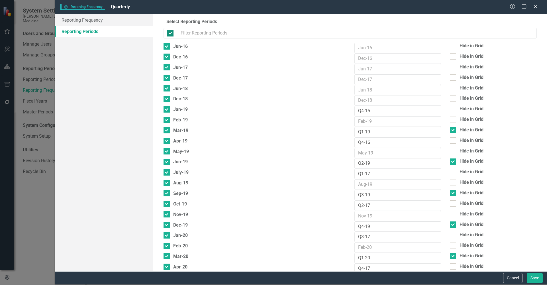
click at [169, 32] on input "checkbox" at bounding box center [169, 32] width 4 height 4
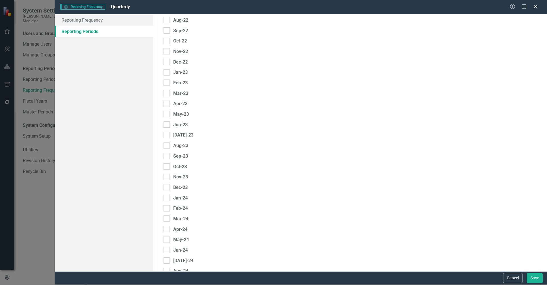
scroll to position [873, 0]
click at [531, 278] on button "Save" at bounding box center [535, 278] width 16 height 10
click at [517, 279] on button "Cancel" at bounding box center [512, 278] width 19 height 10
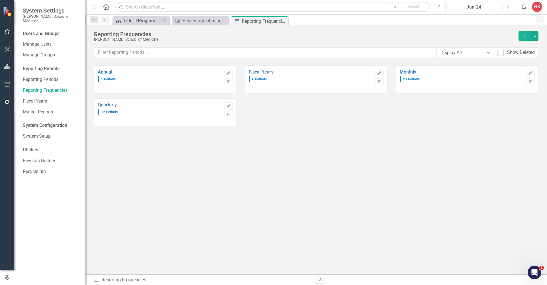
click at [138, 19] on div "Title III Program Administration Scorecard" at bounding box center [142, 20] width 38 height 7
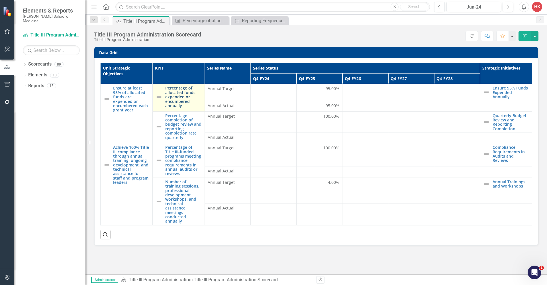
click at [188, 92] on link "Percentage of allocated funds expended or encumbered annually" at bounding box center [183, 97] width 36 height 22
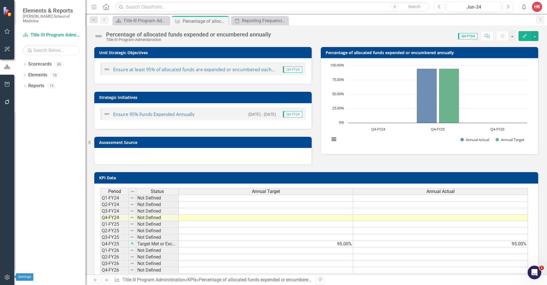
click at [7, 280] on icon "button" at bounding box center [7, 277] width 5 height 5
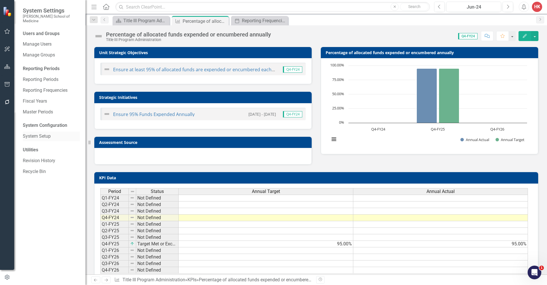
click at [40, 133] on link "System Setup" at bounding box center [51, 136] width 57 height 7
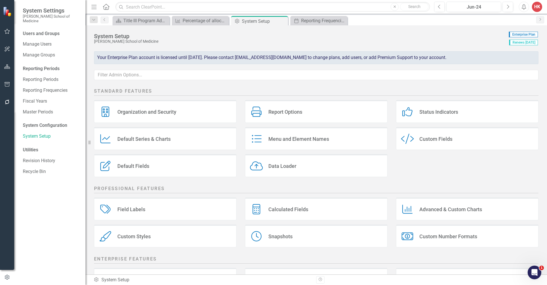
click at [278, 113] on div "Report Options" at bounding box center [285, 112] width 34 height 7
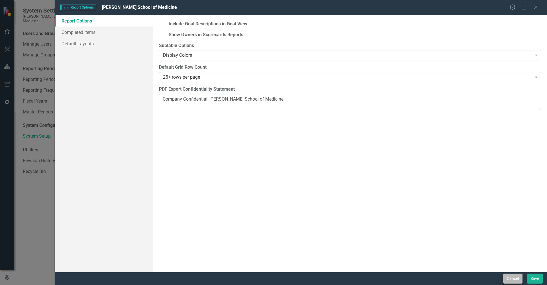
click at [508, 278] on button "Cancel" at bounding box center [512, 279] width 19 height 10
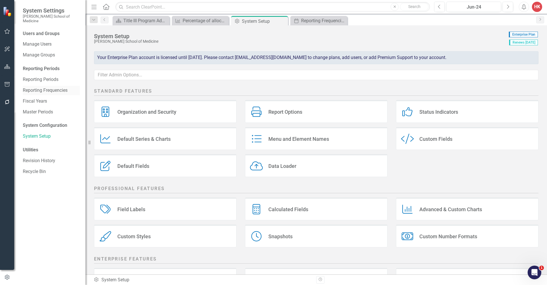
click at [44, 87] on link "Reporting Frequencies" at bounding box center [51, 90] width 57 height 7
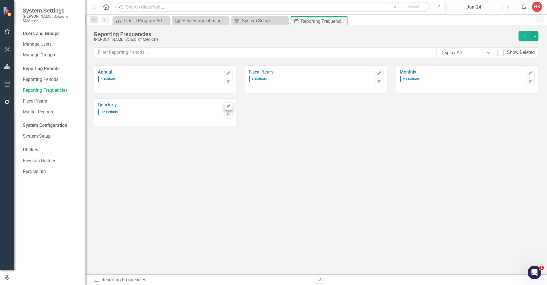
click at [230, 106] on icon "Edit" at bounding box center [229, 105] width 4 height 3
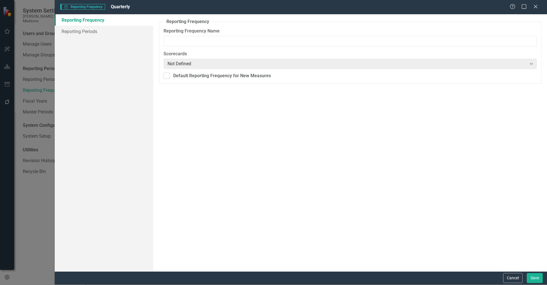
type input "Quarterly"
click at [94, 30] on link "Reporting Periods" at bounding box center [104, 31] width 99 height 11
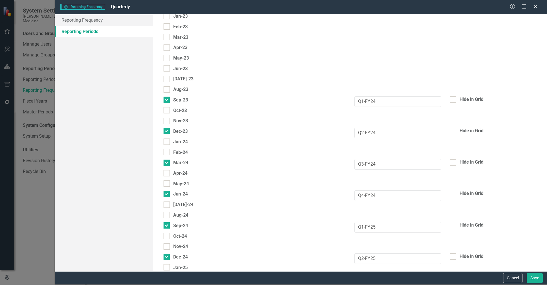
scroll to position [596, 0]
click at [451, 95] on div at bounding box center [453, 98] width 6 height 6
click at [451, 95] on input "Hide in Grid" at bounding box center [452, 97] width 4 height 4
checkbox input "true"
click at [453, 127] on div at bounding box center [453, 130] width 6 height 6
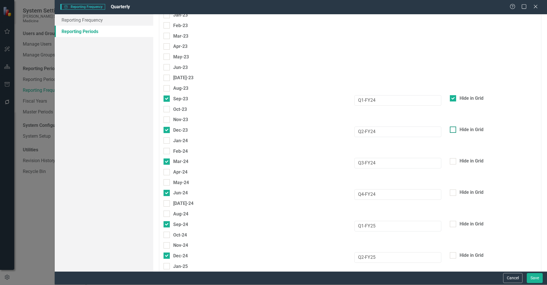
click at [453, 127] on input "Hide in Grid" at bounding box center [452, 129] width 4 height 4
checkbox input "true"
click at [452, 158] on div at bounding box center [453, 161] width 6 height 6
click at [452, 158] on input "Hide in Grid" at bounding box center [452, 160] width 4 height 4
checkbox input "true"
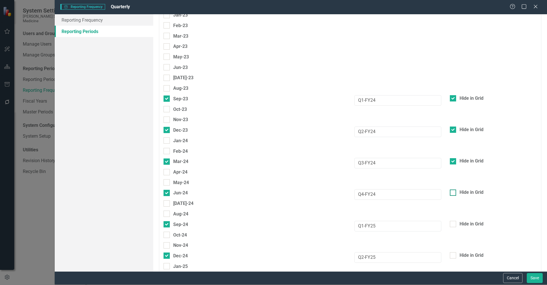
click at [451, 190] on div at bounding box center [453, 193] width 6 height 6
click at [451, 190] on input "Hide in Grid" at bounding box center [452, 192] width 4 height 4
checkbox input "true"
click at [452, 221] on div at bounding box center [453, 224] width 6 height 6
click at [452, 221] on input "Hide in Grid" at bounding box center [452, 223] width 4 height 4
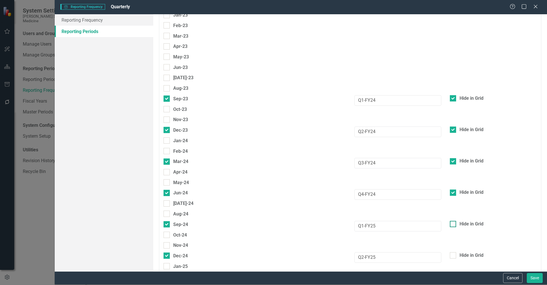
checkbox input "true"
click at [451, 242] on div "Nov-24" at bounding box center [350, 247] width 382 height 11
click at [451, 190] on div at bounding box center [453, 193] width 6 height 6
click at [451, 190] on input "Hide in Grid" at bounding box center [452, 192] width 4 height 4
checkbox input "false"
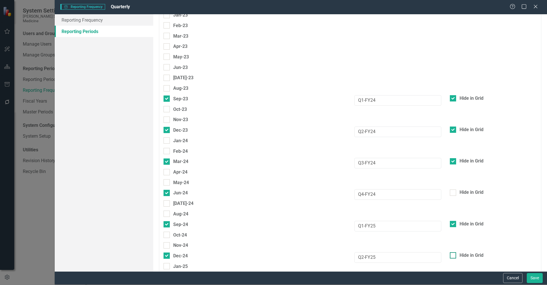
click at [451, 252] on div at bounding box center [453, 255] width 6 height 6
click at [451, 252] on input "Hide in Grid" at bounding box center [452, 254] width 4 height 4
checkbox input "true"
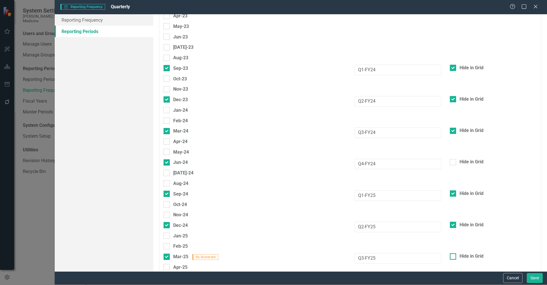
click at [450, 253] on div at bounding box center [453, 256] width 6 height 6
click at [450, 253] on input "Hide in Grid" at bounding box center [452, 255] width 4 height 4
checkbox input "true"
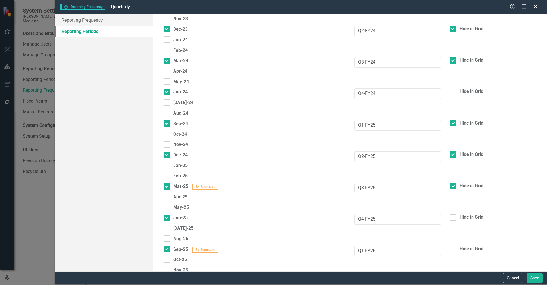
scroll to position [698, 0]
click at [450, 245] on input "Hide in Grid" at bounding box center [452, 247] width 4 height 4
checkbox input "true"
click at [450, 276] on div at bounding box center [453, 279] width 6 height 6
click at [450, 276] on input "Hide in Grid" at bounding box center [452, 278] width 4 height 4
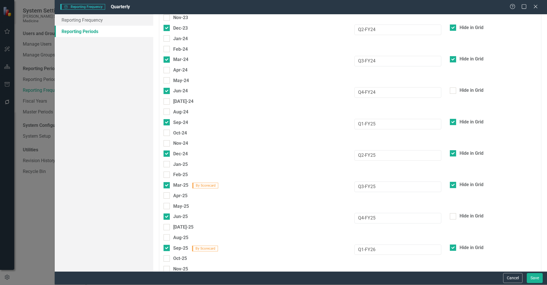
checkbox input "true"
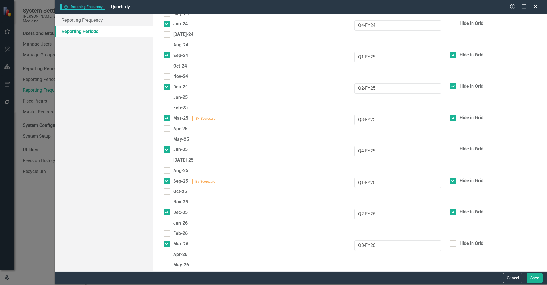
scroll to position [766, 0]
click at [452, 239] on div at bounding box center [453, 242] width 6 height 6
click at [452, 239] on input "Hide in Grid" at bounding box center [452, 241] width 4 height 4
checkbox input "true"
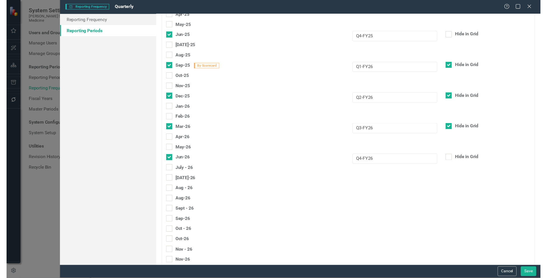
scroll to position [878, 0]
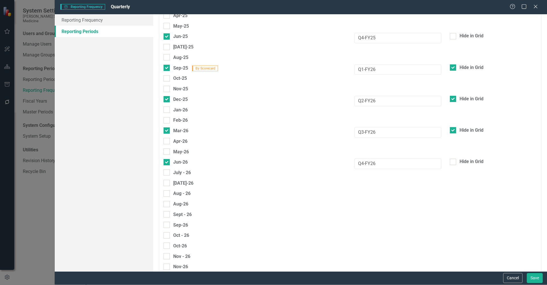
checkbox input "true"
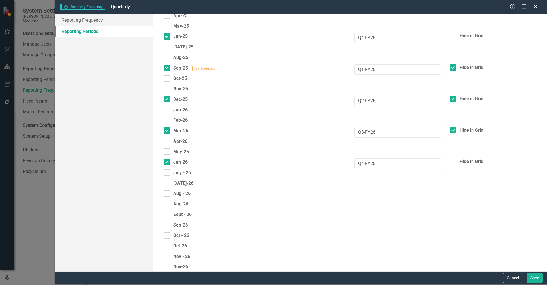
checkbox input "true"
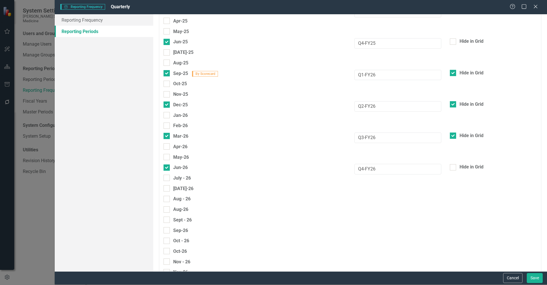
type input "Q4-FY27"
type input "Q4-FY28"
click at [534, 280] on button "Save" at bounding box center [535, 278] width 16 height 10
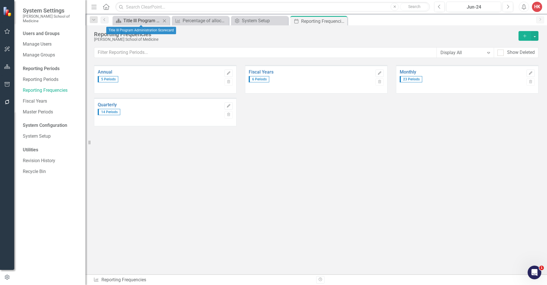
click at [144, 21] on div "Title III Program Administration Scorecard" at bounding box center [142, 20] width 38 height 7
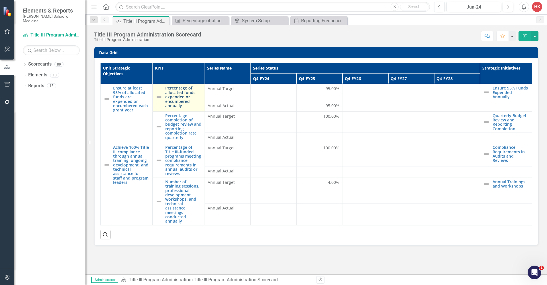
click at [181, 88] on link "Percentage of allocated funds expended or encumbered annually" at bounding box center [183, 97] width 36 height 22
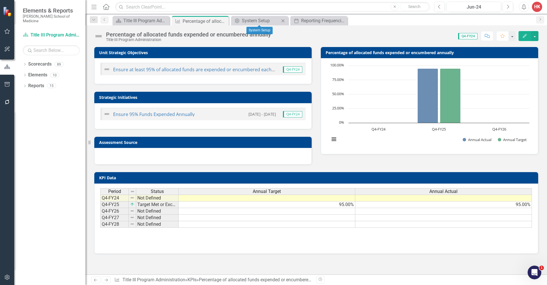
click at [284, 21] on icon "Close" at bounding box center [283, 21] width 6 height 5
click at [283, 21] on icon at bounding box center [283, 20] width 3 height 3
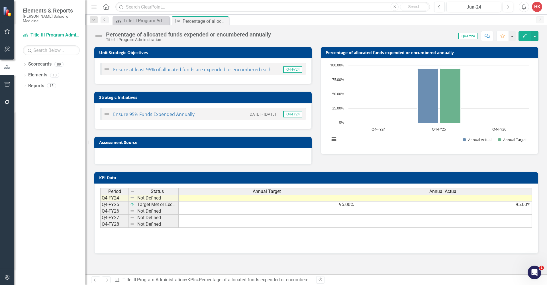
click at [46, 61] on link "Scorecards" at bounding box center [39, 64] width 23 height 7
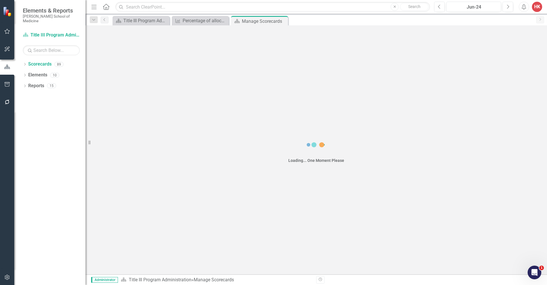
click at [46, 61] on link "Scorecards" at bounding box center [39, 64] width 23 height 7
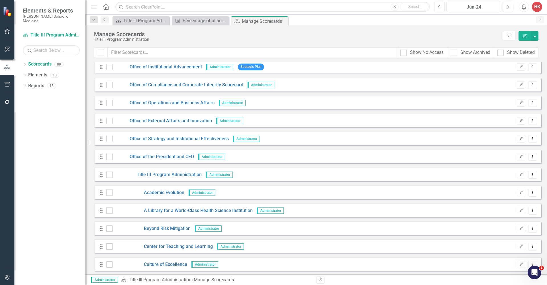
scroll to position [1117, 0]
click at [172, 192] on link "Academic Evolution" at bounding box center [149, 191] width 72 height 7
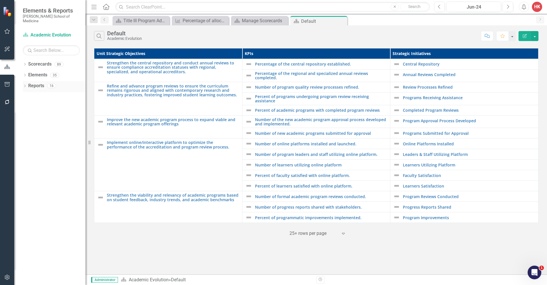
click at [34, 83] on link "Reports" at bounding box center [36, 86] width 16 height 7
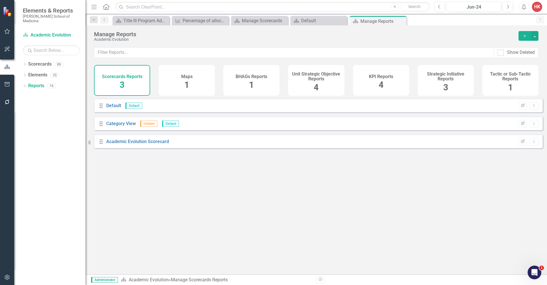
click at [387, 80] on div "KPI Reports 4" at bounding box center [381, 80] width 56 height 31
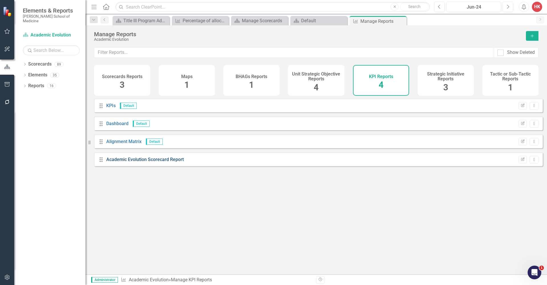
click at [170, 162] on link "Academic Evolution Scorecard Report" at bounding box center [145, 159] width 78 height 5
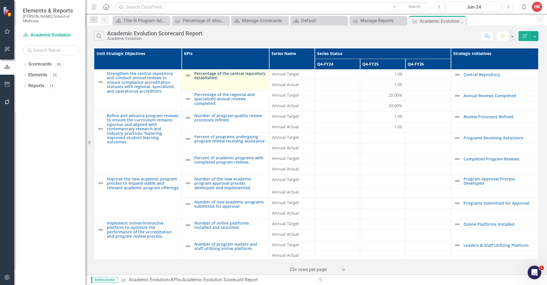
click at [213, 72] on link "Percentage of the central repository established." at bounding box center [230, 75] width 72 height 9
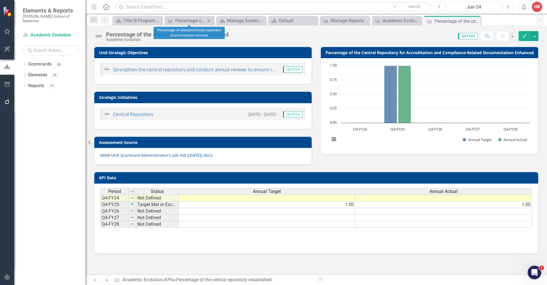
click at [212, 21] on div "Close" at bounding box center [208, 20] width 7 height 7
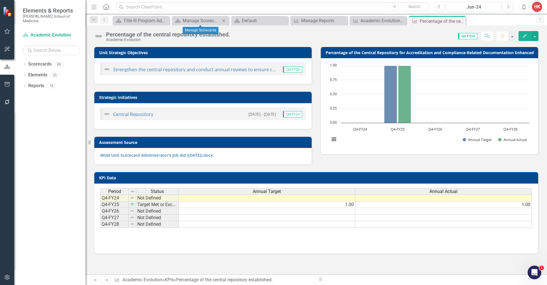
click at [227, 21] on div "Scorecards Manage Scorecards Close" at bounding box center [200, 20] width 57 height 9
click at [226, 20] on icon "Close" at bounding box center [224, 21] width 6 height 5
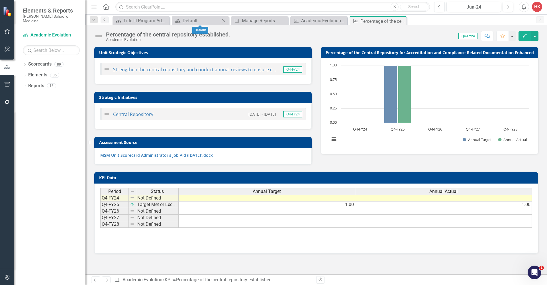
click at [226, 20] on icon "Close" at bounding box center [224, 21] width 6 height 5
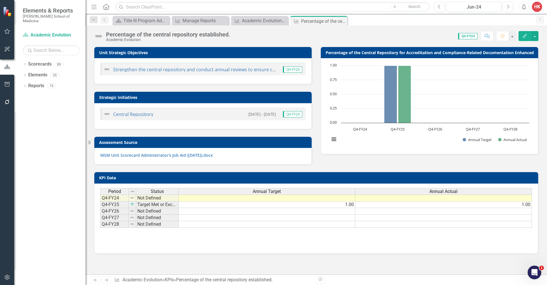
click at [0, 0] on icon "Close" at bounding box center [0, 0] width 0 height 0
click at [226, 20] on icon "Close" at bounding box center [224, 21] width 6 height 5
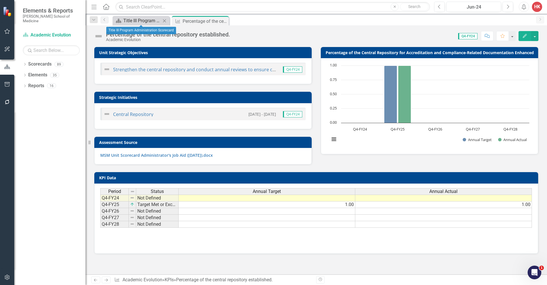
click at [132, 21] on div "Title III Program Administration Scorecard" at bounding box center [142, 20] width 38 height 7
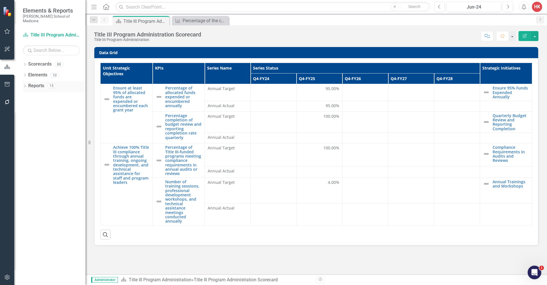
click at [35, 83] on link "Reports" at bounding box center [36, 86] width 16 height 7
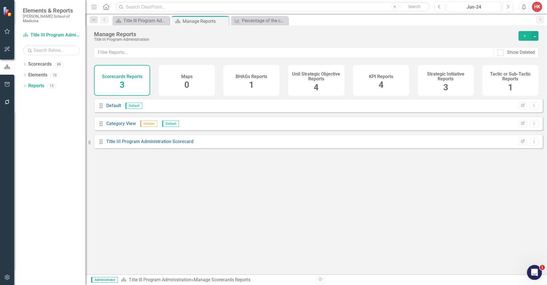
click at [535, 275] on icon "Open Intercom Messenger" at bounding box center [533, 271] width 9 height 9
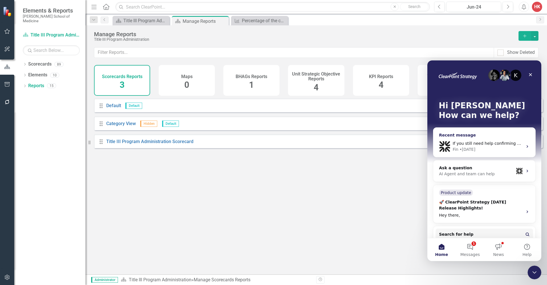
click at [525, 146] on icon "Intercom messenger" at bounding box center [527, 146] width 5 height 5
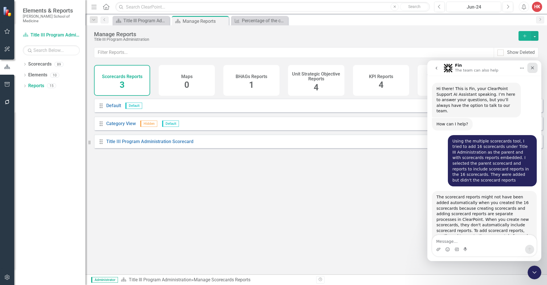
click at [532, 68] on icon "Close" at bounding box center [532, 67] width 3 height 3
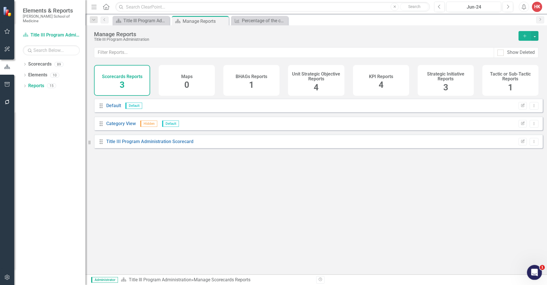
click at [532, 276] on div "Open Intercom Messenger" at bounding box center [533, 271] width 19 height 19
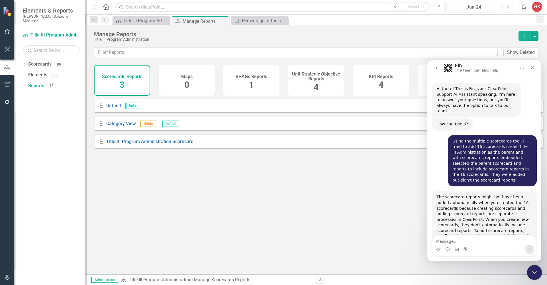
scroll to position [612, 0]
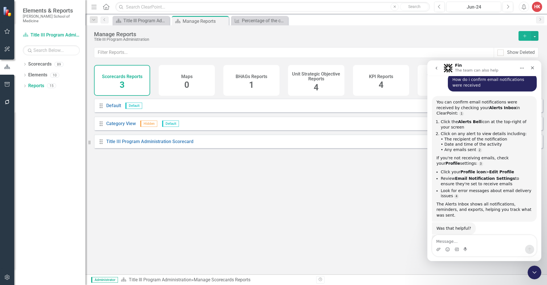
click at [436, 68] on icon "go back" at bounding box center [437, 68] width 2 height 3
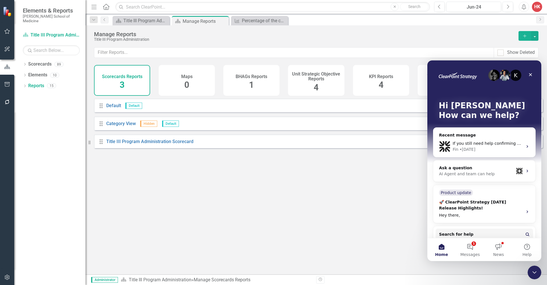
scroll to position [0, 0]
click at [475, 251] on button "1 Messages" at bounding box center [470, 249] width 28 height 23
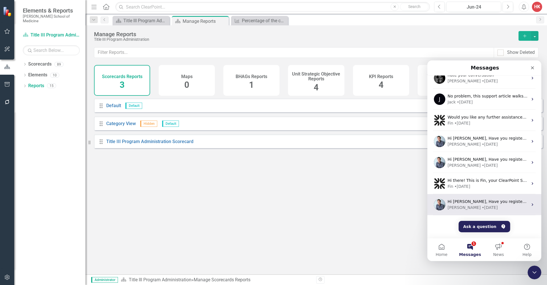
scroll to position [70, 0]
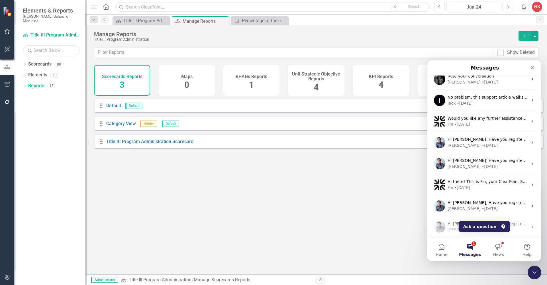
click at [42, 61] on link "Scorecards" at bounding box center [39, 64] width 23 height 7
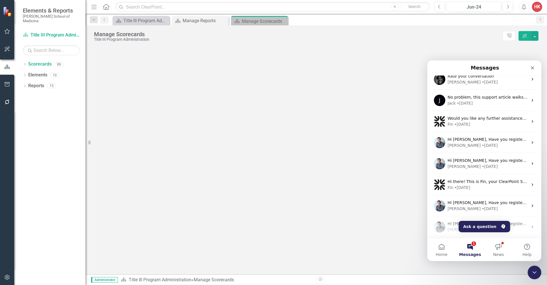
click at [42, 61] on link "Scorecards" at bounding box center [39, 64] width 23 height 7
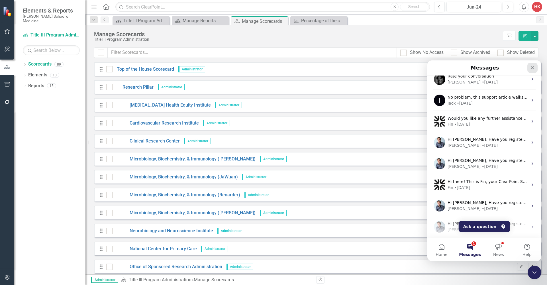
click at [533, 70] on icon "Close" at bounding box center [532, 68] width 5 height 5
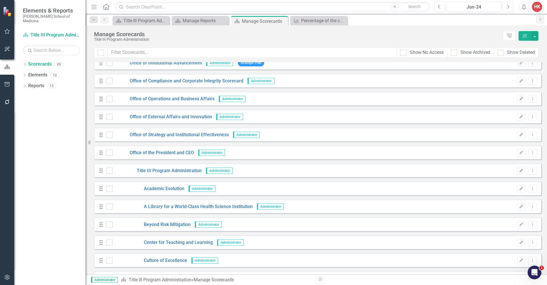
scroll to position [1121, 0]
click at [171, 225] on link "Beyond Risk Mitigation" at bounding box center [152, 223] width 78 height 7
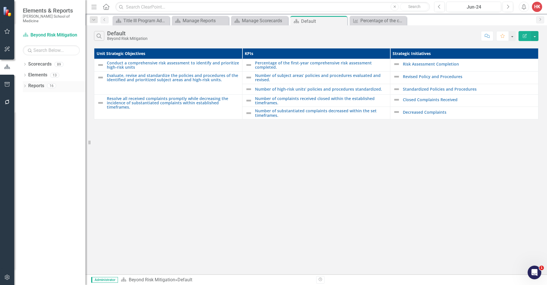
click at [34, 83] on link "Reports" at bounding box center [36, 86] width 16 height 7
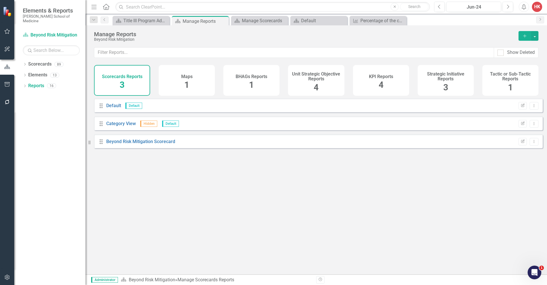
click at [383, 80] on span "4" at bounding box center [381, 85] width 5 height 10
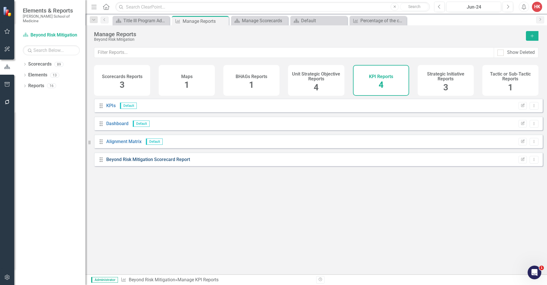
click at [167, 162] on link "Beyond Risk Mitigation Scorecard Report" at bounding box center [148, 159] width 84 height 5
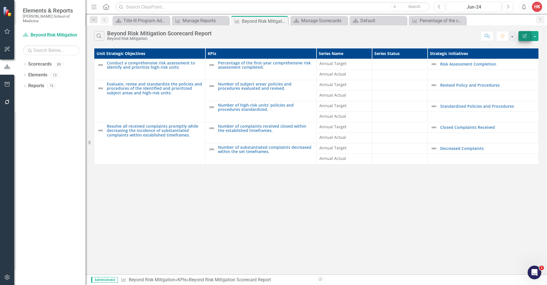
click at [526, 36] on icon "Edit Report" at bounding box center [524, 36] width 5 height 4
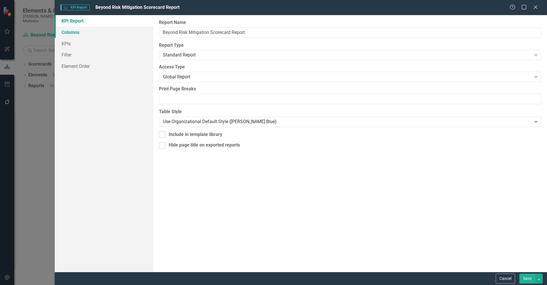
click at [68, 35] on link "Columns" at bounding box center [104, 32] width 99 height 11
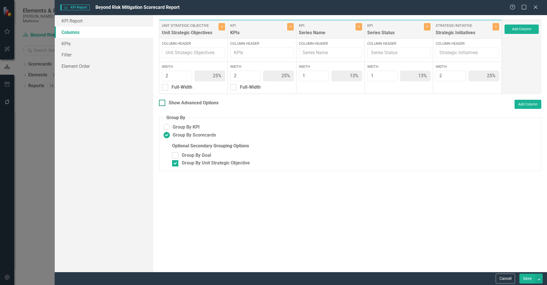
click at [183, 103] on div "Show Advanced Options" at bounding box center [194, 103] width 50 height 7
click at [163, 103] on input "Show Advanced Options" at bounding box center [161, 102] width 4 height 4
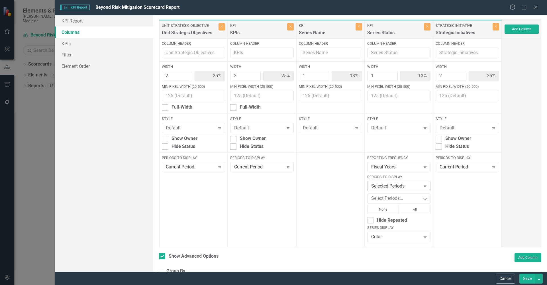
click at [422, 186] on icon "Expand" at bounding box center [425, 186] width 6 height 5
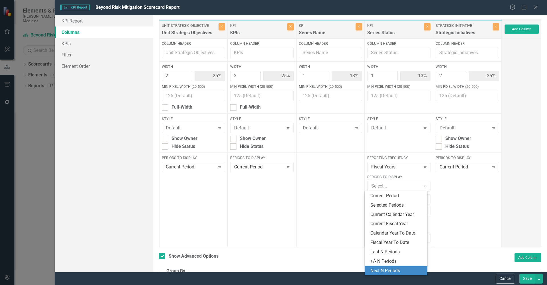
click at [400, 268] on div "Next N Periods" at bounding box center [396, 271] width 53 height 7
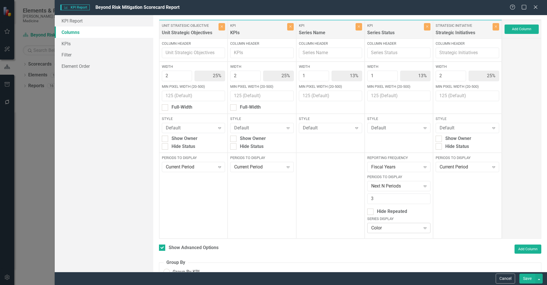
click at [424, 228] on icon "Expand" at bounding box center [425, 228] width 6 height 5
click at [390, 216] on div "None" at bounding box center [396, 217] width 53 height 7
click at [528, 279] on button "Save" at bounding box center [528, 279] width 16 height 10
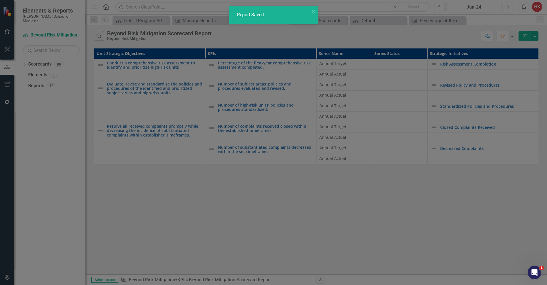
checkbox input "false"
radio input "false"
checkbox input "false"
radio input "true"
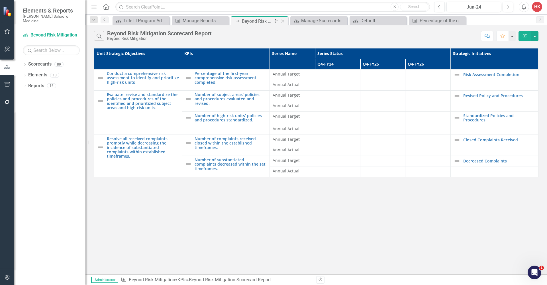
click at [284, 22] on icon "Close" at bounding box center [283, 21] width 6 height 5
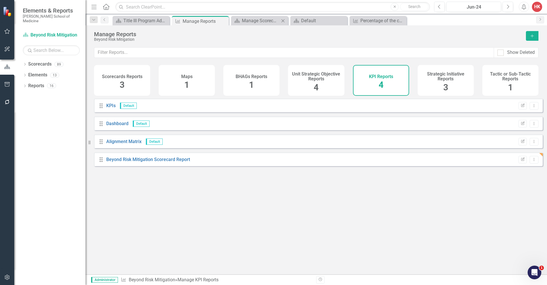
click at [284, 22] on icon "Close" at bounding box center [283, 21] width 6 height 5
click at [285, 20] on icon "Close" at bounding box center [283, 21] width 6 height 5
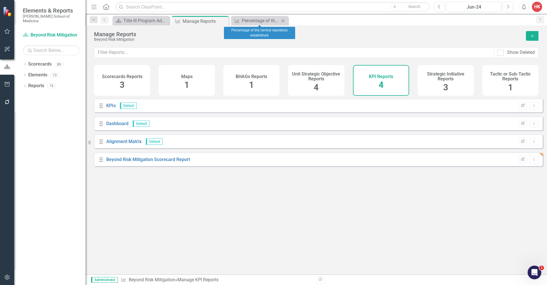
click at [285, 20] on icon "Close" at bounding box center [283, 21] width 6 height 5
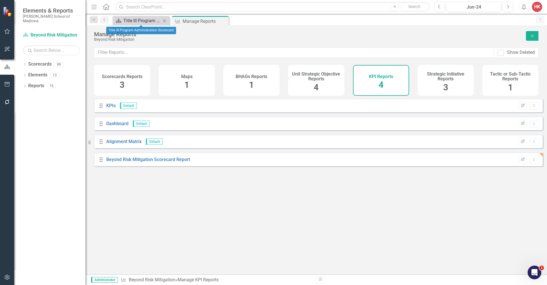
click at [141, 22] on div "Title III Program Administration Scorecard" at bounding box center [142, 20] width 38 height 7
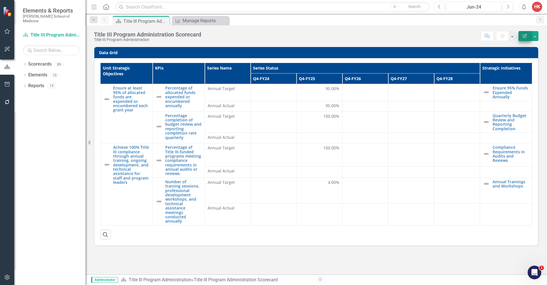
click at [526, 36] on icon "button" at bounding box center [525, 36] width 4 height 4
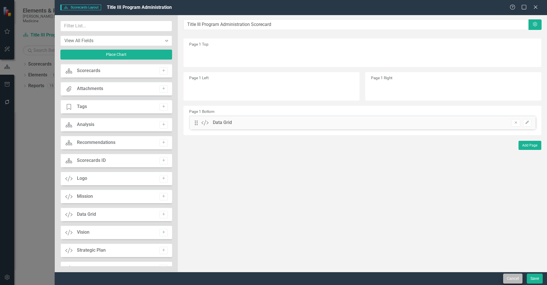
click at [515, 278] on button "Cancel" at bounding box center [512, 279] width 19 height 10
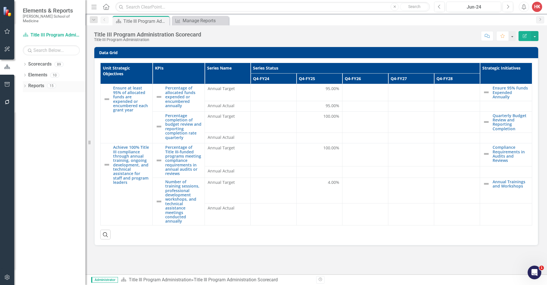
click at [39, 83] on link "Reports" at bounding box center [36, 86] width 16 height 7
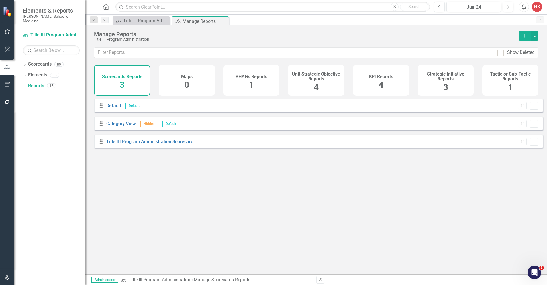
click at [386, 84] on div "KPI Reports 4" at bounding box center [381, 80] width 56 height 31
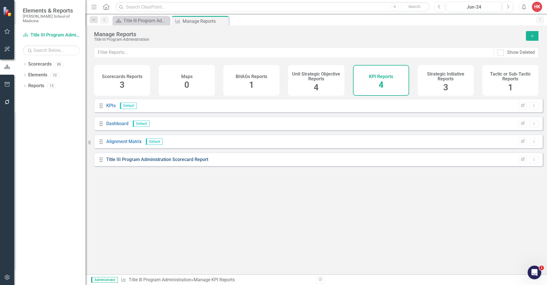
click at [175, 162] on link "Title III Program Administration Scorecard Report" at bounding box center [157, 159] width 102 height 5
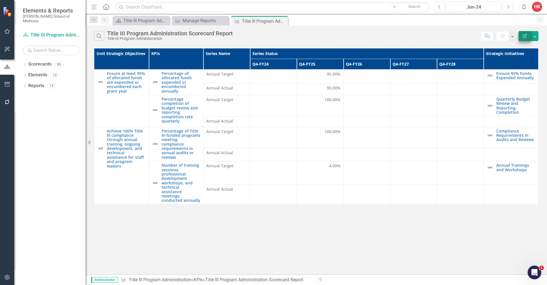
click at [526, 37] on icon "Edit Report" at bounding box center [524, 36] width 5 height 4
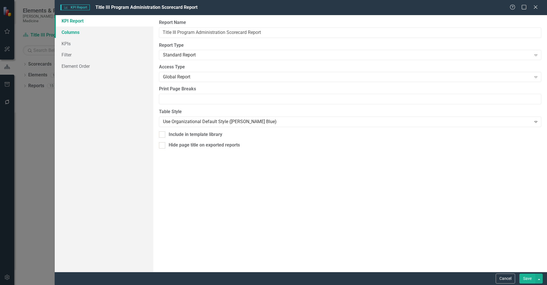
click at [72, 33] on link "Columns" at bounding box center [104, 32] width 99 height 11
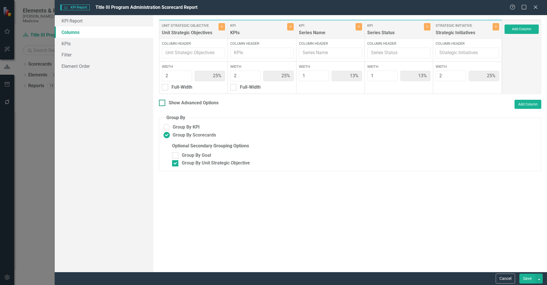
click at [190, 104] on div "Show Advanced Options" at bounding box center [194, 103] width 50 height 7
click at [163, 103] on input "Show Advanced Options" at bounding box center [161, 102] width 4 height 4
checkbox input "true"
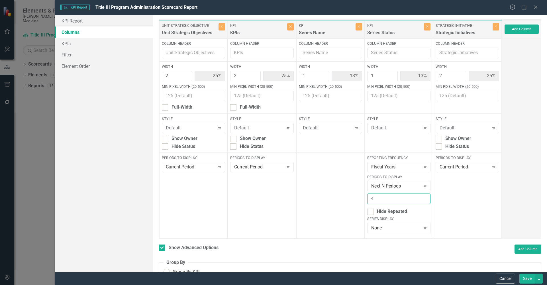
click at [421, 200] on input "4" at bounding box center [398, 199] width 63 height 11
type input "3"
click at [421, 200] on input "3" at bounding box center [398, 199] width 63 height 11
click at [530, 278] on button "Save" at bounding box center [528, 279] width 16 height 10
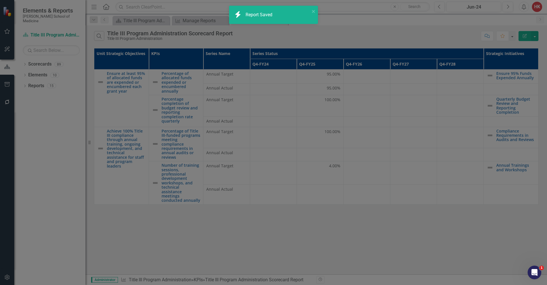
checkbox input "false"
radio input "true"
checkbox input "false"
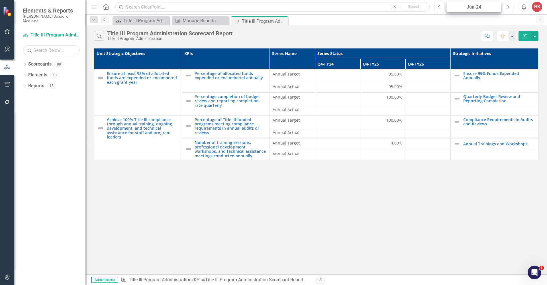
click at [482, 9] on div "Jun-24" at bounding box center [474, 7] width 51 height 7
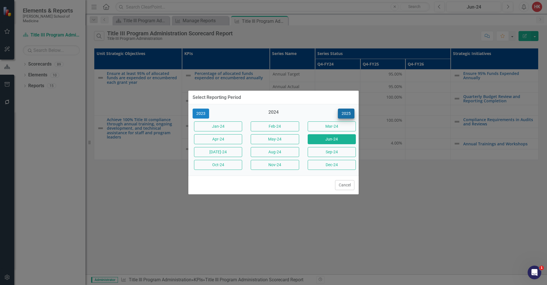
click at [347, 113] on button "2025" at bounding box center [346, 114] width 17 height 10
click at [330, 140] on button "Jun-25" at bounding box center [332, 139] width 48 height 10
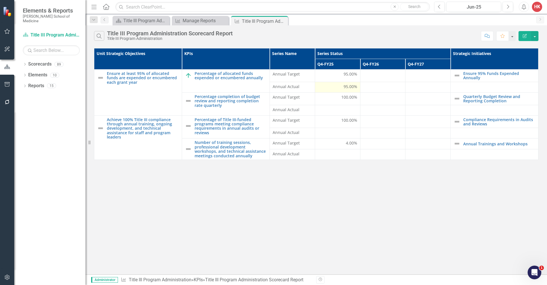
click at [355, 87] on span "95.00%" at bounding box center [351, 87] width 14 height 6
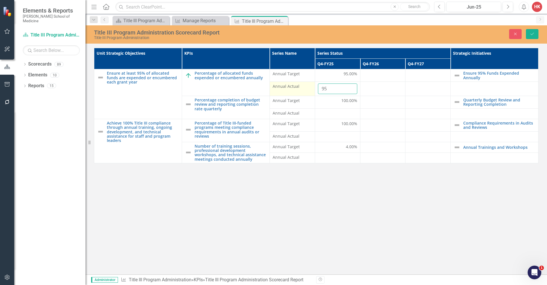
drag, startPoint x: 344, startPoint y: 88, endPoint x: 304, endPoint y: 89, distance: 39.9
click at [304, 89] on tr "Annual Actual 95" at bounding box center [316, 89] width 444 height 14
click at [537, 36] on button "Save" at bounding box center [532, 34] width 13 height 10
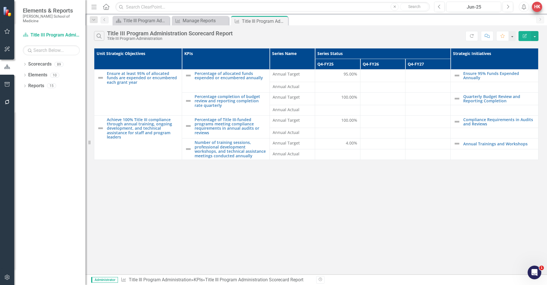
click at [534, 7] on div "HK" at bounding box center [537, 7] width 10 height 10
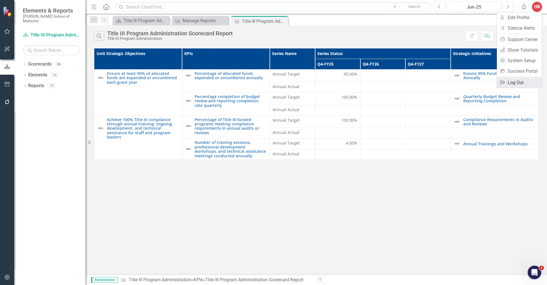
click at [519, 84] on link "Logout Log Out" at bounding box center [519, 82] width 45 height 11
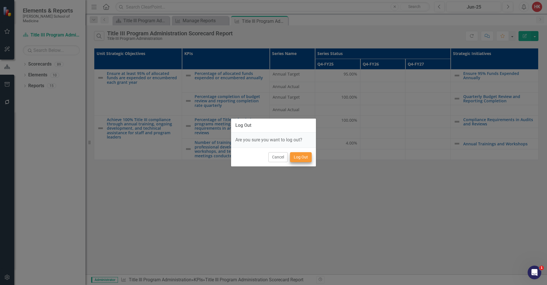
click at [301, 155] on button "Log Out" at bounding box center [301, 157] width 22 height 10
